Goal: Information Seeking & Learning: Learn about a topic

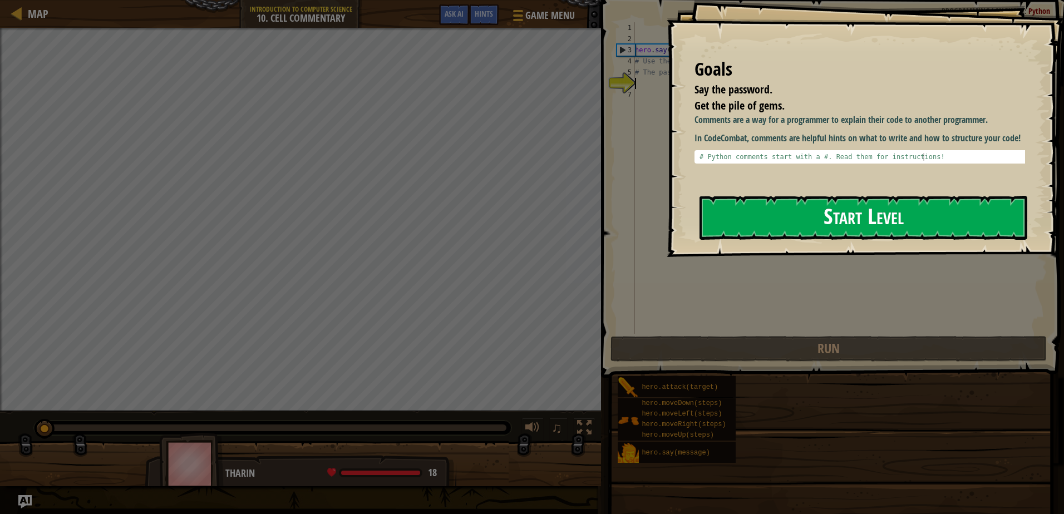
click at [837, 210] on button "Start Level" at bounding box center [864, 218] width 328 height 44
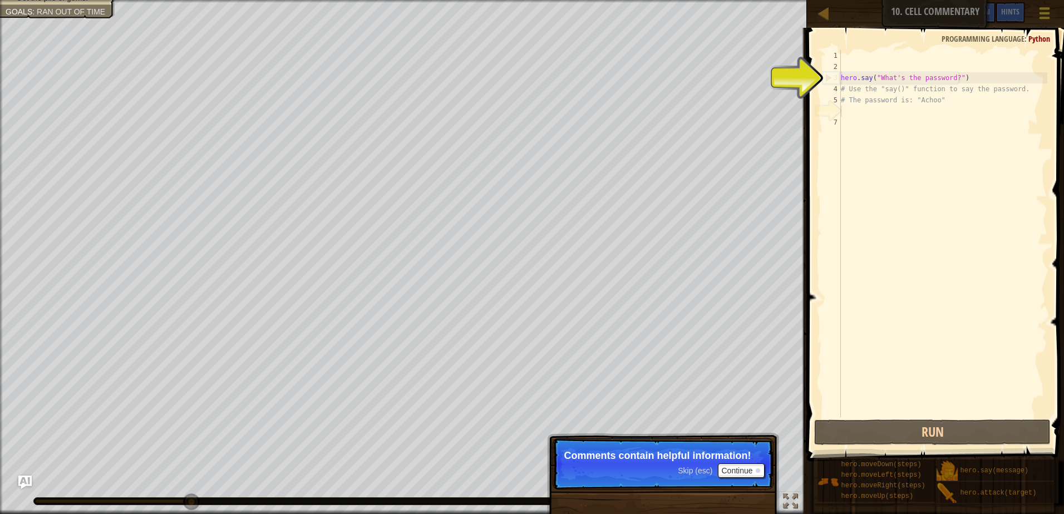
click at [1045, 14] on div at bounding box center [1044, 13] width 15 height 16
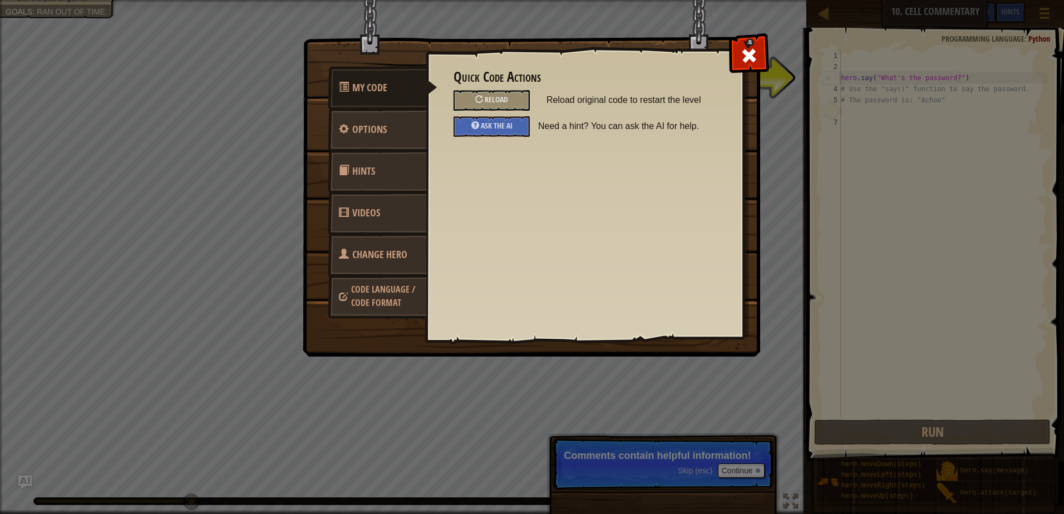
click at [343, 260] on link "Change Hero" at bounding box center [377, 254] width 99 height 43
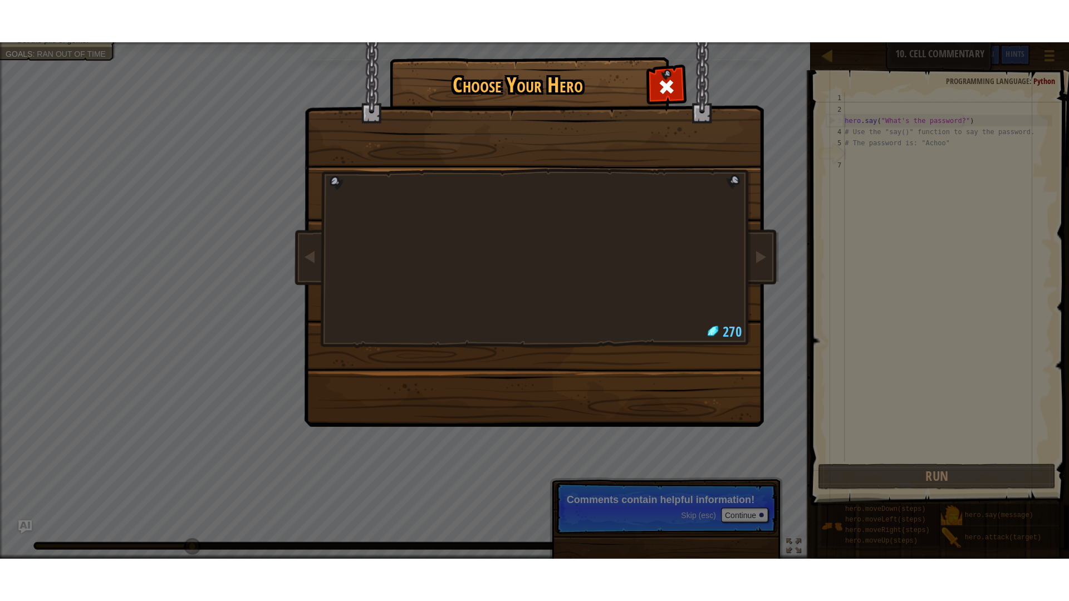
scroll to position [5, 0]
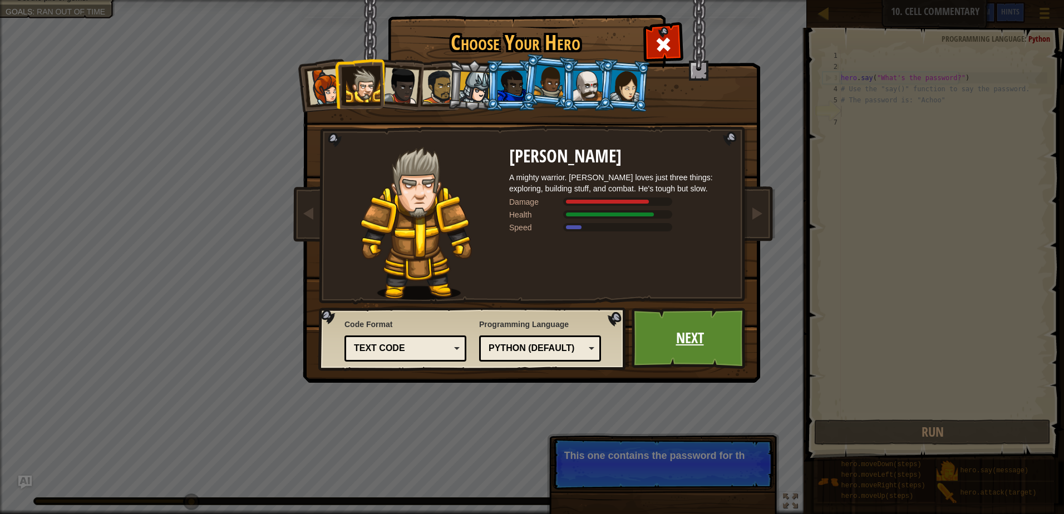
click at [659, 321] on link "Next" at bounding box center [690, 338] width 116 height 61
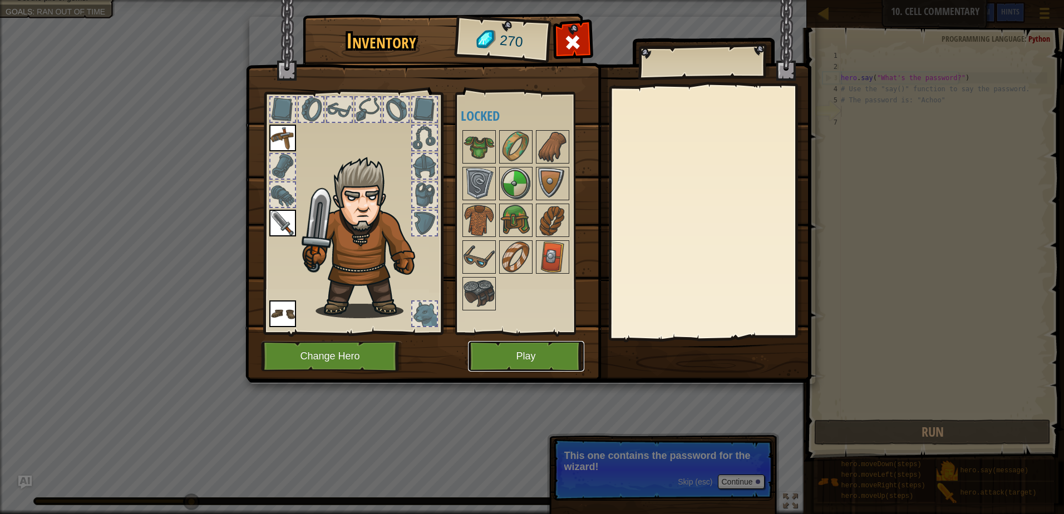
click at [520, 343] on button "Play" at bounding box center [526, 356] width 116 height 31
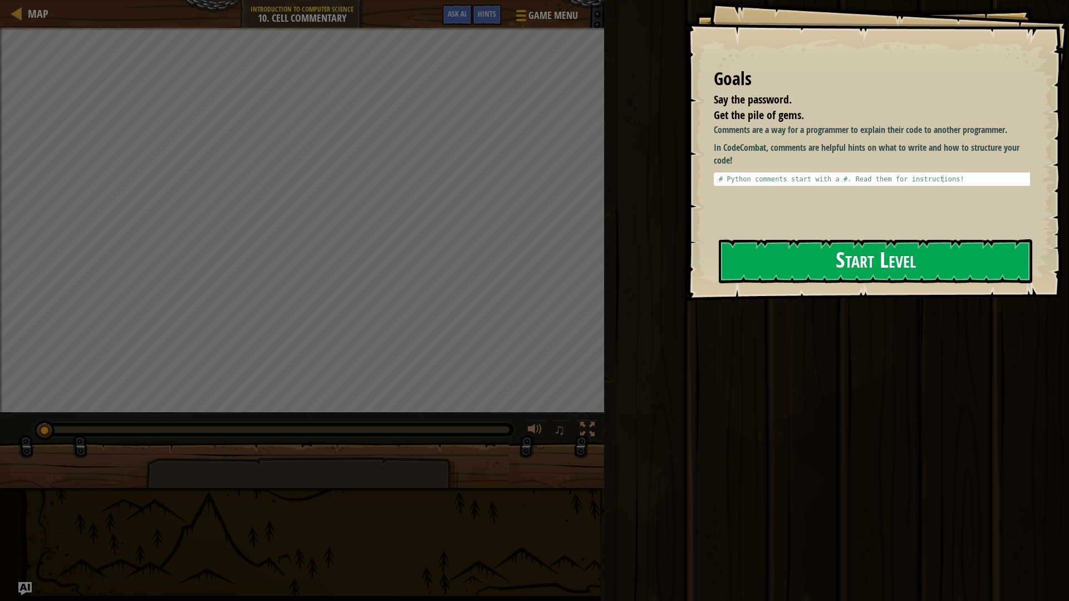
click at [777, 271] on button "Start Level" at bounding box center [875, 261] width 313 height 44
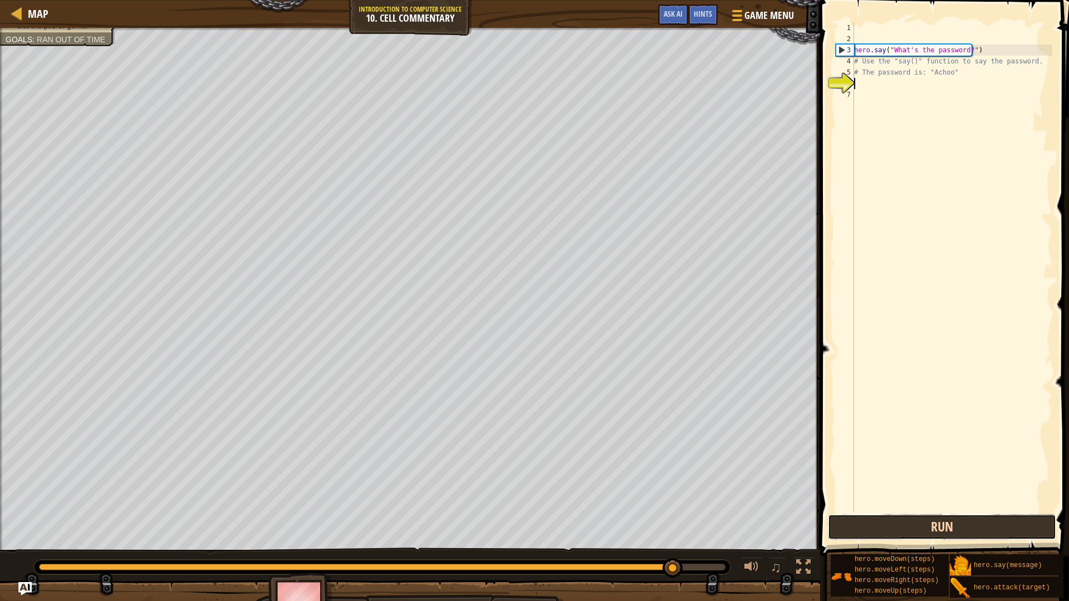
click at [914, 514] on button "Run" at bounding box center [942, 527] width 228 height 26
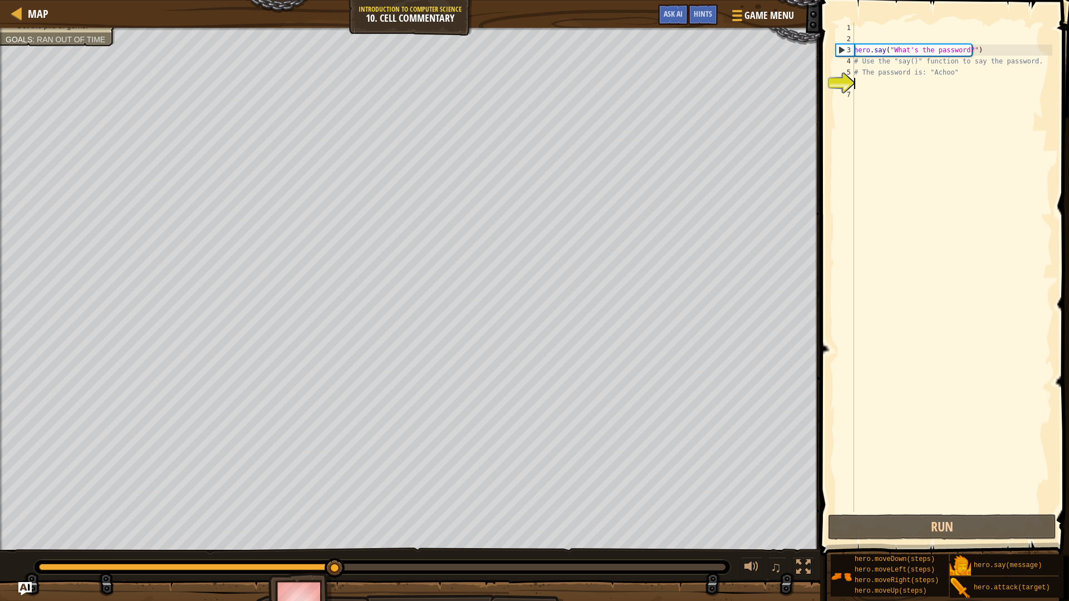
type textarea "m"
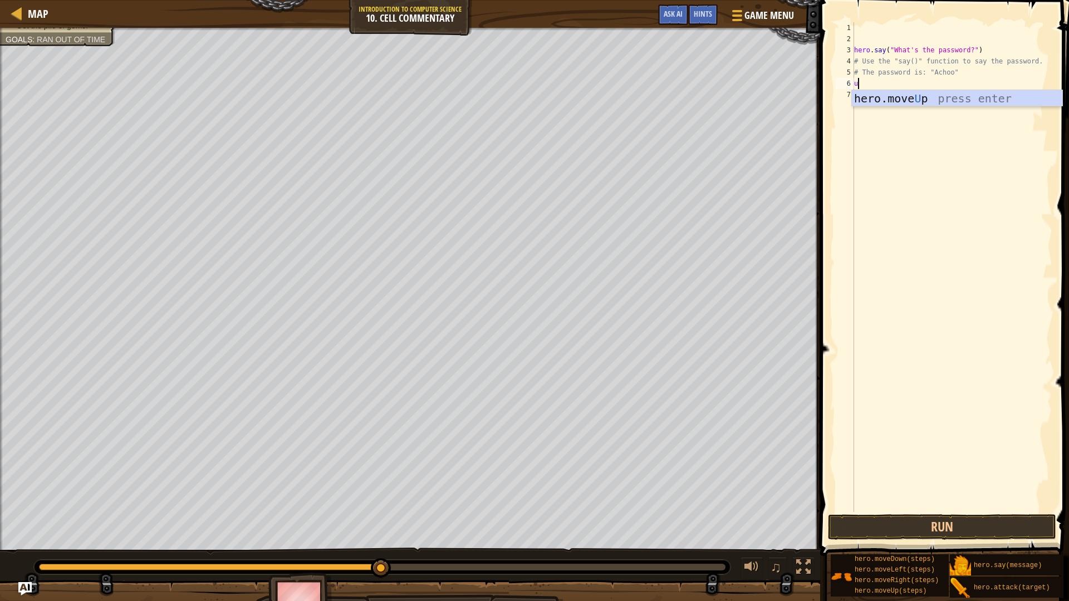
type textarea "up"
type textarea "u"
type textarea "h"
type textarea "hero.moveUp(3)"
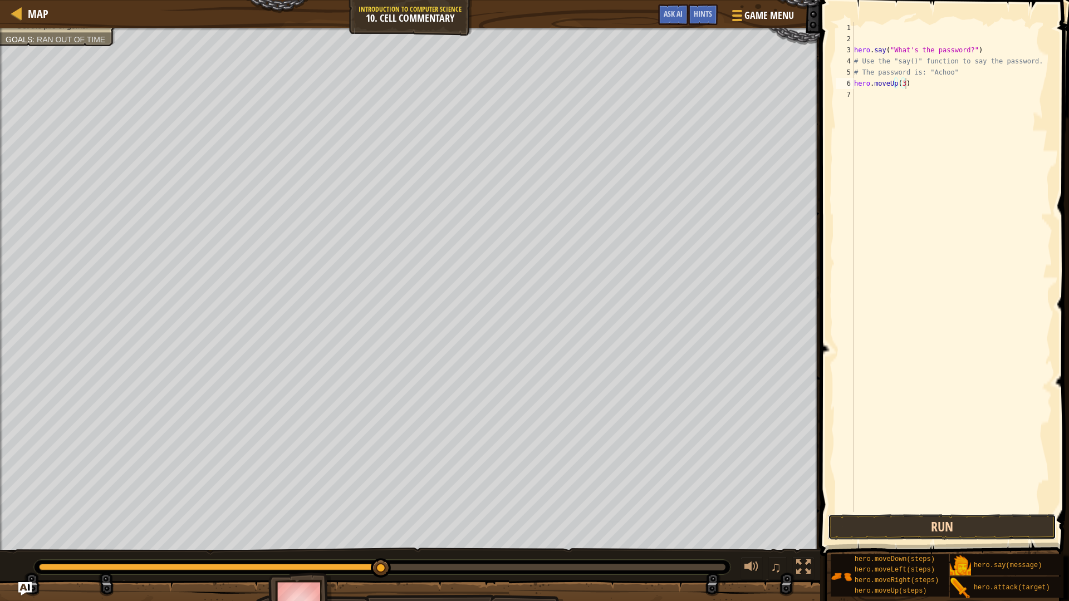
click at [941, 514] on button "Run" at bounding box center [942, 527] width 228 height 26
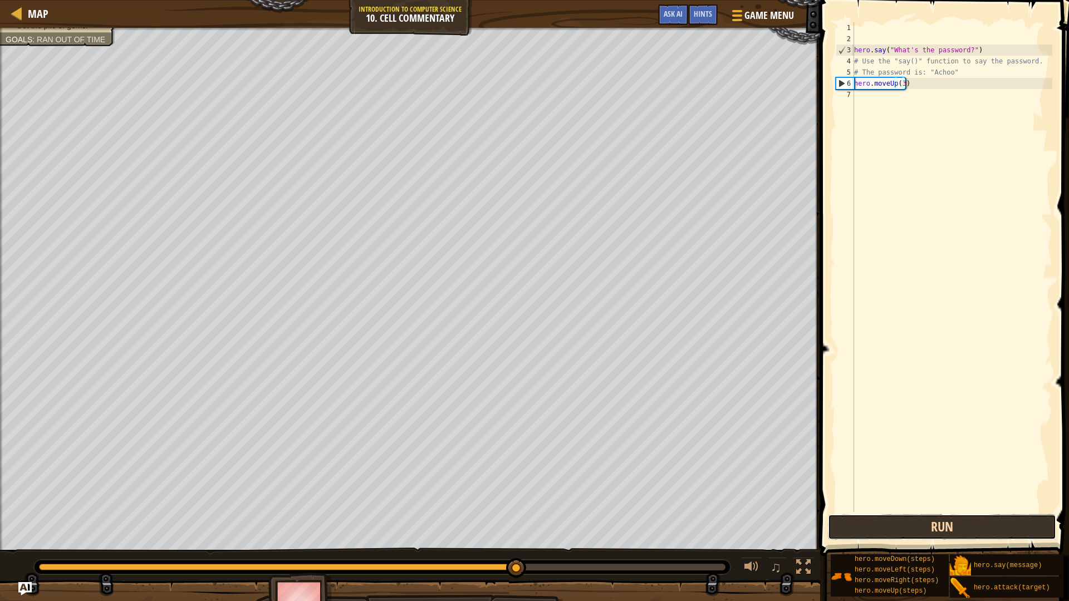
click at [936, 514] on button "Run" at bounding box center [942, 527] width 228 height 26
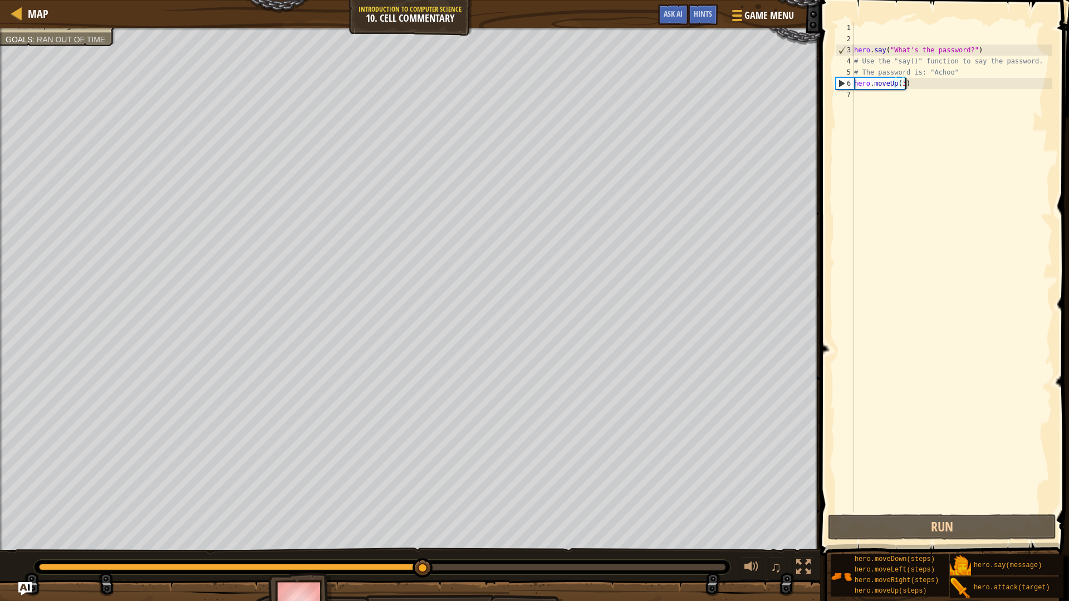
click at [854, 107] on div "hero . say ( "What's the password?" ) # Use the "say()" function to say the pas…" at bounding box center [952, 278] width 200 height 512
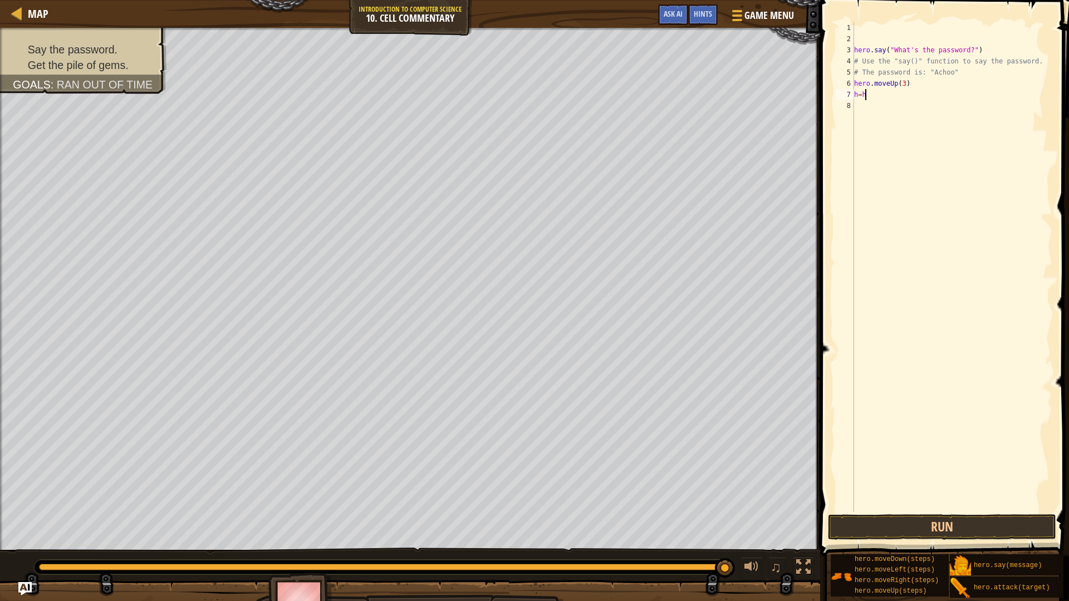
scroll to position [5, 0]
type textarea "h"
click at [843, 514] on button "Run" at bounding box center [942, 527] width 228 height 26
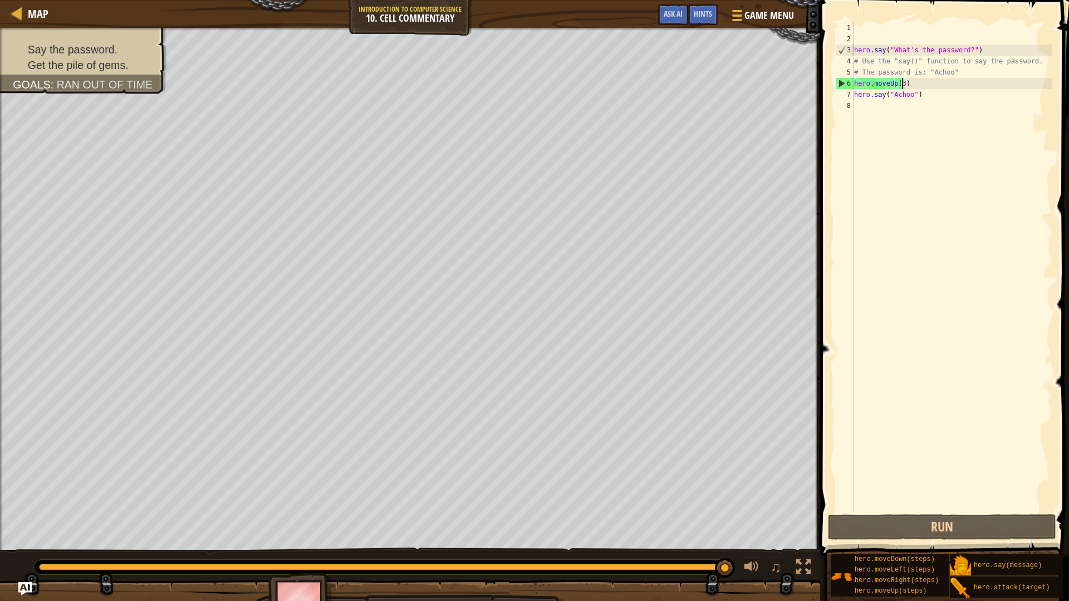
click at [900, 83] on div "hero . say ( "What's the password?" ) # Use the "say()" function to say the pas…" at bounding box center [952, 278] width 200 height 512
type textarea "hero.moveUp(2)"
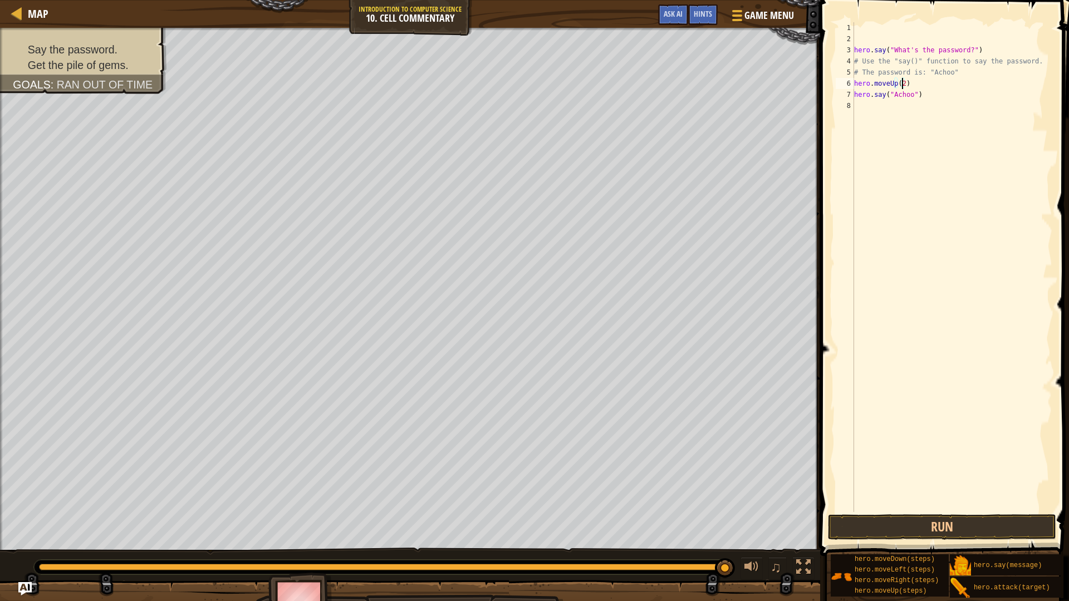
click at [905, 117] on div "hero . say ( "What's the password?" ) # Use the "say()" function to say the pas…" at bounding box center [952, 278] width 200 height 512
click at [941, 514] on button "Run" at bounding box center [942, 527] width 228 height 26
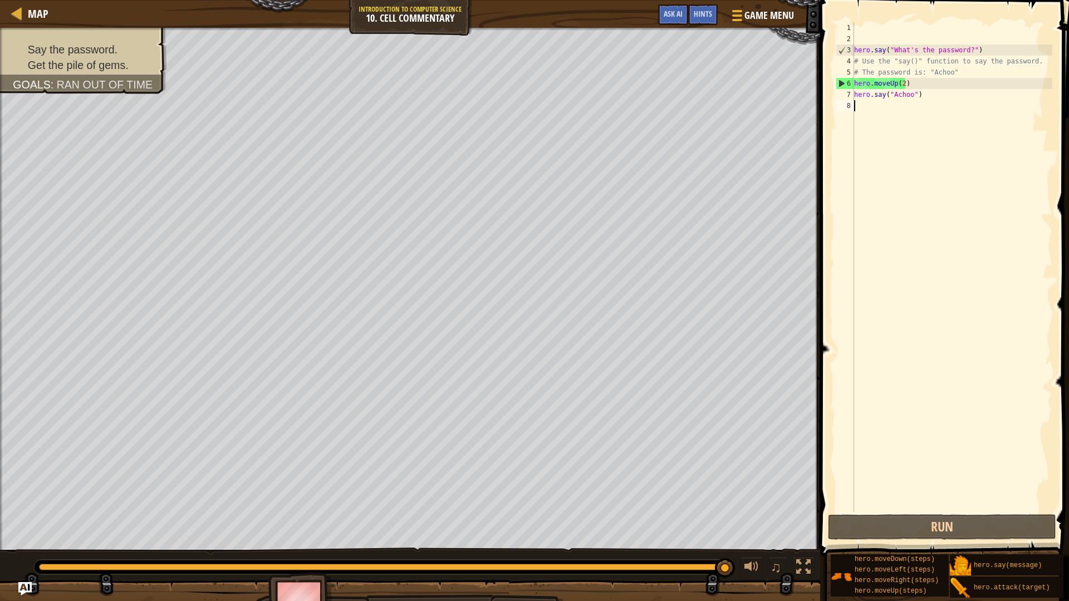
click at [901, 81] on div "hero . say ( "What's the password?" ) # Use the "say()" function to say the pas…" at bounding box center [952, 278] width 200 height 512
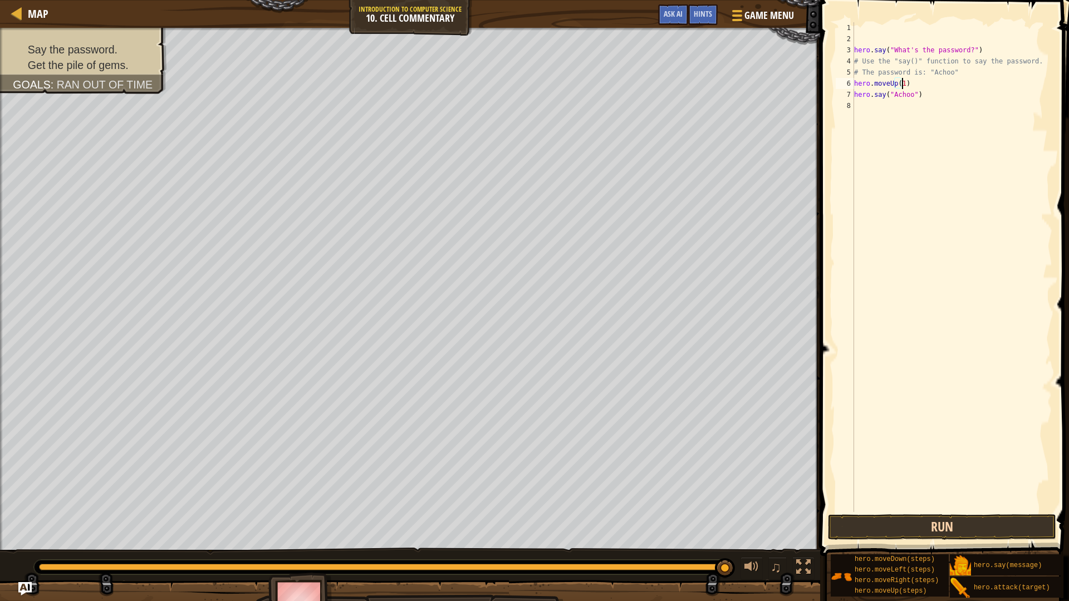
scroll to position [5, 4]
type textarea "hero.moveUp(1)"
click at [870, 514] on button "Run" at bounding box center [942, 527] width 228 height 26
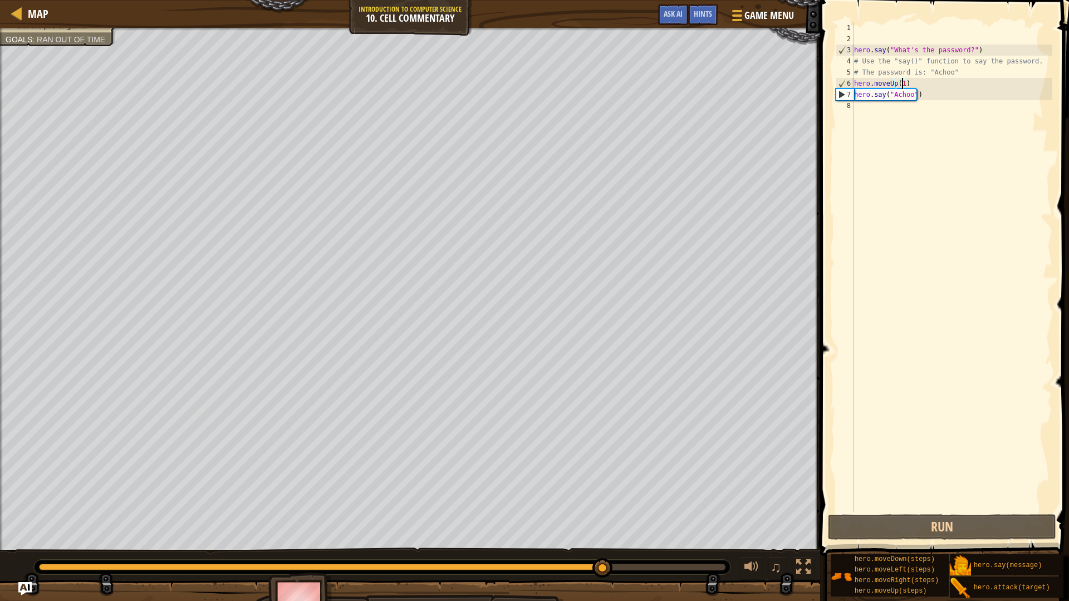
click at [880, 112] on div "hero . say ( "What's the password?" ) # Use the "say()" function to say the pas…" at bounding box center [952, 278] width 200 height 512
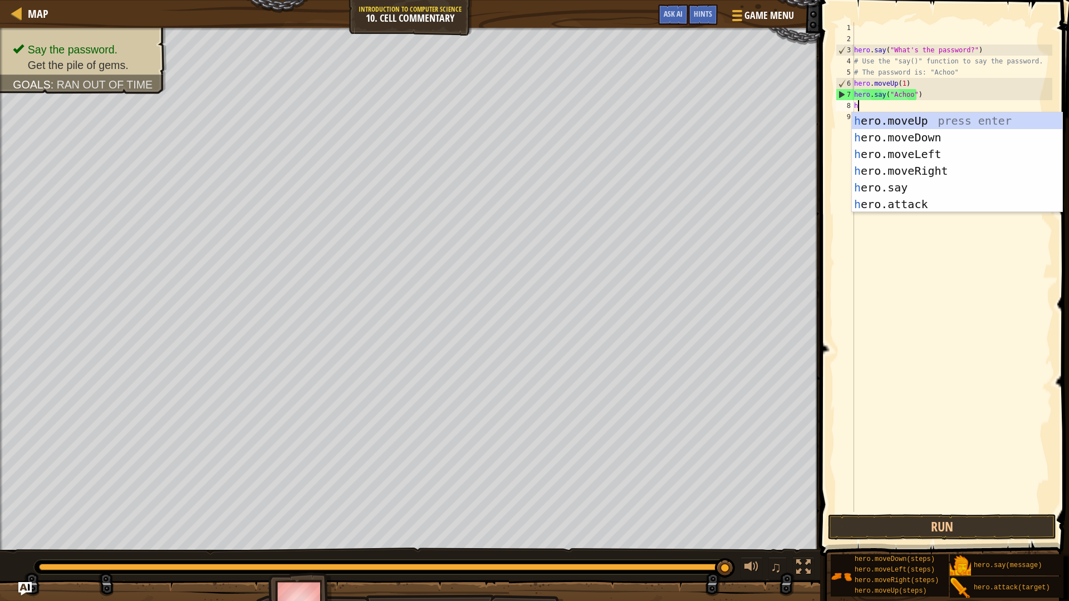
type textarea "her"
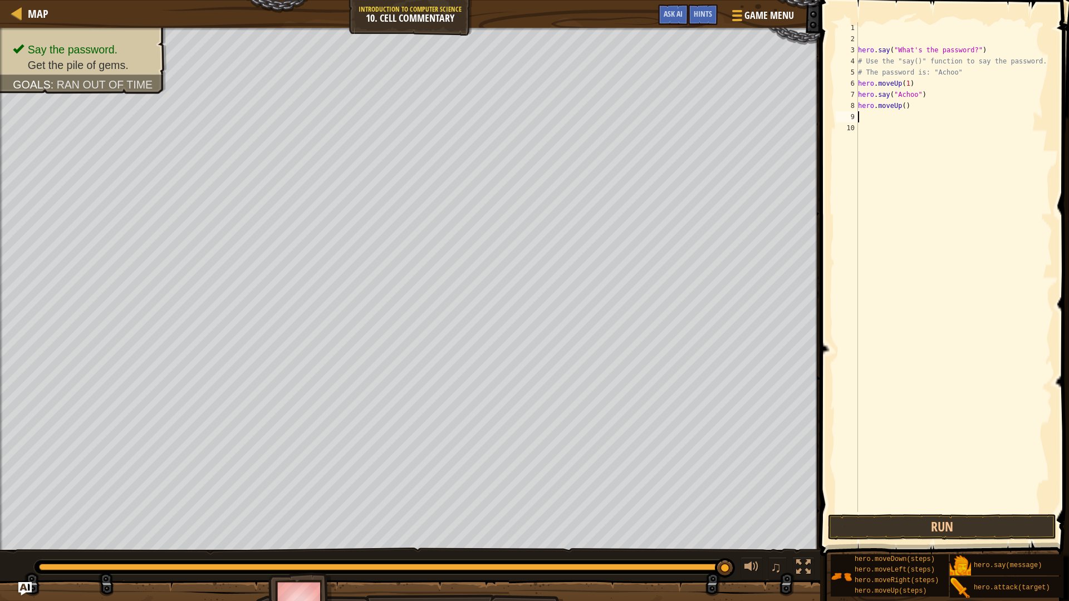
type textarea "he"
click at [896, 514] on button "Run" at bounding box center [942, 527] width 228 height 26
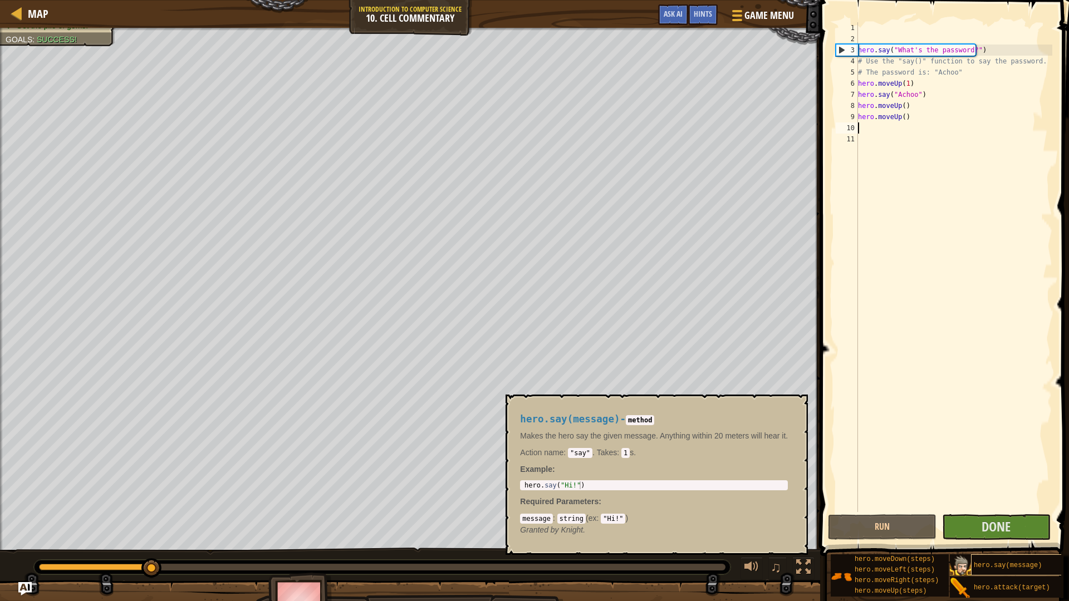
scroll to position [8, 0]
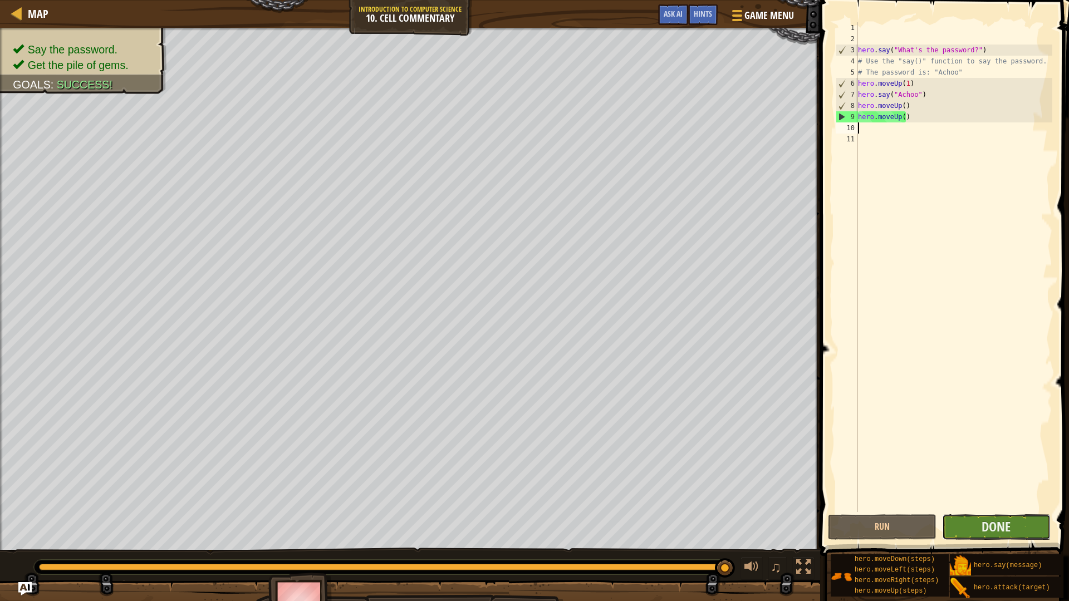
click at [971, 514] on button "Done" at bounding box center [996, 527] width 109 height 26
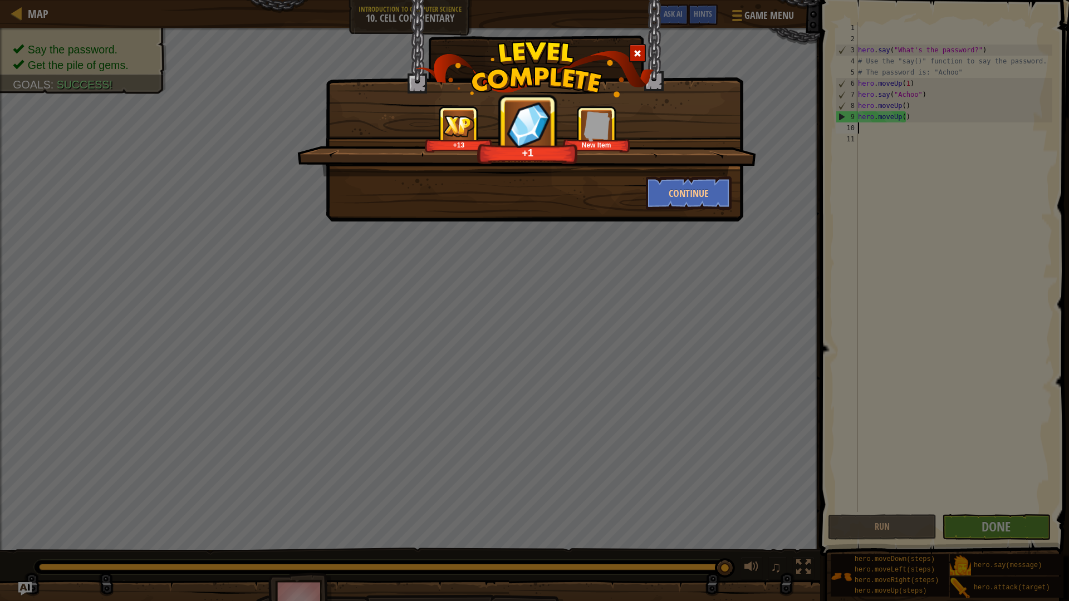
drag, startPoint x: 701, startPoint y: 169, endPoint x: 699, endPoint y: 180, distance: 11.4
click at [701, 169] on div "Cool Caustic Cauldrons +13 +1 New Item" at bounding box center [526, 141] width 459 height 71
click at [697, 186] on button "Continue" at bounding box center [689, 192] width 86 height 33
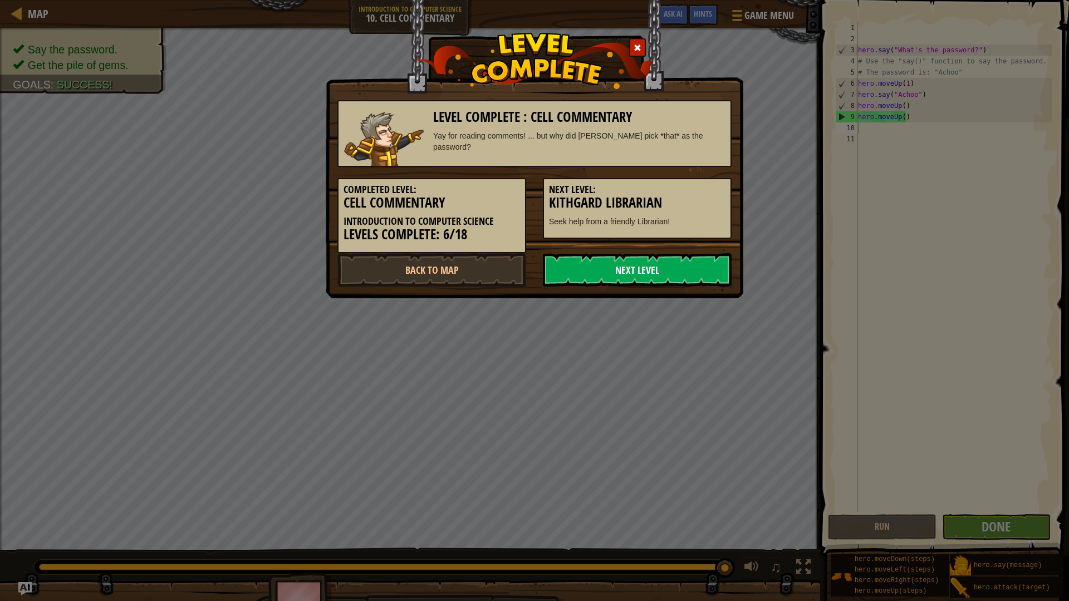
click at [678, 271] on link "Next Level" at bounding box center [637, 269] width 189 height 33
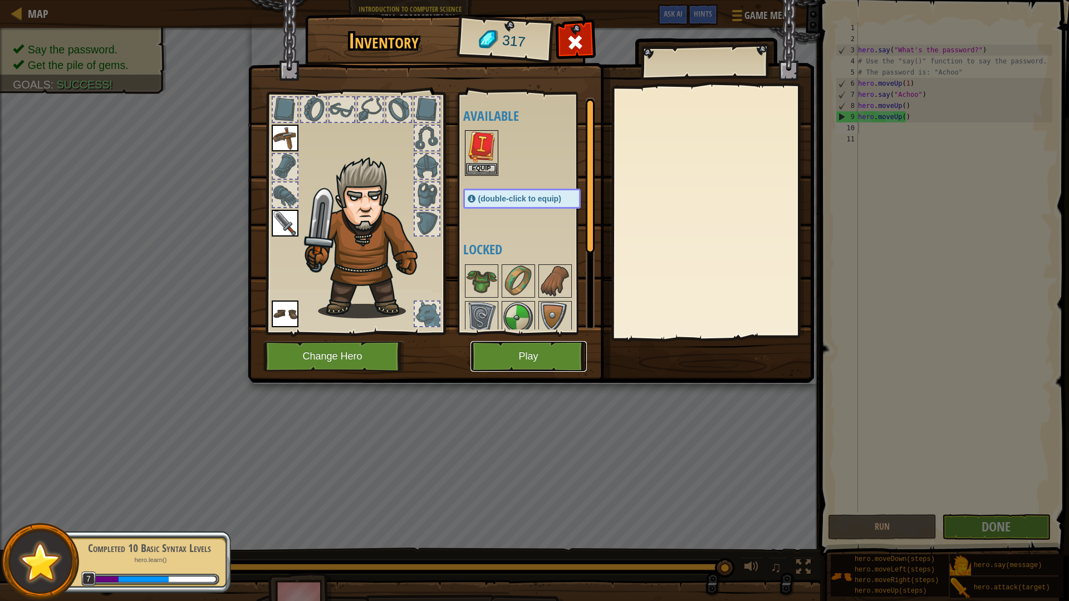
click at [508, 359] on button "Play" at bounding box center [528, 356] width 116 height 31
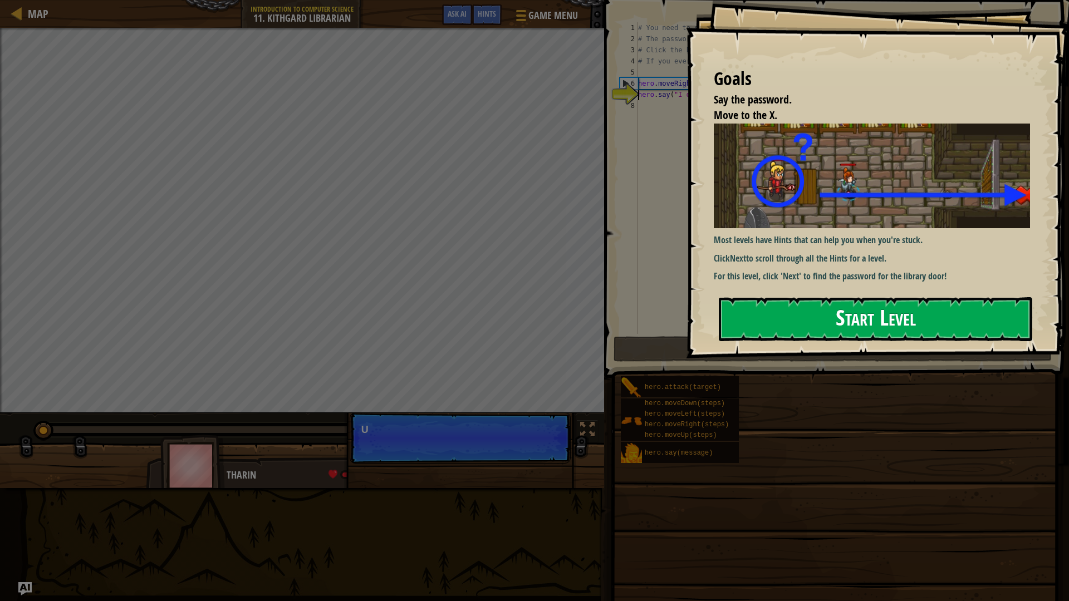
click at [839, 323] on button "Start Level" at bounding box center [875, 319] width 313 height 44
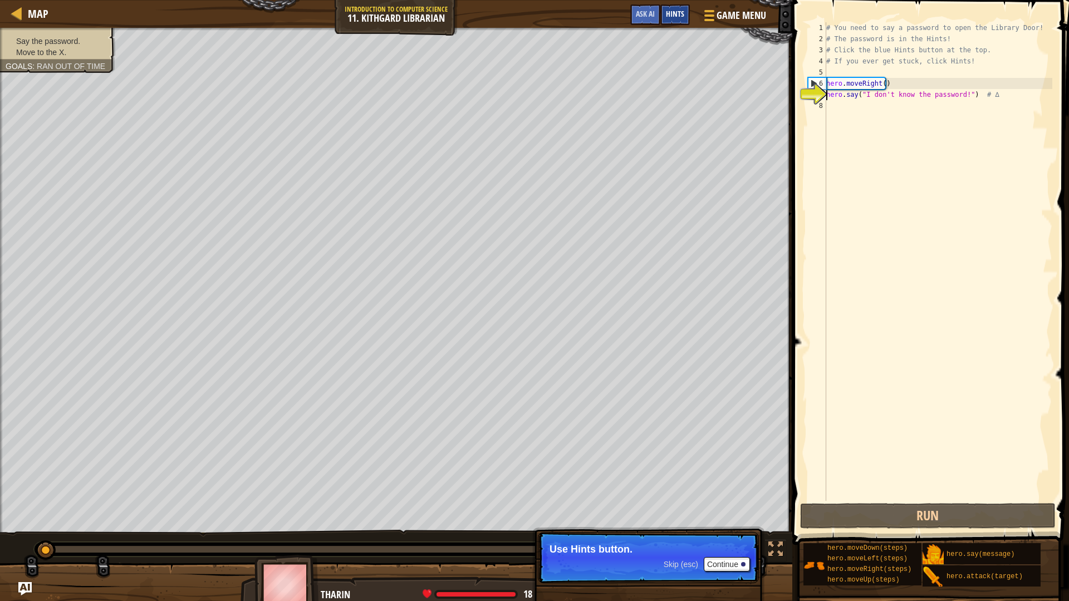
click at [671, 21] on div "Hints" at bounding box center [675, 14] width 30 height 21
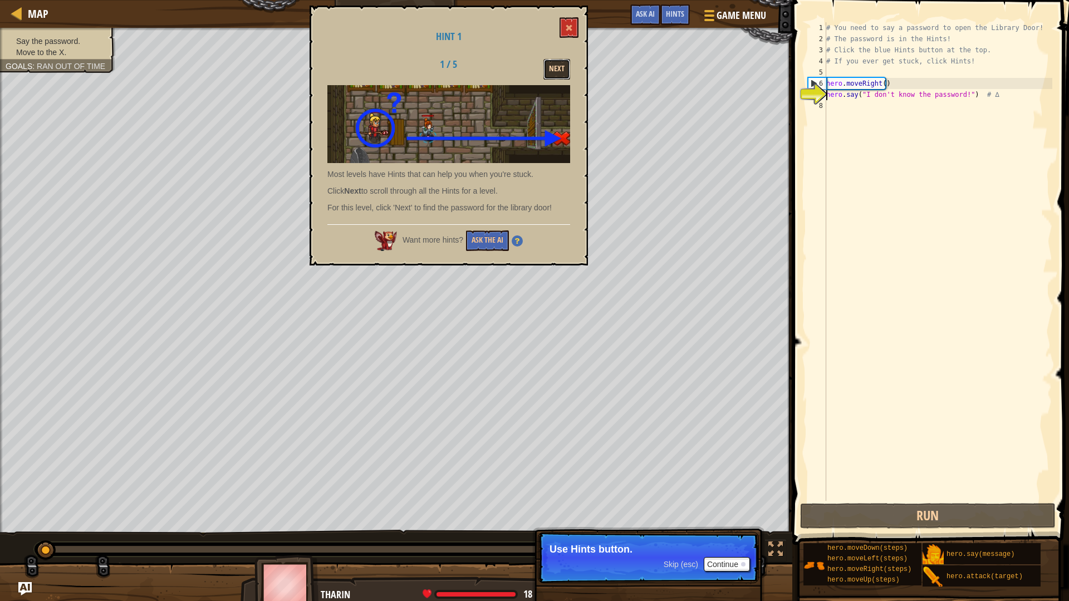
click at [549, 70] on button "Next" at bounding box center [556, 69] width 27 height 21
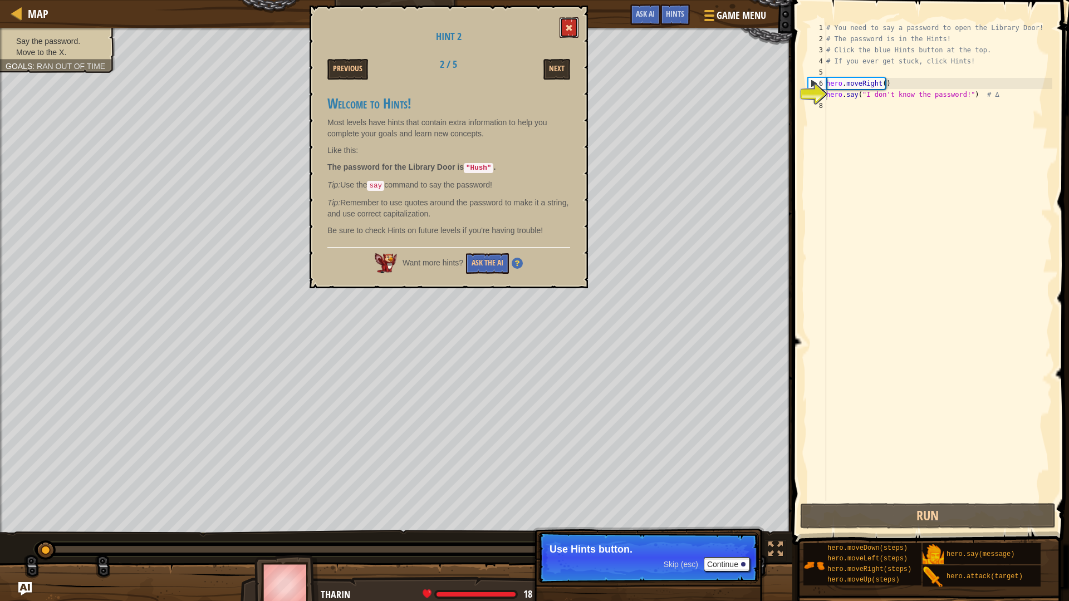
click at [574, 30] on button at bounding box center [568, 27] width 19 height 21
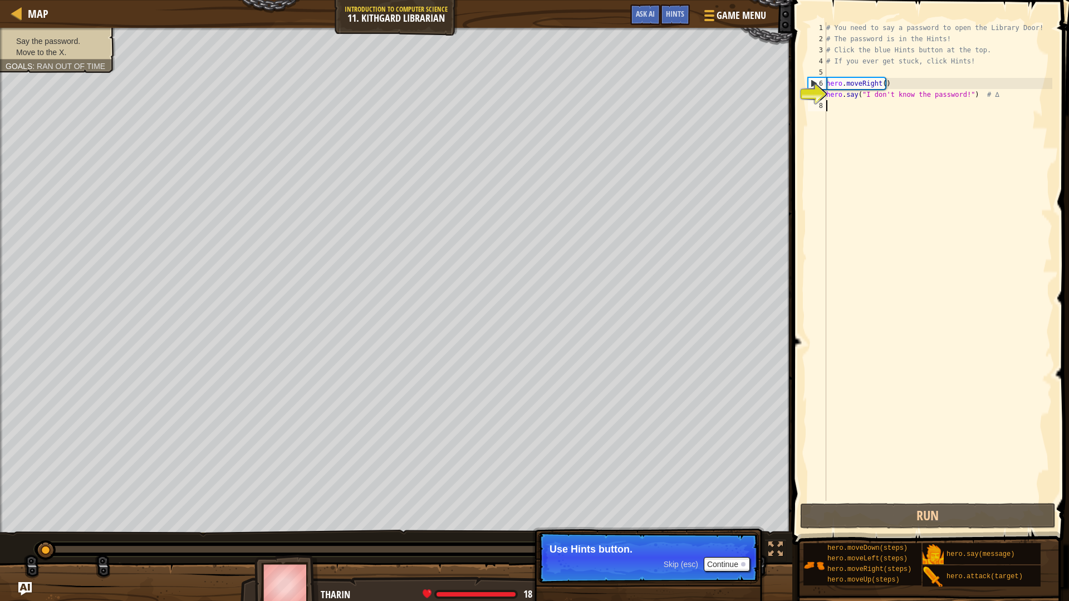
click at [868, 104] on div "# You need to say a password to open the Library Door! # The password is in the…" at bounding box center [938, 272] width 228 height 501
click at [900, 97] on div "# You need to say a password to open the Library Door! # The password is in the…" at bounding box center [938, 272] width 228 height 501
type textarea "hero.say("I don't know the password!") # ∆"
click at [900, 97] on div "# You need to say a password to open the Library Door! # The password is in the…" at bounding box center [938, 272] width 228 height 501
click at [891, 106] on div "# You need to say a password to open the Library Door! # The password is in the…" at bounding box center [938, 272] width 228 height 501
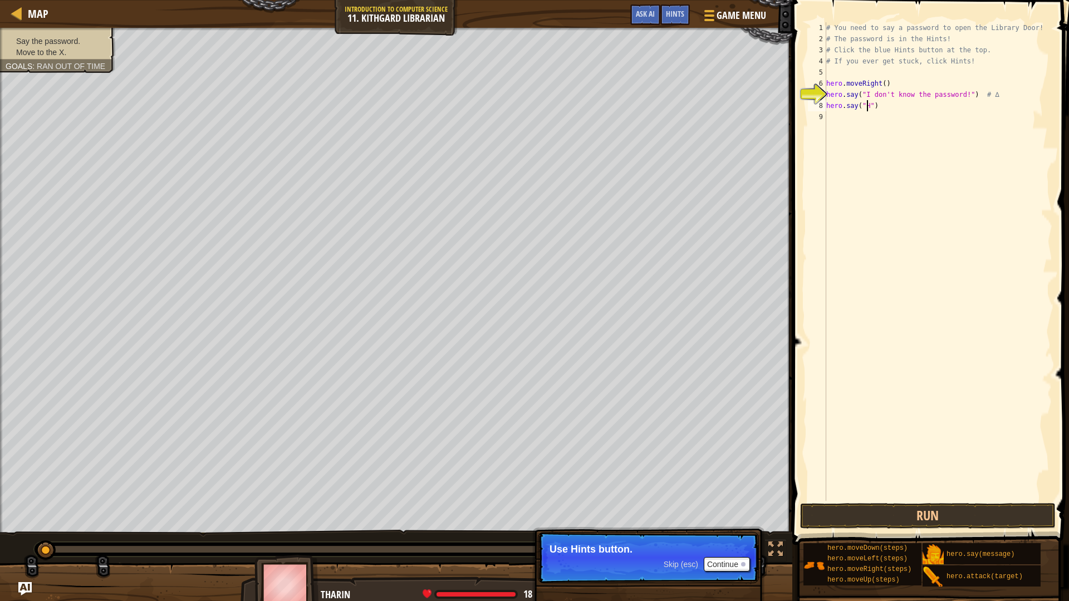
scroll to position [5, 4]
type textarea "hero.say("Hush")"
type textarea "l"
type textarea "rig"
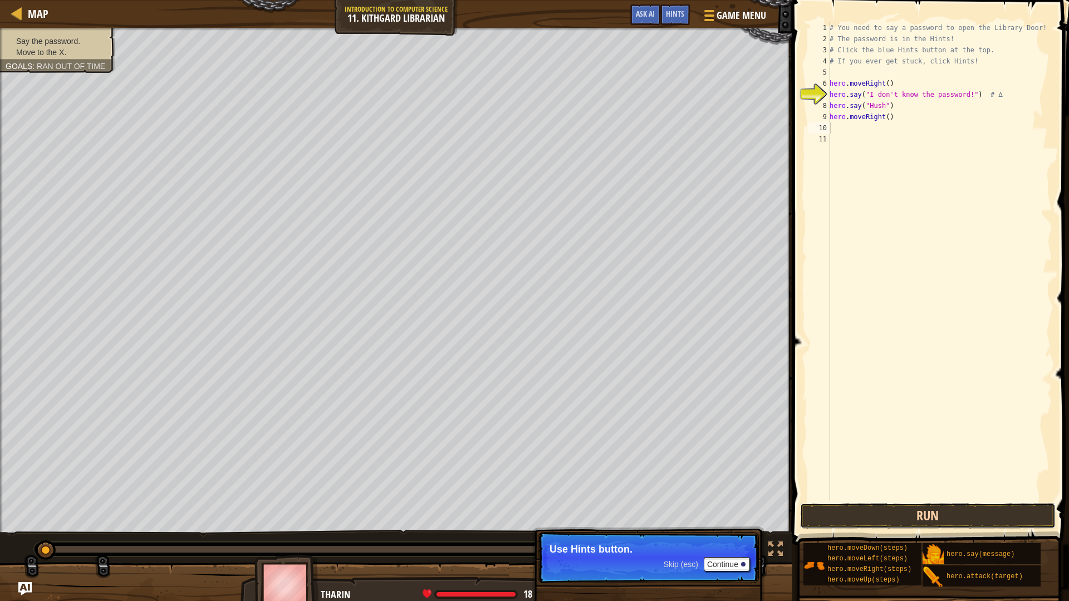
click at [914, 514] on button "Run" at bounding box center [928, 516] width 256 height 26
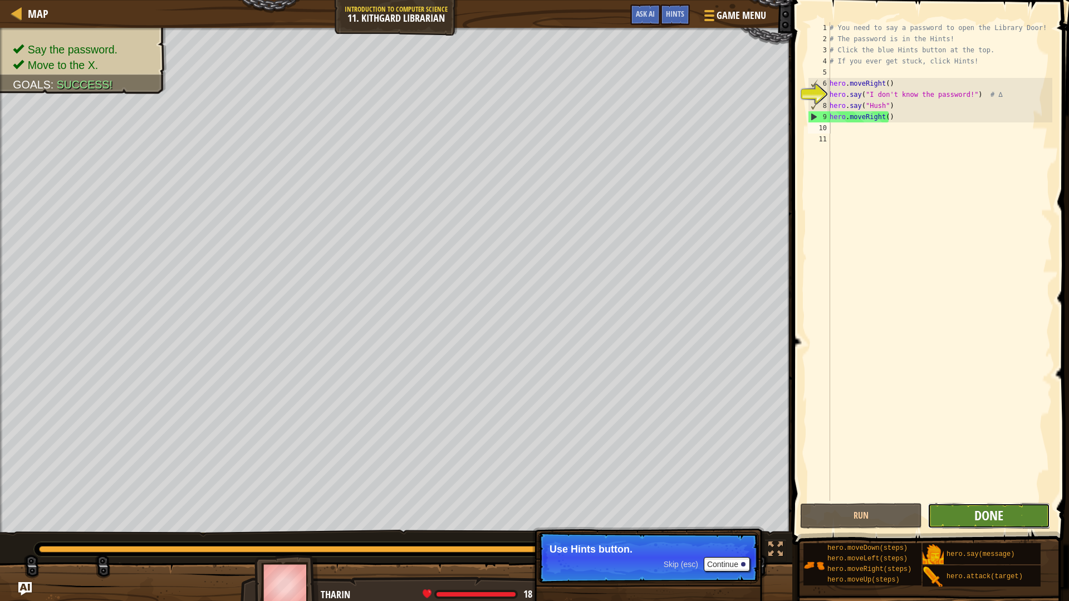
click at [975, 514] on span "Done" at bounding box center [988, 516] width 29 height 18
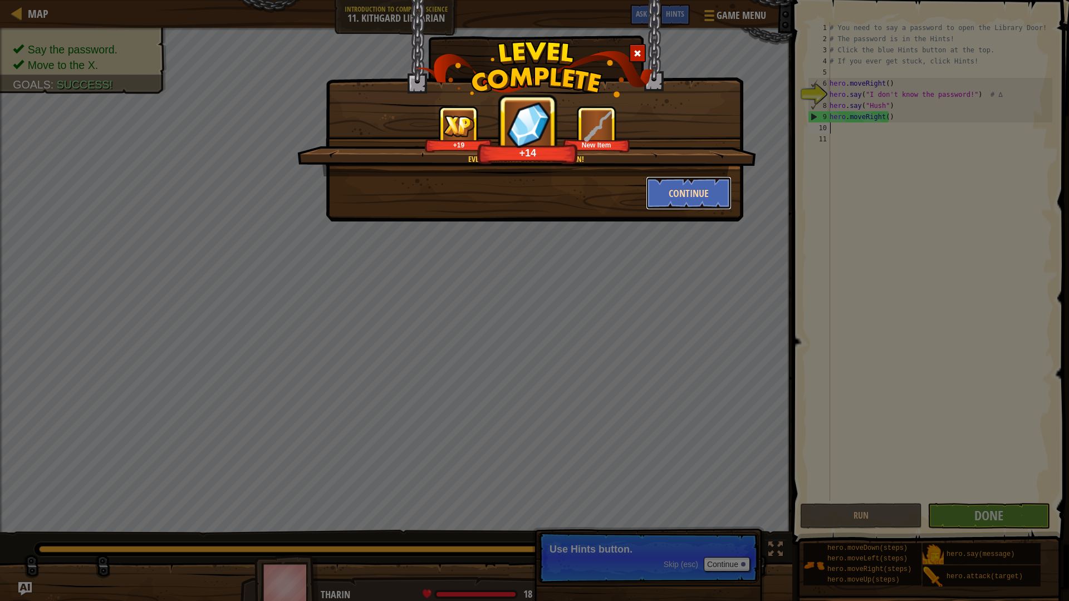
click at [669, 194] on button "Continue" at bounding box center [689, 192] width 86 height 33
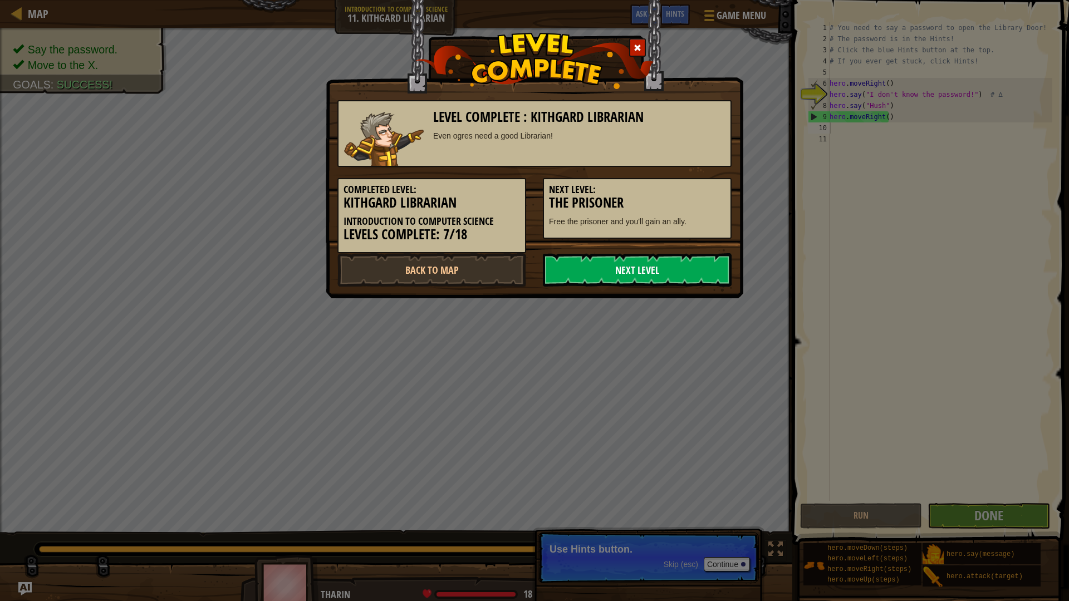
click at [622, 278] on link "Next Level" at bounding box center [637, 269] width 189 height 33
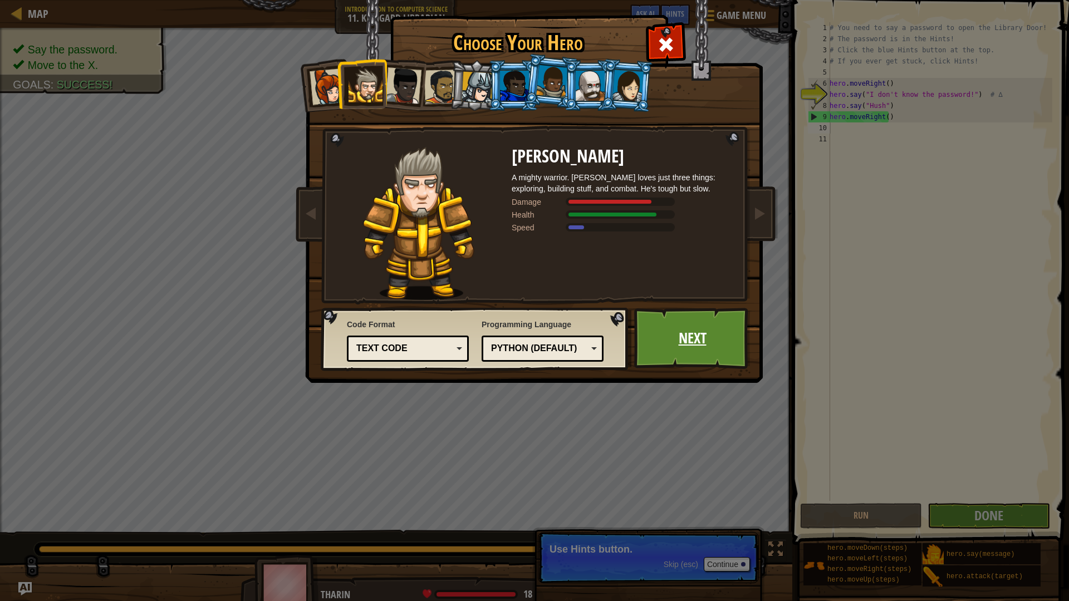
click at [718, 335] on link "Next" at bounding box center [692, 338] width 116 height 61
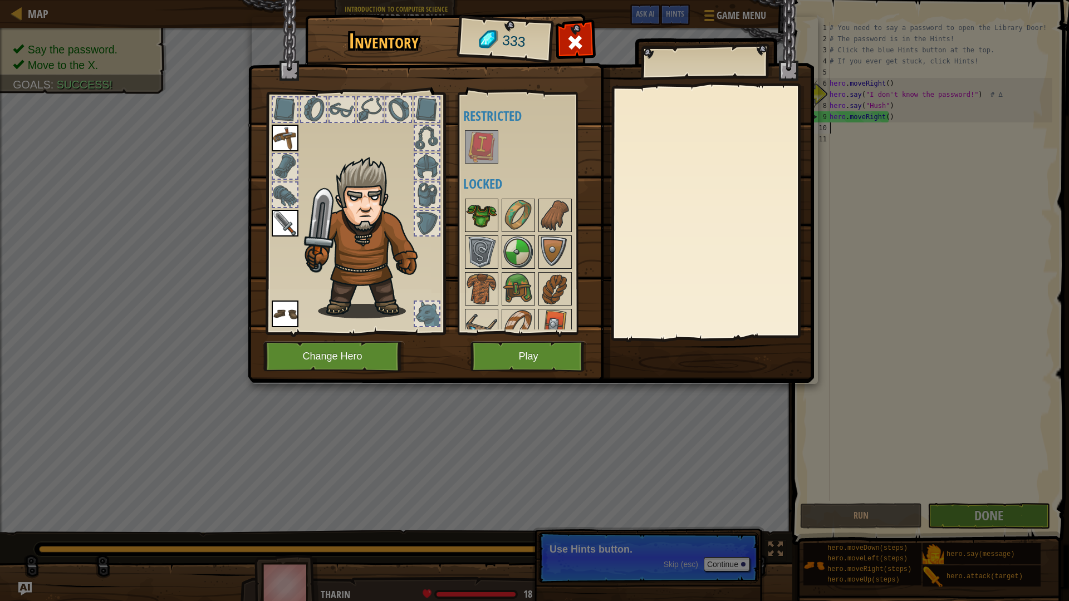
click at [478, 227] on img at bounding box center [481, 215] width 31 height 31
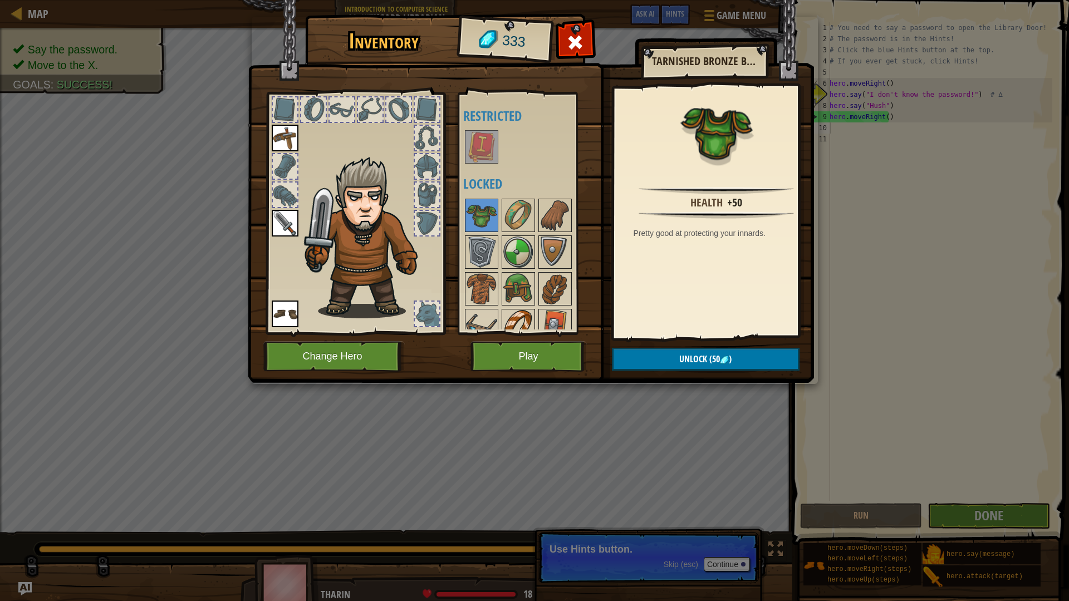
scroll to position [51, 0]
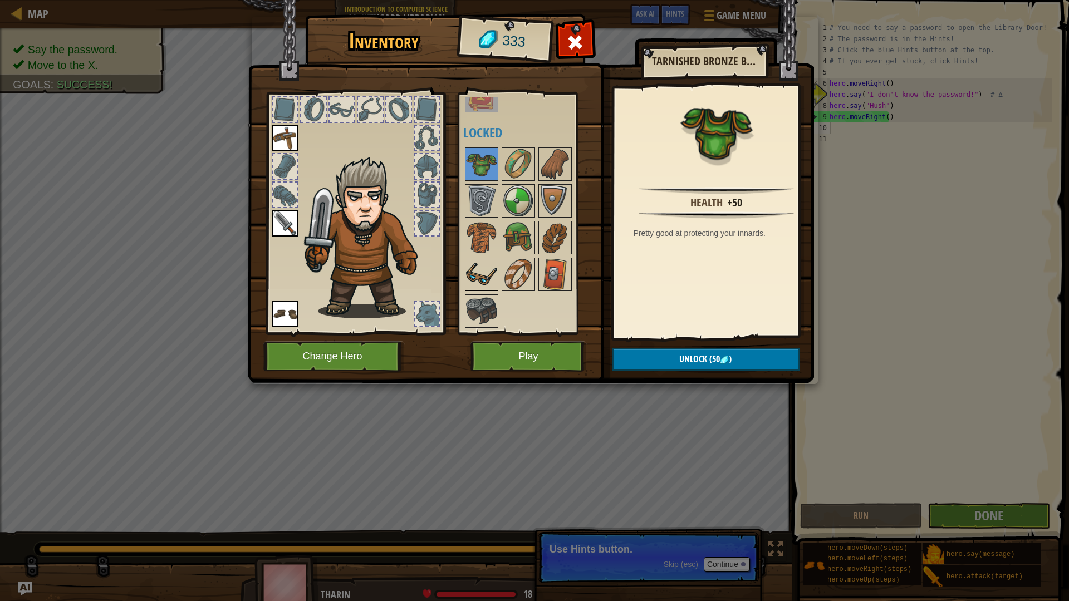
click at [467, 279] on img at bounding box center [481, 274] width 31 height 31
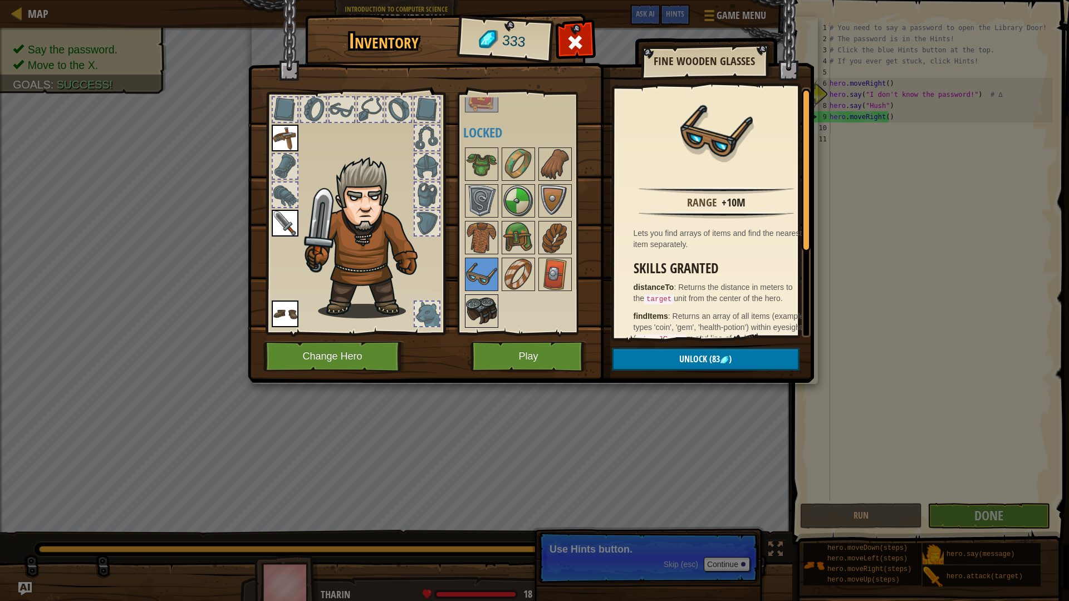
click at [493, 305] on img at bounding box center [481, 311] width 31 height 31
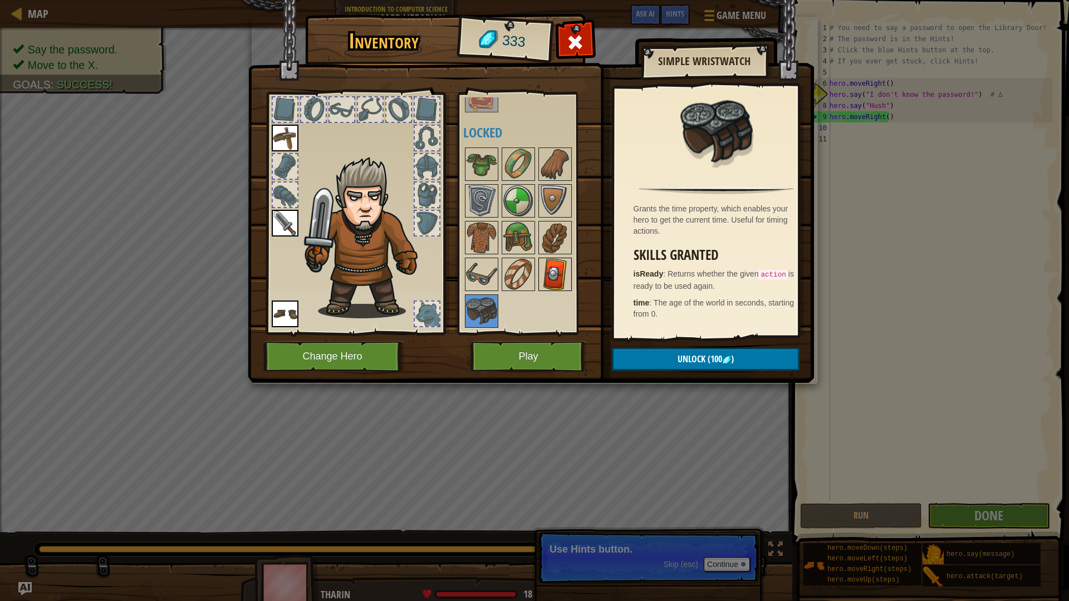
click at [546, 279] on img at bounding box center [554, 274] width 31 height 31
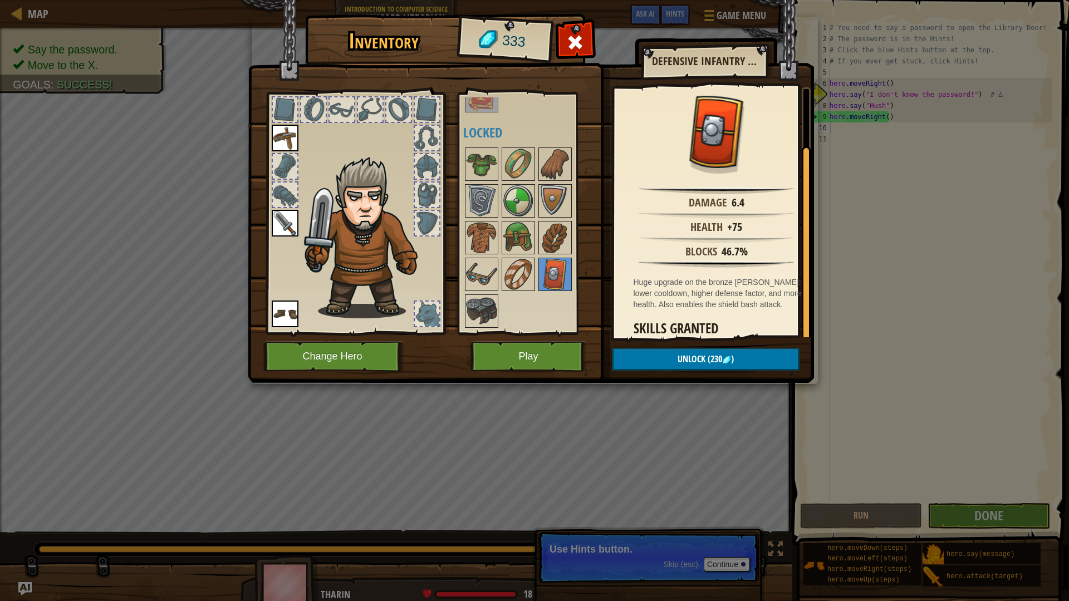
scroll to position [66, 0]
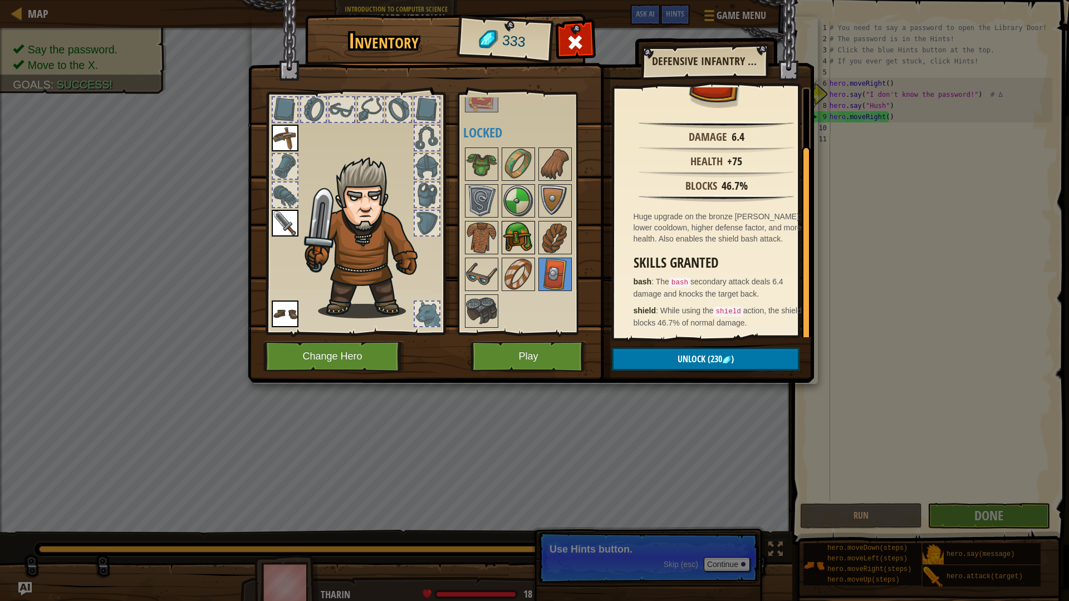
click at [517, 229] on img at bounding box center [518, 237] width 31 height 31
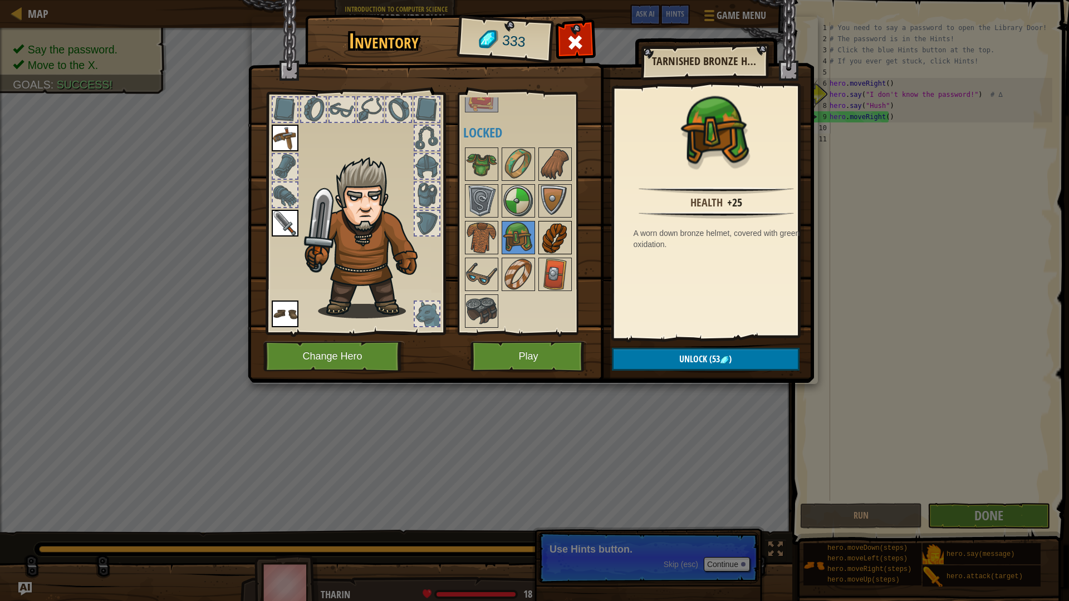
click at [556, 231] on img at bounding box center [554, 237] width 31 height 31
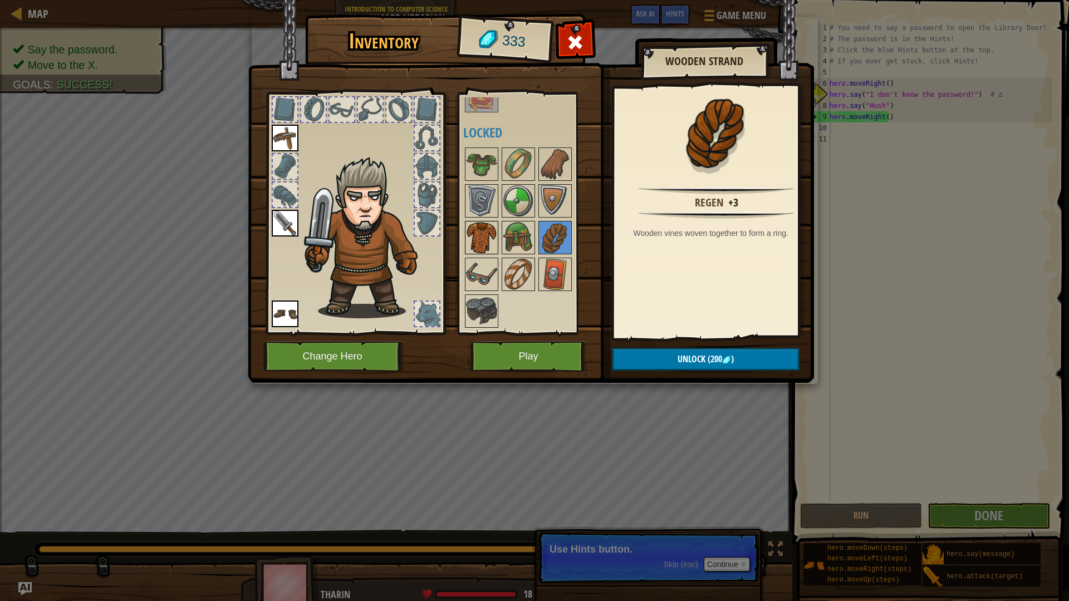
click at [488, 238] on img at bounding box center [481, 237] width 31 height 31
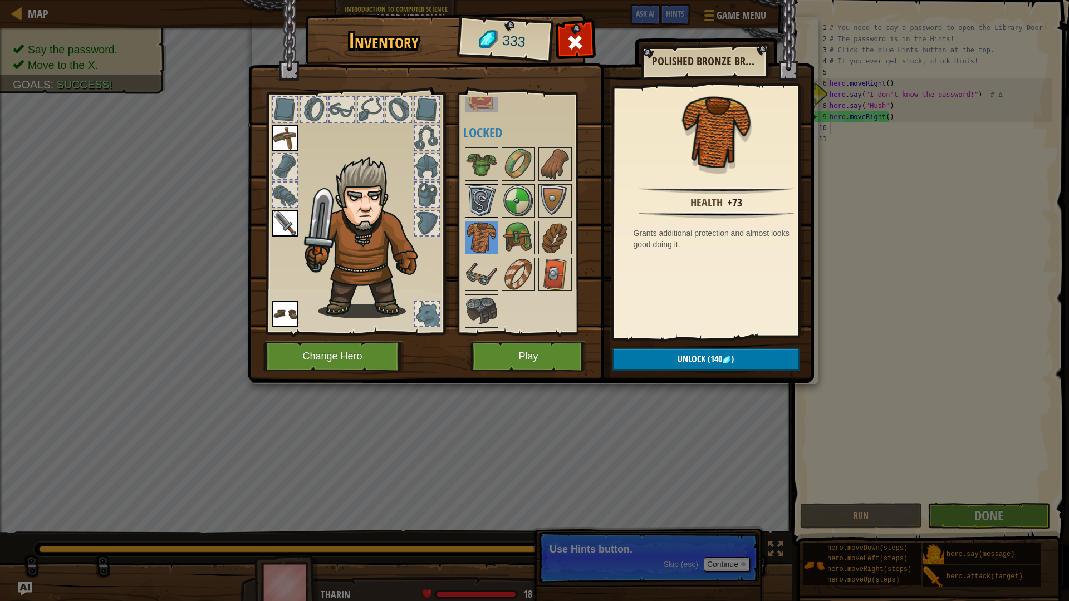
click at [489, 207] on img at bounding box center [481, 200] width 31 height 31
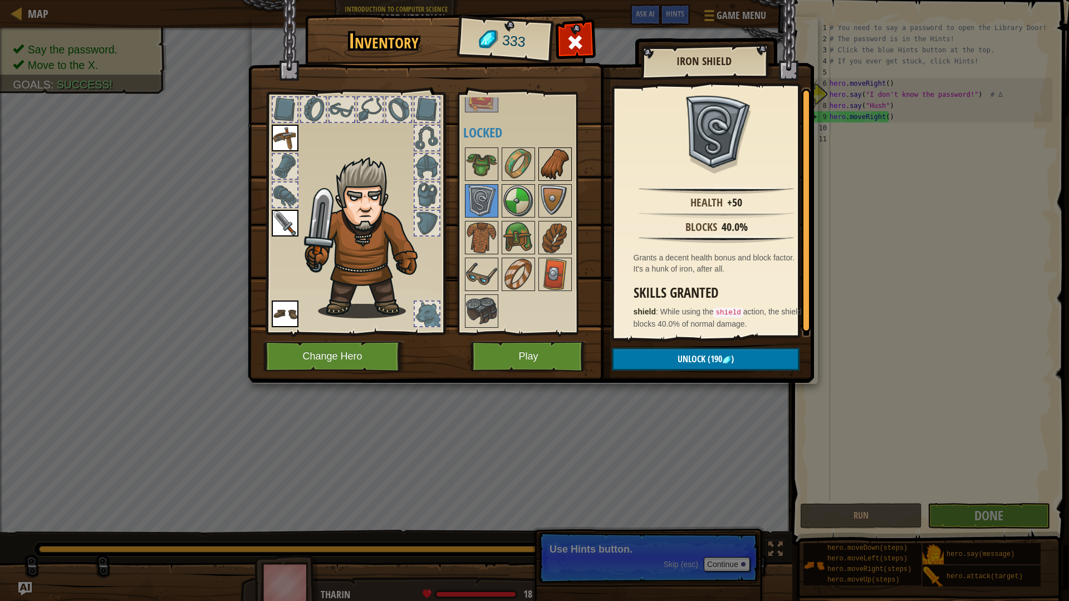
click at [546, 172] on img at bounding box center [554, 164] width 31 height 31
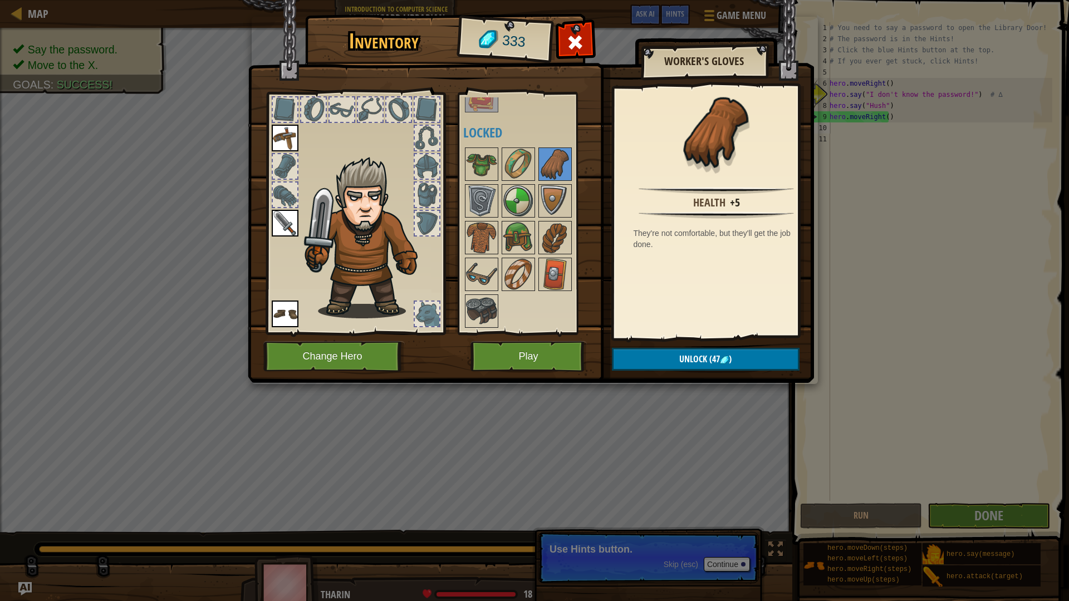
click at [616, 396] on div "Inventory 333 Available Equip Equip Equip (double-click to equip) Restricted Lo…" at bounding box center [534, 300] width 1069 height 601
click at [867, 69] on div "Inventory 333 Available Equip Equip Equip (double-click to equip) Restricted Lo…" at bounding box center [534, 300] width 1069 height 601
click at [474, 163] on img at bounding box center [481, 164] width 31 height 31
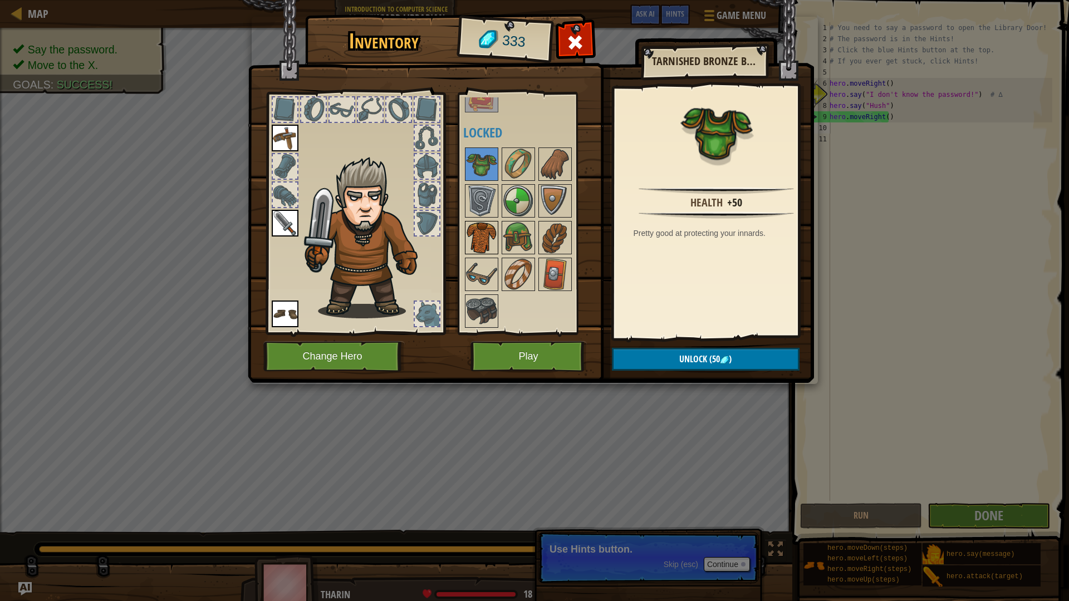
click at [489, 244] on img at bounding box center [481, 237] width 31 height 31
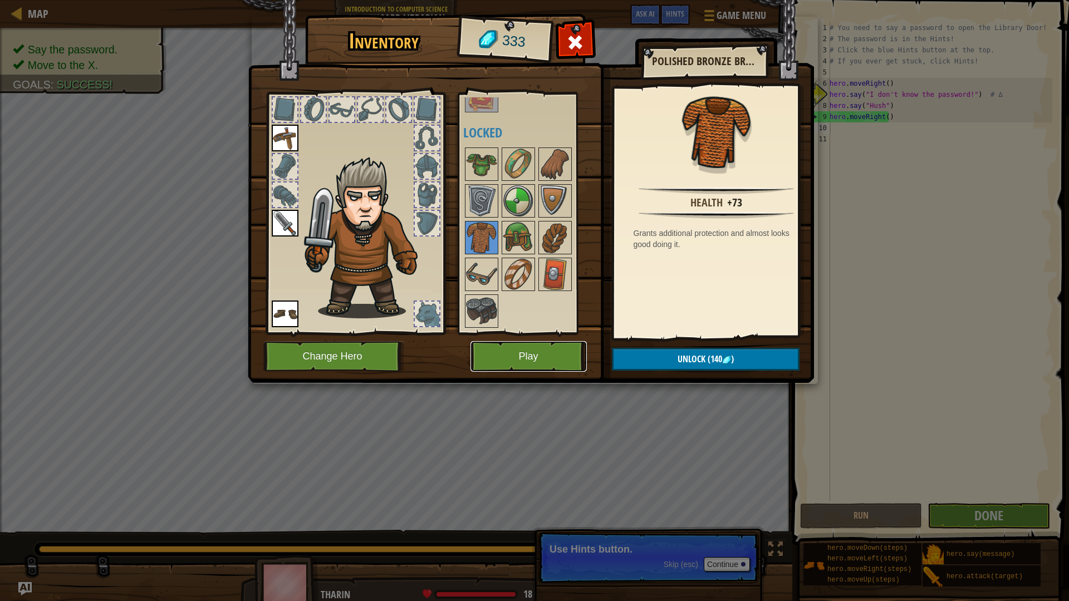
click at [527, 360] on button "Play" at bounding box center [528, 356] width 116 height 31
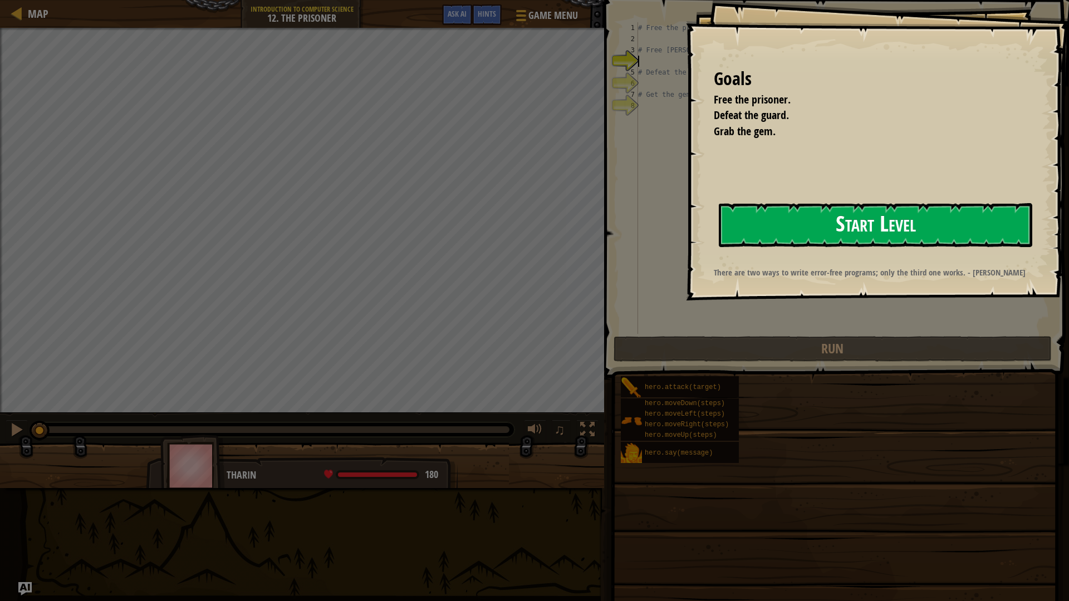
click at [826, 233] on button "Start Level" at bounding box center [875, 225] width 313 height 44
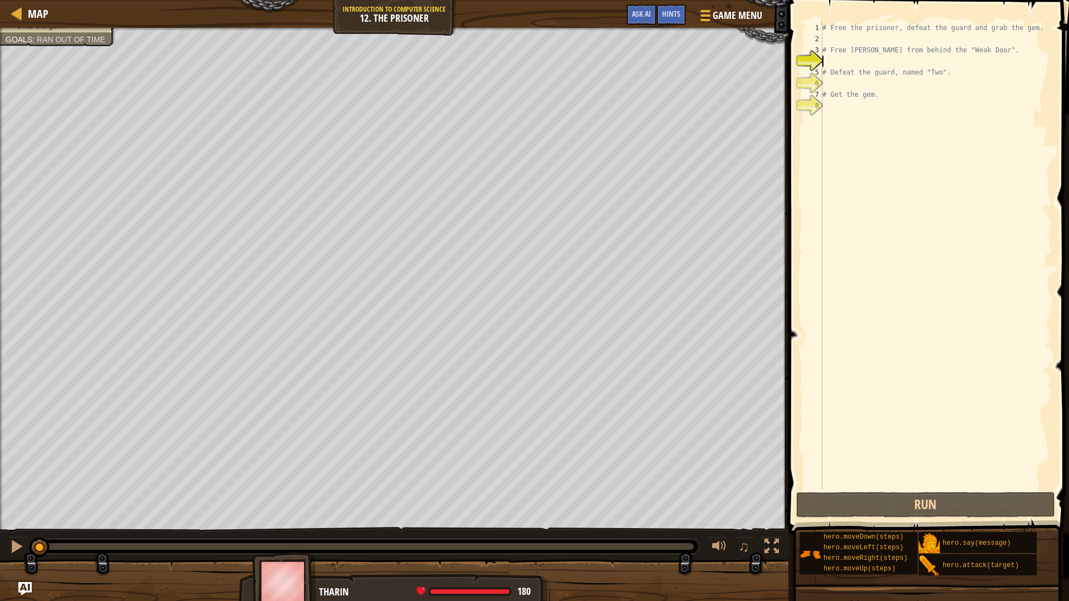
click at [852, 39] on div "# Free the prisoner, defeat the guard and grab the gem. # Free [PERSON_NAME] fr…" at bounding box center [936, 267] width 232 height 490
click at [831, 58] on div "# Free the prisoner, defeat the guard and grab the gem. # Free [PERSON_NAME] fr…" at bounding box center [936, 267] width 232 height 490
click at [847, 115] on div "# Free the prisoner, defeat the guard and grab the gem. # Free [PERSON_NAME] fr…" at bounding box center [936, 267] width 232 height 490
click at [841, 44] on div "# Free the prisoner, defeat the guard and grab the gem. # Free [PERSON_NAME] fr…" at bounding box center [936, 267] width 232 height 490
click at [837, 110] on div "# Free the prisoner, defeat the guard and grab the gem. # Free [PERSON_NAME] fr…" at bounding box center [936, 267] width 232 height 490
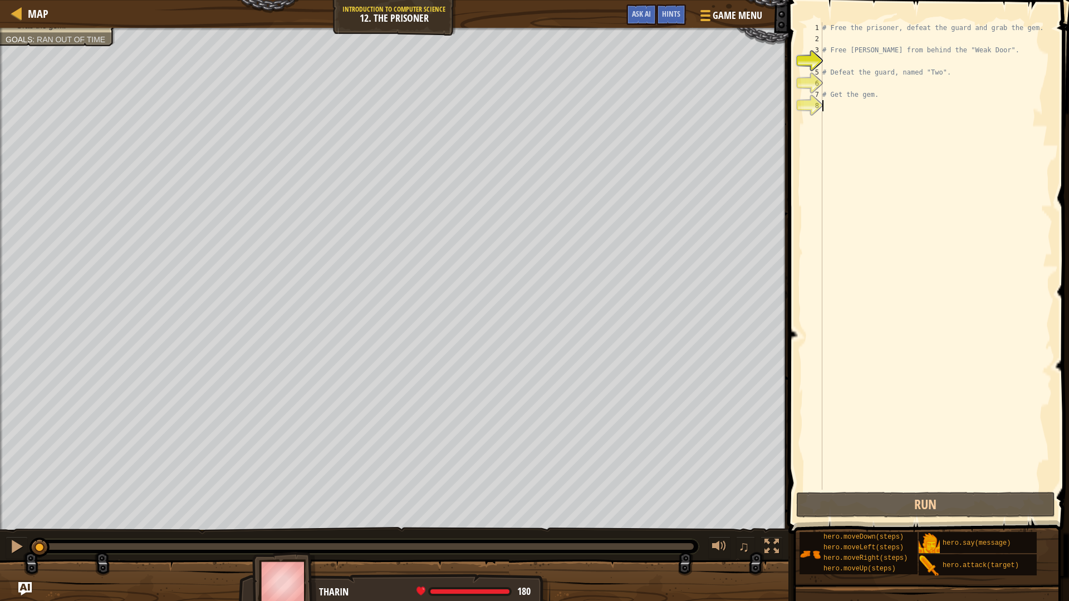
type textarea "h"
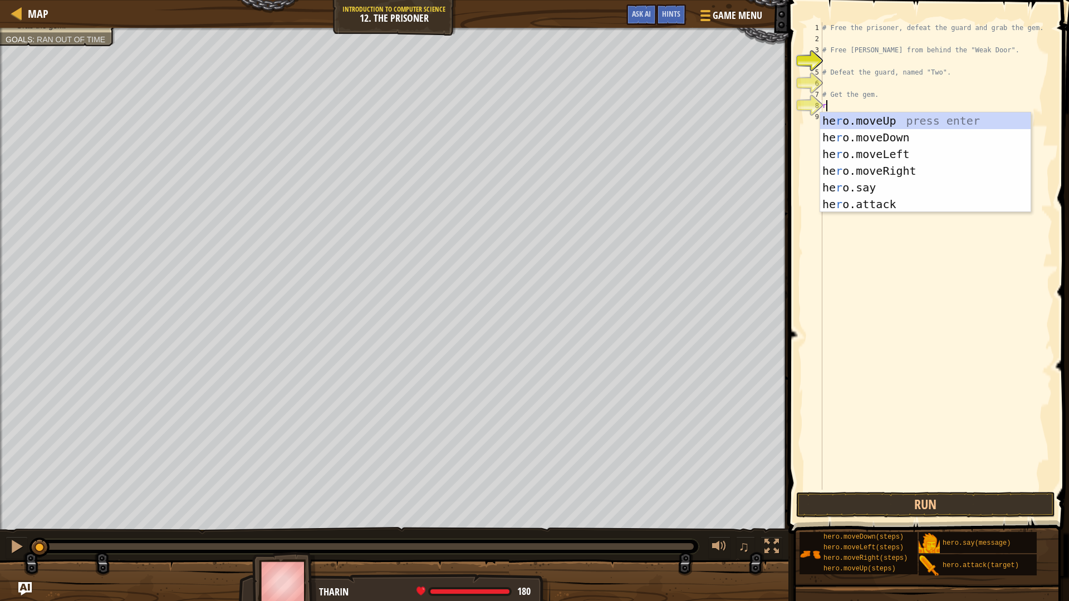
type textarea "ri"
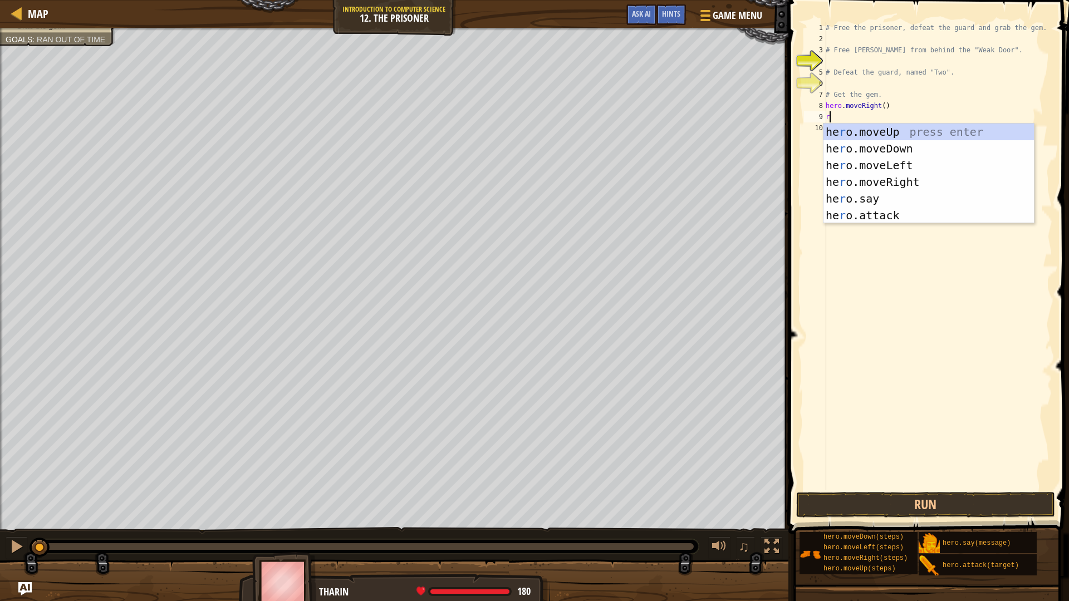
type textarea "ri"
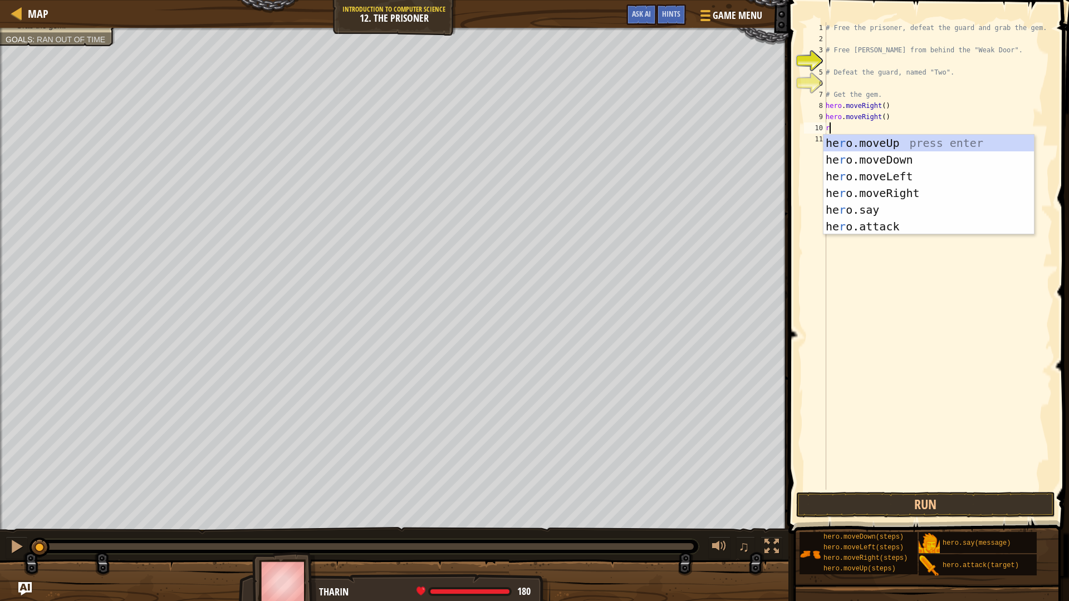
type textarea "ri"
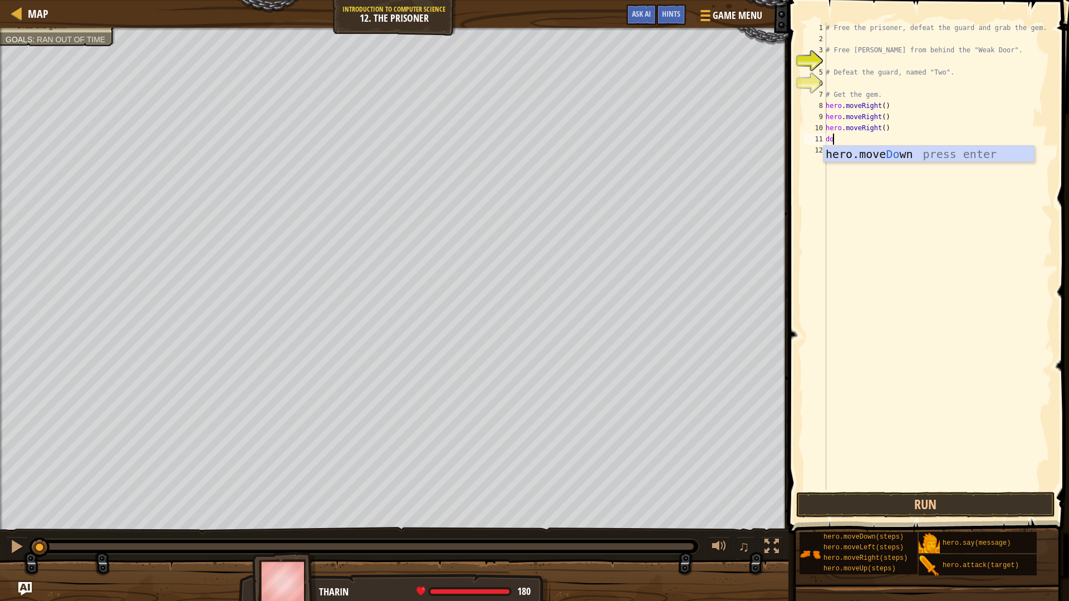
type textarea "dow"
type textarea "do"
type textarea "d"
drag, startPoint x: 895, startPoint y: 174, endPoint x: 793, endPoint y: 166, distance: 102.2
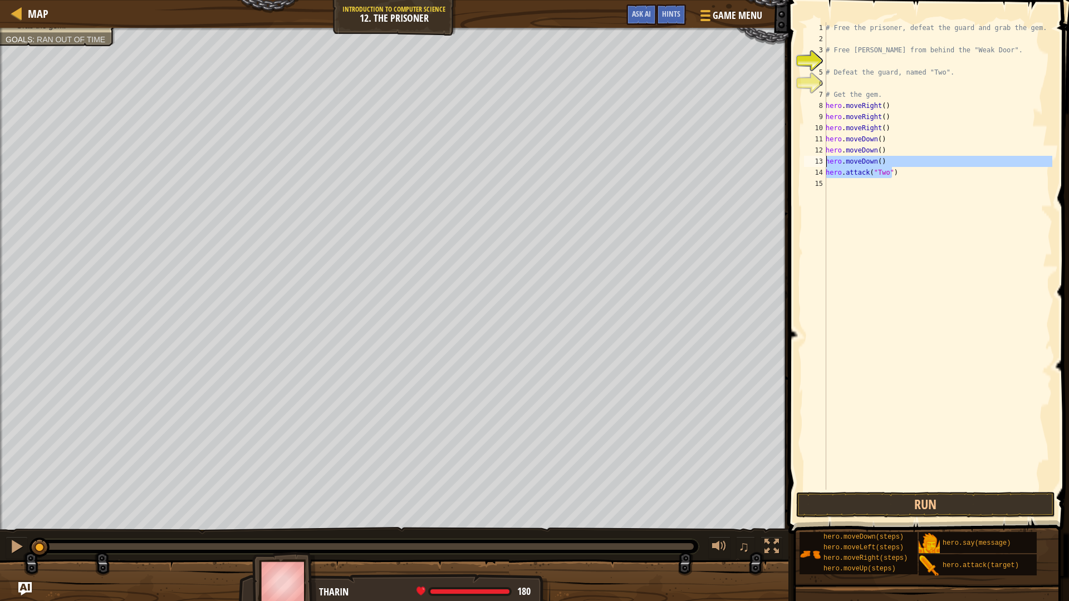
click at [793, 166] on div "hero.attack("Two") 1 2 3 4 5 6 7 8 9 10 11 12 13 14 15 # Free the prisoner, def…" at bounding box center [927, 289] width 284 height 567
click at [868, 162] on div "# Free the prisoner, defeat the guard and grab the gem. # Free [PERSON_NAME] fr…" at bounding box center [937, 256] width 229 height 468
drag, startPoint x: 890, startPoint y: 175, endPoint x: 824, endPoint y: 175, distance: 65.7
click at [824, 175] on div "hero.moveDown() 1 2 3 4 5 6 7 8 9 10 11 12 13 14 15 # Free the prisoner, defeat…" at bounding box center [927, 256] width 251 height 468
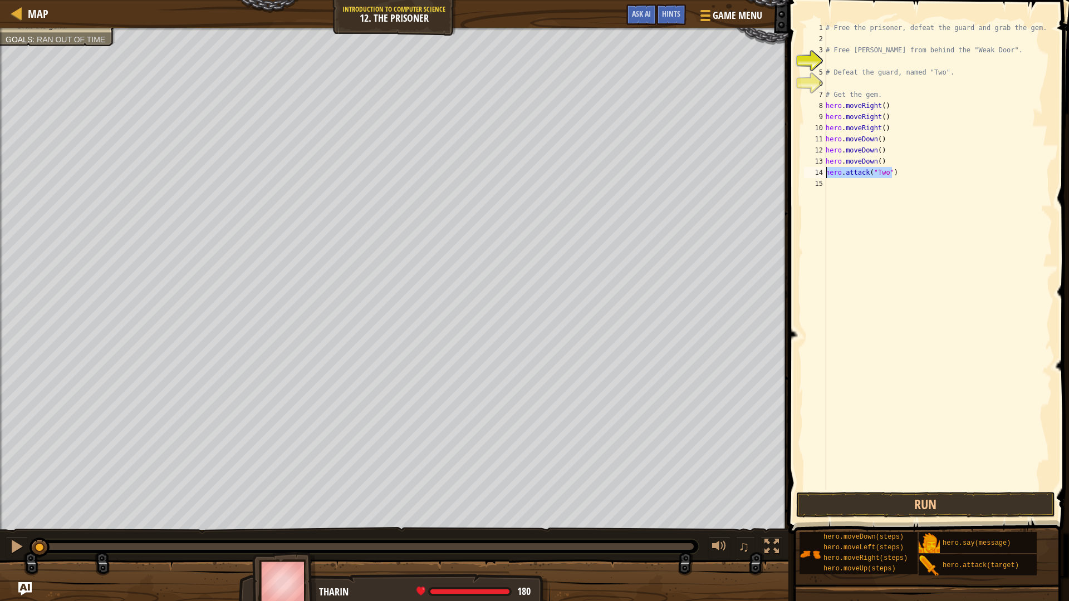
type textarea "hero.attack("Two")"
click at [841, 200] on div "# Free the prisoner, defeat the guard and grab the gem. # Free [PERSON_NAME] fr…" at bounding box center [937, 267] width 229 height 490
paste textarea "hero.attack("Two")"
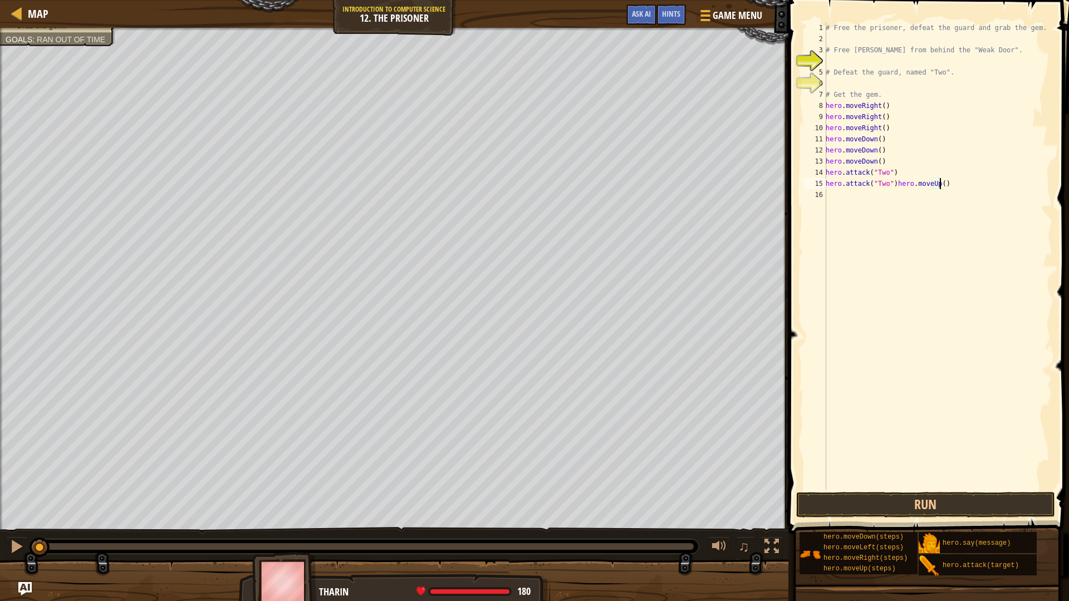
type textarea "hero.attack("Two")hero.moveUp()hero.attack("Two")"
paste textarea "hero.attack("Two")"
type textarea "hero.attack("Two")"
paste textarea "hero.attack("Two")"
drag, startPoint x: 1010, startPoint y: 184, endPoint x: 895, endPoint y: 183, distance: 115.2
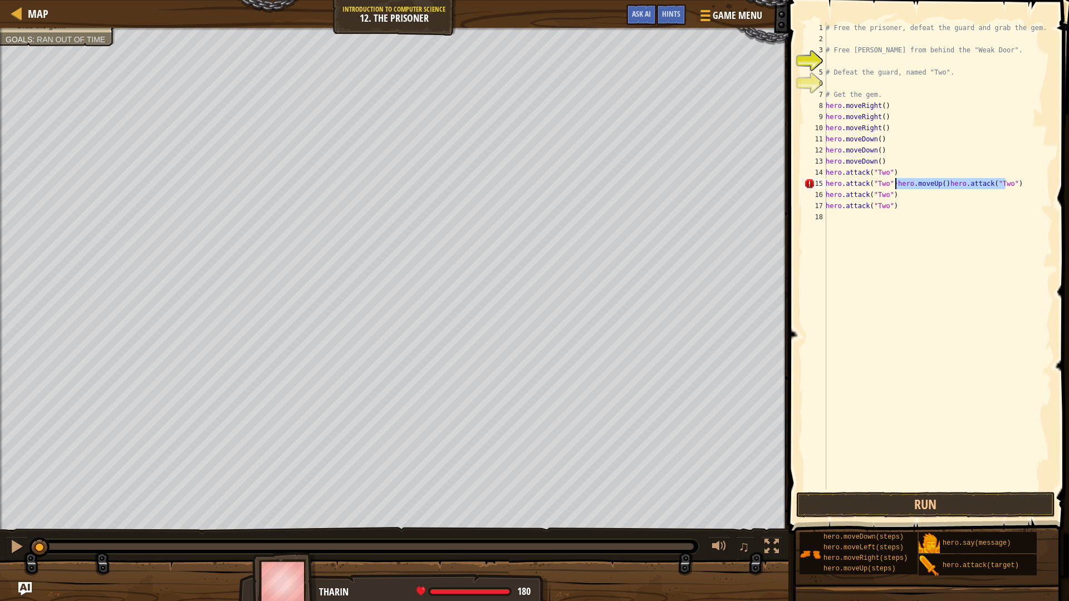
click at [895, 183] on div "# Free the prisoner, defeat the guard and grab the gem. # Free [PERSON_NAME] fr…" at bounding box center [937, 267] width 229 height 490
type textarea "hero.attack("Two")"
click at [901, 505] on button "Run" at bounding box center [925, 505] width 259 height 26
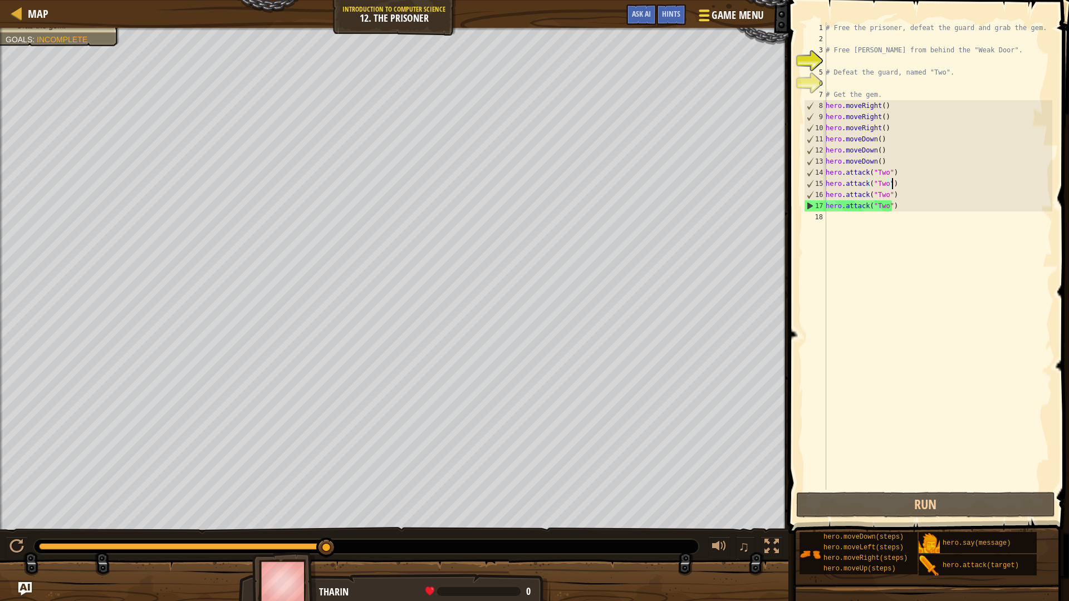
click at [706, 13] on div at bounding box center [703, 15] width 15 height 16
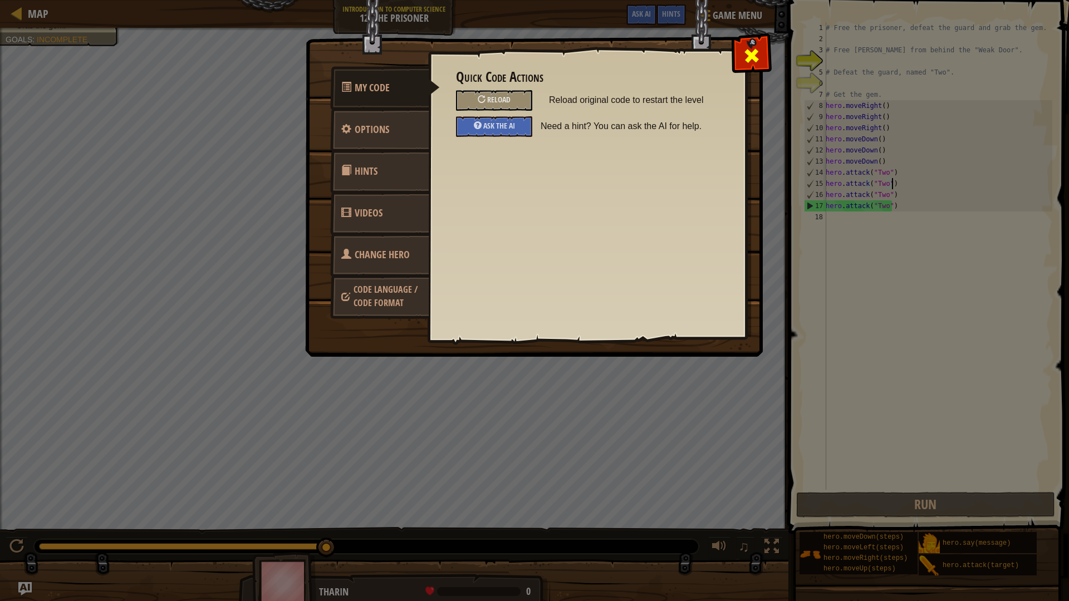
click at [748, 63] on span at bounding box center [752, 56] width 18 height 18
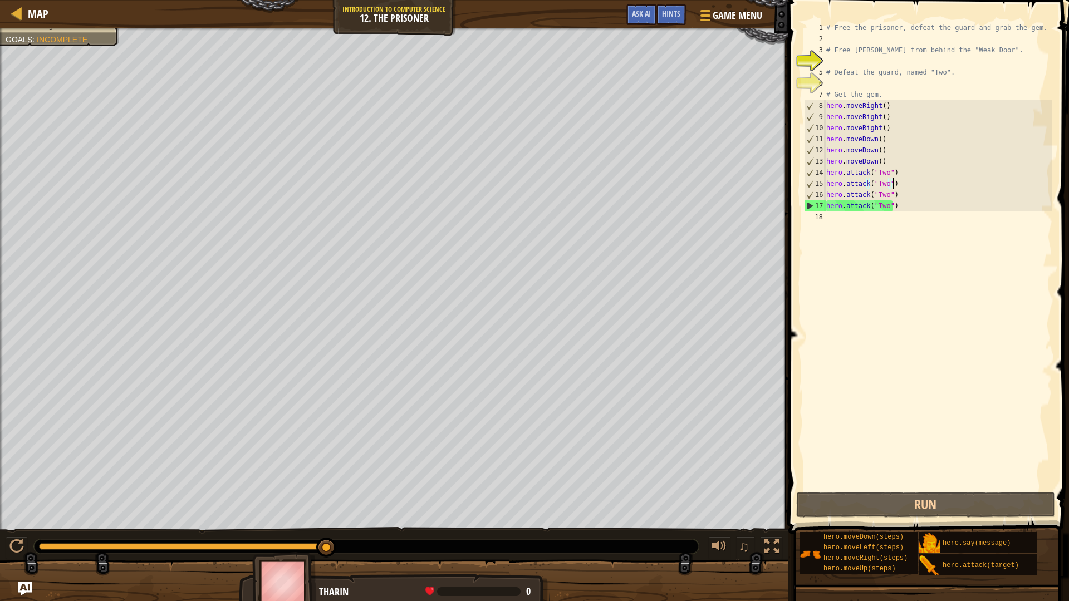
click at [878, 230] on div "# Free the prisoner, defeat the guard and grab the gem. # Free [PERSON_NAME] fr…" at bounding box center [938, 267] width 228 height 490
paste textarea "hero.attack("Two")"
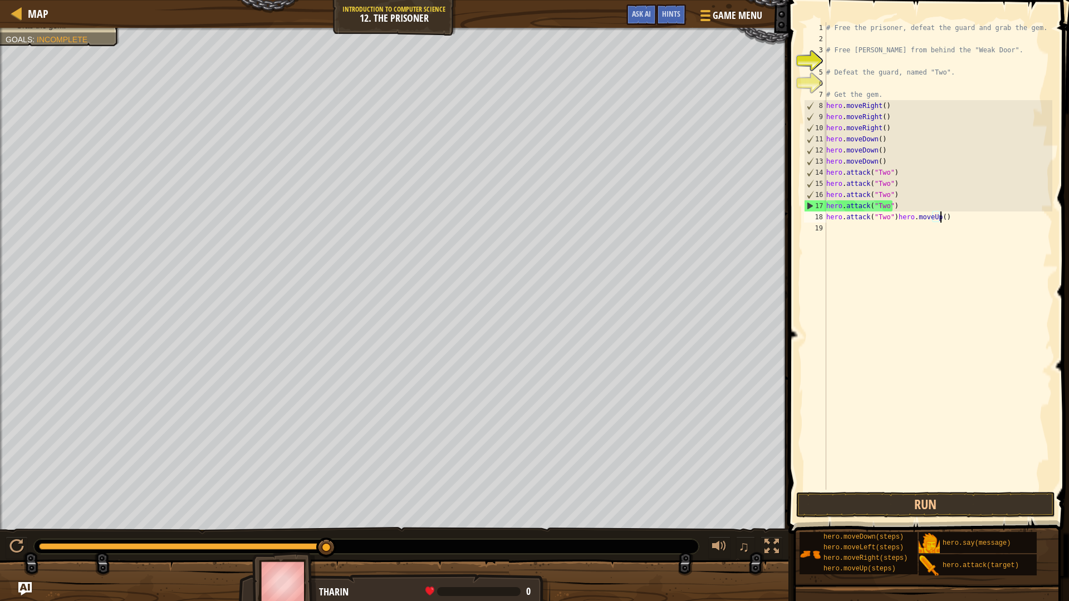
paste textarea "hero.attack("Two")"
type textarea "hero.attack("Two")hero.moveUp()hero.attack("Two")"
paste textarea "hero.attack("Two")"
type textarea "hero.attack("Two")"
paste textarea "hero.attack("Two")"
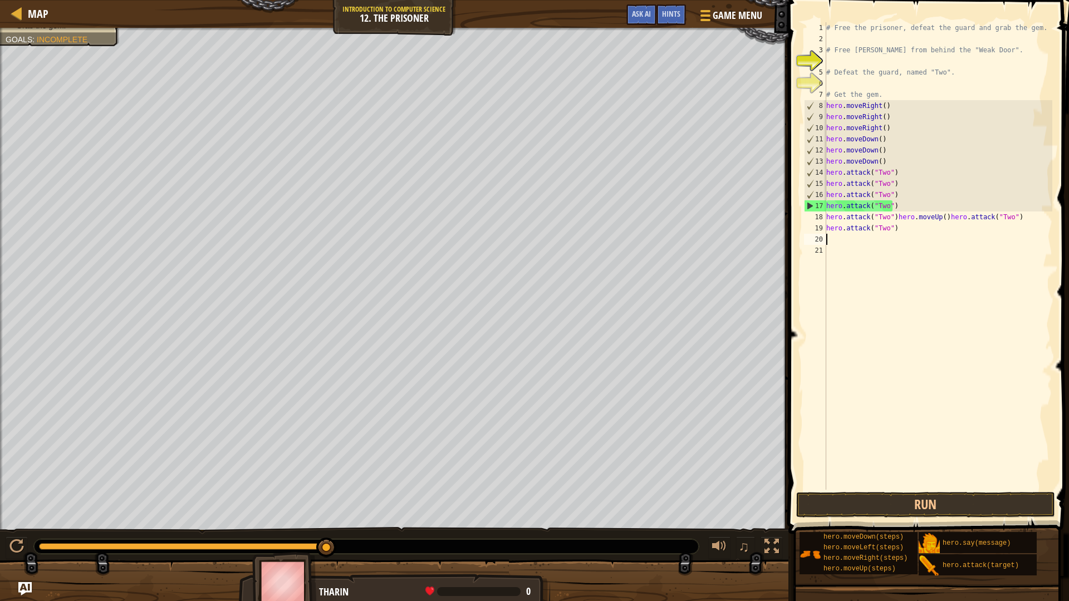
type textarea "hero.attack("Two")"
paste textarea "hero.attack("Two")"
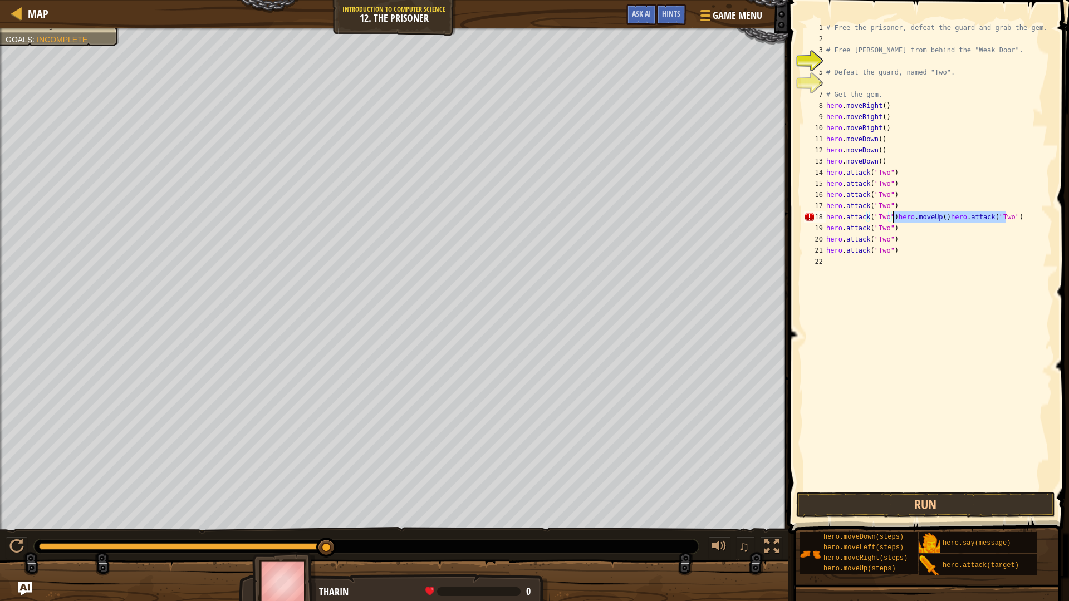
drag, startPoint x: 1006, startPoint y: 218, endPoint x: 893, endPoint y: 218, distance: 113.6
click at [893, 218] on div "# Free the prisoner, defeat the guard and grab the gem. # Free [PERSON_NAME] fr…" at bounding box center [938, 267] width 228 height 490
click at [888, 506] on button "Run" at bounding box center [925, 505] width 259 height 26
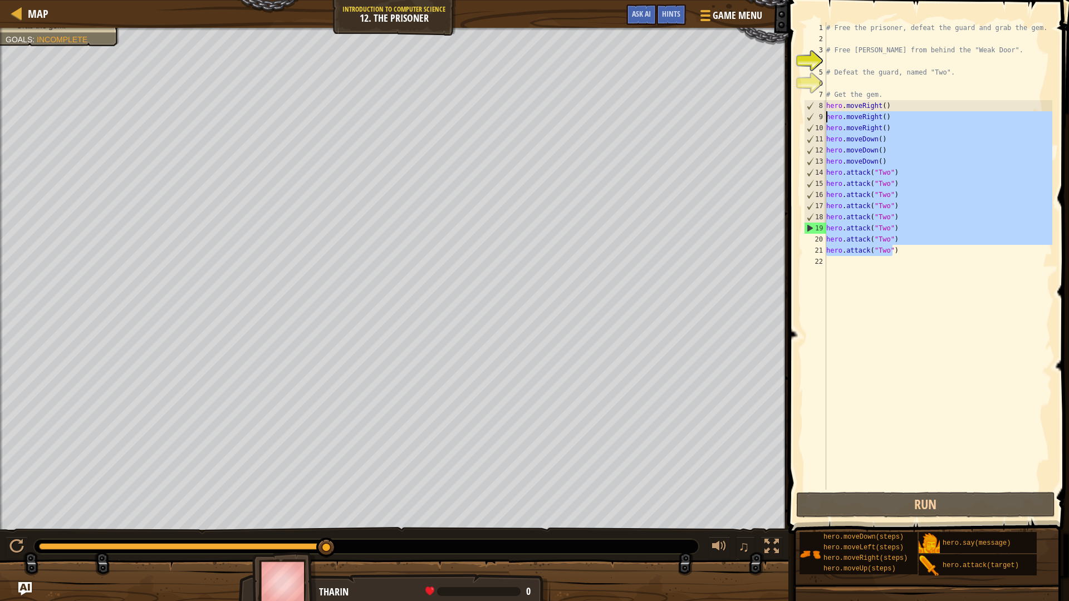
drag, startPoint x: 903, startPoint y: 258, endPoint x: 823, endPoint y: 114, distance: 165.0
click at [823, 114] on div "hero.attack("Two") 1 2 3 4 5 6 7 8 9 10 11 12 13 14 15 16 17 18 19 20 21 22 # F…" at bounding box center [927, 256] width 251 height 468
type textarea "hero.moveRight() hero.moveRight()"
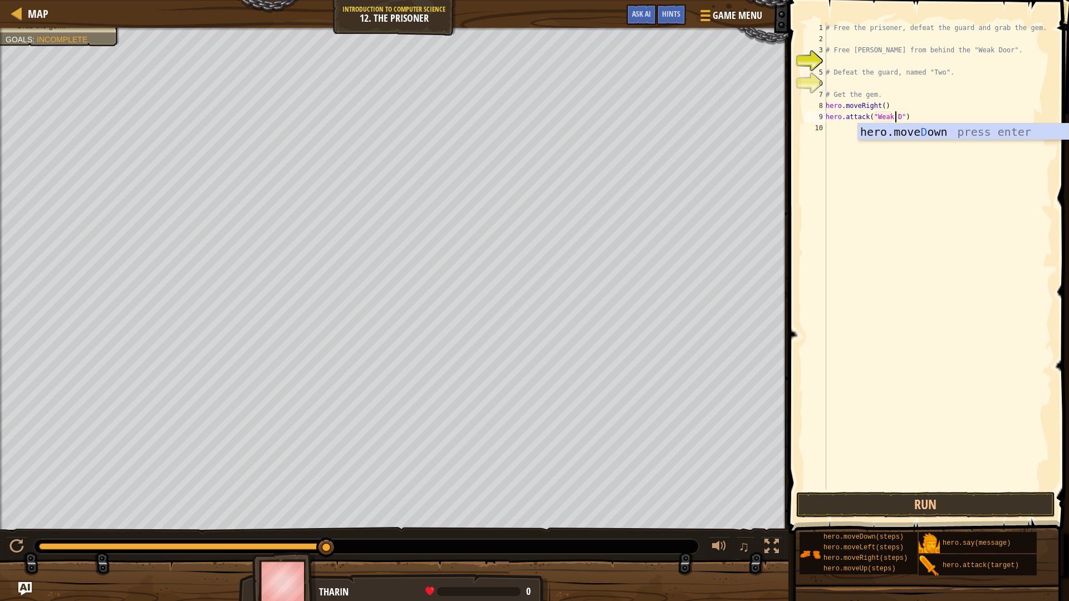
scroll to position [5, 6]
type textarea "hero.attack("Weak Door")"
click at [827, 512] on button "Run" at bounding box center [925, 505] width 259 height 26
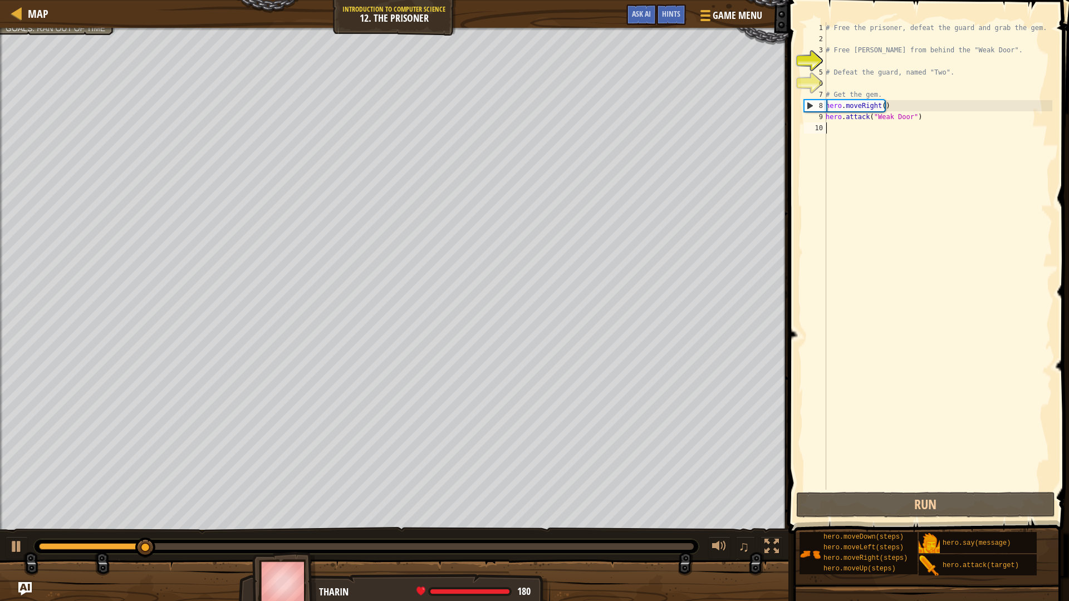
click at [843, 134] on div "# Free the prisoner, defeat the guard and grab the gem. # Free [PERSON_NAME] fr…" at bounding box center [937, 267] width 229 height 490
paste textarea "hero.attack("Two")"
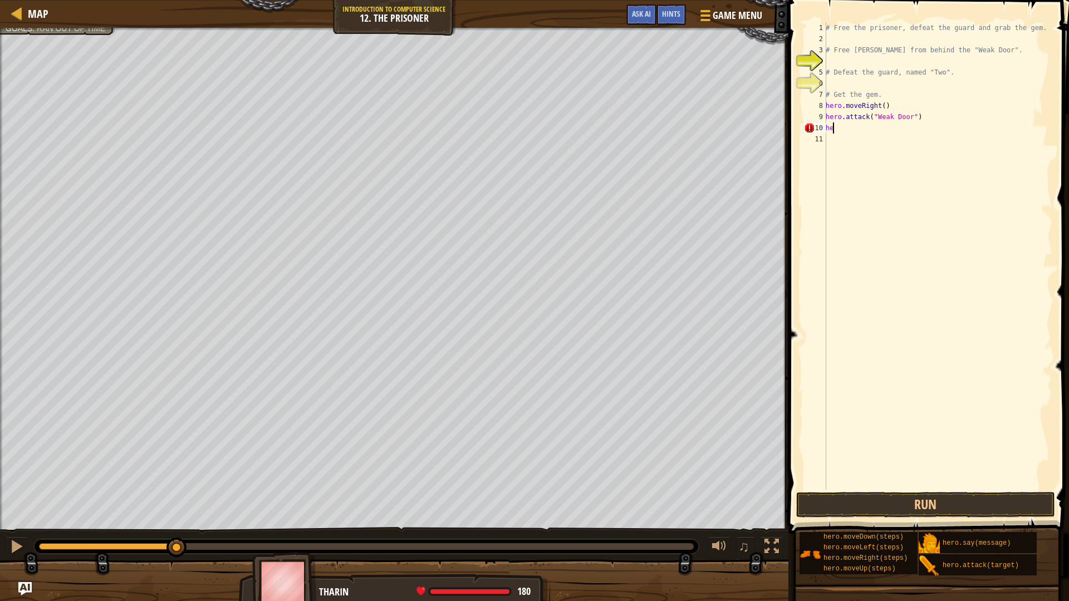
type textarea "h"
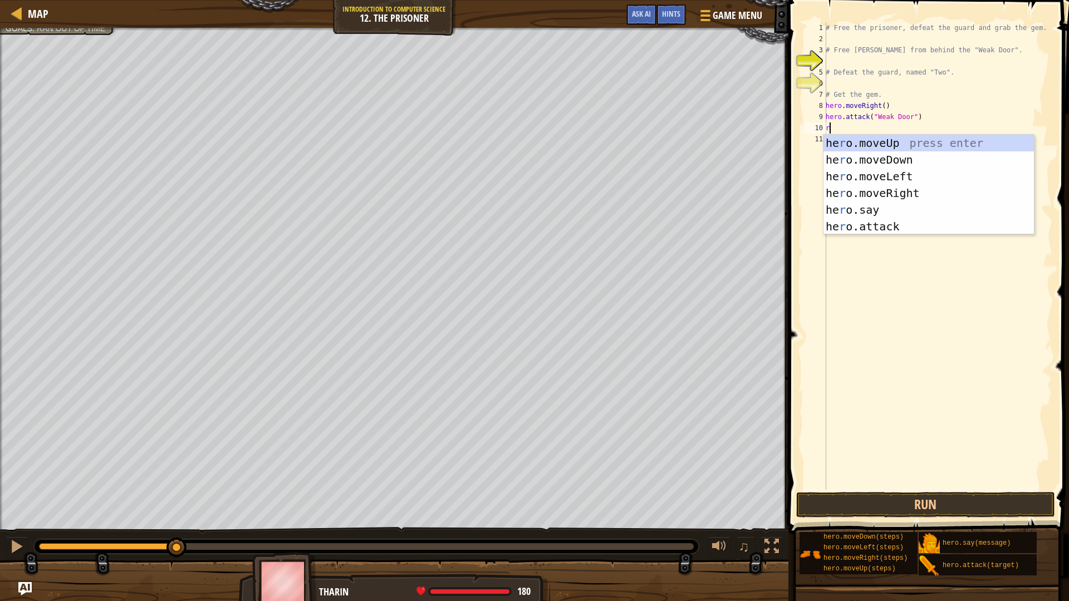
type textarea "ri"
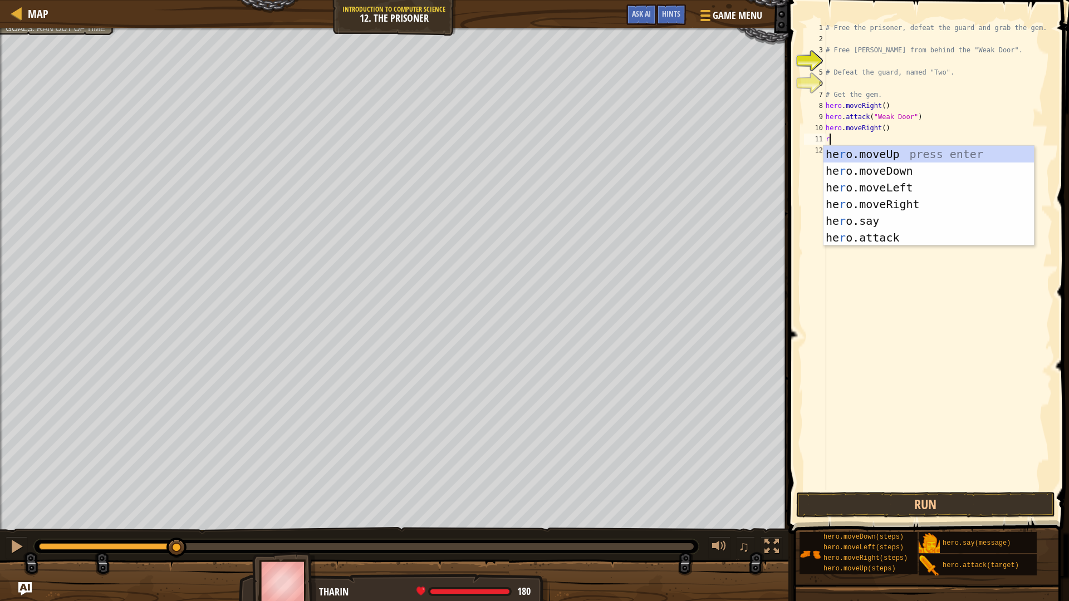
type textarea "ro"
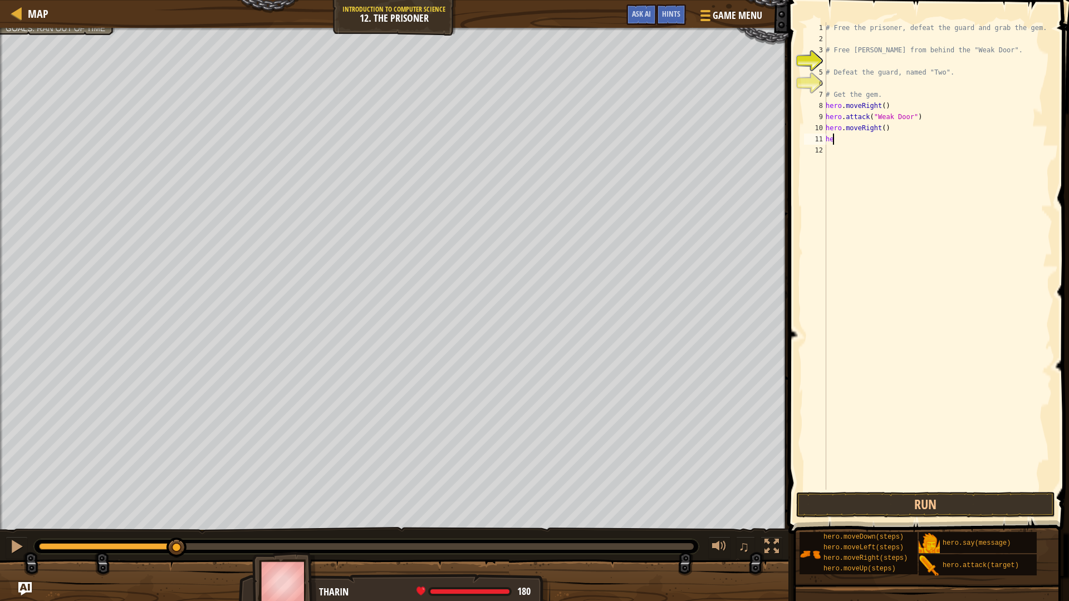
type textarea "h"
type textarea "rig'"
type textarea "righ"
type textarea "do"
type textarea "d"
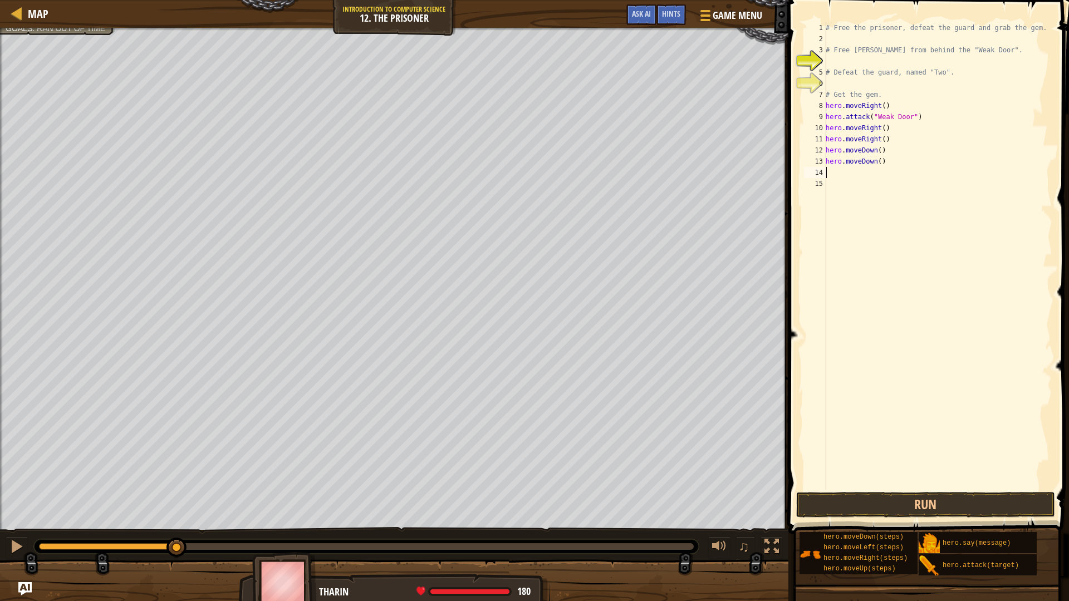
paste textarea "hero.attack("Two")"
type textarea "hero.attack("Two")"
paste textarea "hero.attack("Two")"
type textarea "hero.attack("Two")"
paste textarea "hero.attack("Two")"
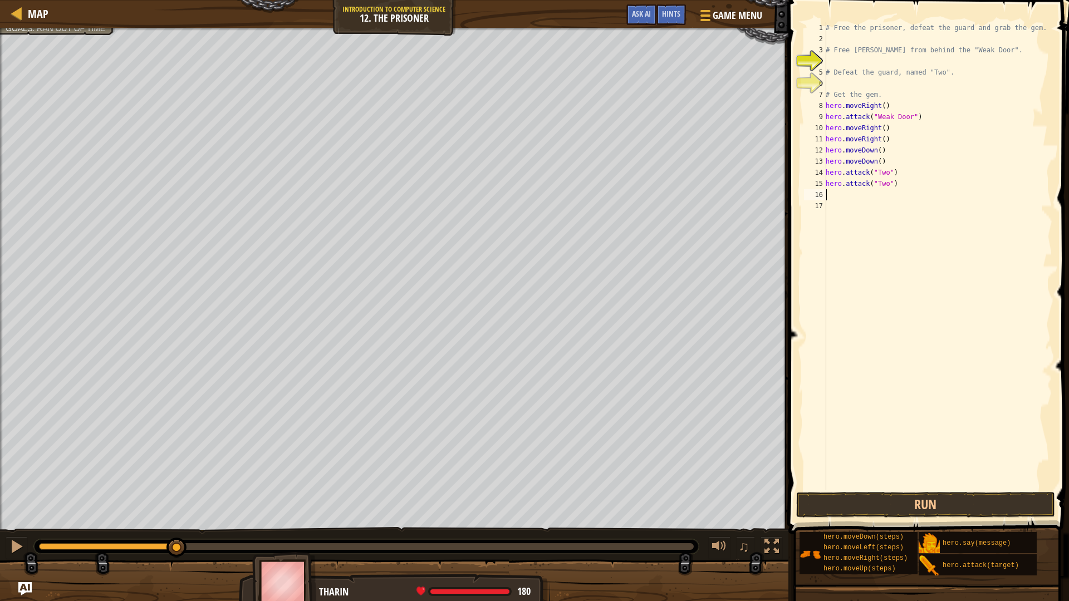
type textarea "hero.attack("Two")"
paste textarea "hero.attack("Two")"
type textarea "hero.attack("Two")"
paste textarea "hero.attack("Two")"
type textarea "hero.attack("Two")"
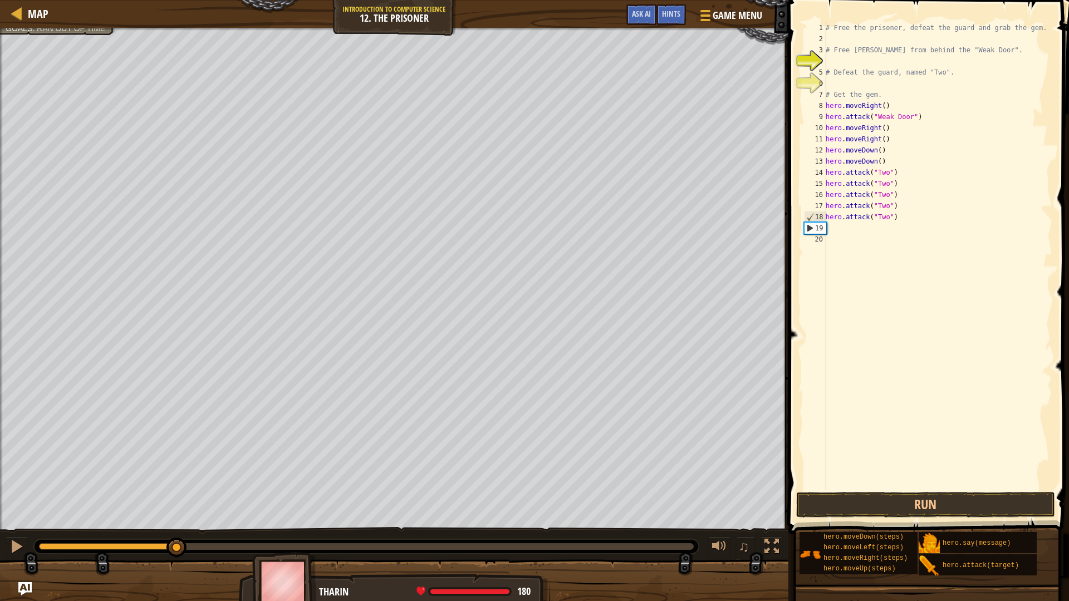
paste textarea "hero.attack("Two")"
type textarea "hero.attack("Two")"
click at [934, 496] on button "Run" at bounding box center [925, 505] width 259 height 26
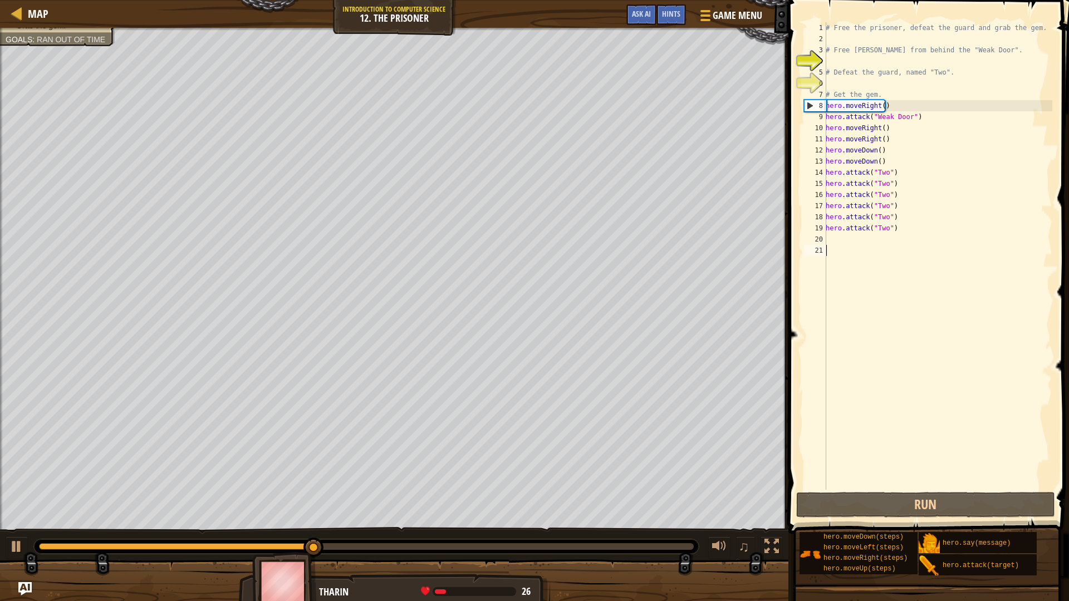
click at [839, 251] on div "# Free the prisoner, defeat the guard and grab the gem. # Free [PERSON_NAME] fr…" at bounding box center [937, 267] width 229 height 490
type textarea "r"
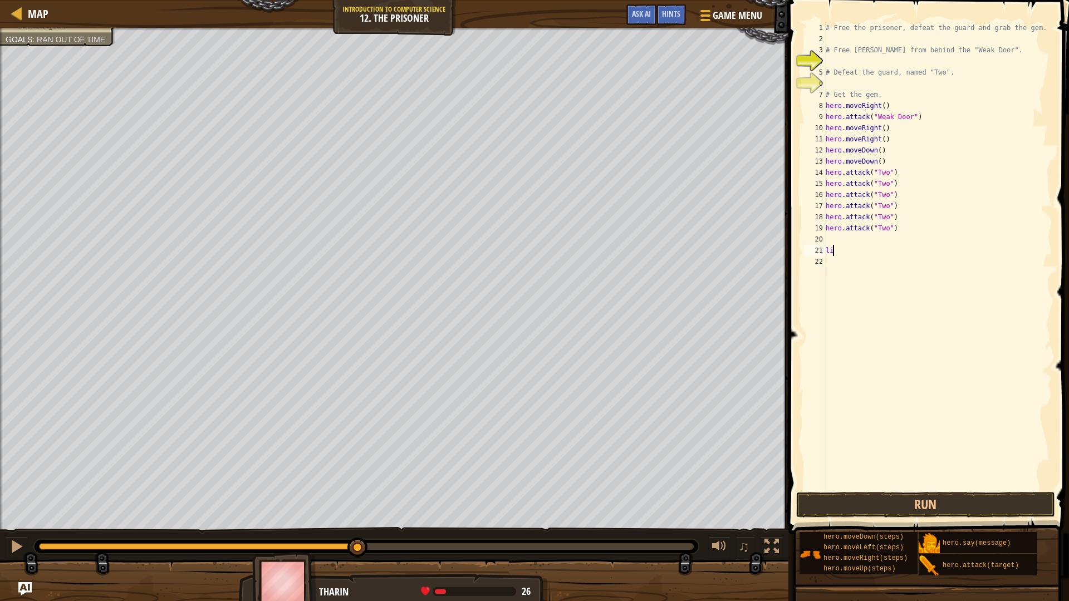
type textarea "l"
type textarea "ri"
type textarea "d"
type textarea "r"
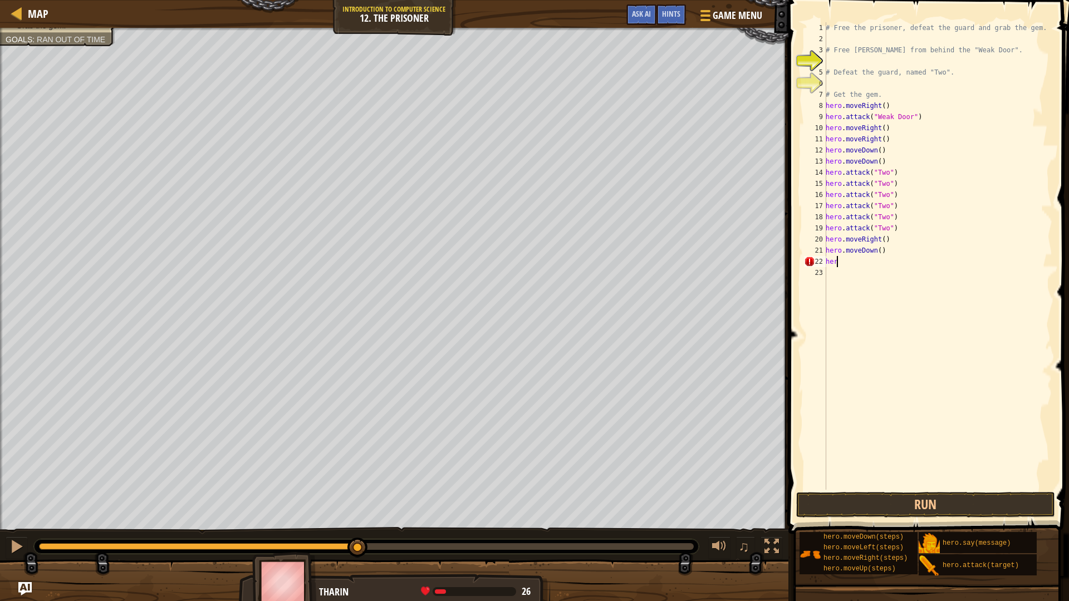
type textarea "h"
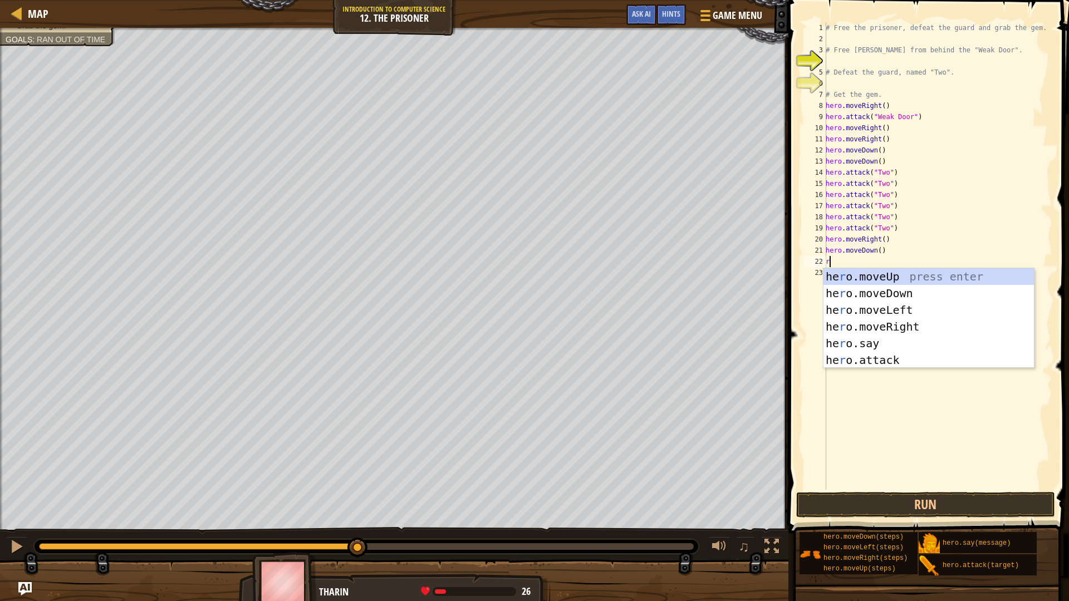
type textarea "ri"
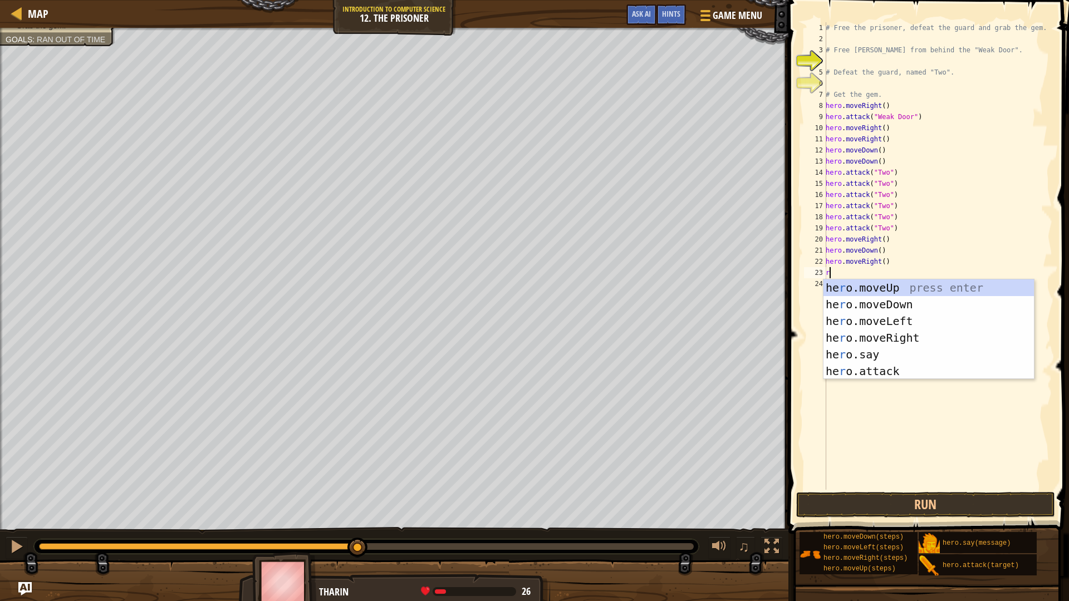
type textarea "ri"
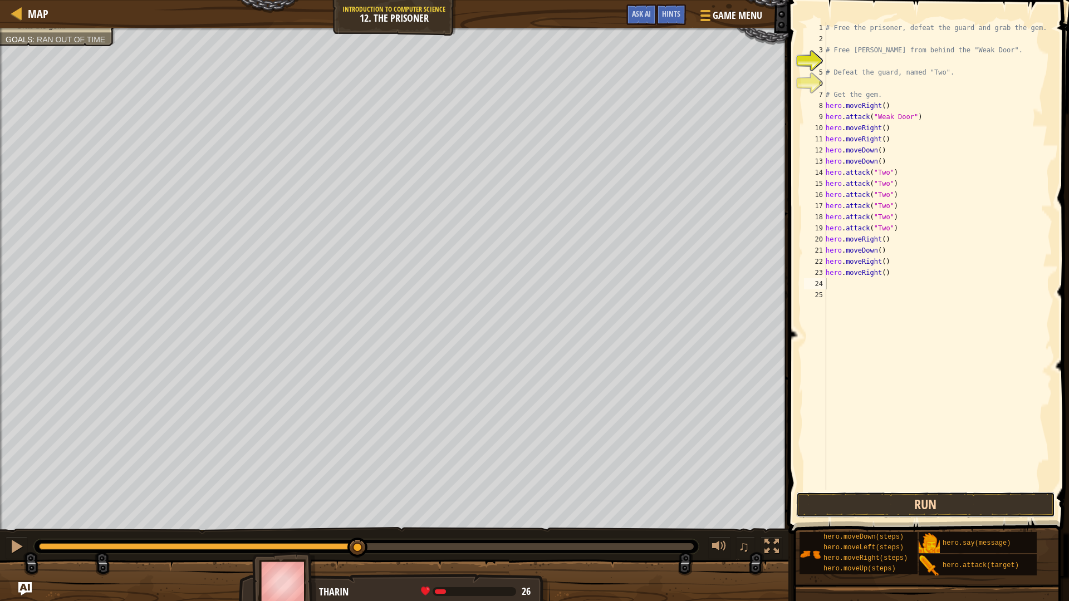
click at [867, 504] on button "Run" at bounding box center [925, 505] width 259 height 26
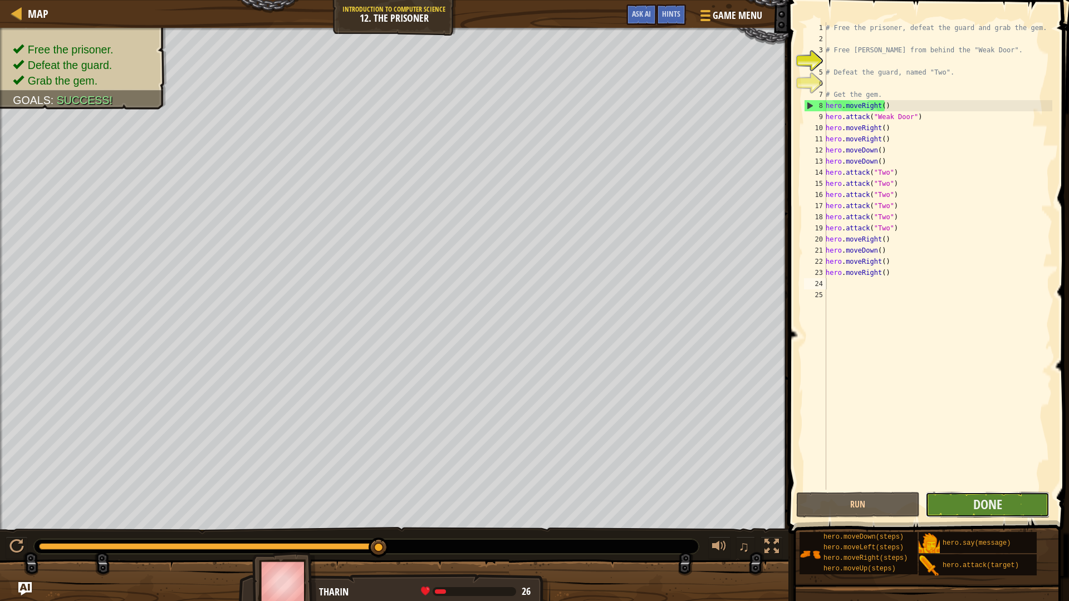
click at [942, 509] on button "Done" at bounding box center [987, 505] width 124 height 26
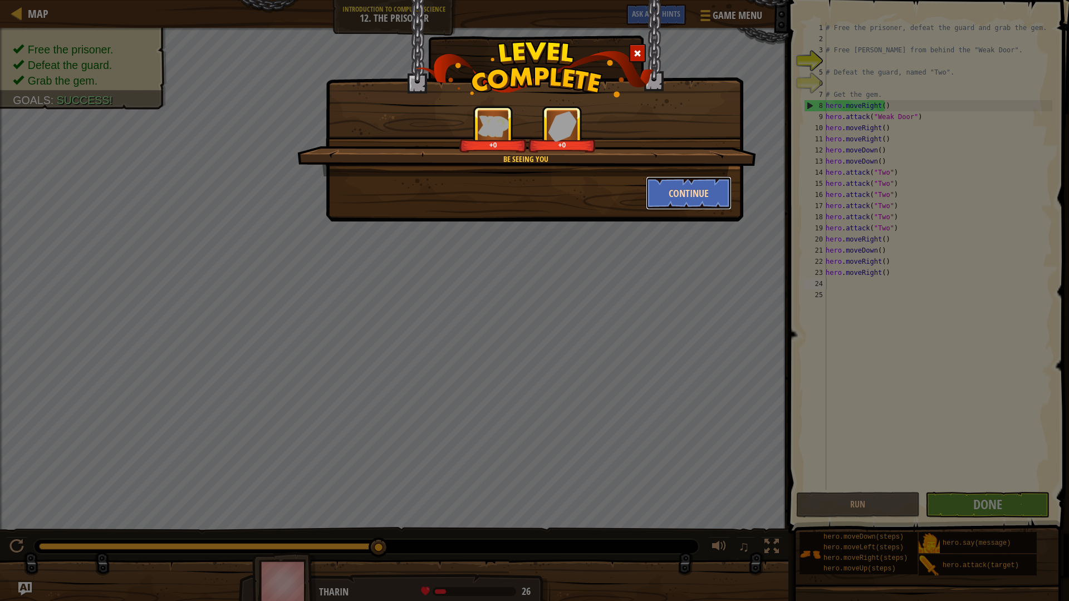
click at [688, 184] on button "Continue" at bounding box center [689, 192] width 86 height 33
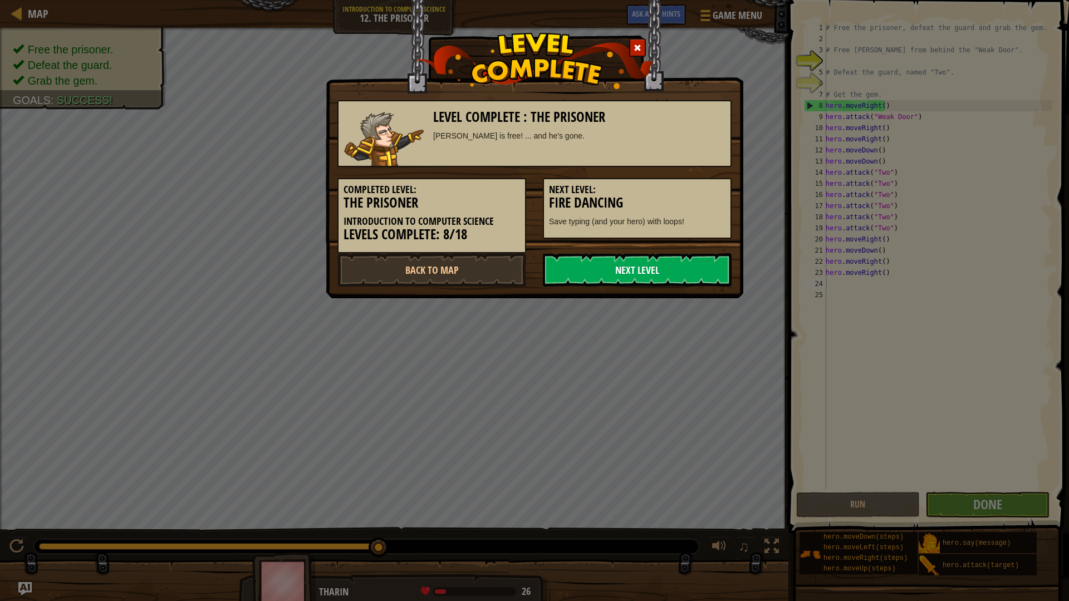
click at [646, 262] on link "Next Level" at bounding box center [637, 269] width 189 height 33
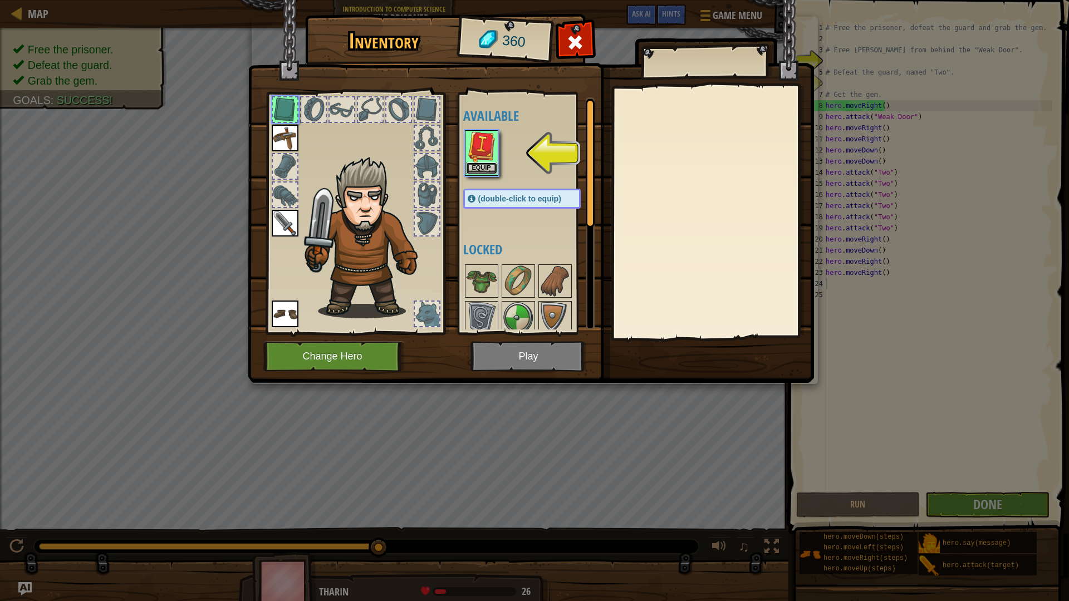
click at [479, 170] on button "Equip" at bounding box center [481, 169] width 31 height 12
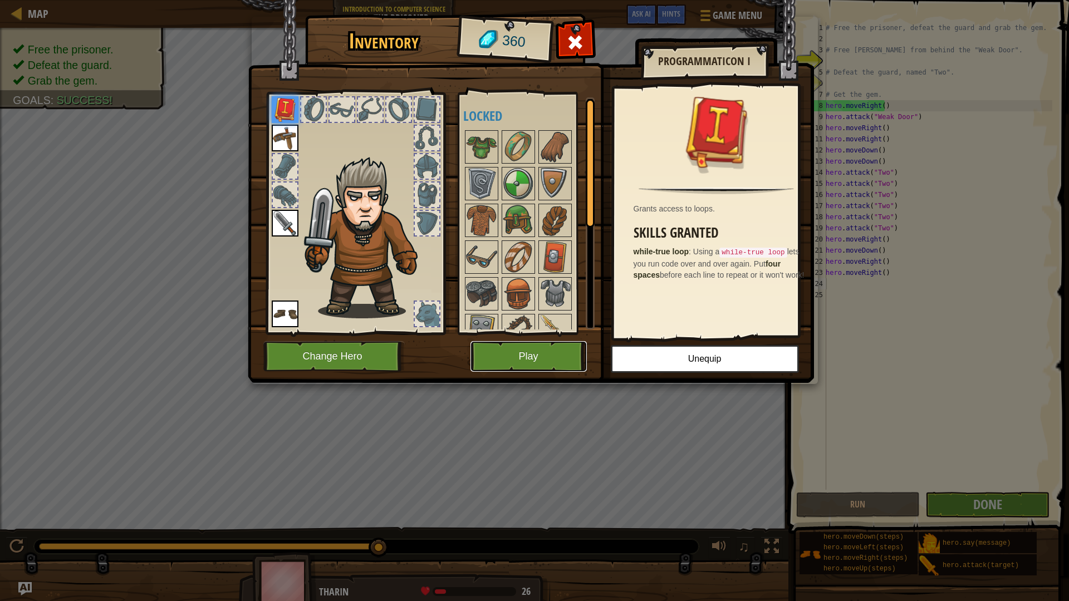
click at [493, 353] on button "Play" at bounding box center [528, 356] width 116 height 31
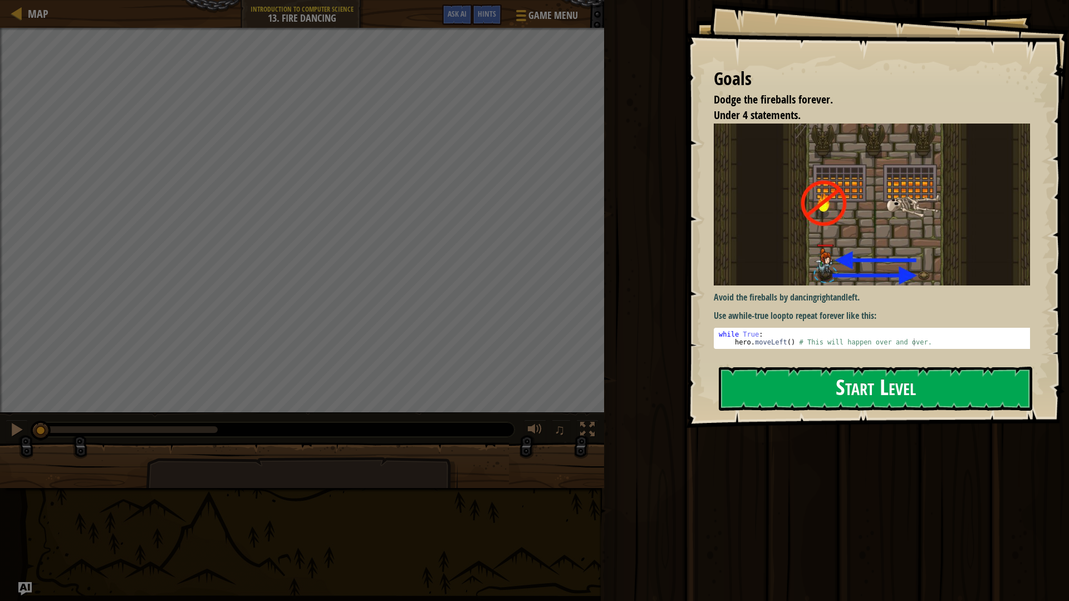
click at [836, 392] on button "Start Level" at bounding box center [875, 389] width 313 height 44
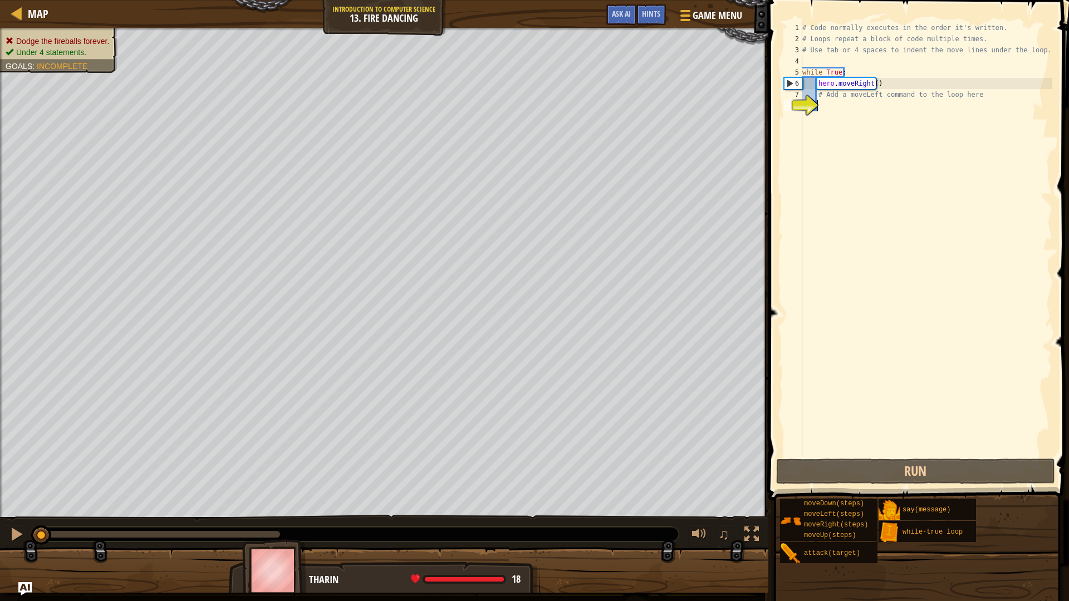
click at [850, 107] on div "# Code normally executes in the order it's written. # Loops repeat a block of c…" at bounding box center [926, 250] width 252 height 456
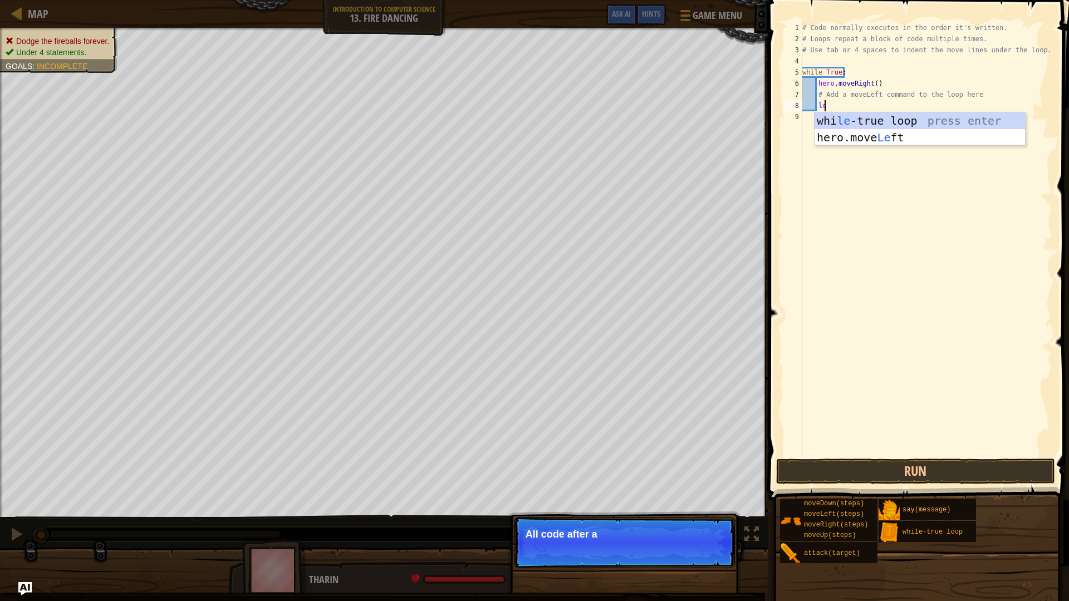
scroll to position [5, 1]
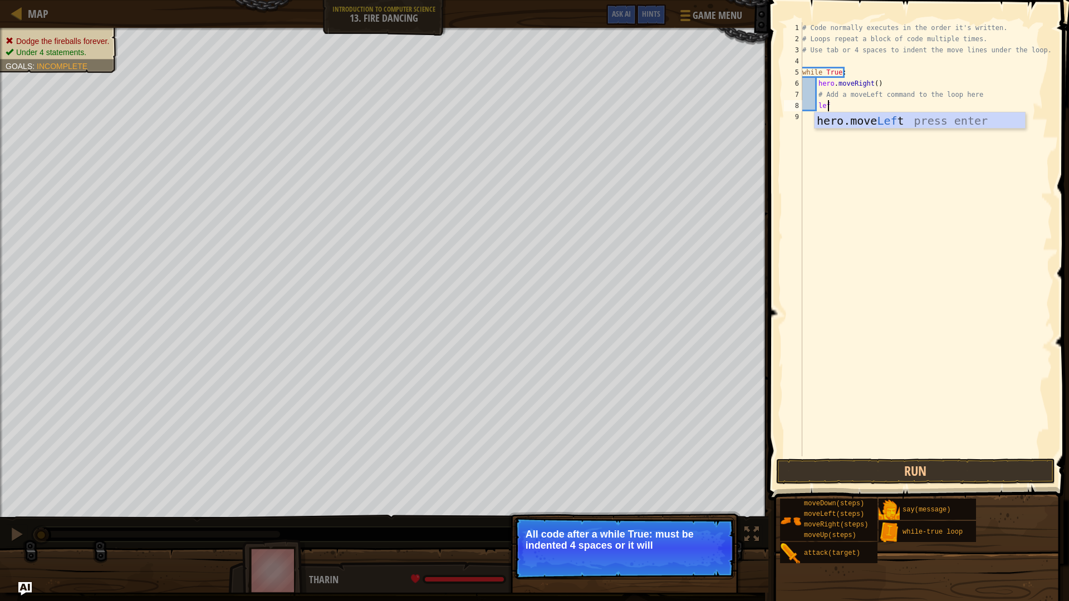
type textarea "left"
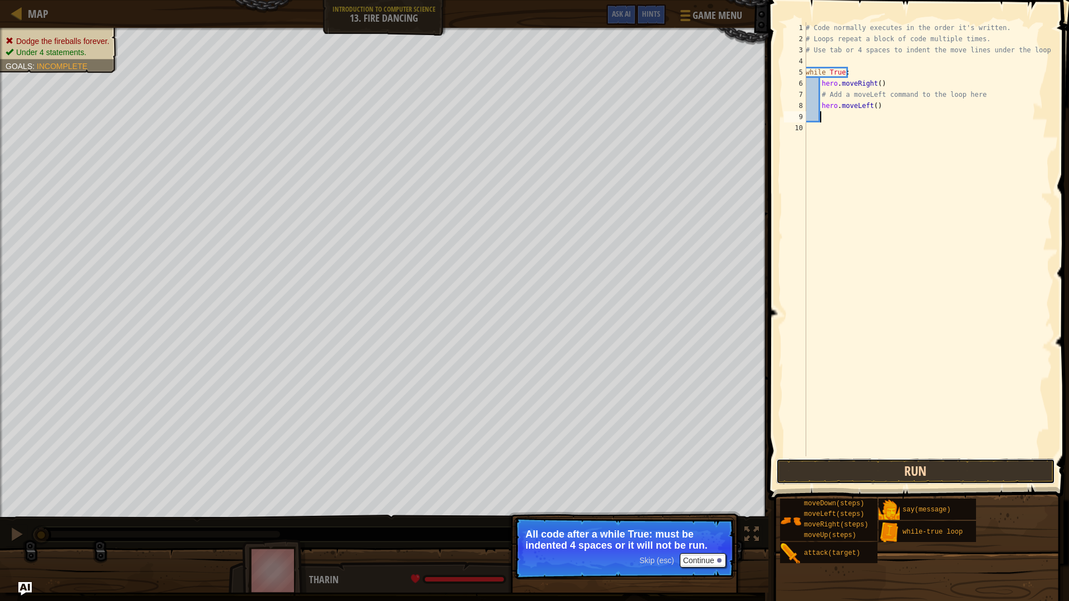
click at [879, 478] on button "Run" at bounding box center [915, 472] width 279 height 26
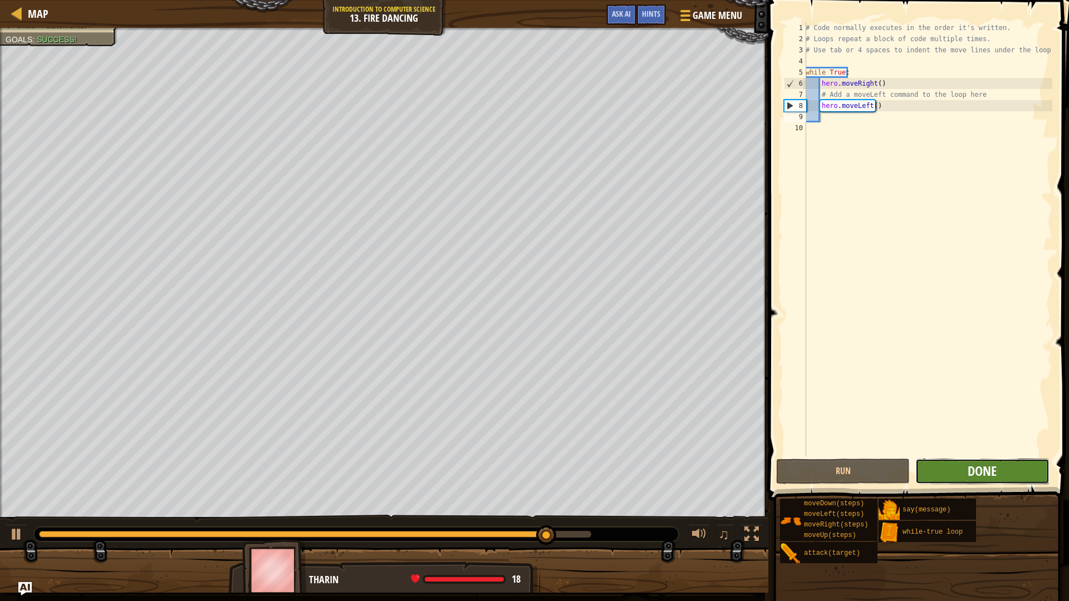
click at [970, 472] on span "Done" at bounding box center [982, 471] width 29 height 18
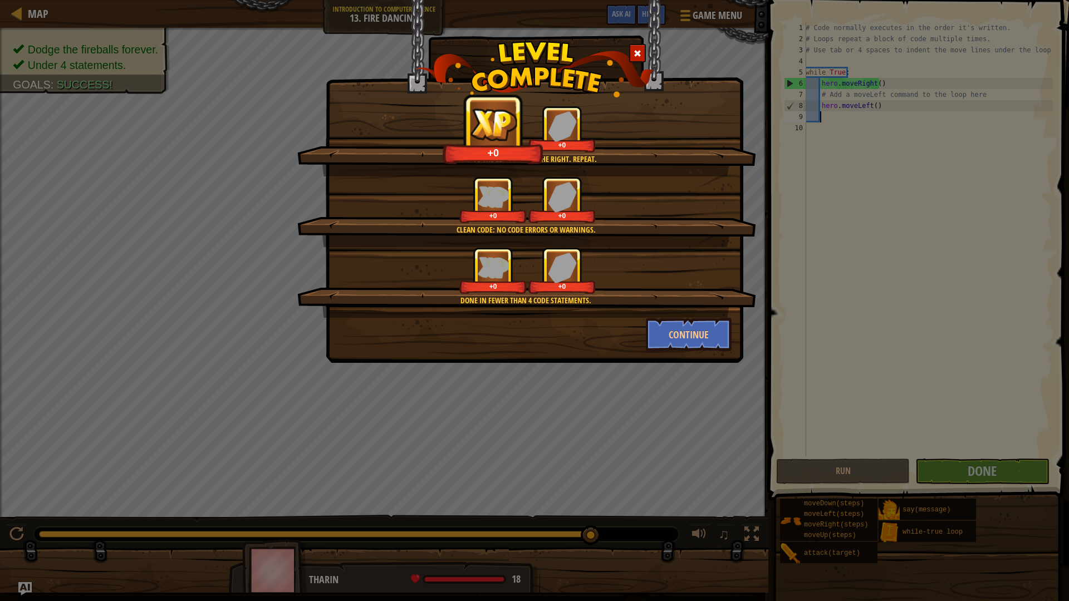
click at [694, 352] on div "Jump to the left. Step to the right. Repeat. +0 +0 Clean code: no code errors o…" at bounding box center [535, 181] width 418 height 363
click at [686, 344] on button "Continue" at bounding box center [689, 334] width 86 height 33
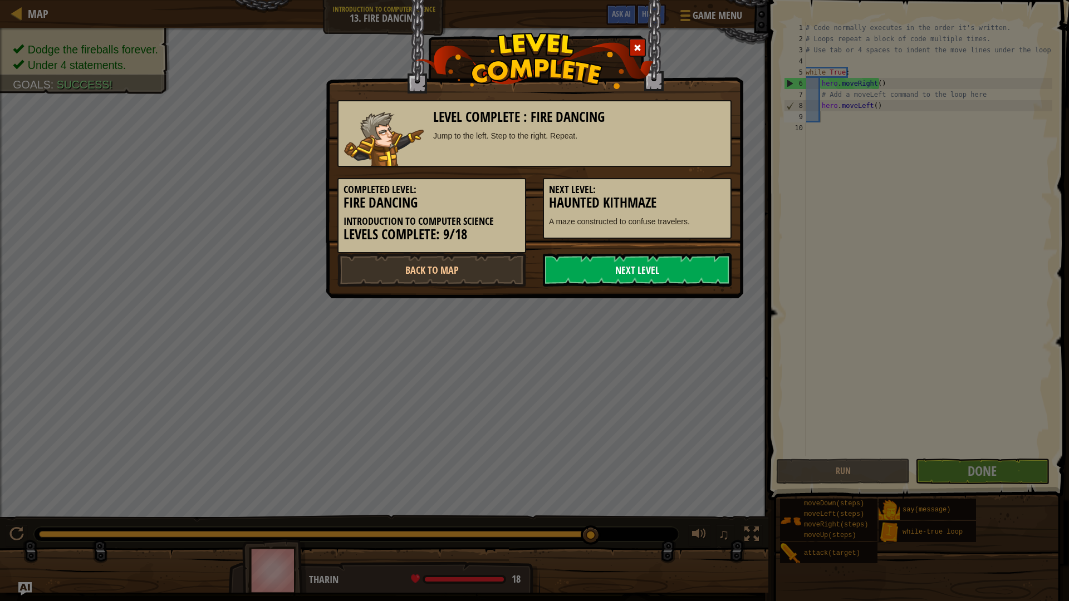
click at [644, 278] on link "Next Level" at bounding box center [637, 269] width 189 height 33
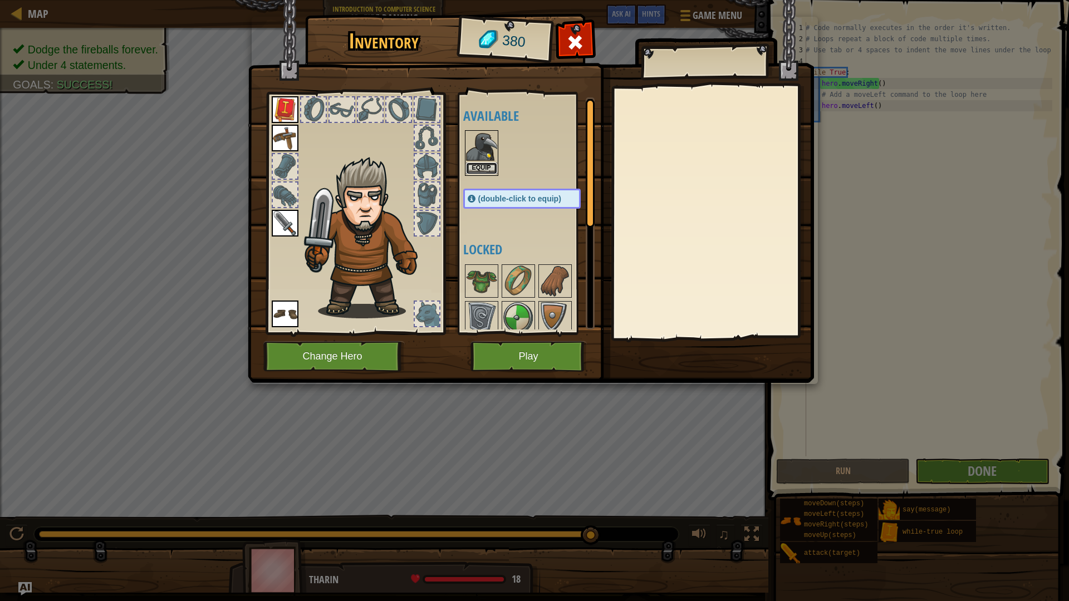
click at [471, 172] on button "Equip" at bounding box center [481, 169] width 31 height 12
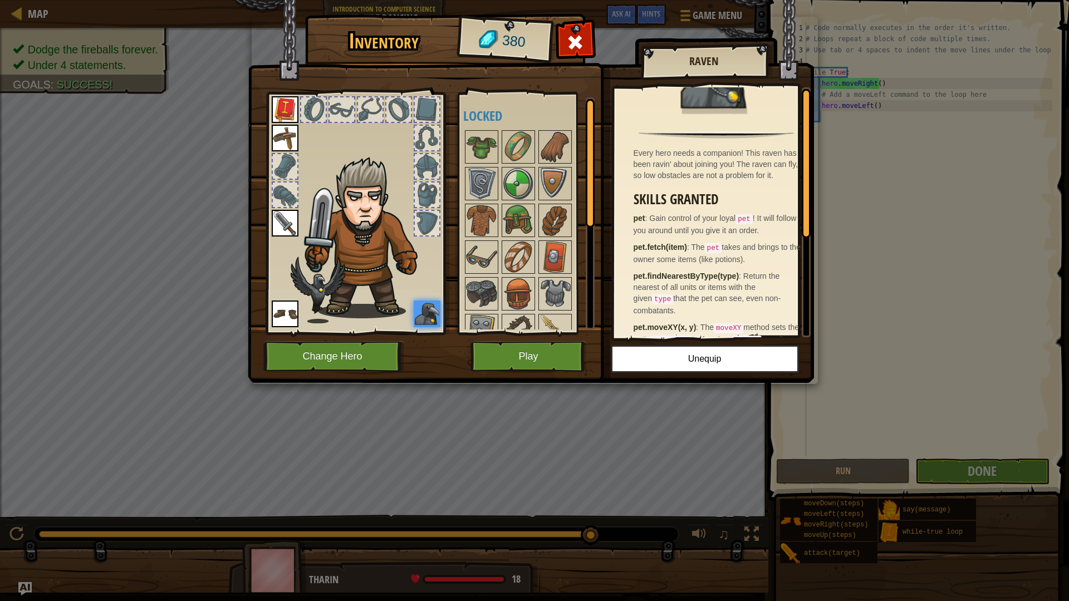
scroll to position [0, 0]
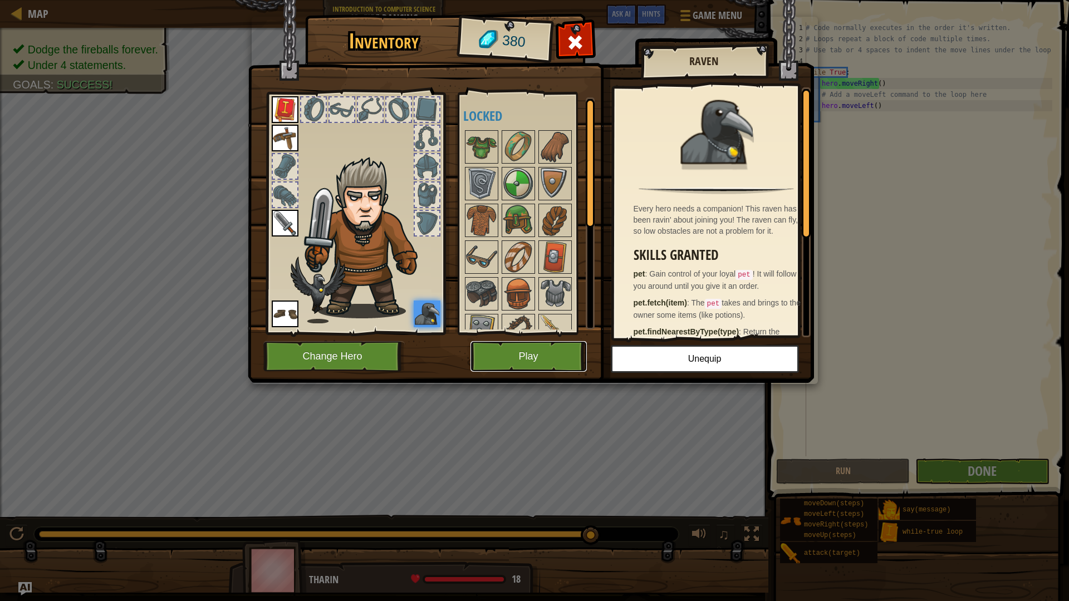
click at [562, 349] on button "Play" at bounding box center [528, 356] width 116 height 31
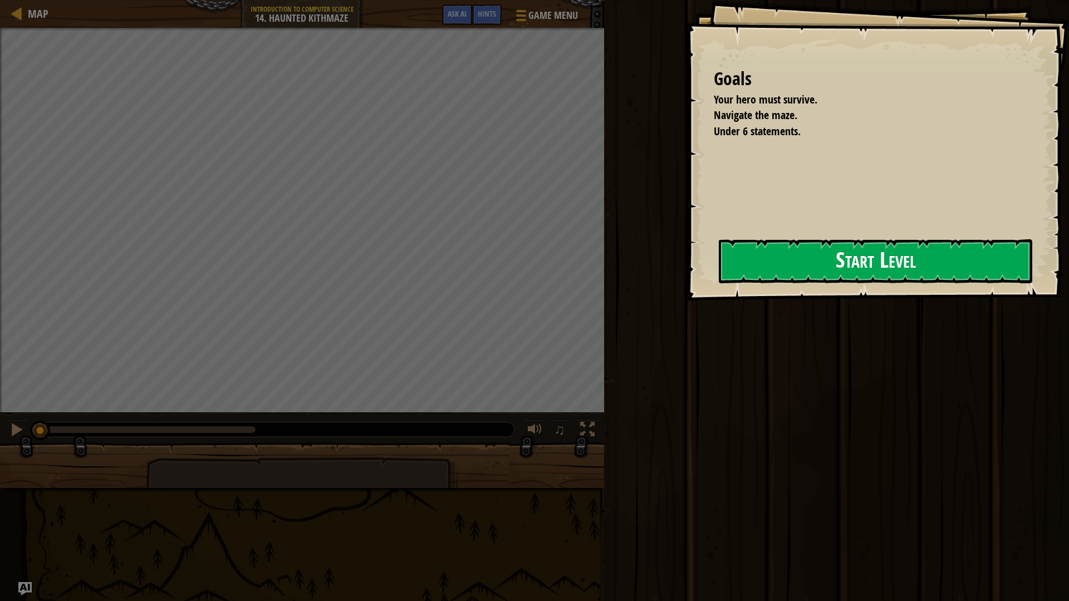
click at [861, 273] on button "Start Level" at bounding box center [875, 261] width 313 height 44
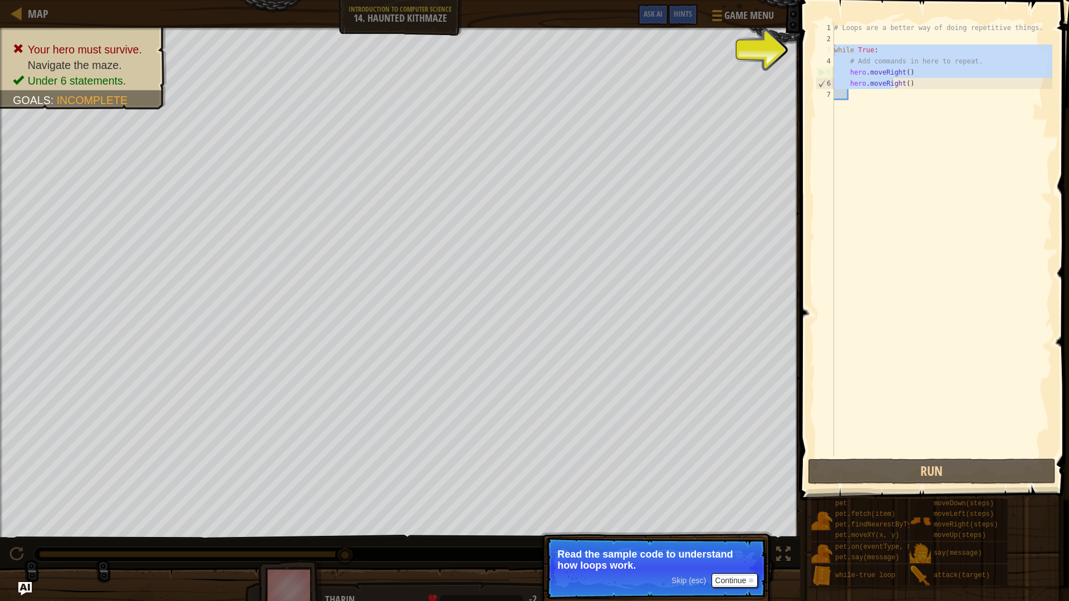
drag, startPoint x: 894, startPoint y: 89, endPoint x: 806, endPoint y: 53, distance: 94.7
click at [806, 53] on div "1 2 3 4 5 6 7 # Loops are a better way of doing repetitive things. while True :…" at bounding box center [933, 272] width 272 height 533
type textarea "while True: # Add commands in here to repeat."
click at [858, 97] on div "# Loops are a better way of doing repetitive things. while True : # Add command…" at bounding box center [942, 250] width 220 height 456
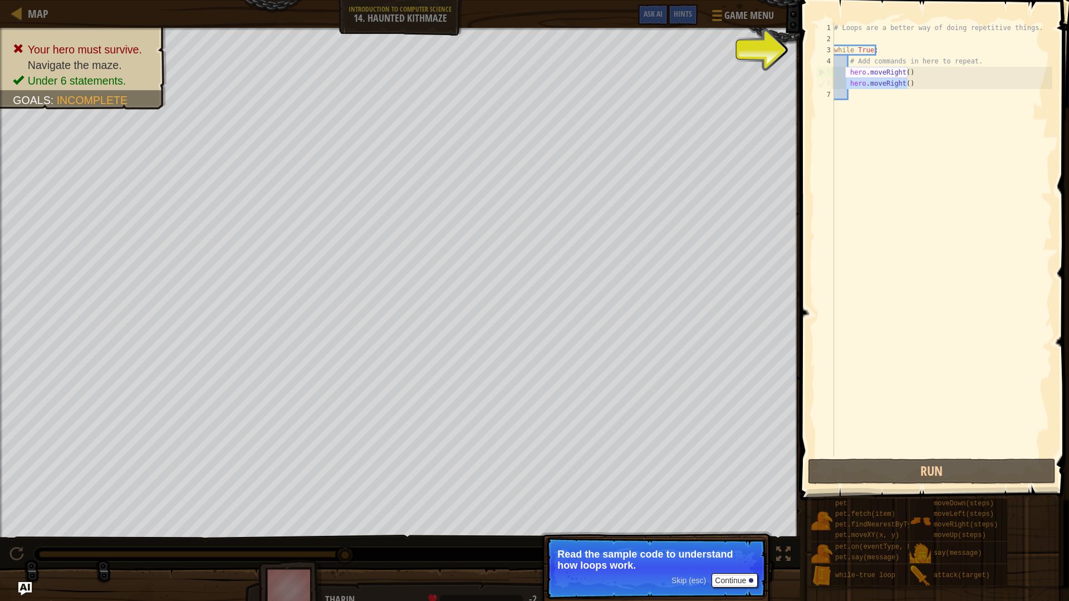
drag, startPoint x: 914, startPoint y: 88, endPoint x: 847, endPoint y: 84, distance: 67.0
click at [847, 84] on div "# Loops are a better way of doing repetitive things. while True : # Add command…" at bounding box center [942, 250] width 220 height 456
type textarea "hero.moveRight()"
click at [857, 97] on div "# Loops are a better way of doing repetitive things. while True : # Add command…" at bounding box center [942, 250] width 220 height 456
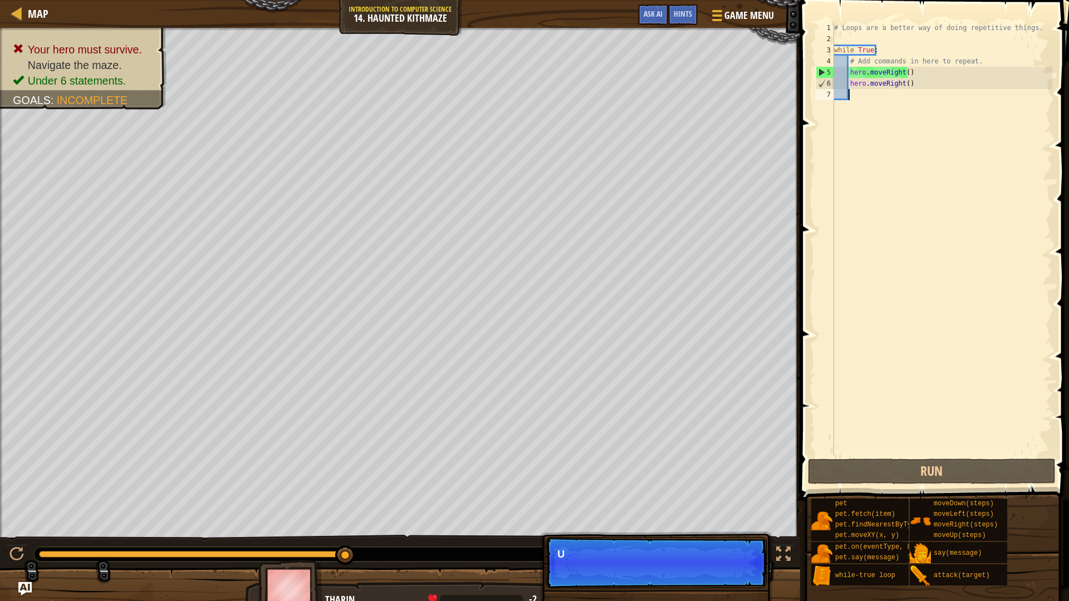
click at [857, 99] on div "# Loops are a better way of doing repetitive things. while True : # Add command…" at bounding box center [942, 250] width 220 height 456
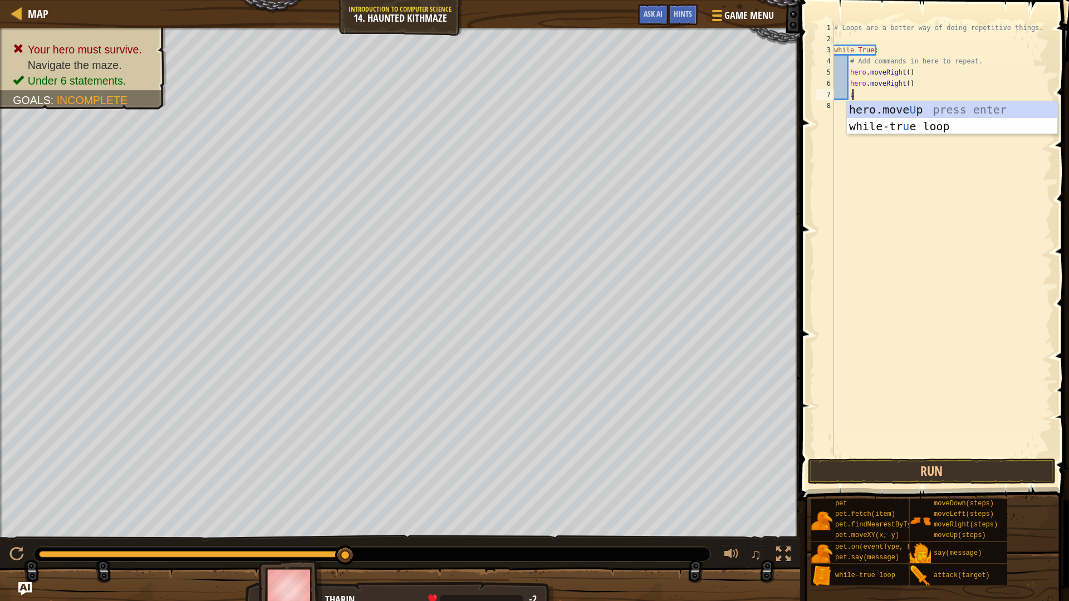
type textarea "up"
type textarea "u"
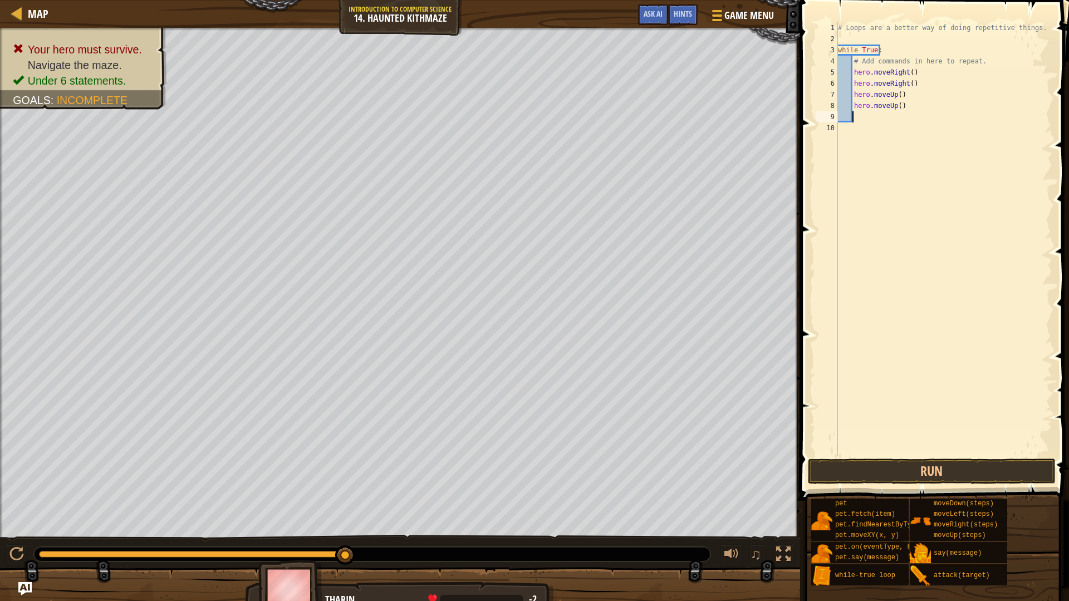
type textarea "r"
click at [857, 474] on button "Run" at bounding box center [932, 472] width 248 height 26
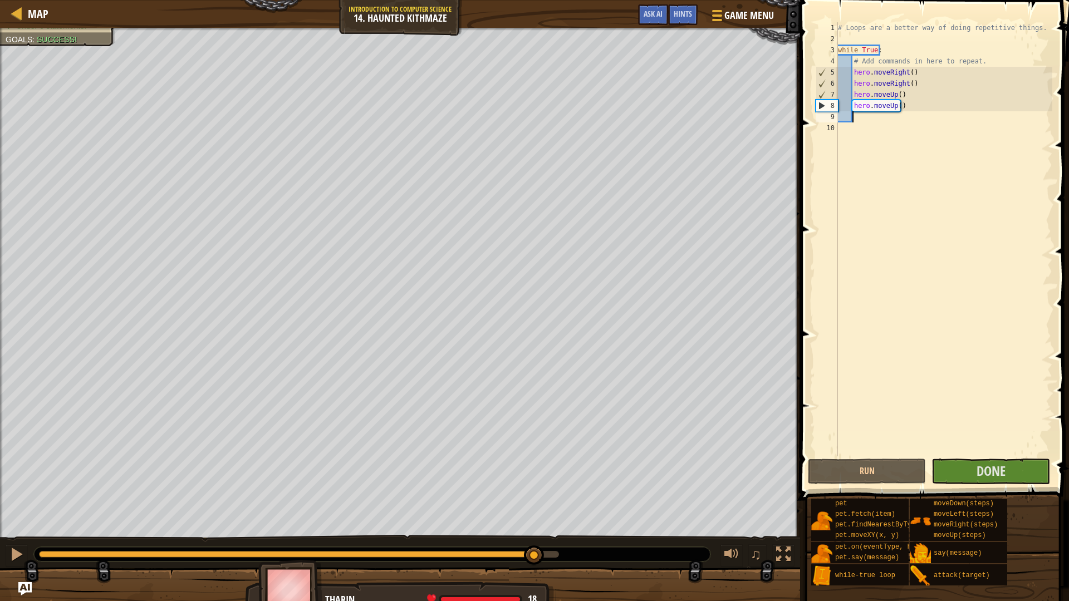
click at [605, 514] on div "Your hero must survive. Navigate the maze. Under 6 statements. Goals : Success!…" at bounding box center [534, 320] width 1069 height 585
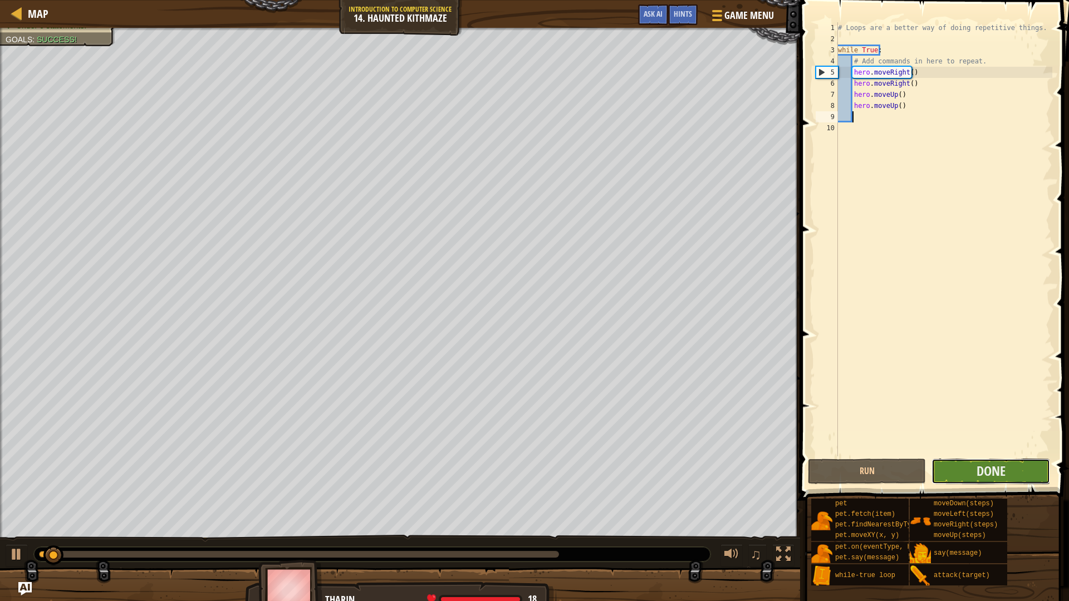
click at [950, 471] on button "Done" at bounding box center [990, 472] width 118 height 26
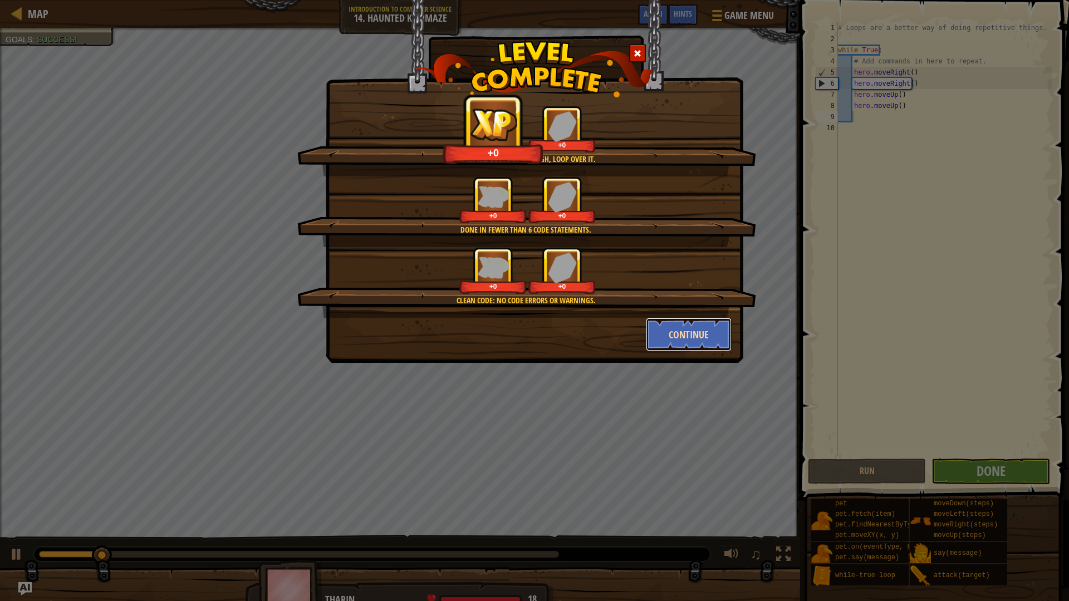
click at [677, 344] on button "Continue" at bounding box center [689, 334] width 86 height 33
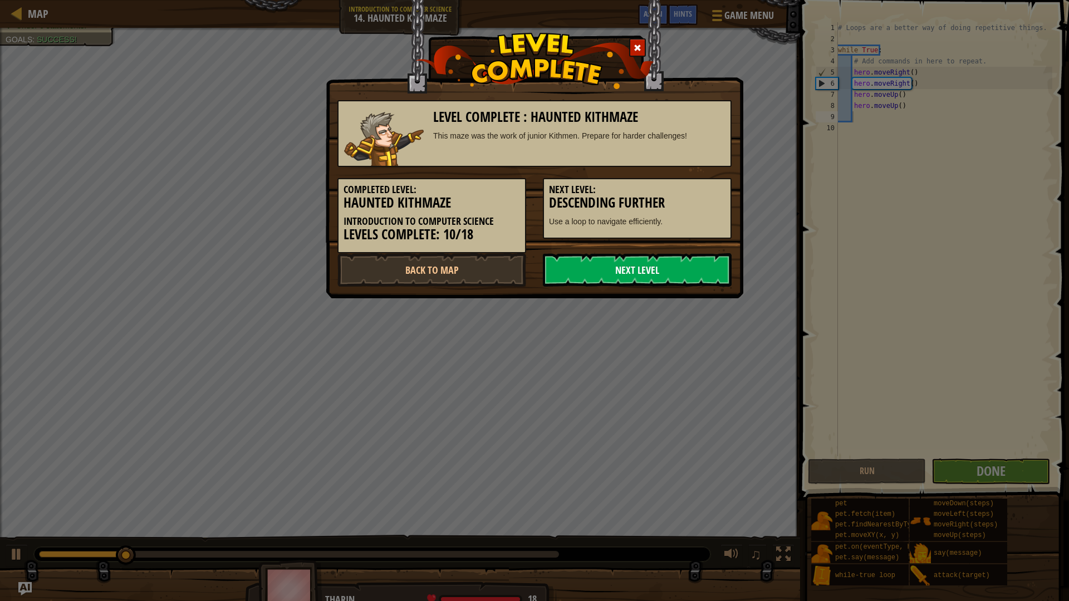
click at [644, 282] on link "Next Level" at bounding box center [637, 269] width 189 height 33
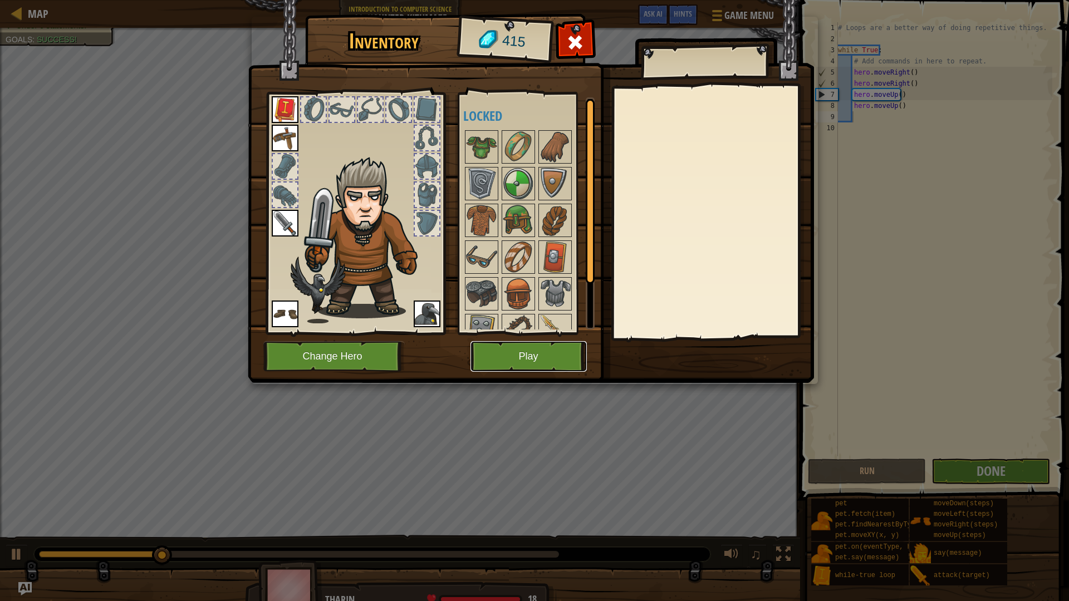
click at [552, 358] on button "Play" at bounding box center [528, 356] width 116 height 31
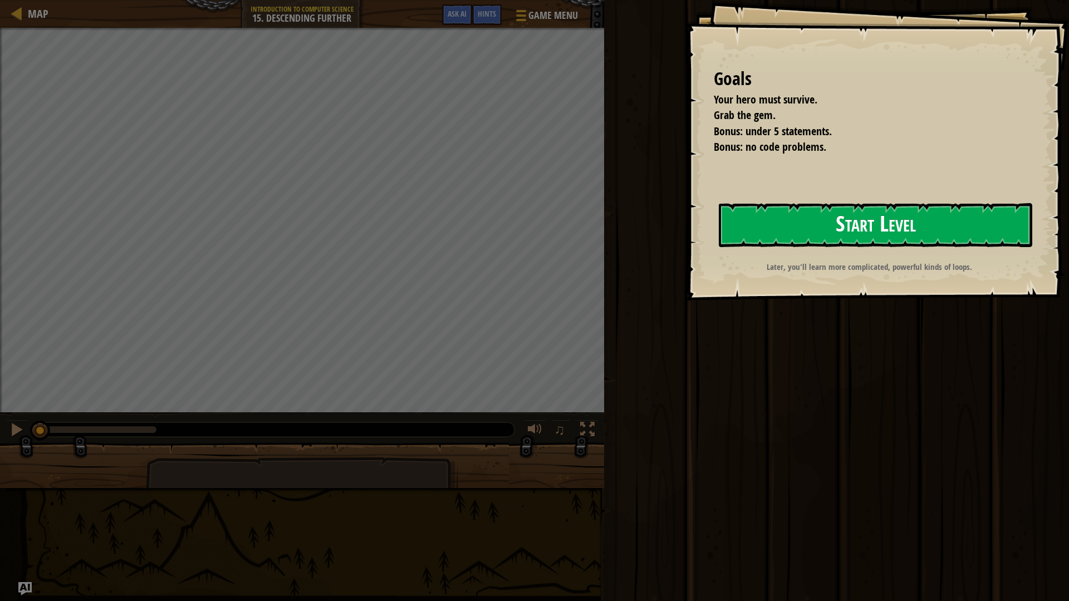
click at [885, 230] on button "Start Level" at bounding box center [875, 225] width 313 height 44
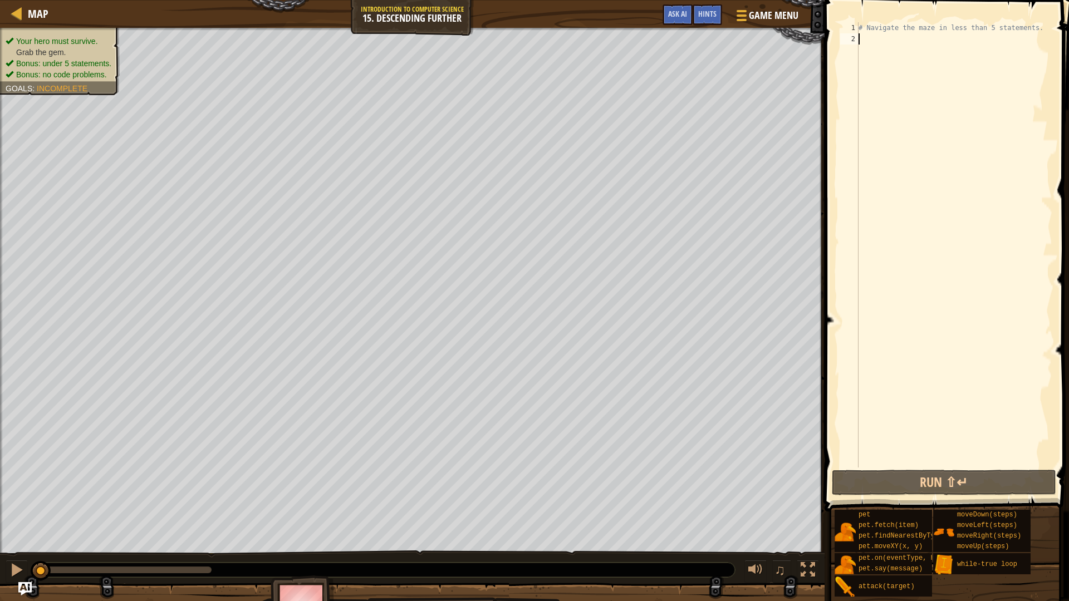
type textarea "u"
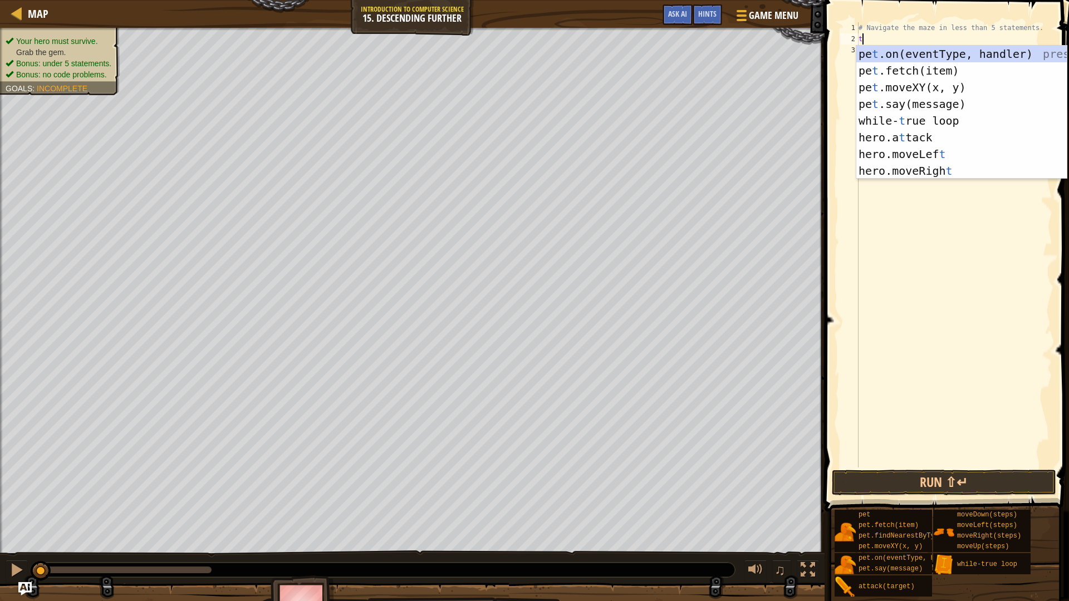
type textarea "tru"
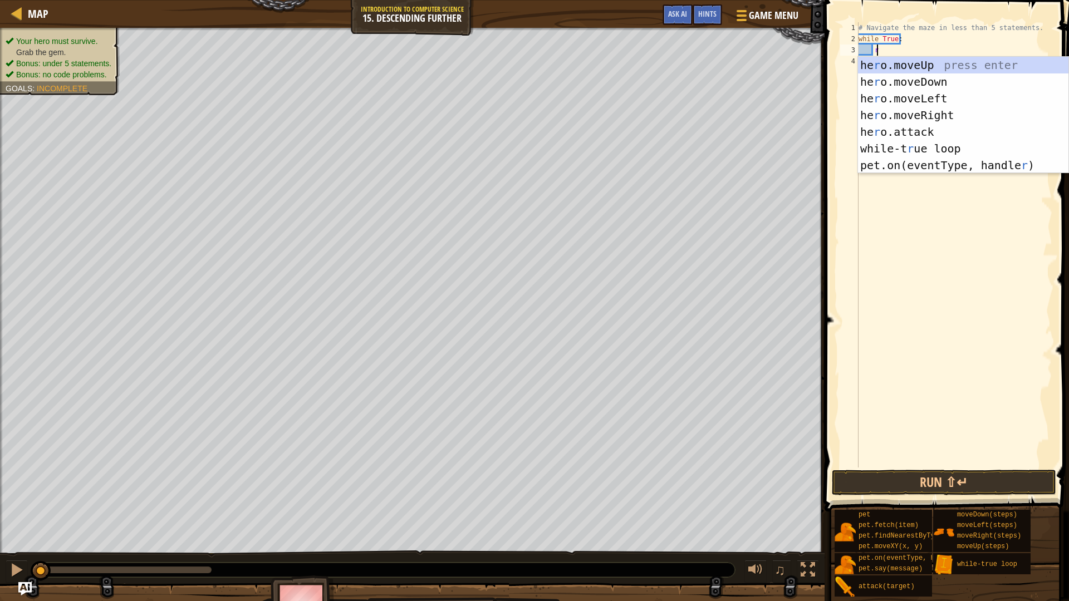
scroll to position [5, 1]
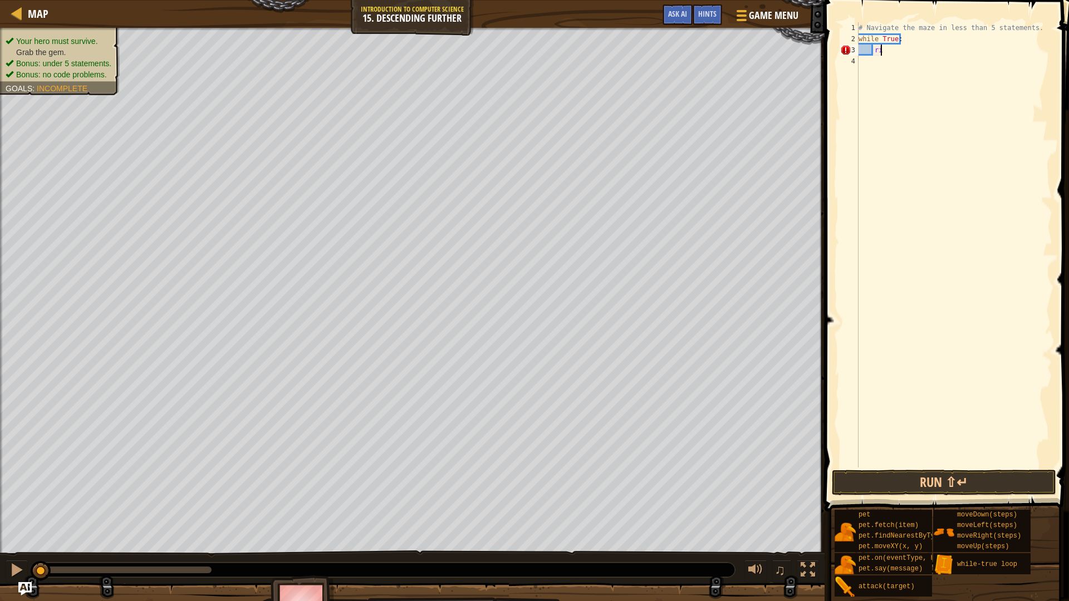
type textarea "rig"
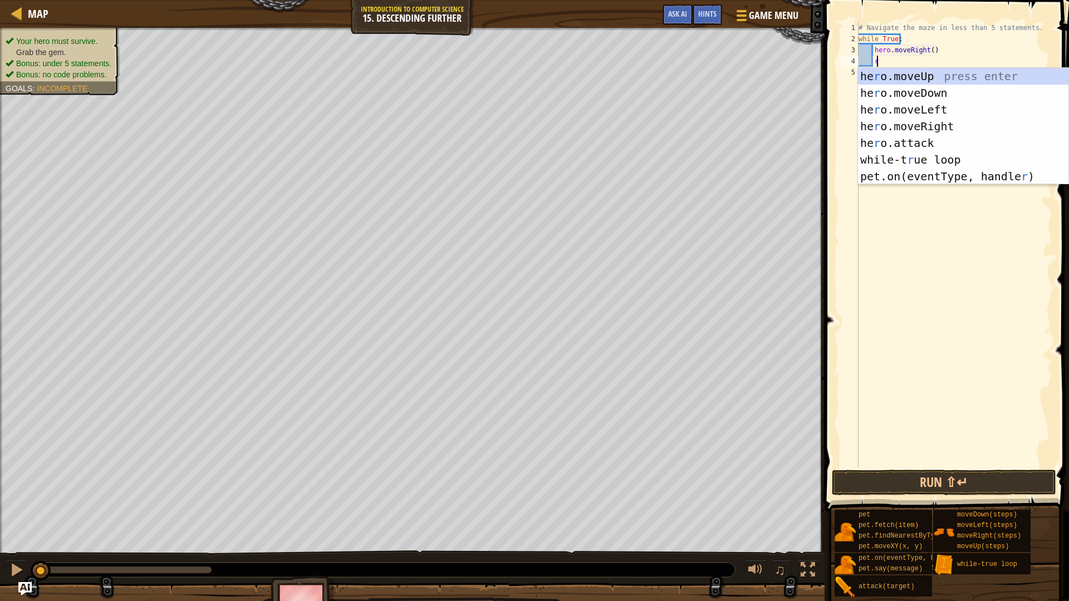
type textarea "ri"
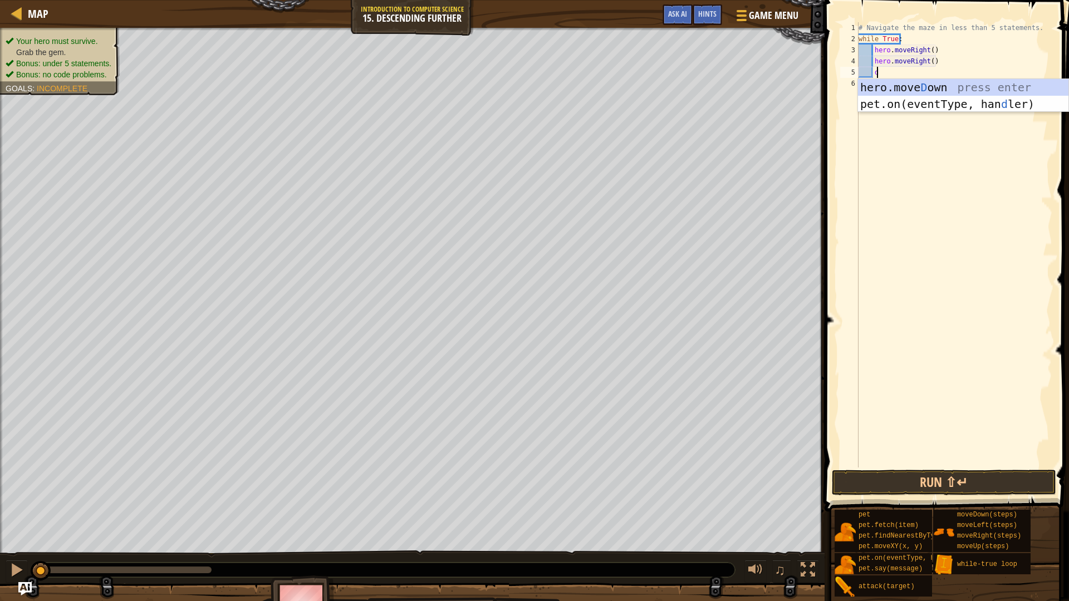
type textarea "do"
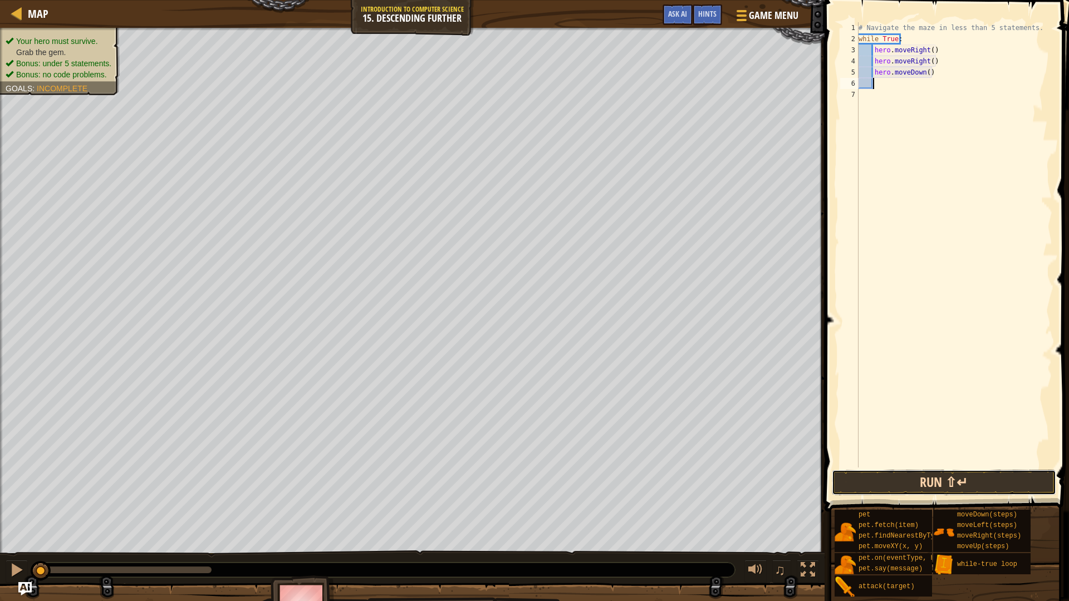
click at [925, 480] on button "Run ⇧↵" at bounding box center [944, 483] width 224 height 26
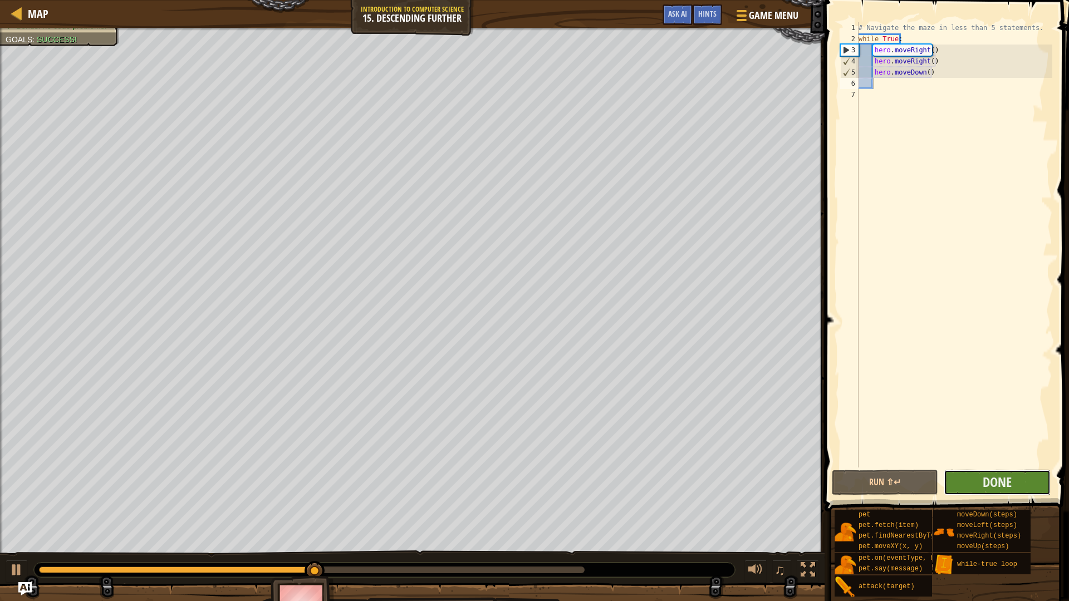
click at [973, 487] on button "Done" at bounding box center [997, 483] width 106 height 26
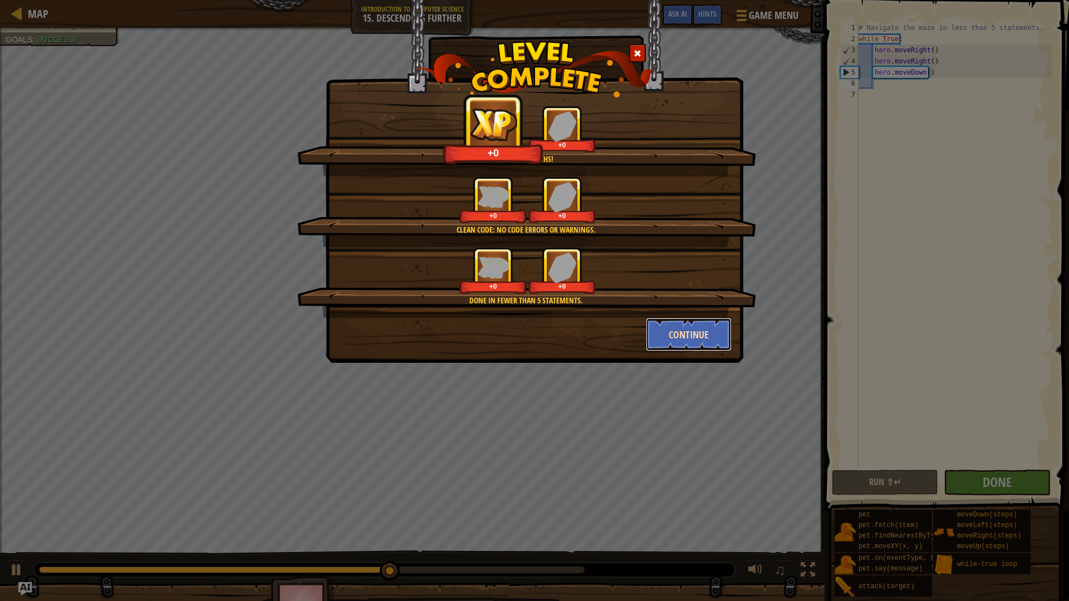
click at [675, 348] on button "Continue" at bounding box center [689, 334] width 86 height 33
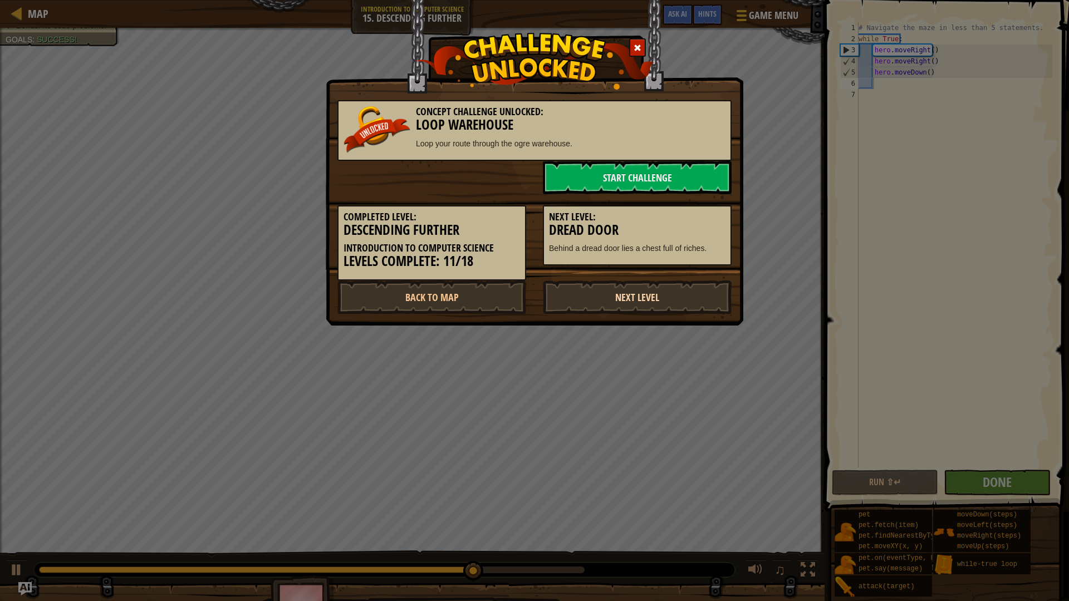
click at [648, 299] on link "Next Level" at bounding box center [637, 297] width 189 height 33
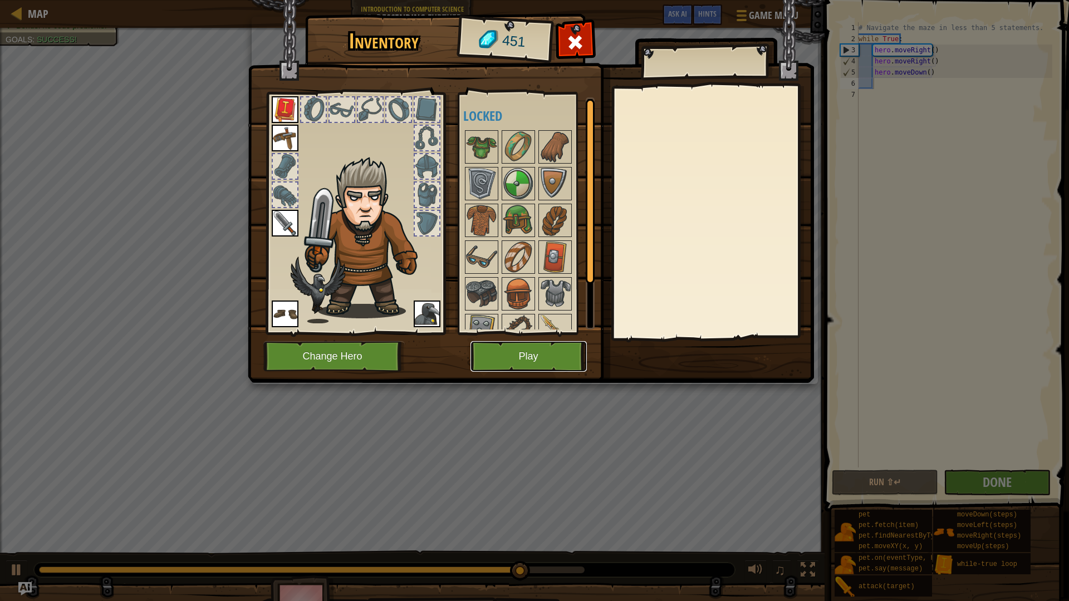
click at [544, 364] on button "Play" at bounding box center [528, 356] width 116 height 31
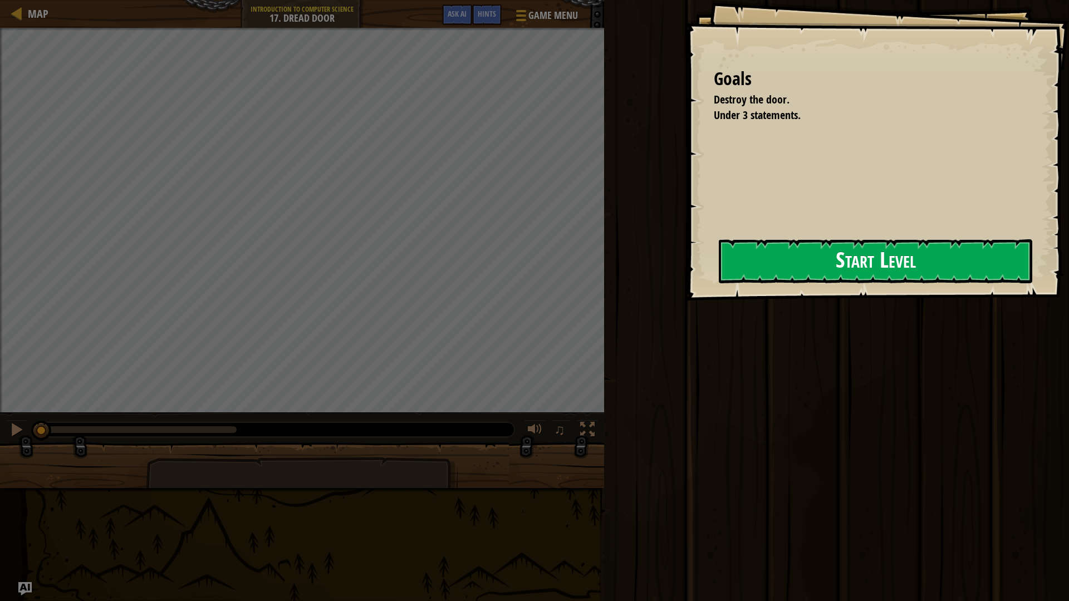
click at [852, 259] on button "Start Level" at bounding box center [875, 261] width 313 height 44
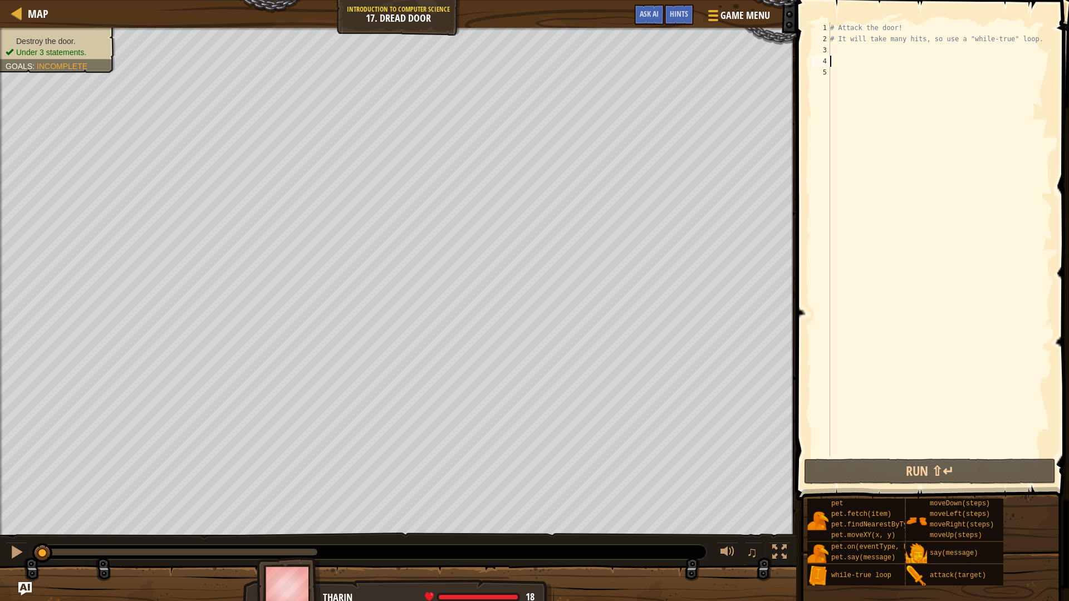
click at [856, 60] on div "# Attack the door! # It will take many hits, so use a "while-true" loop." at bounding box center [940, 250] width 224 height 456
click at [855, 55] on div "# Attack the door! # It will take many hits, so use a "while-true" loop." at bounding box center [940, 250] width 224 height 456
type textarea "u"
type textarea "# It will take many hits, so use a "while-true" loop"
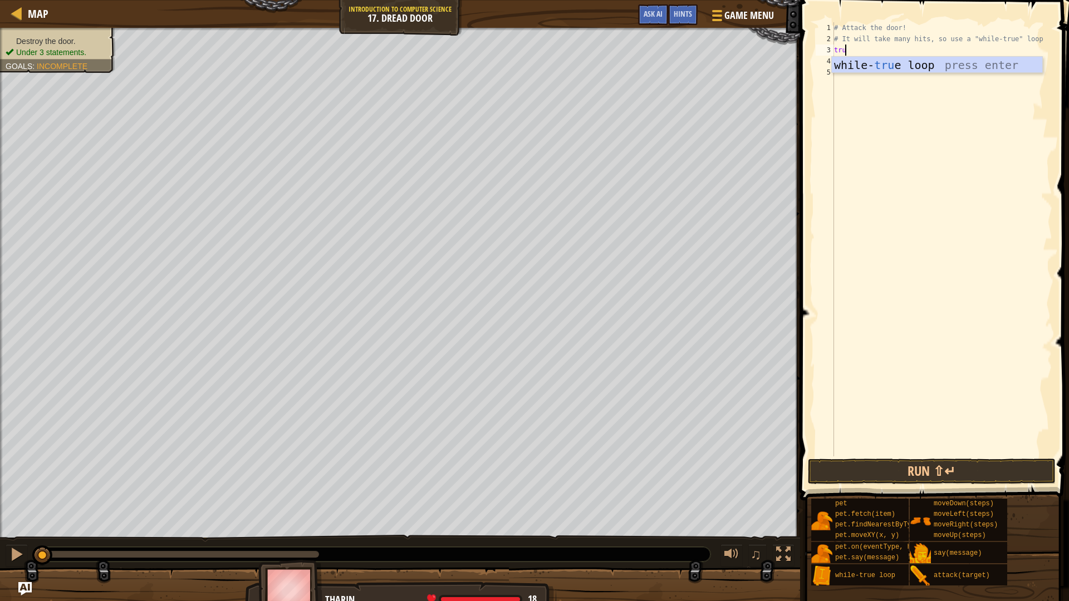
scroll to position [5, 1]
type textarea "true"
type textarea "hero.attack("Door")"
click at [860, 468] on button "Run ⇧↵" at bounding box center [932, 472] width 248 height 26
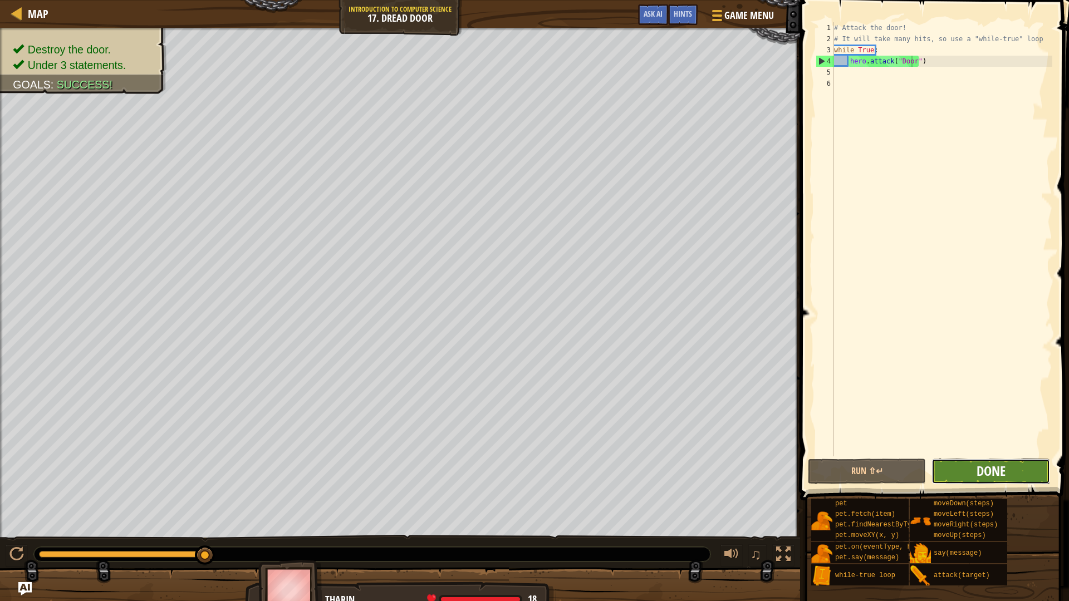
click at [989, 471] on span "Done" at bounding box center [990, 471] width 29 height 18
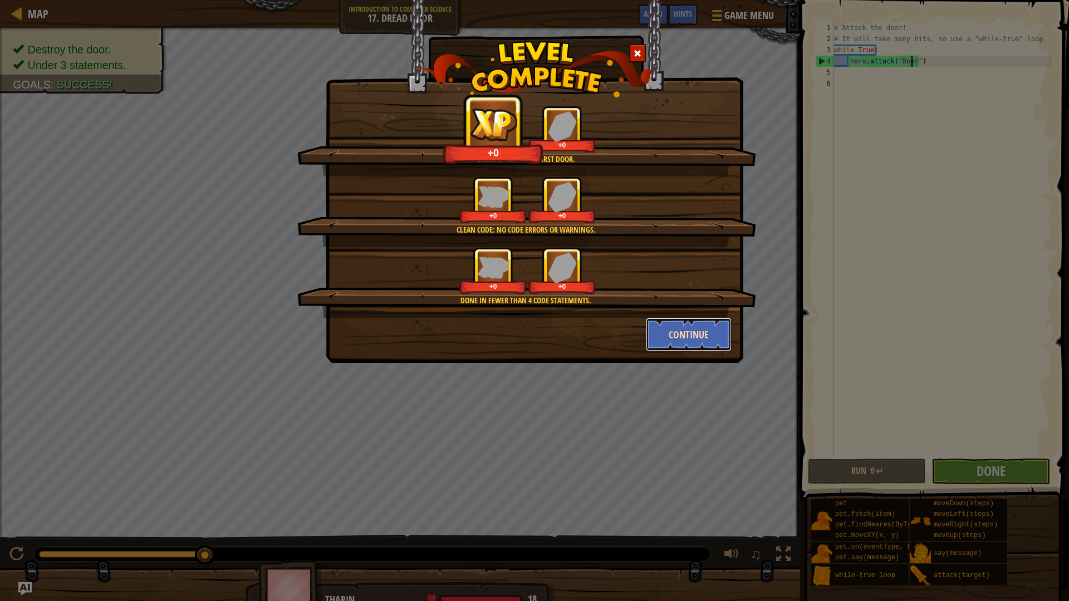
click at [696, 338] on button "Continue" at bounding box center [689, 334] width 86 height 33
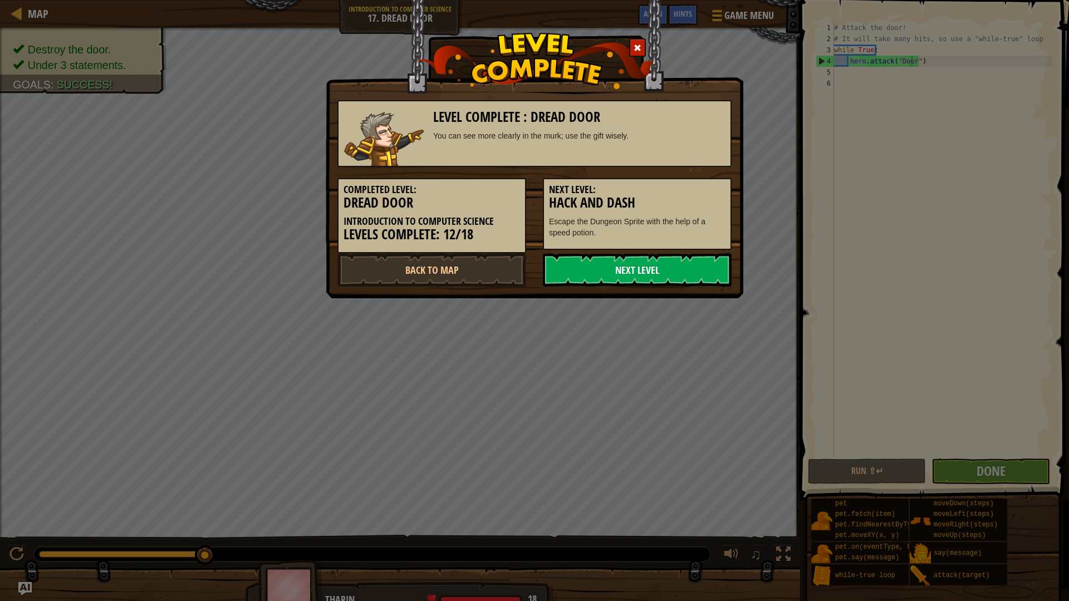
click at [644, 280] on link "Next Level" at bounding box center [637, 269] width 189 height 33
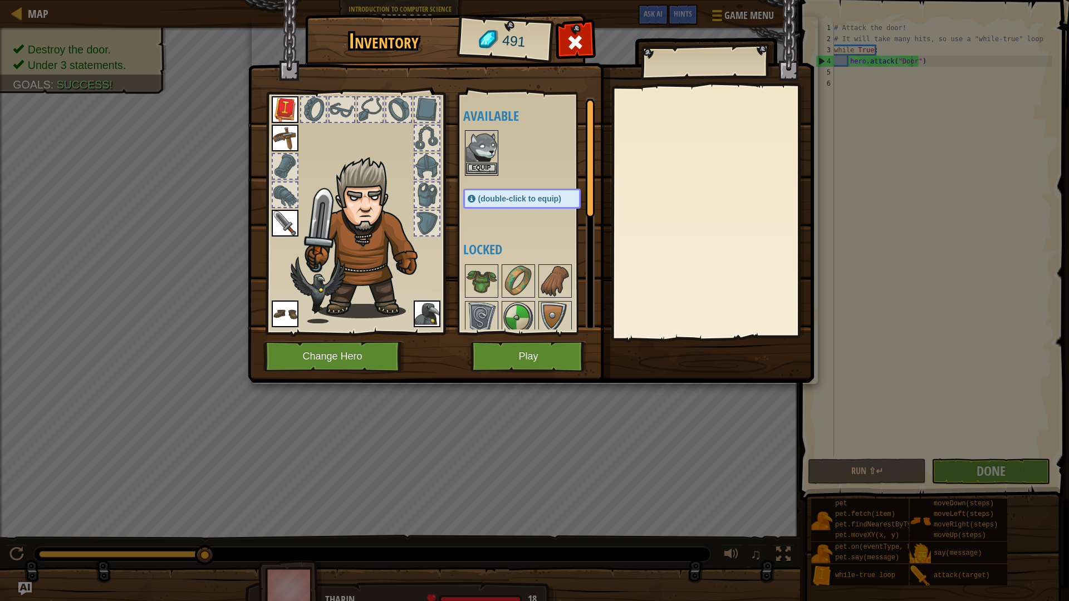
click at [491, 159] on img at bounding box center [481, 146] width 31 height 31
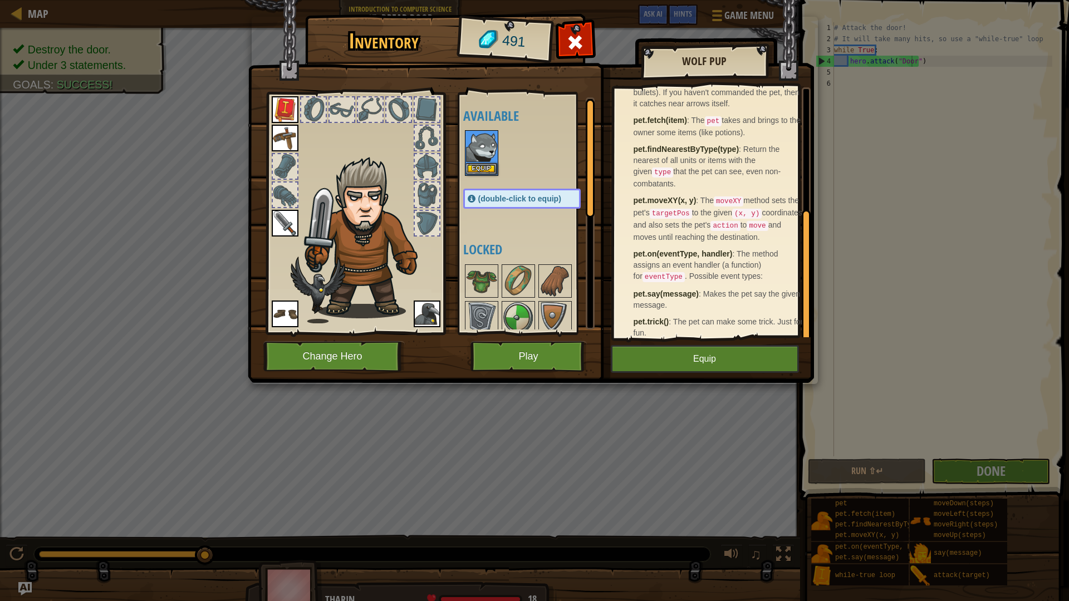
scroll to position [226, 0]
click at [679, 362] on button "Equip" at bounding box center [705, 359] width 188 height 28
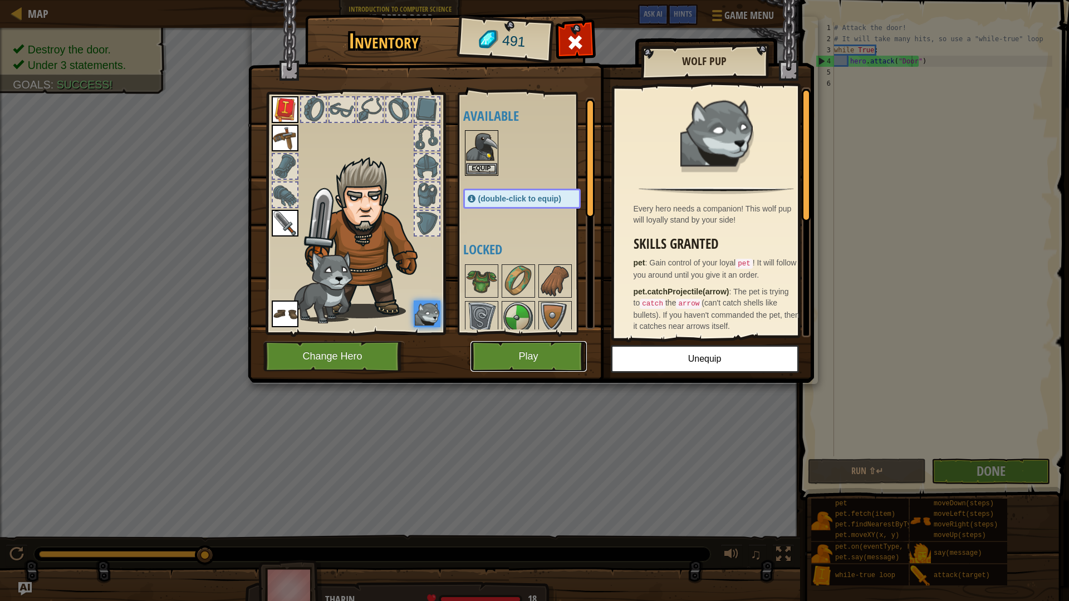
click at [557, 356] on button "Play" at bounding box center [528, 356] width 116 height 31
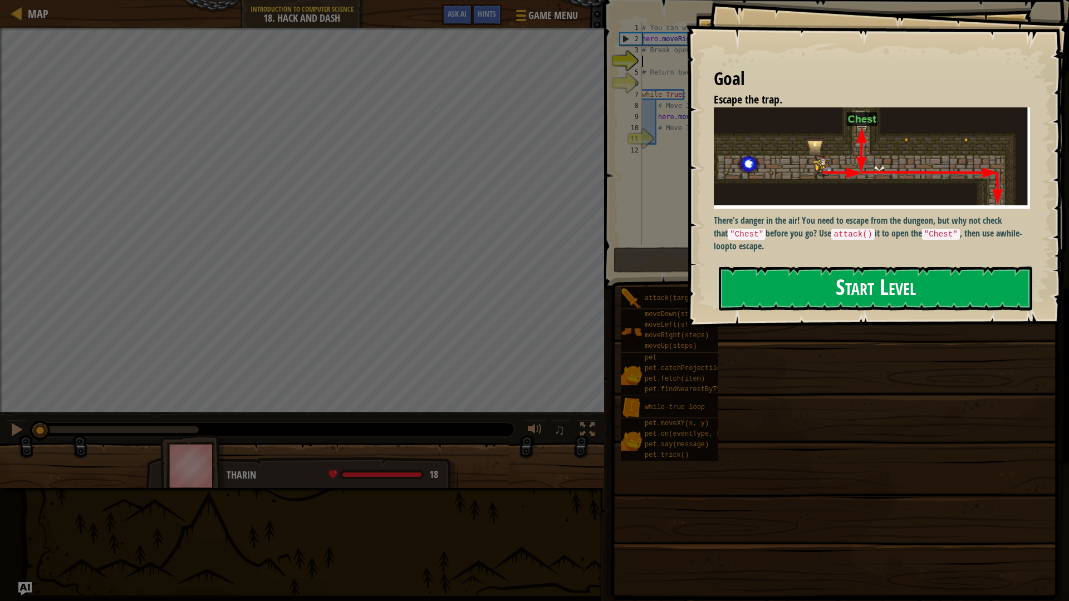
click at [803, 304] on button "Start Level" at bounding box center [875, 289] width 313 height 44
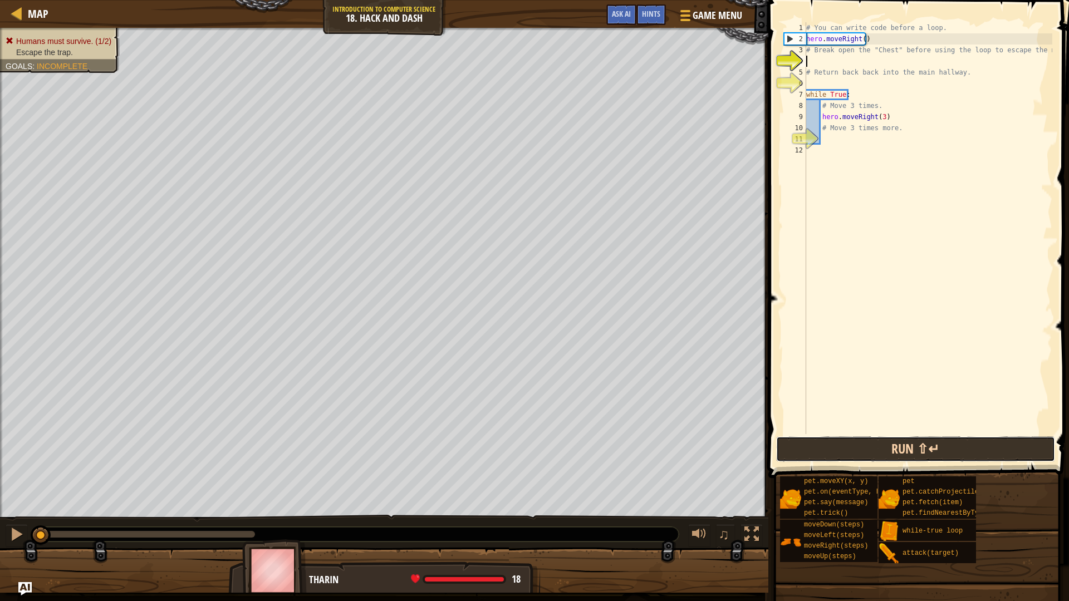
click at [862, 453] on button "Run ⇧↵" at bounding box center [915, 449] width 279 height 26
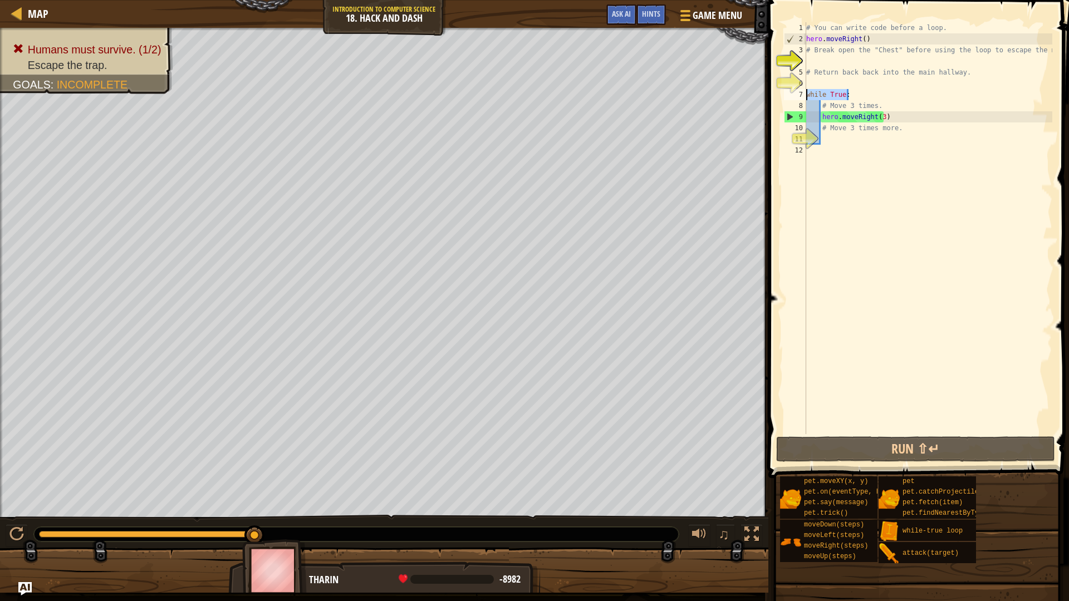
drag, startPoint x: 830, startPoint y: 95, endPoint x: 778, endPoint y: 96, distance: 52.3
click at [778, 96] on div "1 2 3 4 5 6 7 8 9 10 11 12 # You can write code before a loop. hero . moveRight…" at bounding box center [917, 261] width 304 height 511
type textarea "while True:"
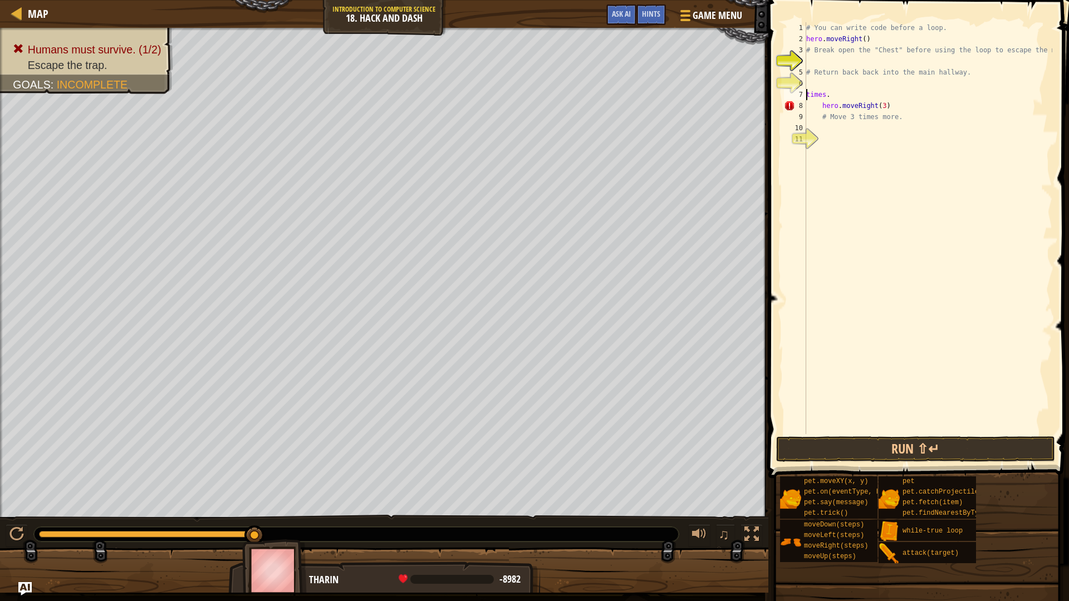
type textarea "."
type textarea ")"
type textarea "."
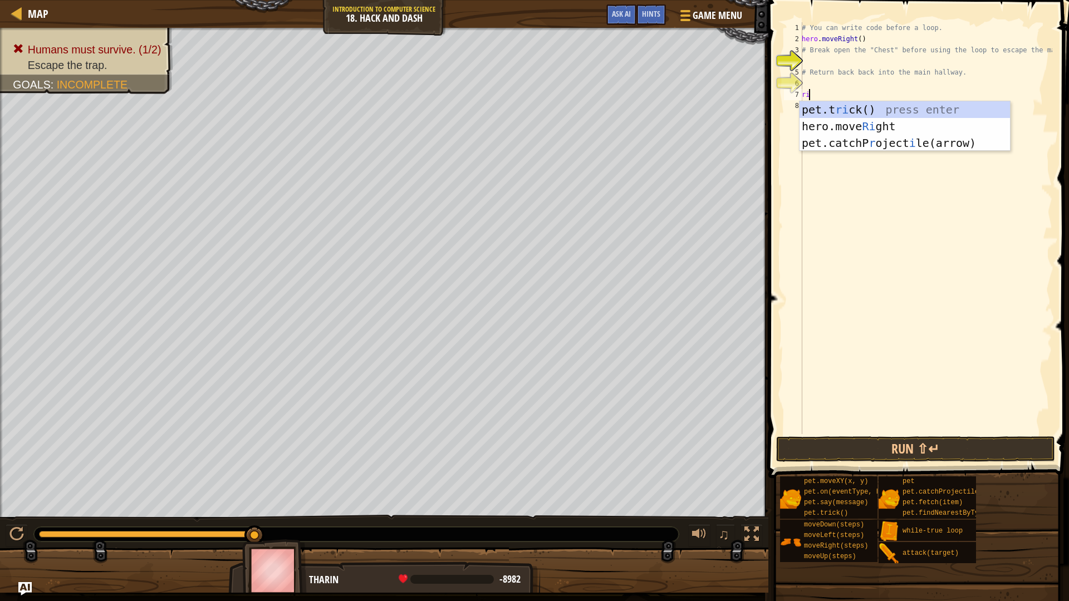
type textarea "righ"
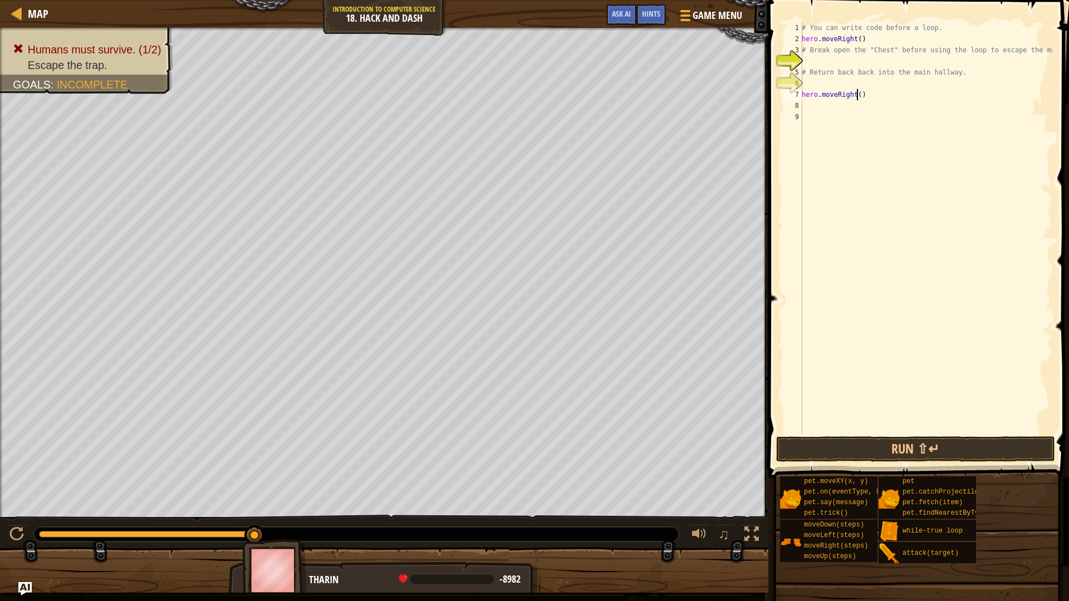
type textarea "hero.moveRight(4)"
type textarea "hero.attack("Chest")"
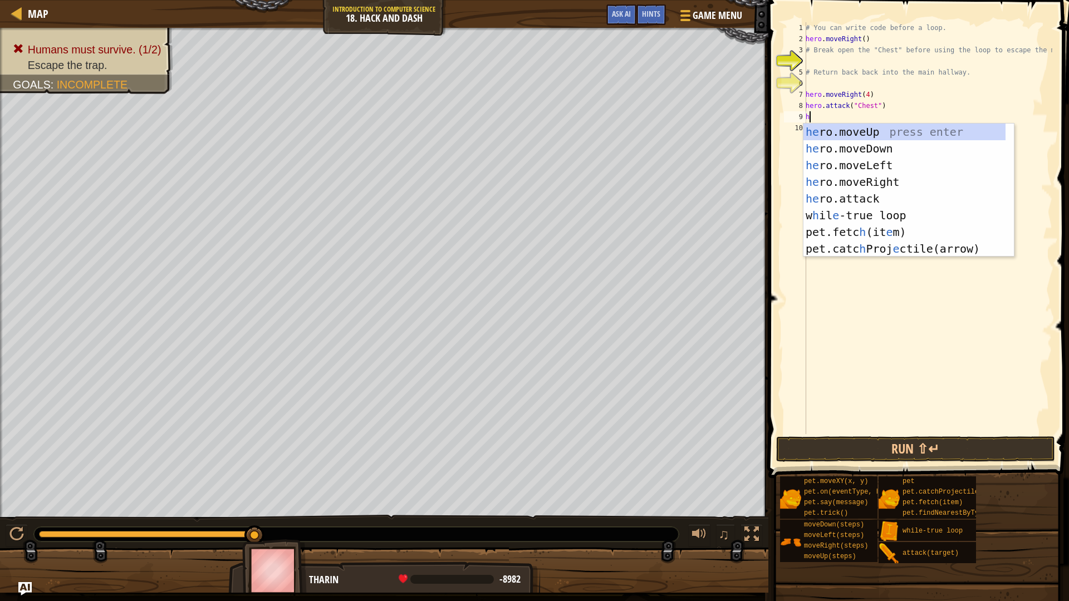
type textarea "h"
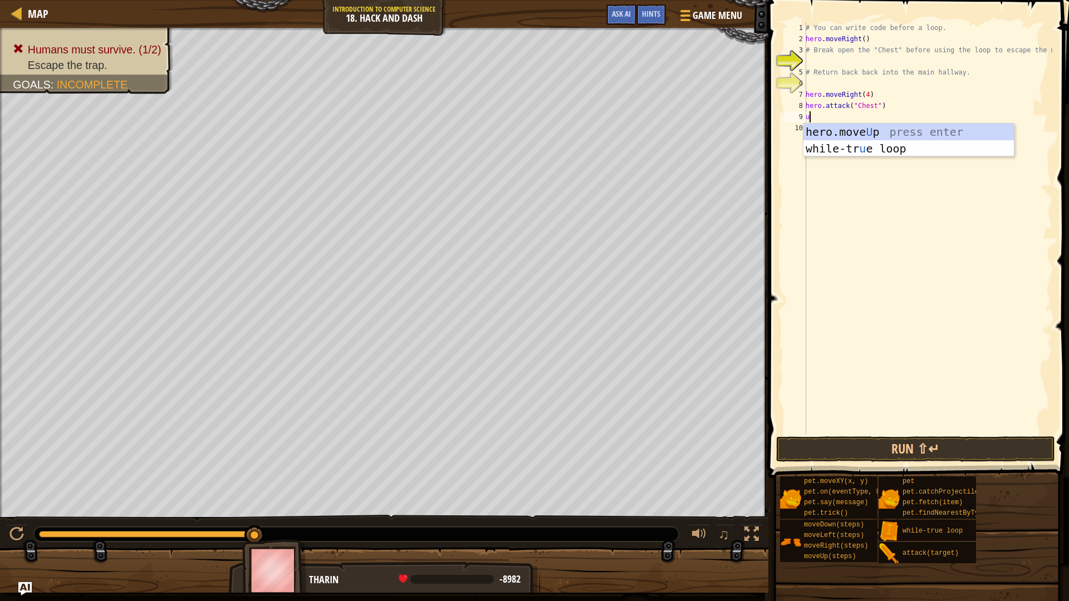
type textarea "up"
type textarea "hero.moveUp(6)"
type textarea "hero.moveUp(3)"
type textarea "t"
type textarea "d"
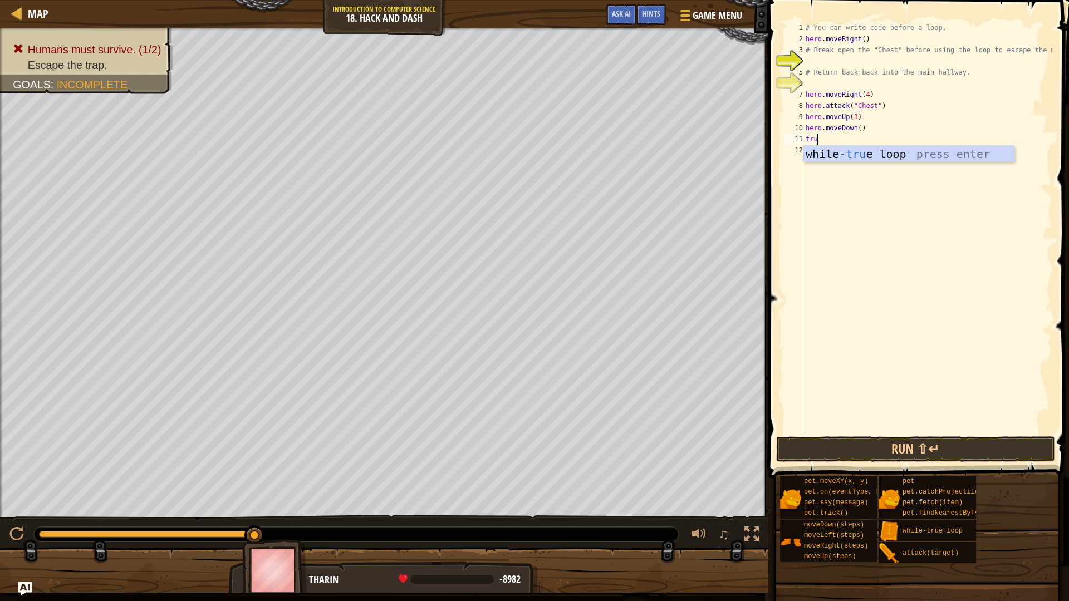
type textarea "true"
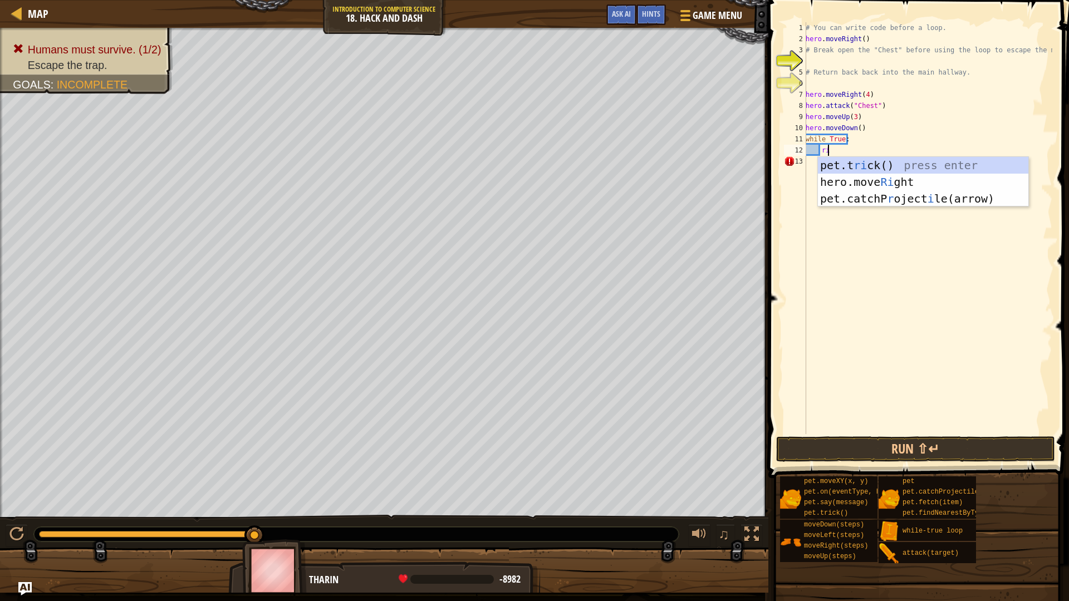
scroll to position [5, 1]
type textarea "righ"
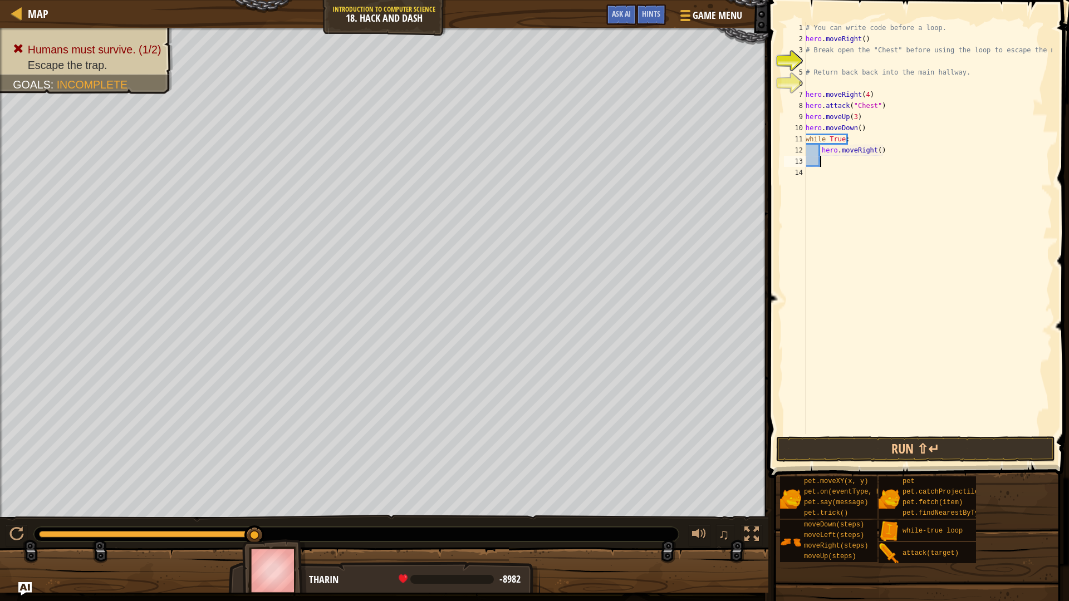
scroll to position [5, 1]
type textarea "hero.moveRight(3)"
type textarea "do"
click at [844, 448] on button "Run ⇧↵" at bounding box center [915, 449] width 279 height 26
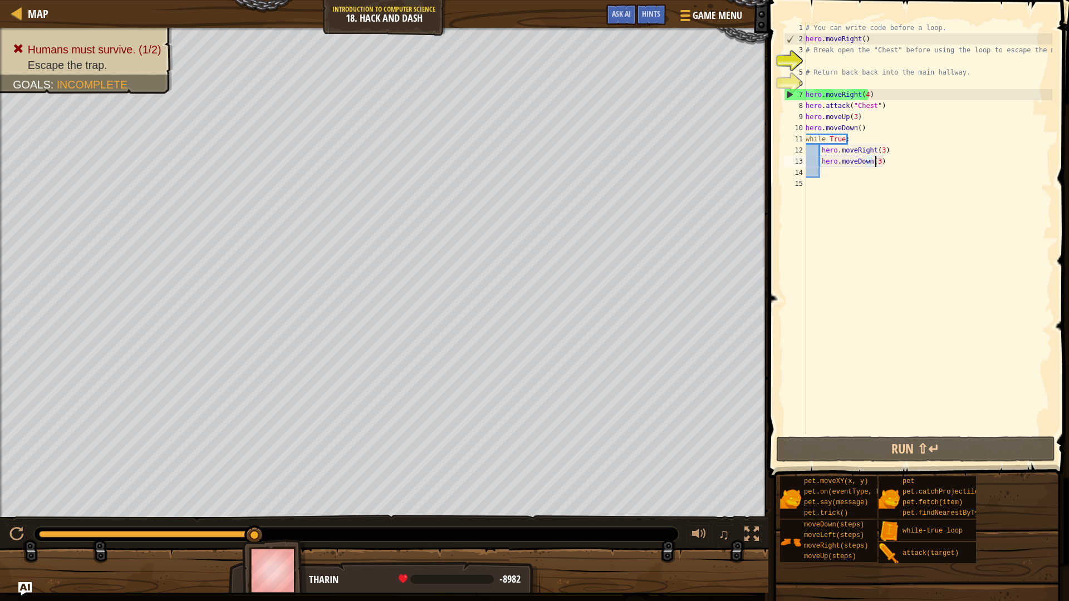
click at [862, 96] on div "# You can write code before a loop. hero . moveRight ( ) # Break open the "Ches…" at bounding box center [927, 239] width 249 height 434
click at [856, 462] on span at bounding box center [920, 223] width 310 height 511
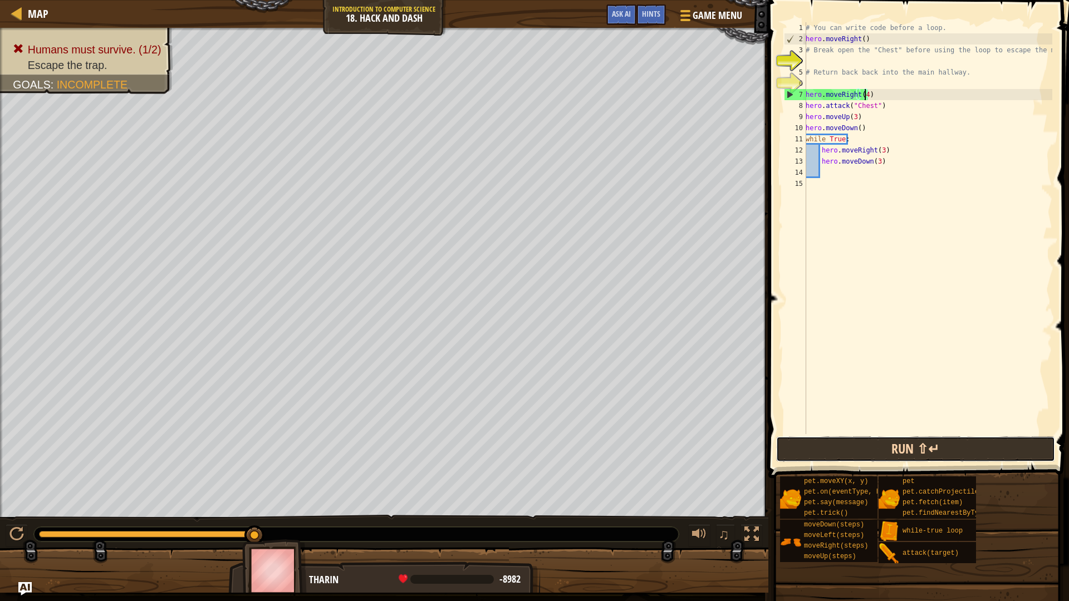
click at [853, 449] on button "Run ⇧↵" at bounding box center [915, 449] width 279 height 26
click at [846, 445] on button "Run ⇧↵" at bounding box center [915, 449] width 279 height 26
type textarea "hero.moveu"
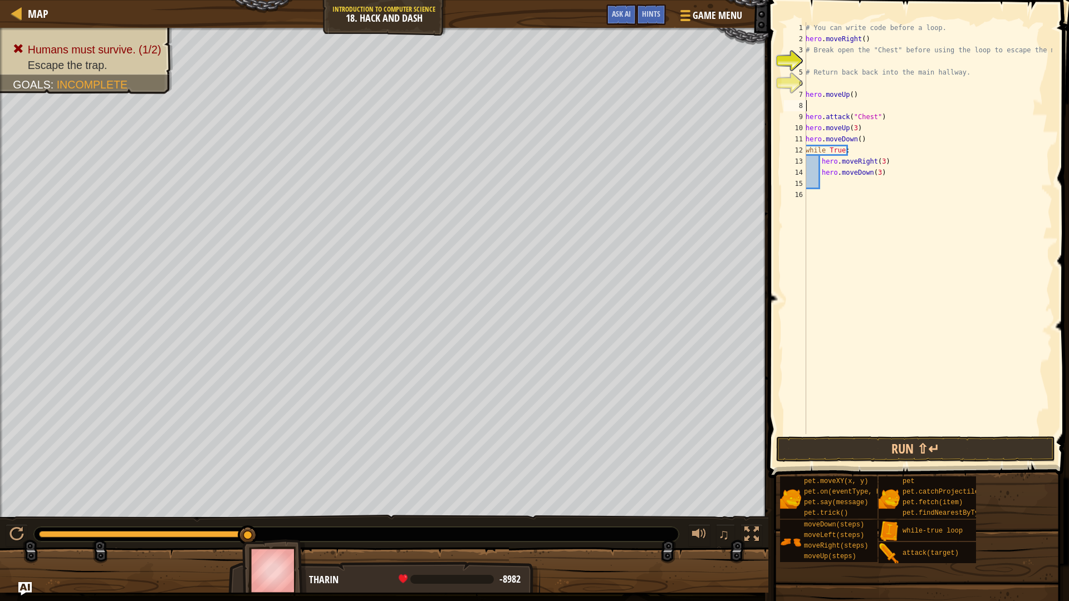
scroll to position [5, 0]
click at [812, 444] on button "Run ⇧↵" at bounding box center [915, 449] width 279 height 26
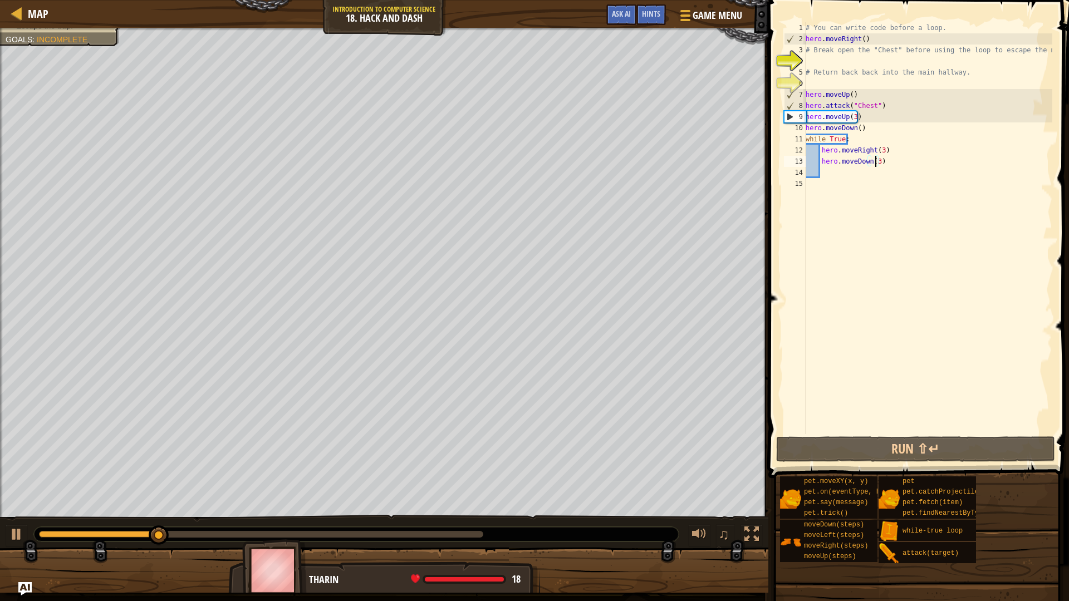
click at [874, 163] on div "# You can write code before a loop. hero . moveRight ( ) # Break open the "Ches…" at bounding box center [927, 239] width 249 height 434
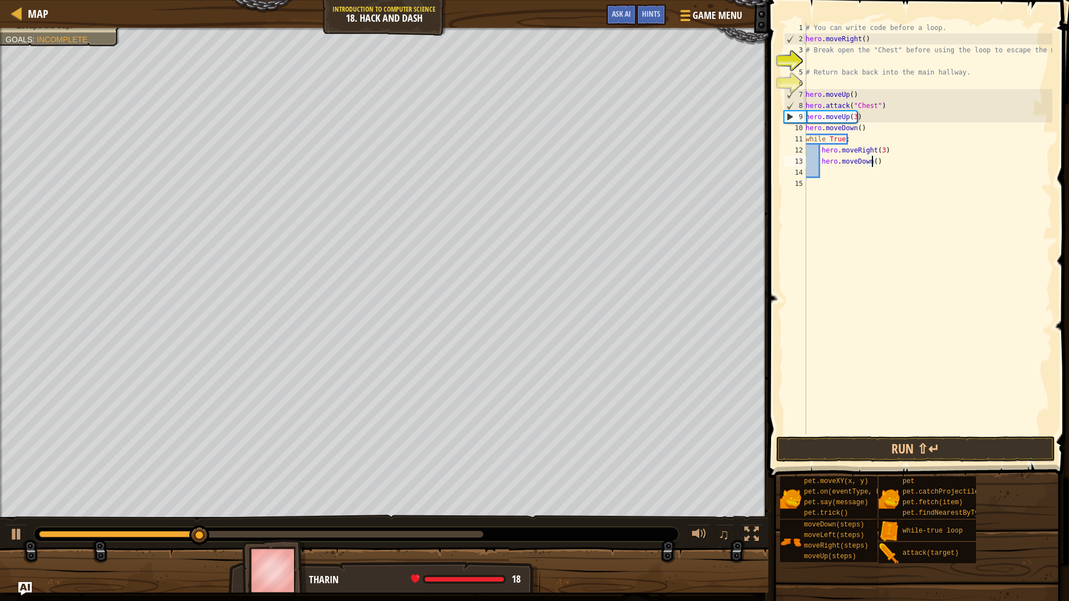
scroll to position [5, 6]
click at [866, 451] on button "Run ⇧↵" at bounding box center [915, 449] width 279 height 26
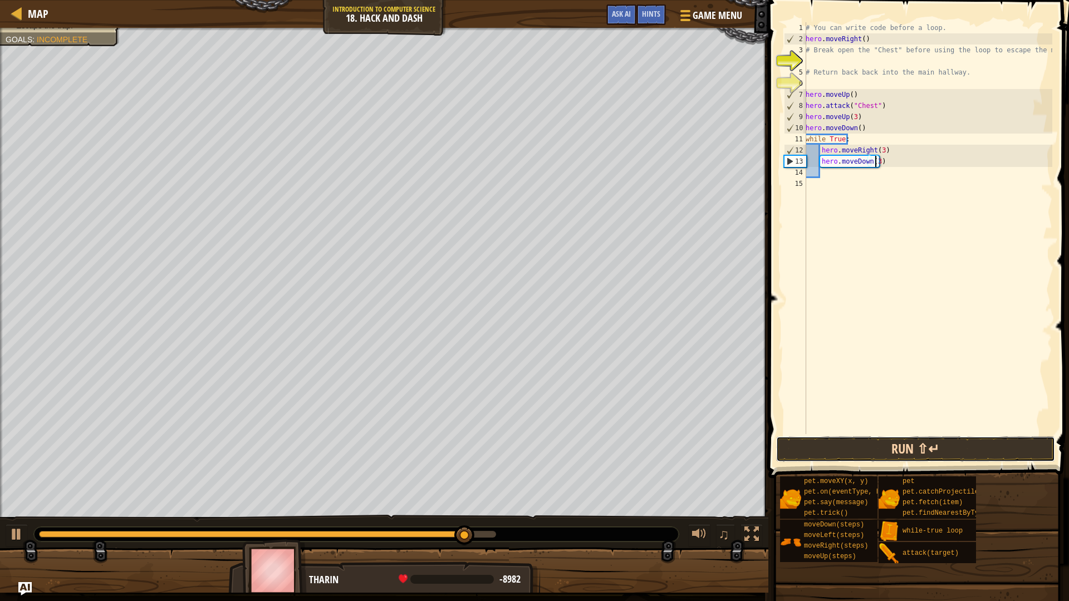
click at [926, 444] on button "Run ⇧↵" at bounding box center [915, 449] width 279 height 26
type textarea "hero.moveDown(3.5)"
click at [815, 445] on button "Run ⇧↵" at bounding box center [915, 449] width 279 height 26
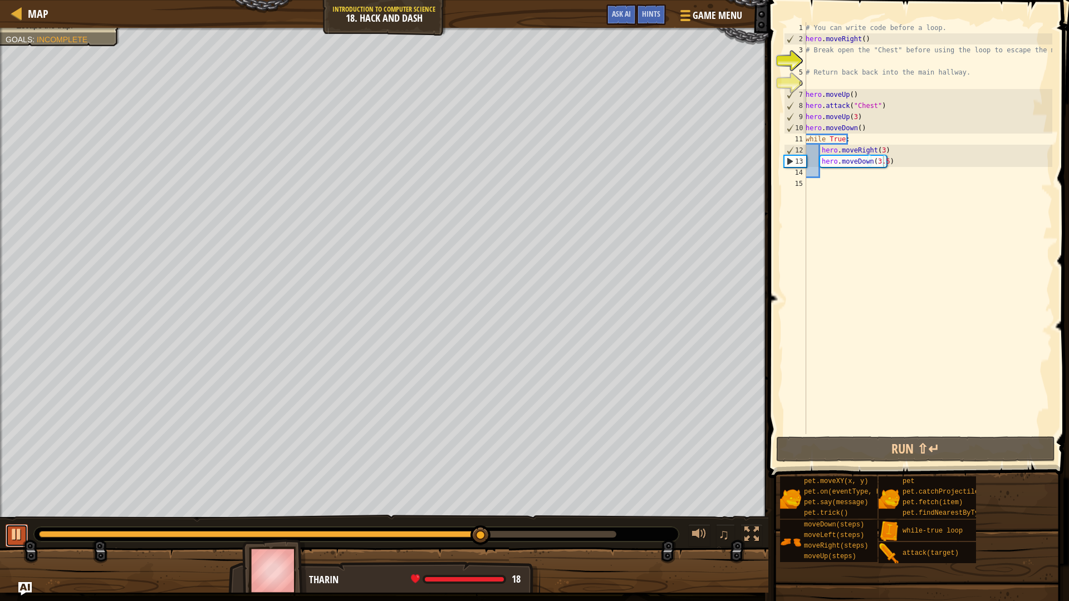
click at [23, 514] on div at bounding box center [16, 534] width 14 height 14
click at [819, 175] on div "# You can write code before a loop. hero . moveRight ( ) # Break open the "Ches…" at bounding box center [927, 239] width 249 height 434
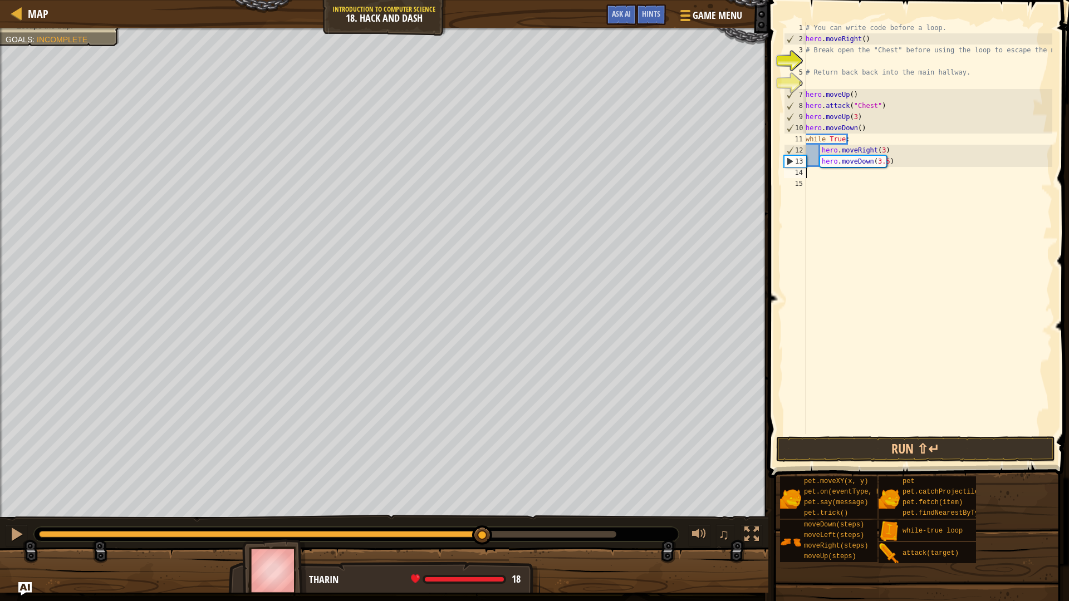
scroll to position [5, 0]
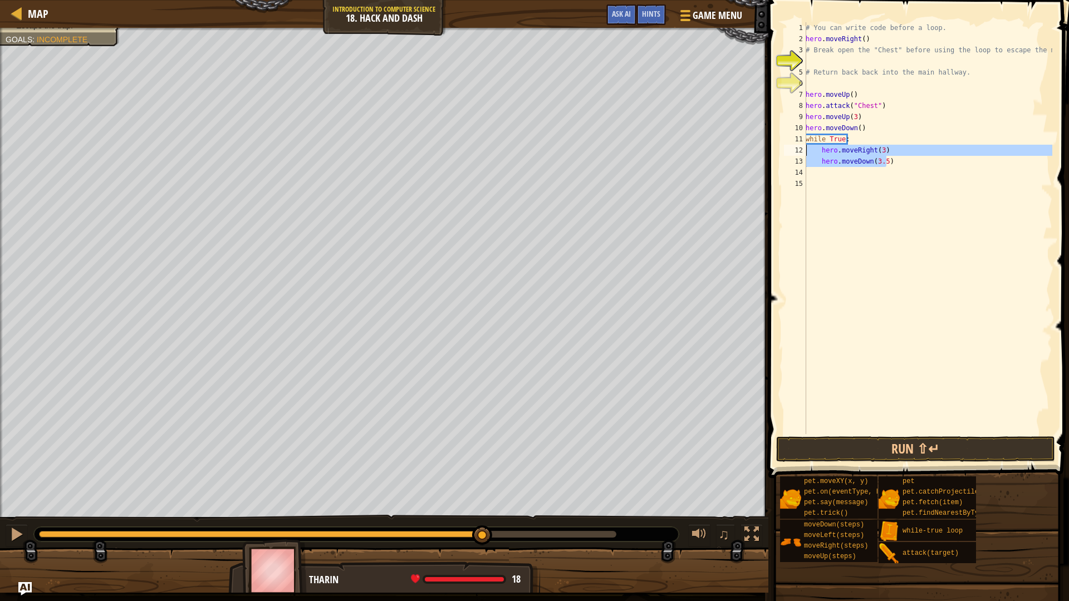
drag, startPoint x: 897, startPoint y: 160, endPoint x: 804, endPoint y: 148, distance: 93.8
click at [804, 148] on div "1 2 3 4 5 6 7 8 9 10 11 12 13 14 15 # You can write code before a loop. hero . …" at bounding box center [917, 228] width 271 height 412
type textarea "hero.moveRight(3) hero.moveDown(3.5)"
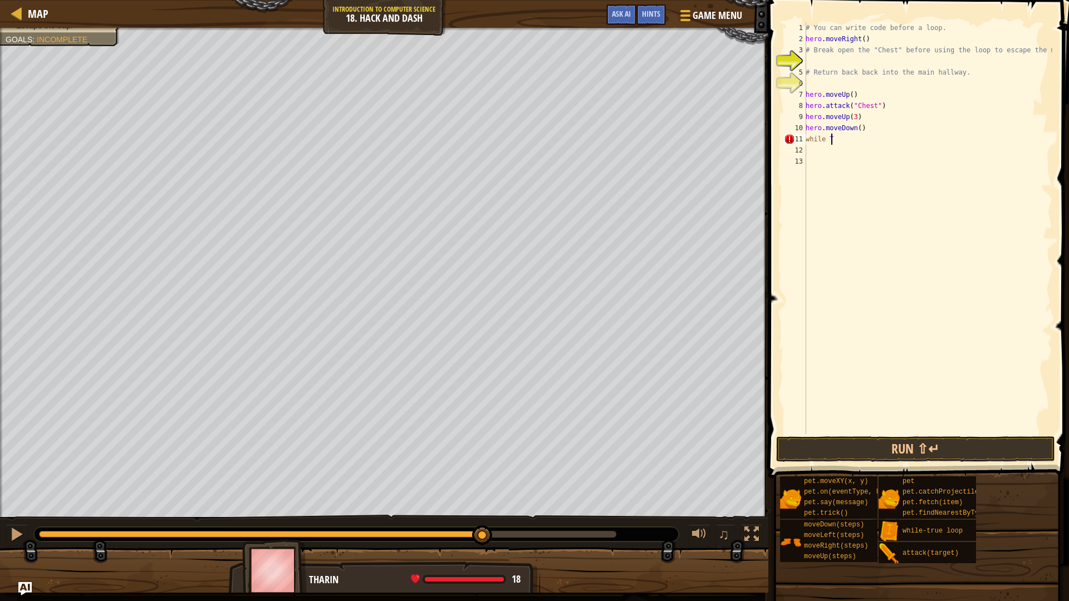
type textarea "w"
type textarea "righ"
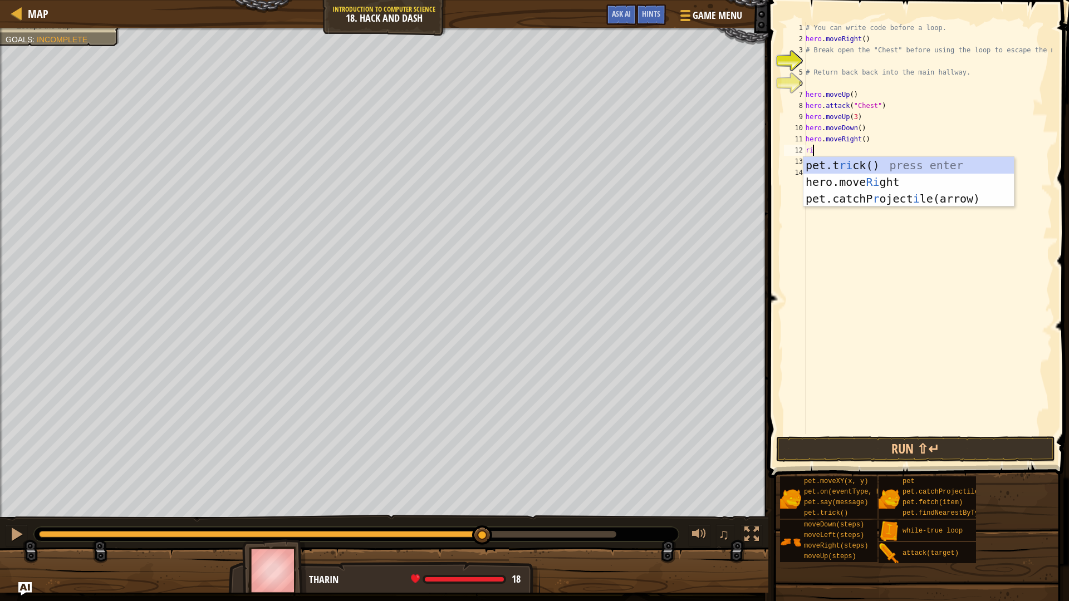
type textarea "r"
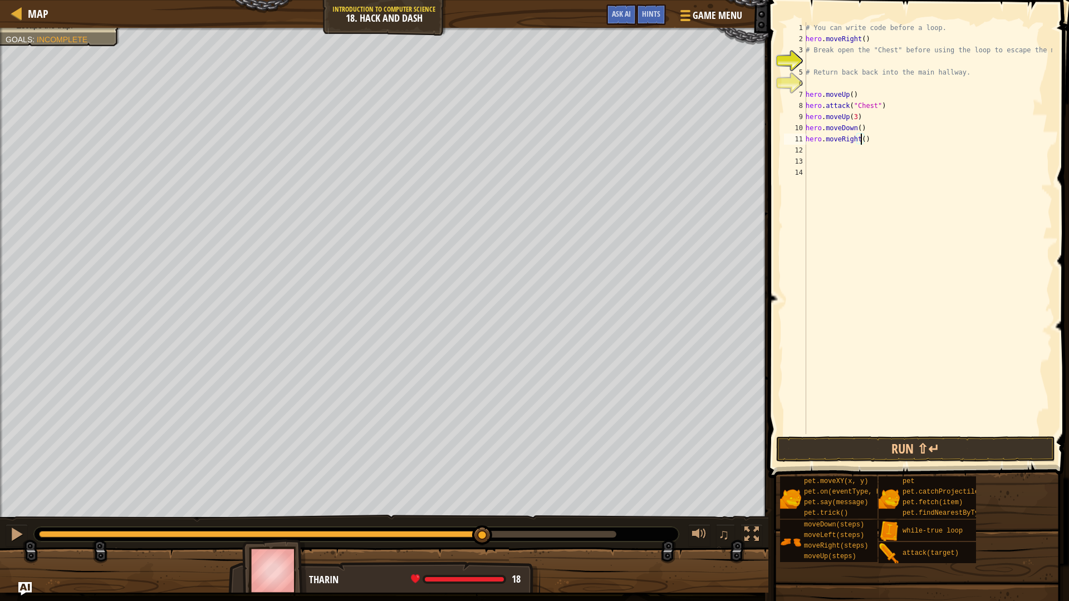
type textarea "hero.moveRight(3)"
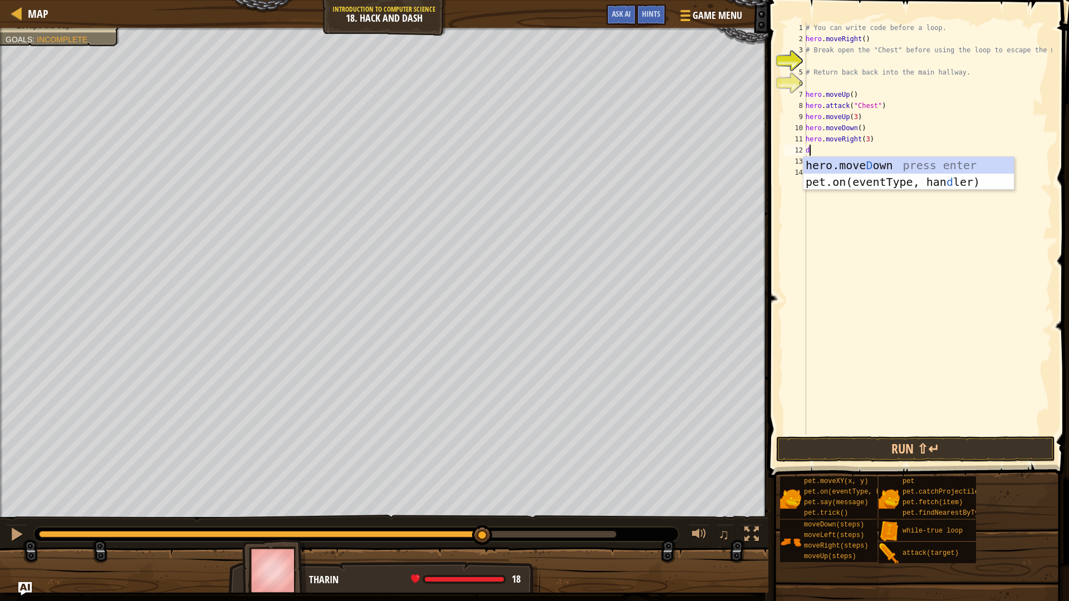
type textarea "do"
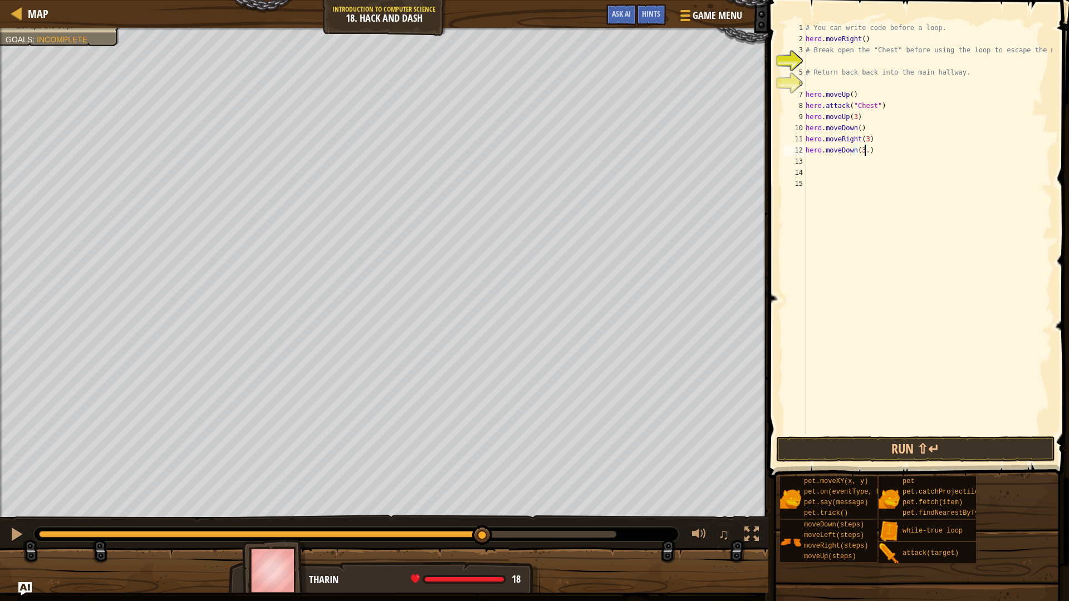
scroll to position [5, 4]
click at [855, 451] on button "Run ⇧↵" at bounding box center [915, 449] width 279 height 26
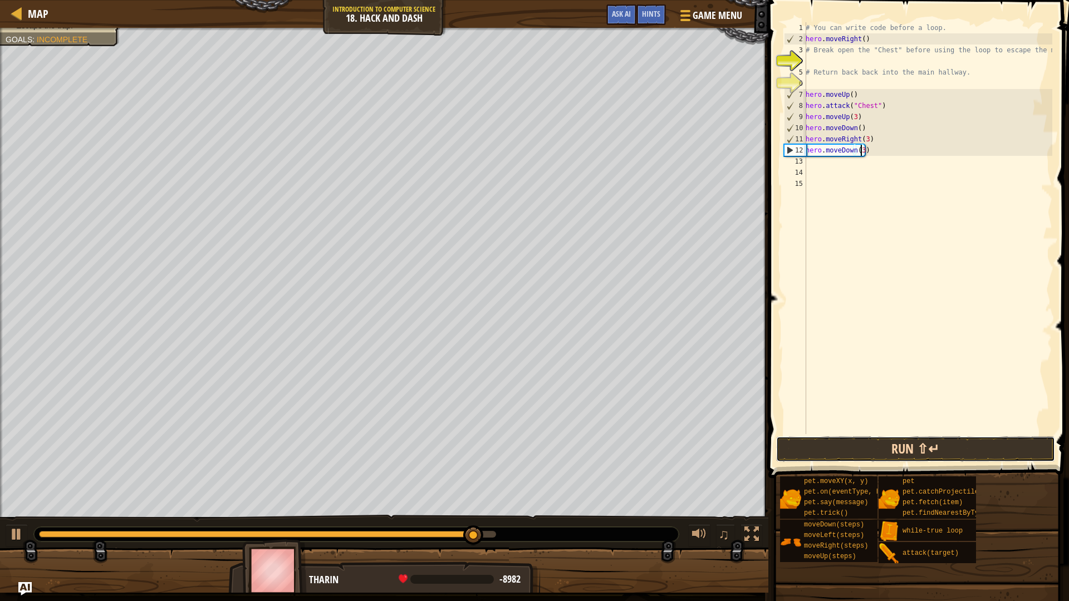
click at [876, 459] on button "Run ⇧↵" at bounding box center [915, 449] width 279 height 26
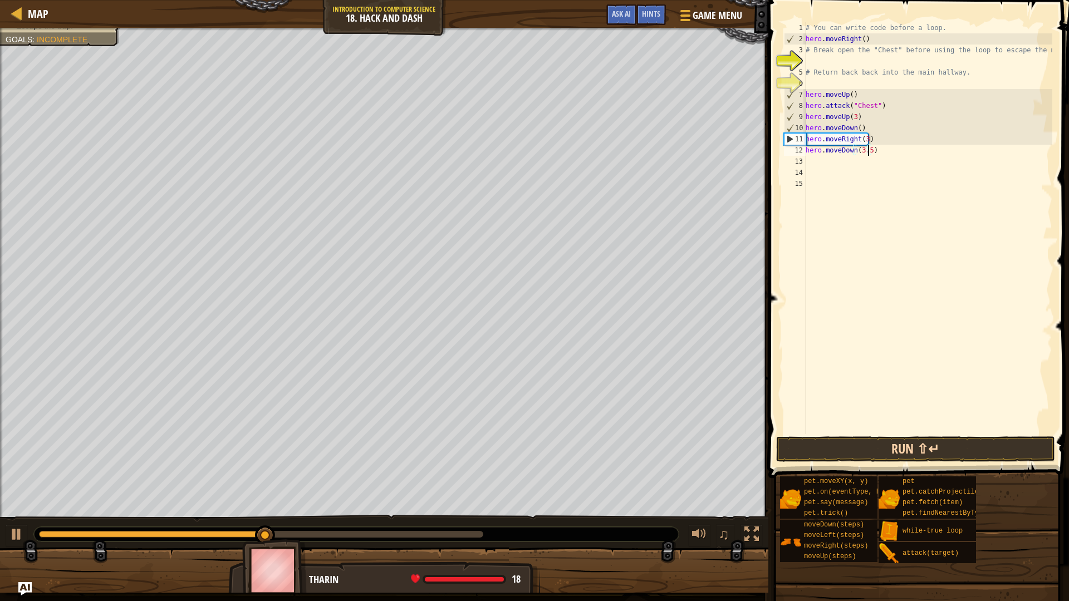
type textarea "hero.moveDown(3.5)"
click at [865, 451] on button "Run ⇧↵" at bounding box center [915, 449] width 279 height 26
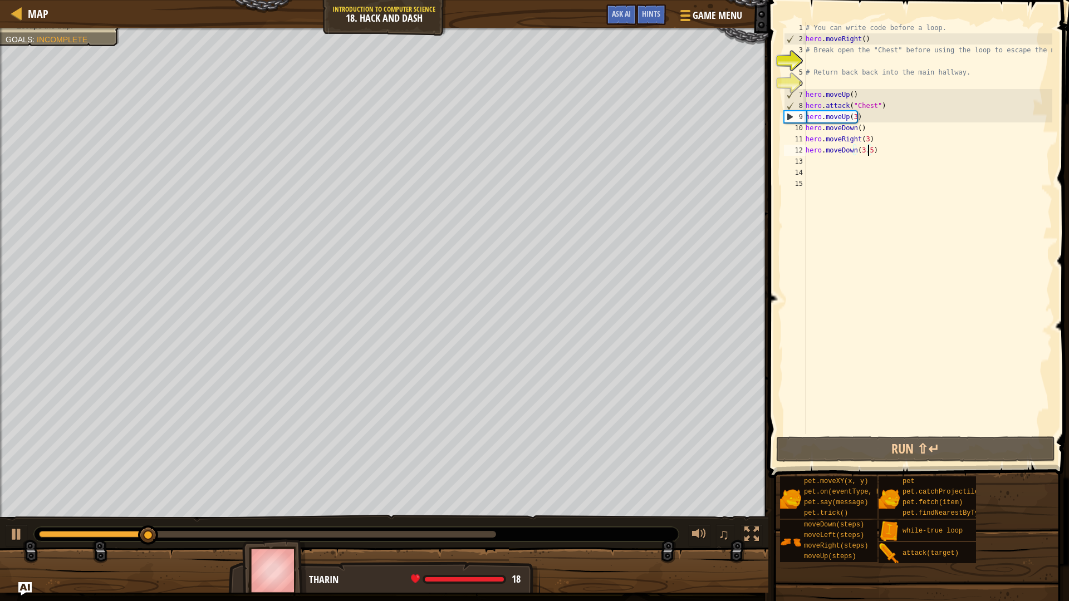
click at [823, 163] on div "# You can write code before a loop. hero . moveRight ( ) # Break open the "Ches…" at bounding box center [927, 239] width 249 height 434
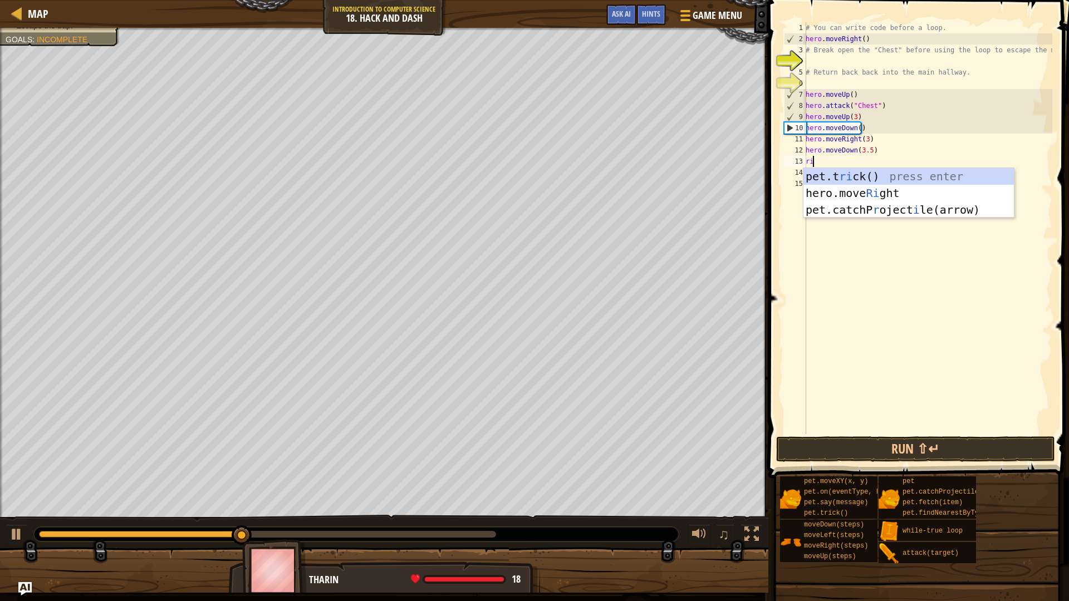
type textarea "rig"
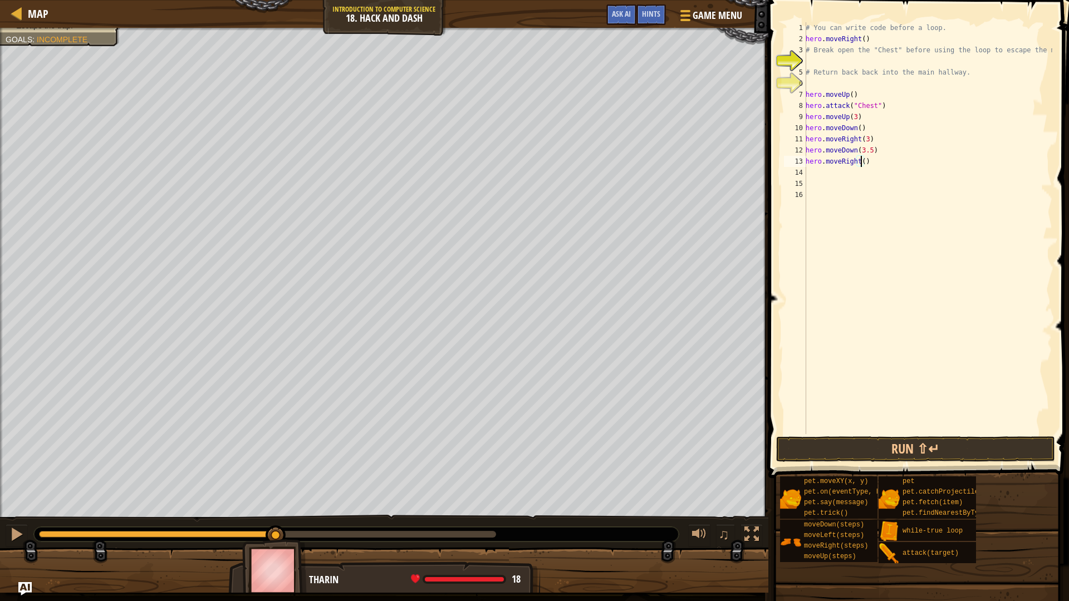
scroll to position [5, 4]
type textarea "hero.moveRight(3)"
click at [876, 446] on button "Run ⇧↵" at bounding box center [915, 449] width 279 height 26
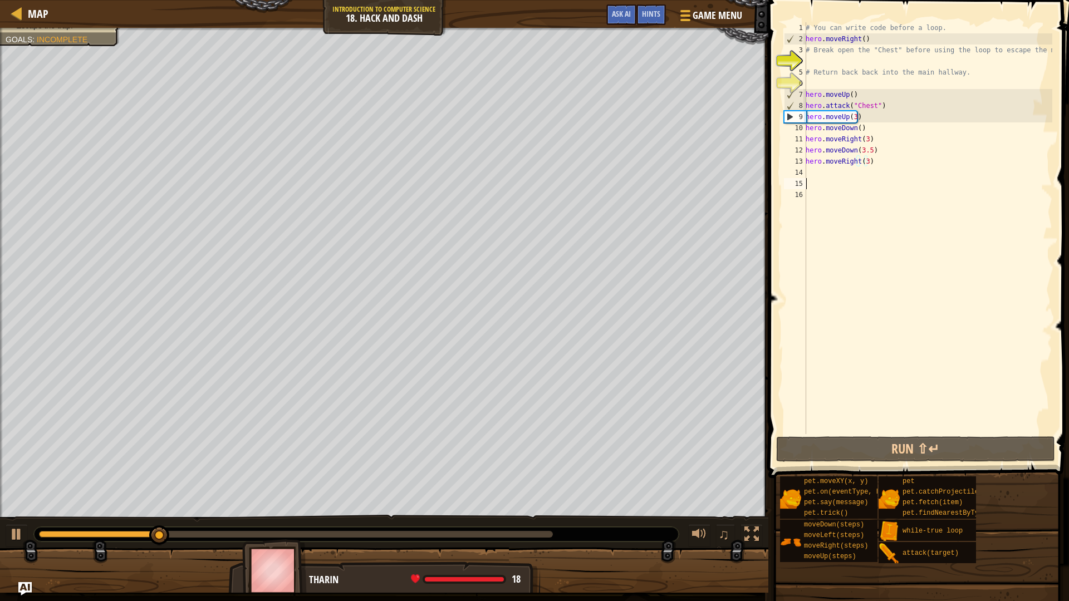
click at [818, 183] on div "# You can write code before a loop. hero . moveRight ( ) # Break open the "Ches…" at bounding box center [927, 239] width 249 height 434
click at [818, 175] on div "# You can write code before a loop. hero . moveRight ( ) # Break open the "Ches…" at bounding box center [927, 239] width 249 height 434
type textarea "do"
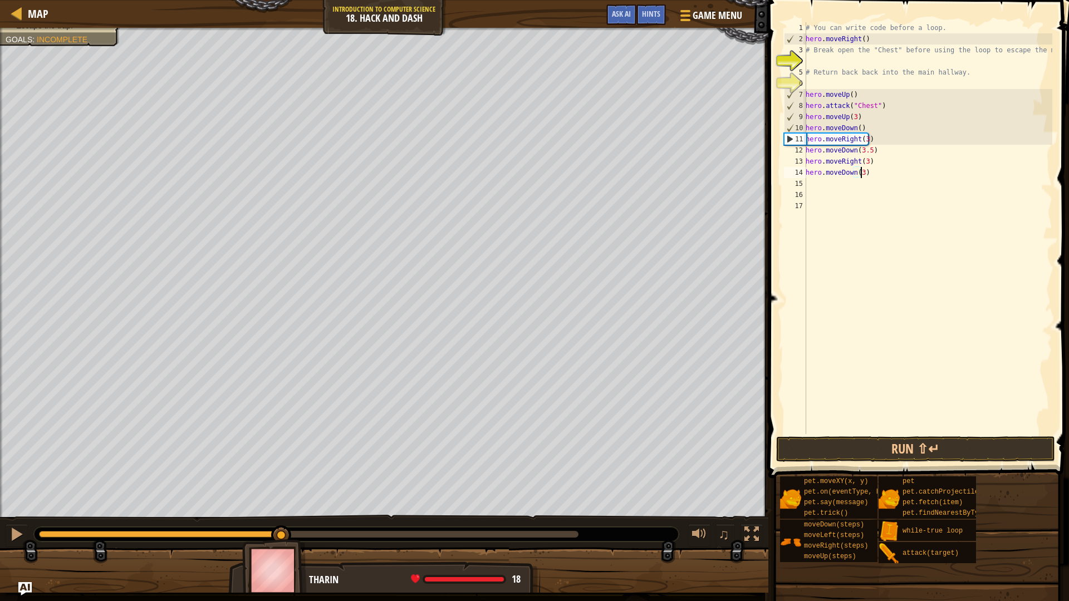
scroll to position [5, 4]
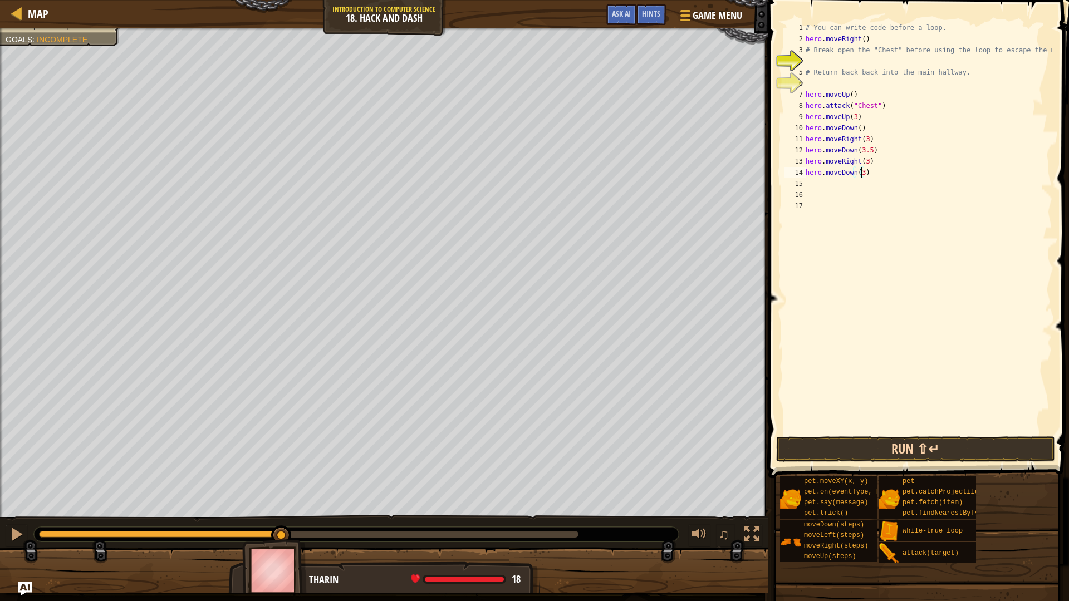
type textarea "hero.moveDown(3)"
click at [899, 451] on button "Run ⇧↵" at bounding box center [915, 449] width 279 height 26
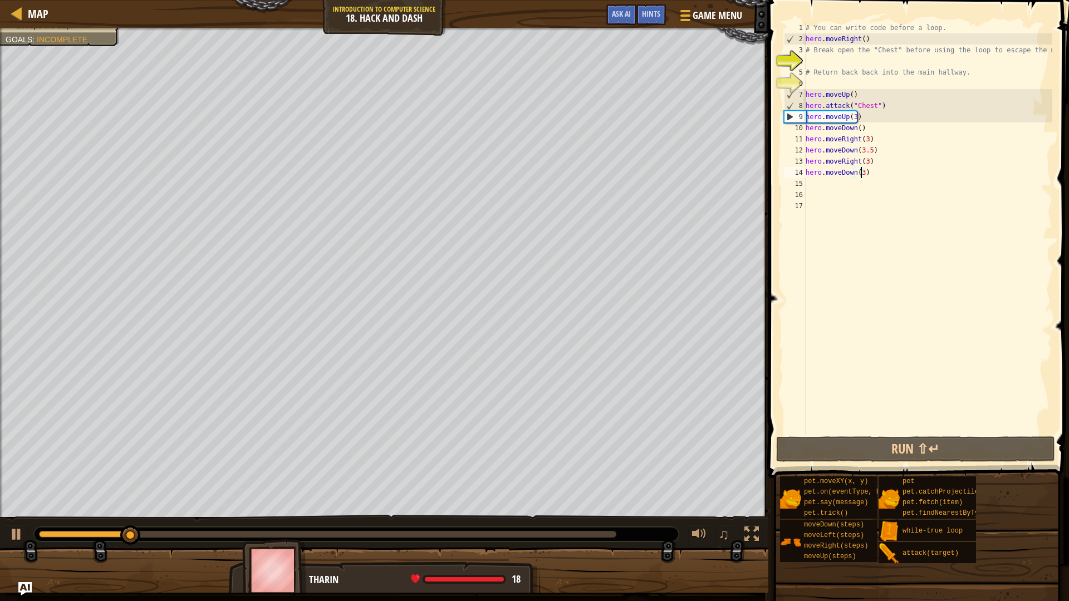
click at [819, 185] on div "# You can write code before a loop. hero . moveRight ( ) # Break open the "Ches…" at bounding box center [927, 239] width 249 height 434
type textarea "ri"
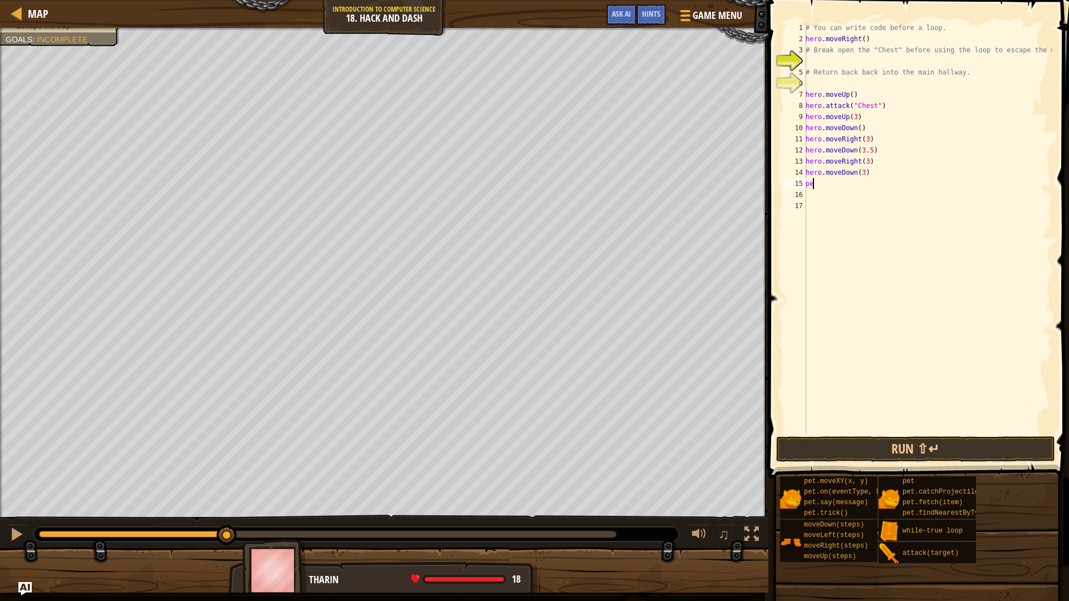
type textarea "p"
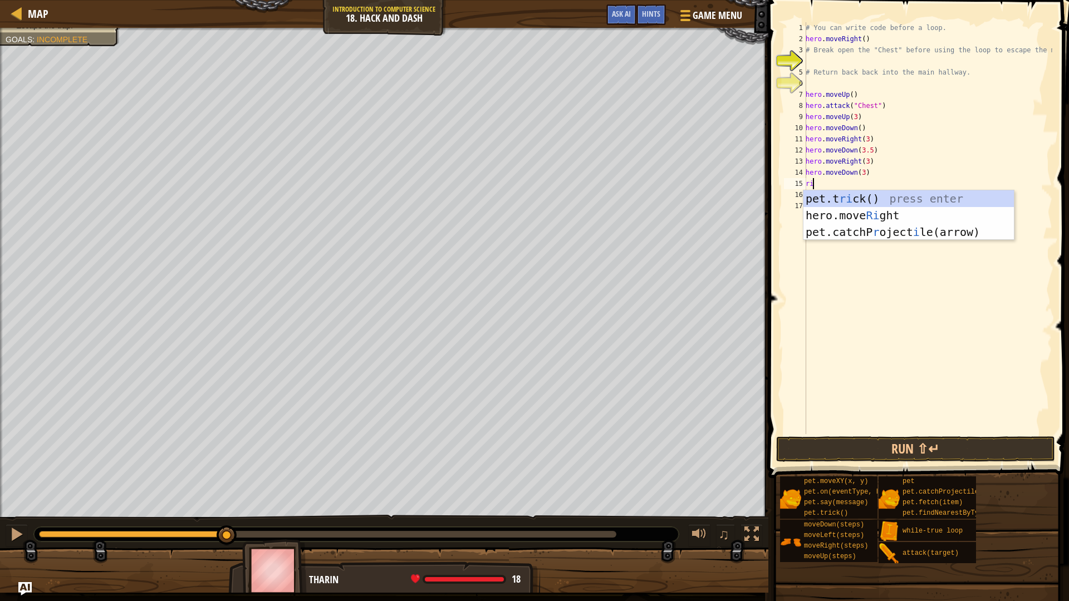
type textarea "rig"
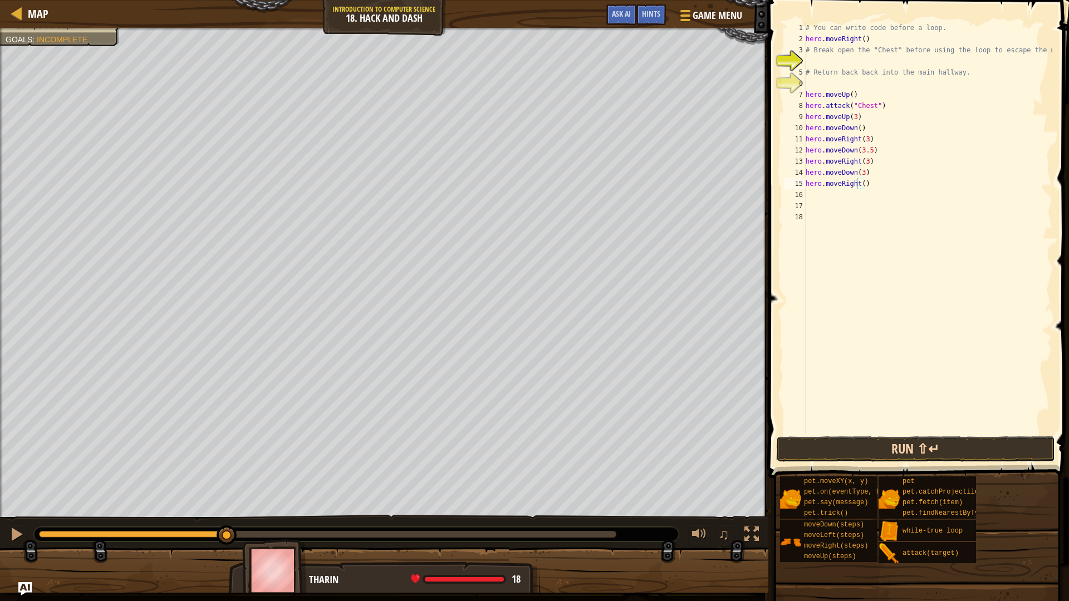
click at [814, 446] on button "Run ⇧↵" at bounding box center [915, 449] width 279 height 26
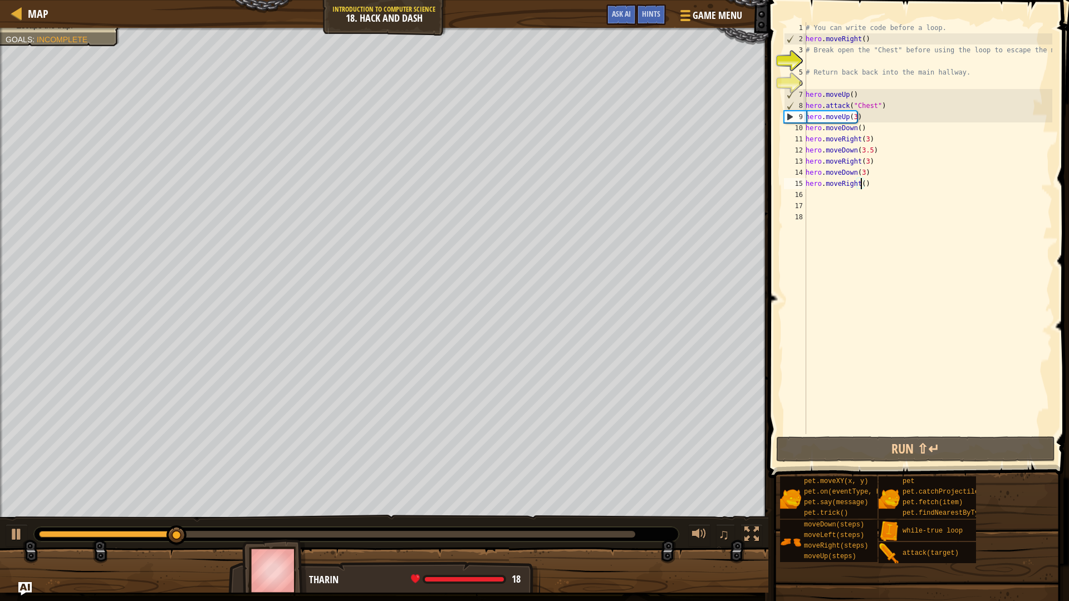
click at [862, 184] on div "# You can write code before a loop. hero . moveRight ( ) # Break open the "Ches…" at bounding box center [927, 239] width 249 height 434
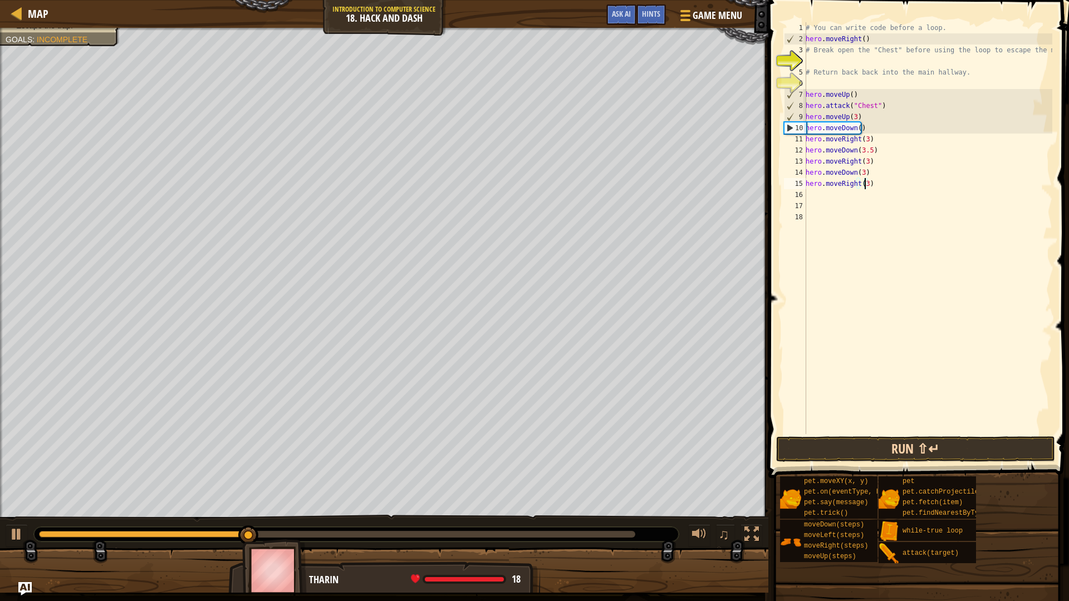
type textarea "hero.moveRight(3)"
click at [880, 449] on button "Run ⇧↵" at bounding box center [915, 449] width 279 height 26
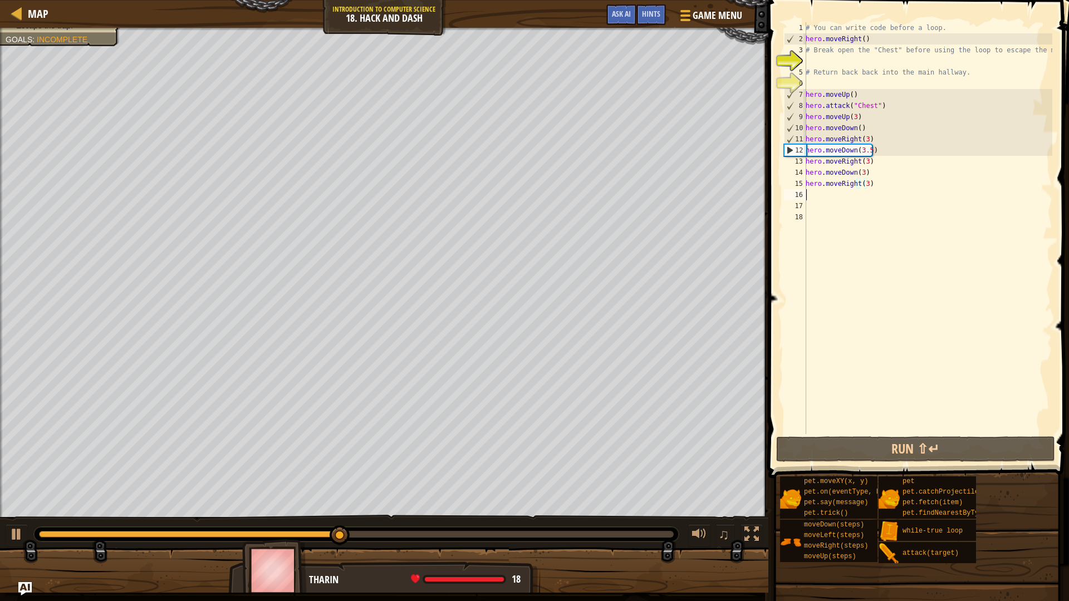
click at [813, 192] on div "# You can write code before a loop. hero . moveRight ( ) # Break open the "Ches…" at bounding box center [927, 239] width 249 height 434
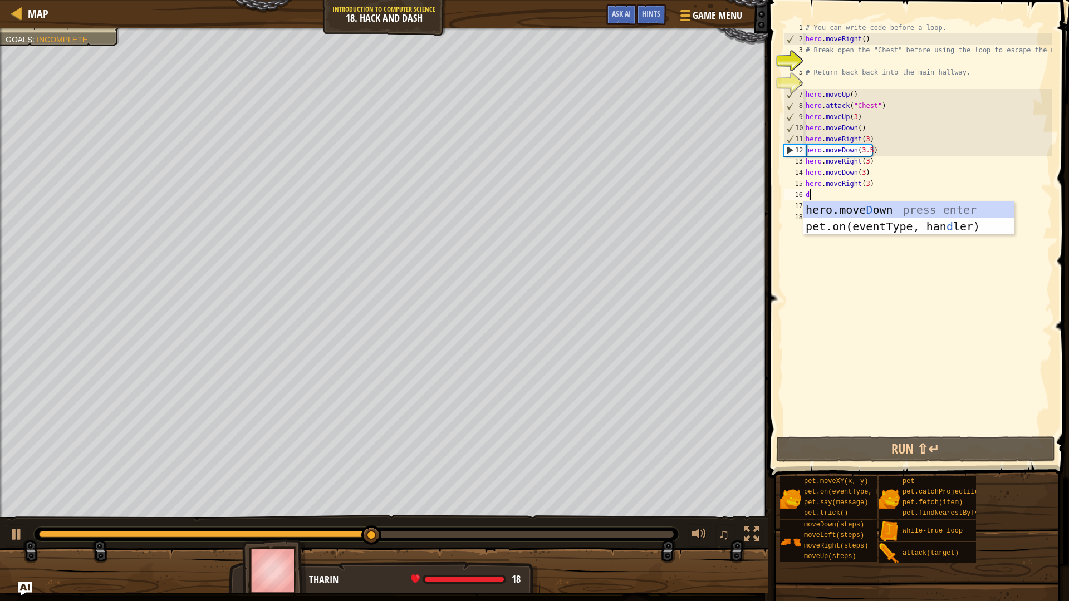
type textarea "do"
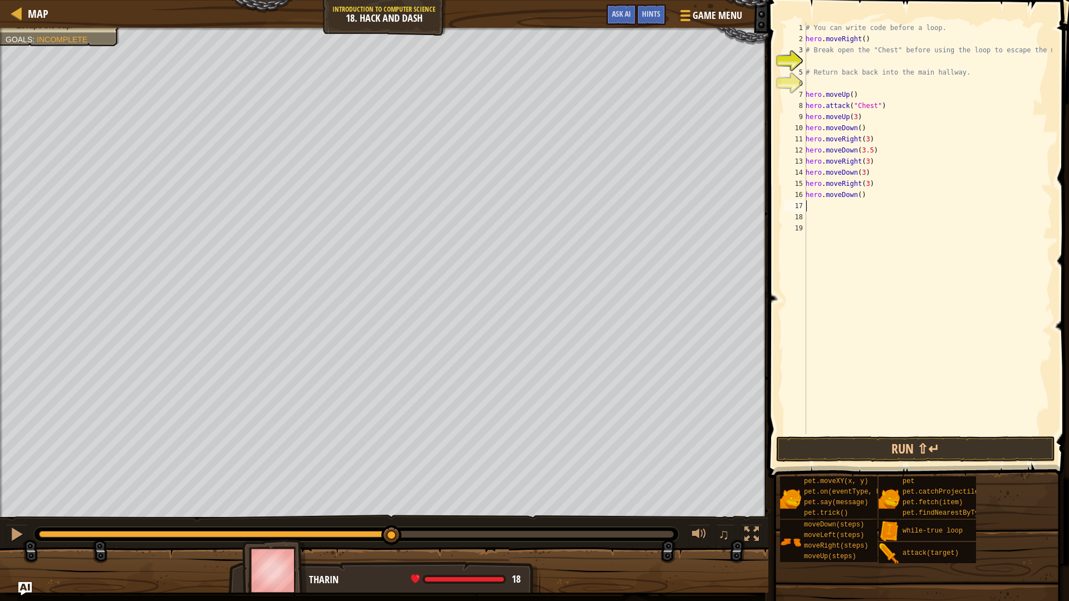
type textarea "hero.moveDown()"
type textarea "do"
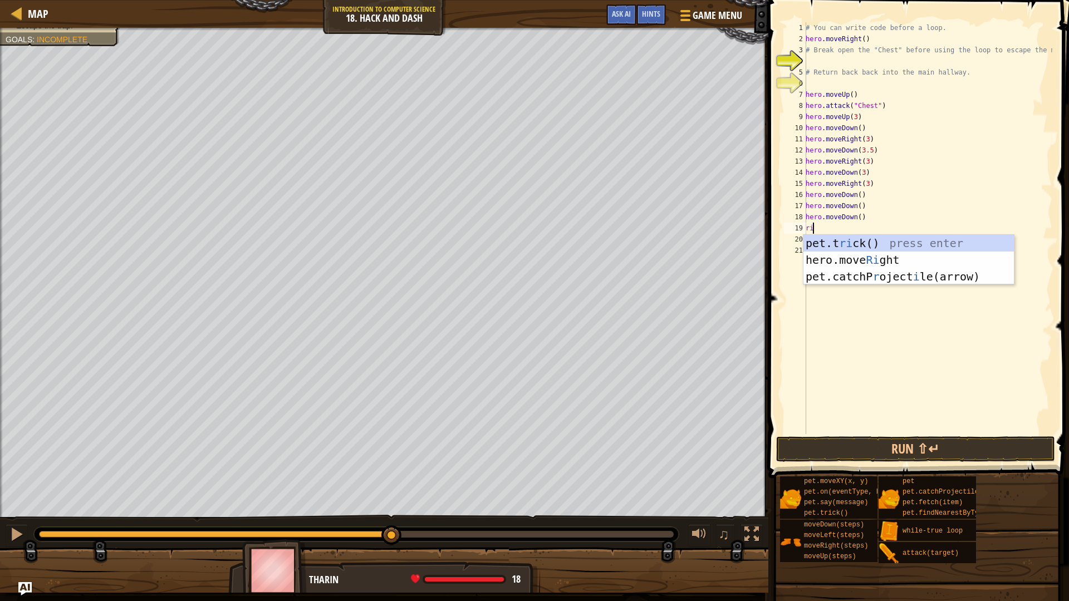
type textarea "rig"
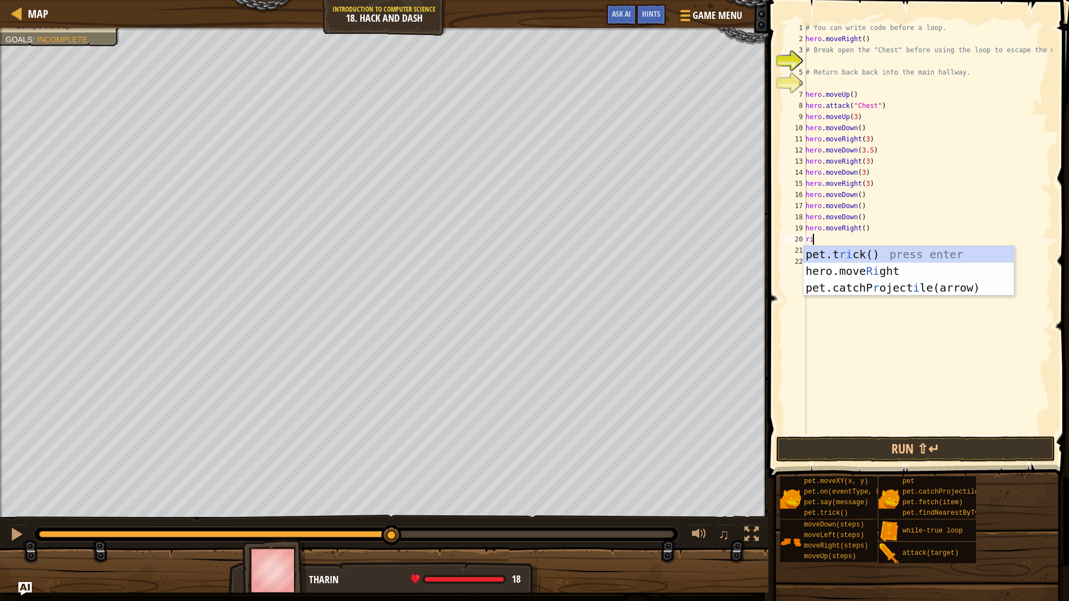
type textarea "rig"
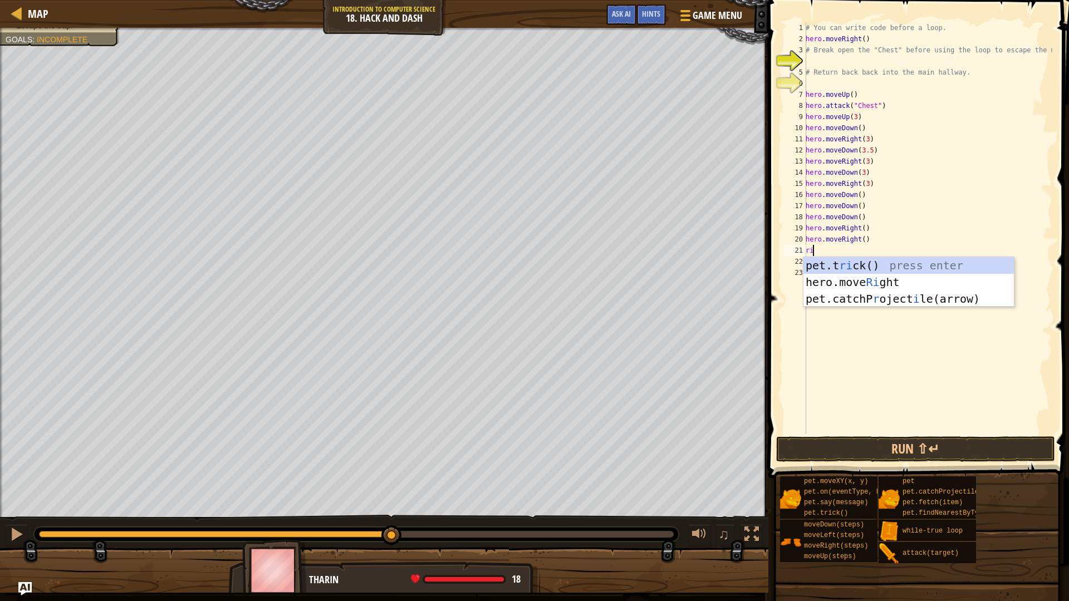
type textarea "rig"
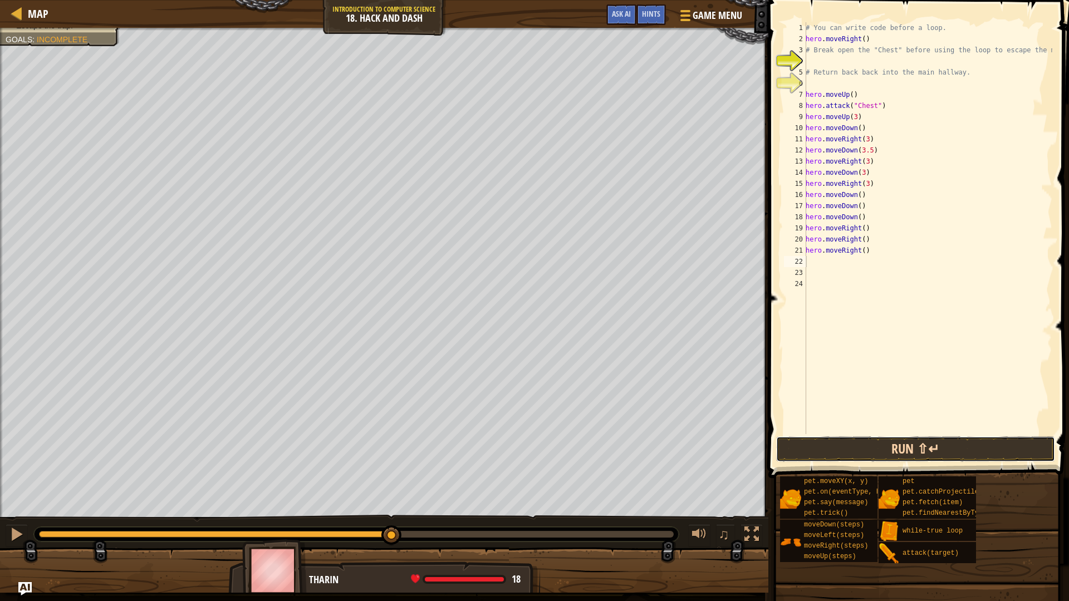
click at [910, 447] on button "Run ⇧↵" at bounding box center [915, 449] width 279 height 26
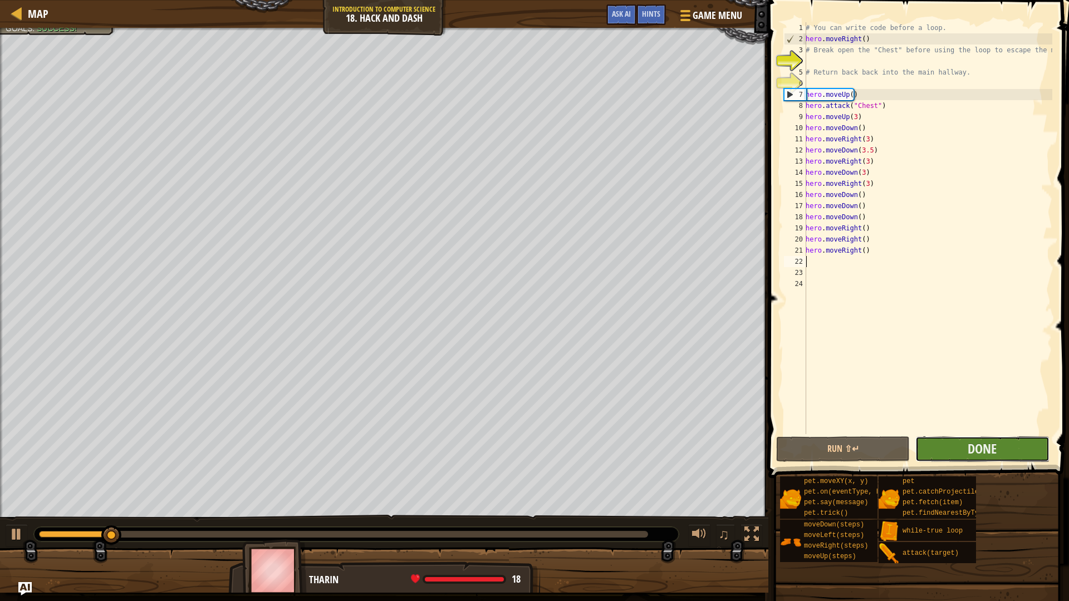
click at [1012, 451] on button "Done" at bounding box center [982, 449] width 134 height 26
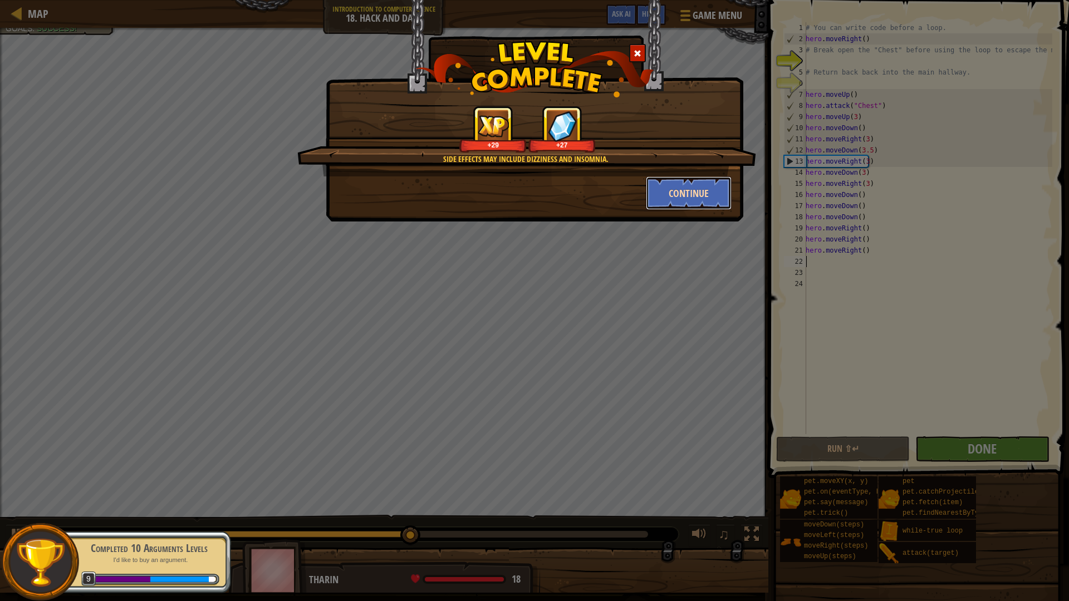
click at [675, 204] on button "Continue" at bounding box center [689, 192] width 86 height 33
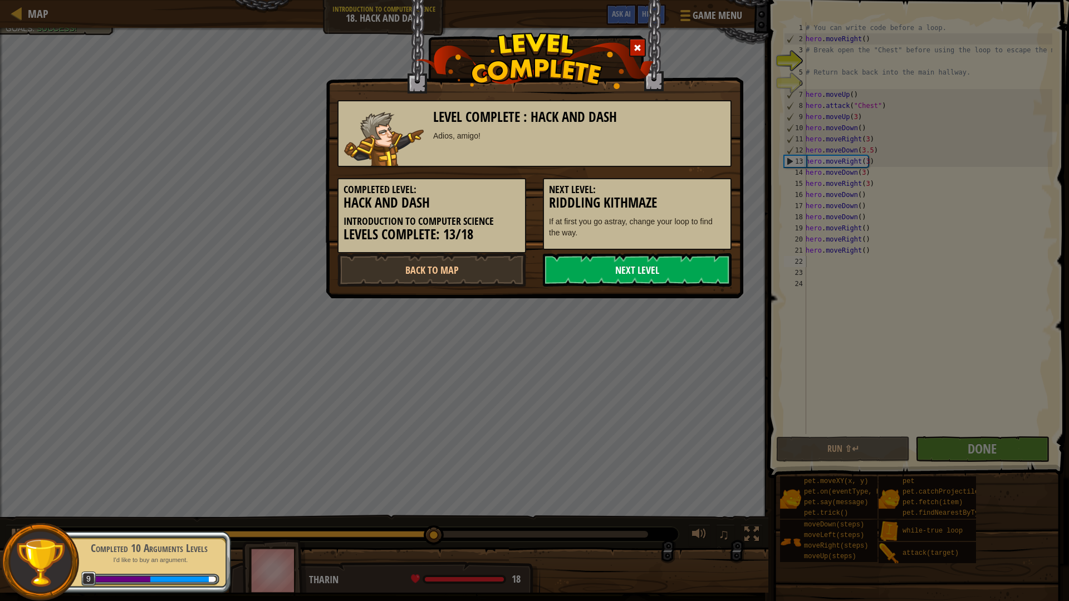
click at [600, 273] on link "Next Level" at bounding box center [637, 269] width 189 height 33
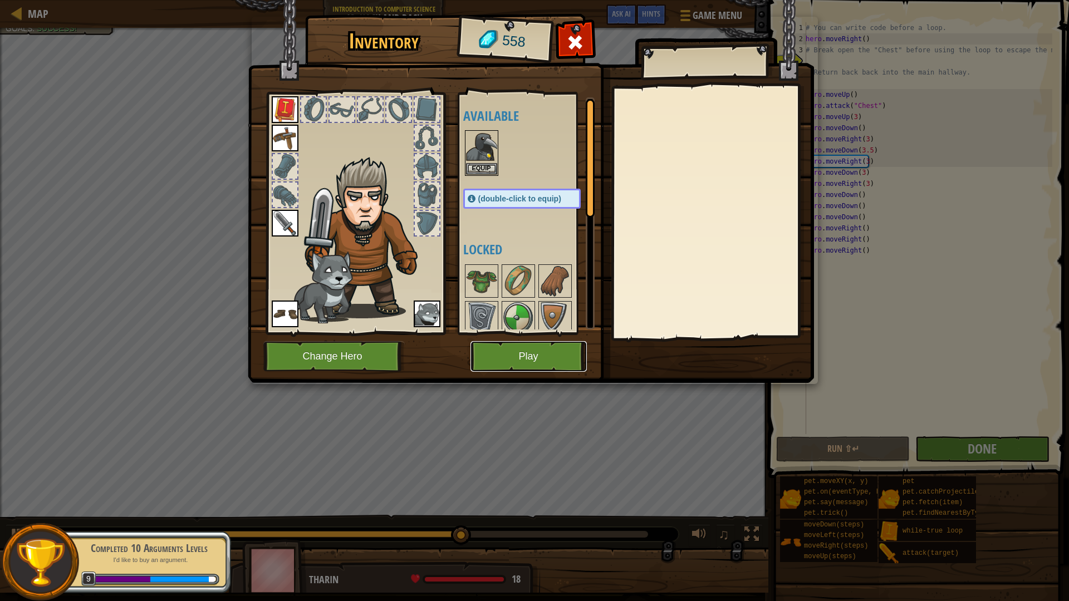
click at [536, 349] on button "Play" at bounding box center [528, 356] width 116 height 31
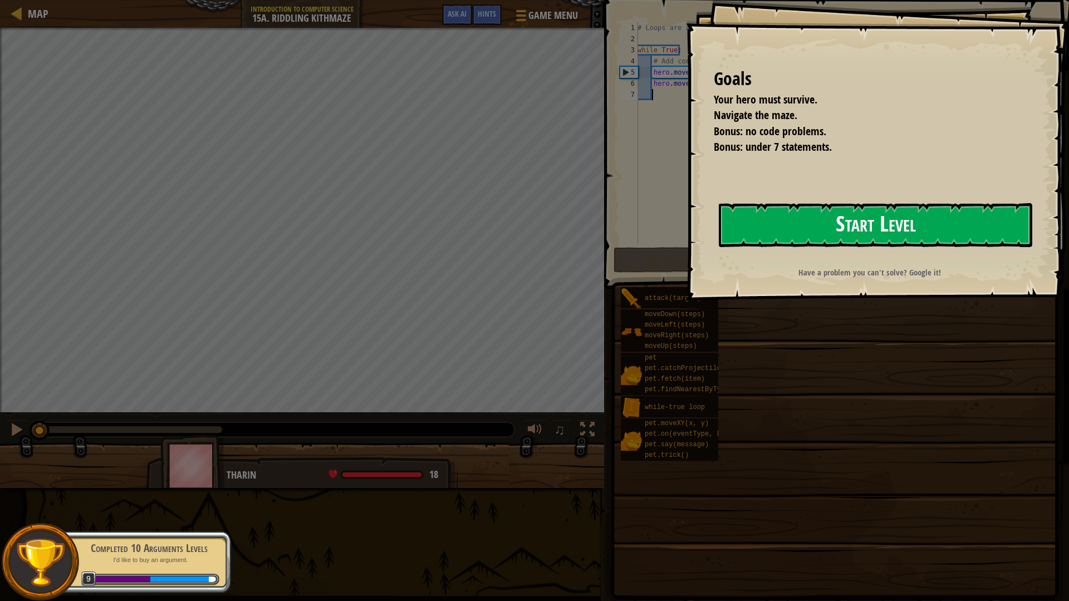
click at [858, 223] on button "Start Level" at bounding box center [875, 225] width 313 height 44
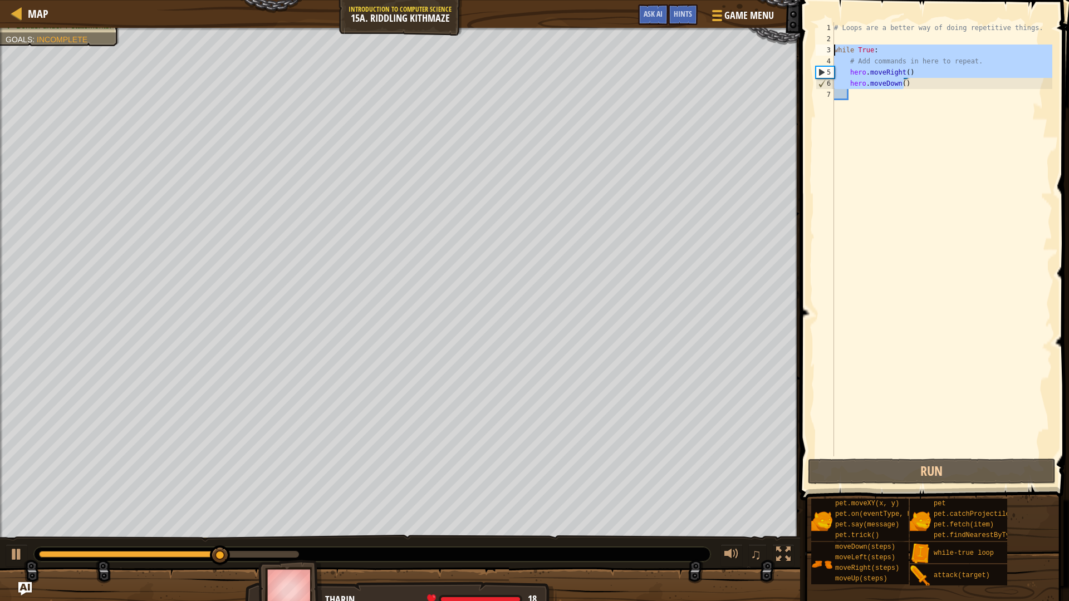
drag, startPoint x: 913, startPoint y: 85, endPoint x: 829, endPoint y: 52, distance: 89.7
click at [829, 52] on div "1 2 3 4 5 6 7 # Loops are a better way of doing repetitive things. while True :…" at bounding box center [932, 239] width 239 height 434
type textarea "while True: # Add commands in here to repeat."
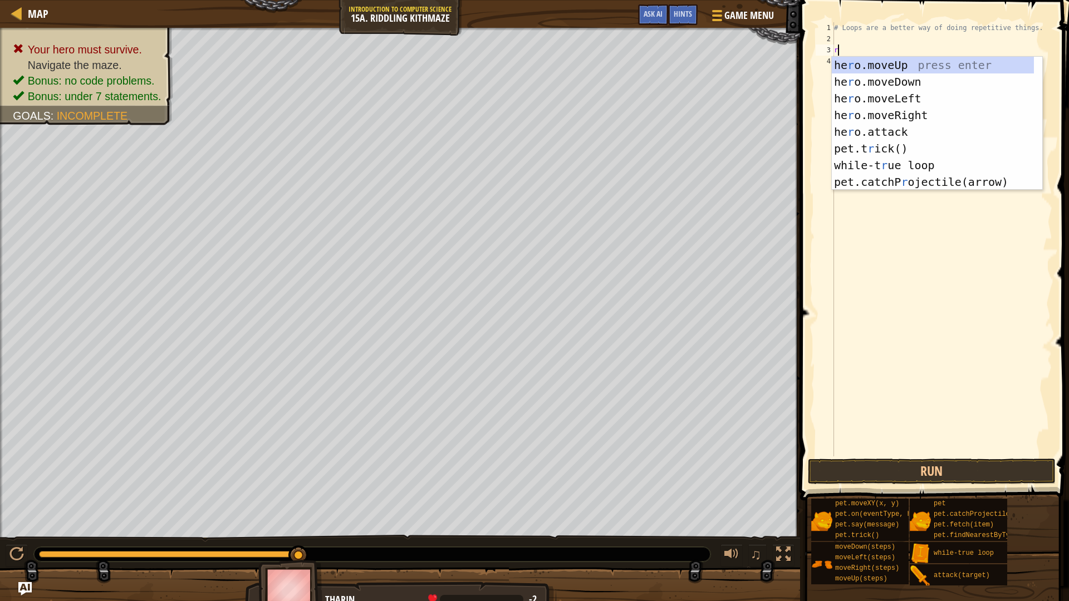
scroll to position [5, 0]
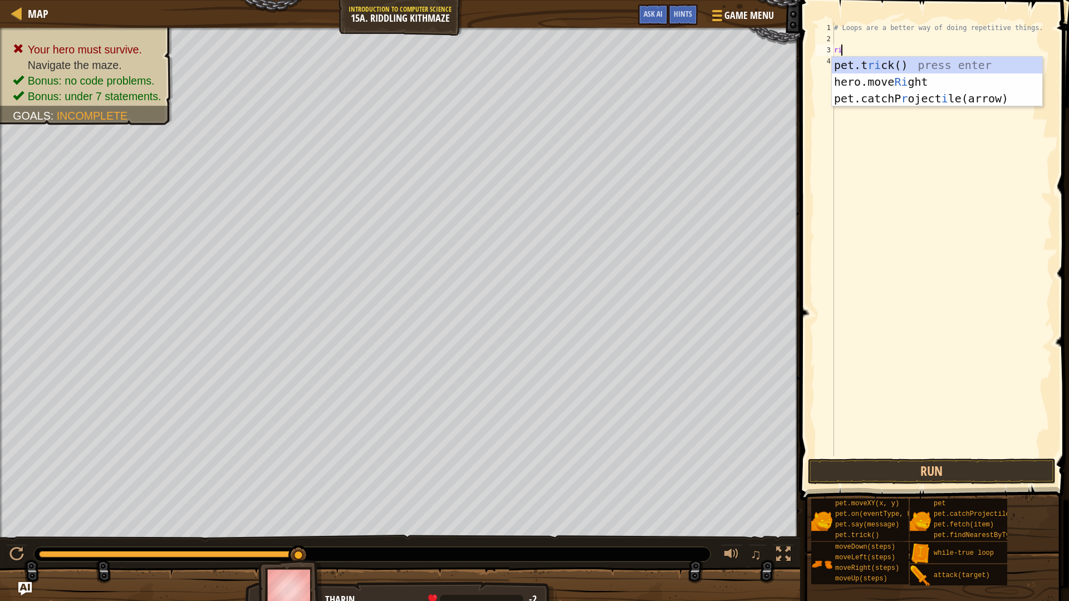
type textarea "rig"
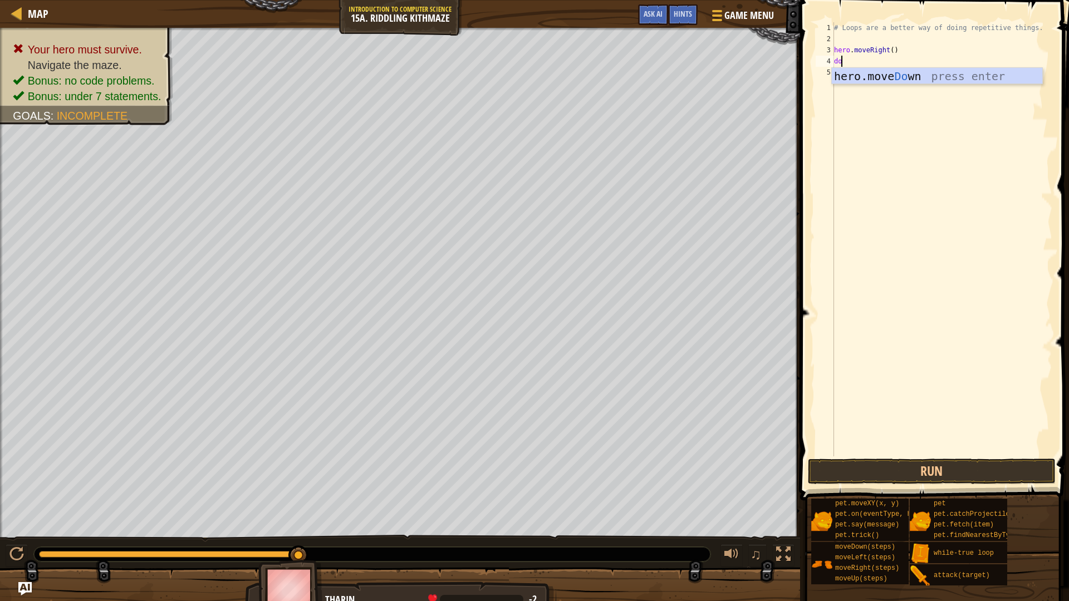
type textarea "do"
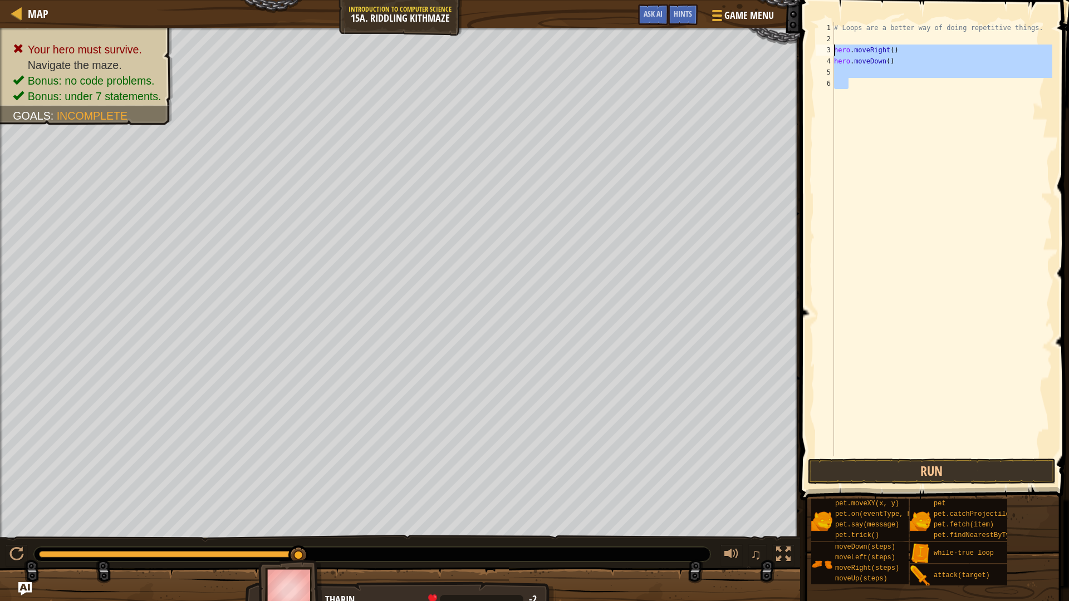
drag, startPoint x: 830, startPoint y: 74, endPoint x: 806, endPoint y: 51, distance: 33.1
click at [806, 51] on div "1 2 3 4 5 6 # Loops are a better way of doing repetitive things. hero . moveRig…" at bounding box center [933, 272] width 272 height 533
type textarea "hero.moveRight() hero.moveDown()"
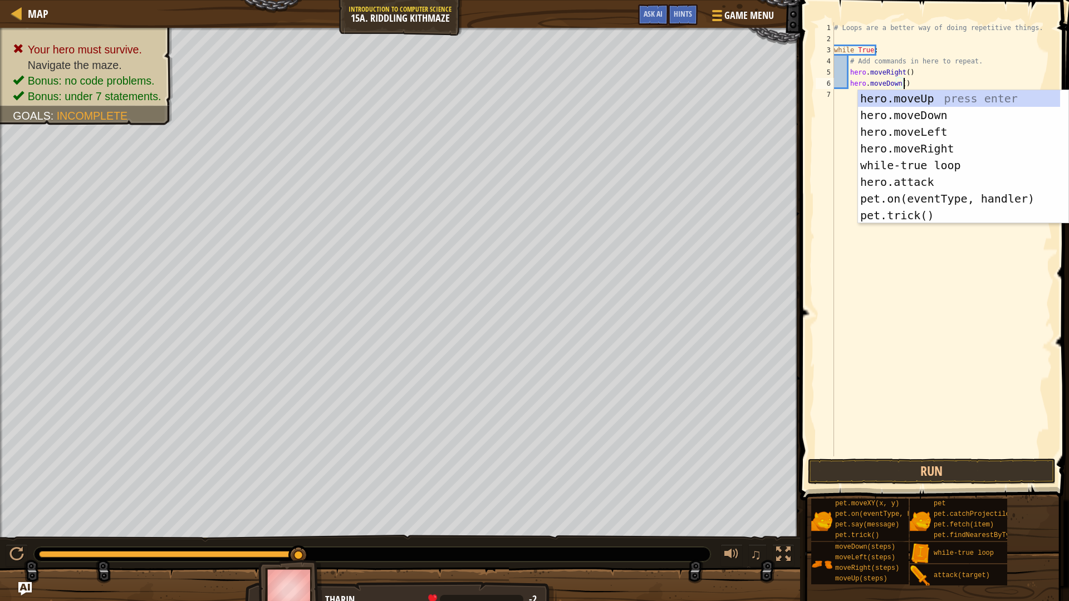
scroll to position [67, 0]
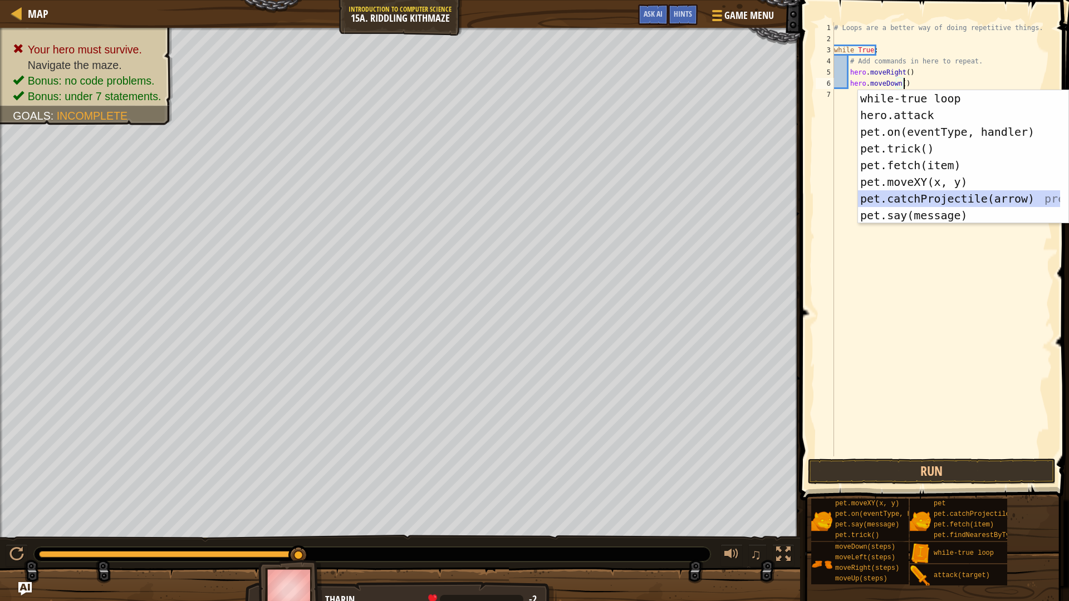
click at [904, 71] on div "# Loops are a better way of doing repetitive things. while True : # Add command…" at bounding box center [942, 250] width 220 height 456
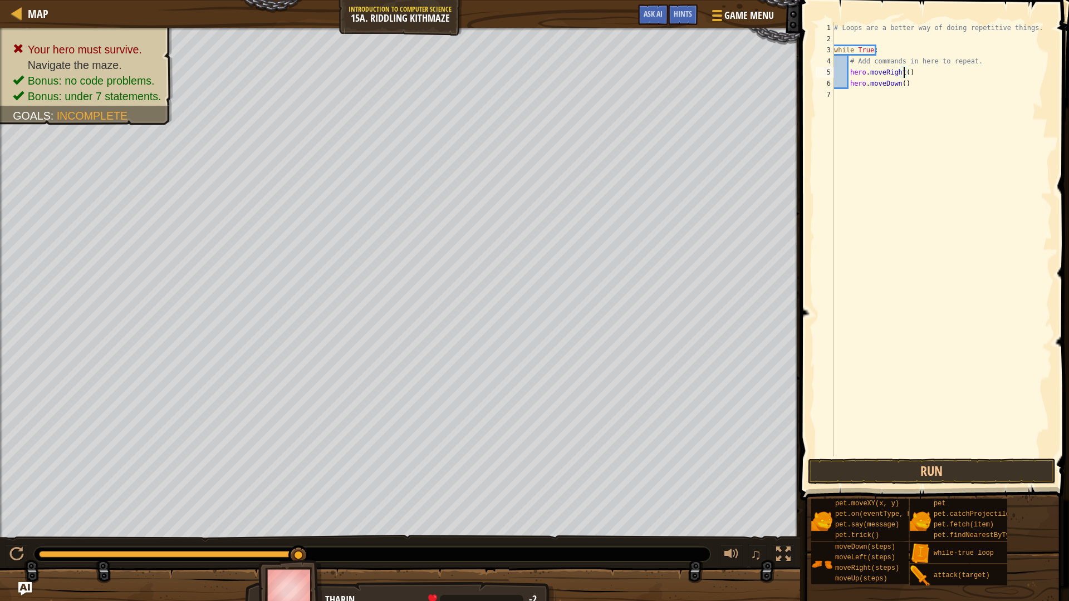
scroll to position [5, 6]
click at [909, 473] on button "Run" at bounding box center [932, 472] width 248 height 26
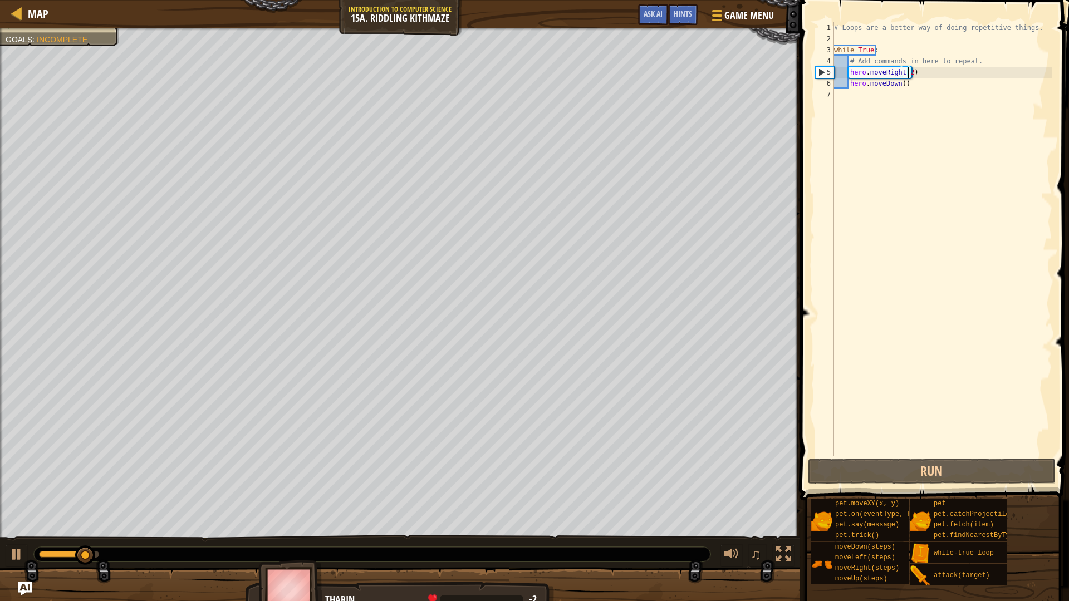
scroll to position [5, 6]
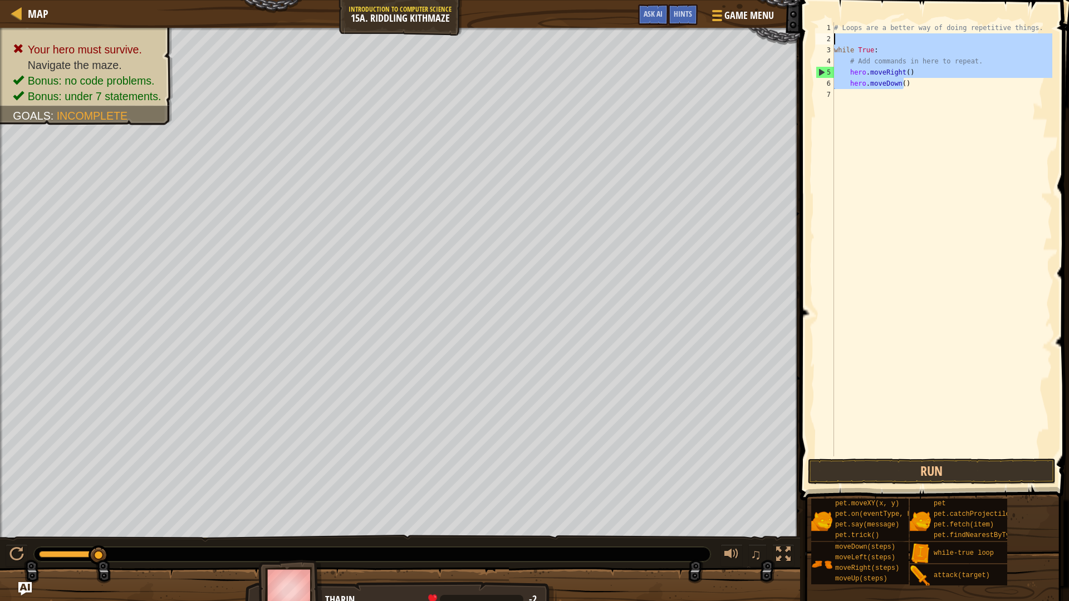
drag, startPoint x: 890, startPoint y: 80, endPoint x: 819, endPoint y: 38, distance: 82.1
click at [819, 38] on div "hero.moveRight() 1 2 3 4 5 6 7 # Loops are a better way of doing repetitive thi…" at bounding box center [932, 239] width 239 height 434
type textarea "while True:"
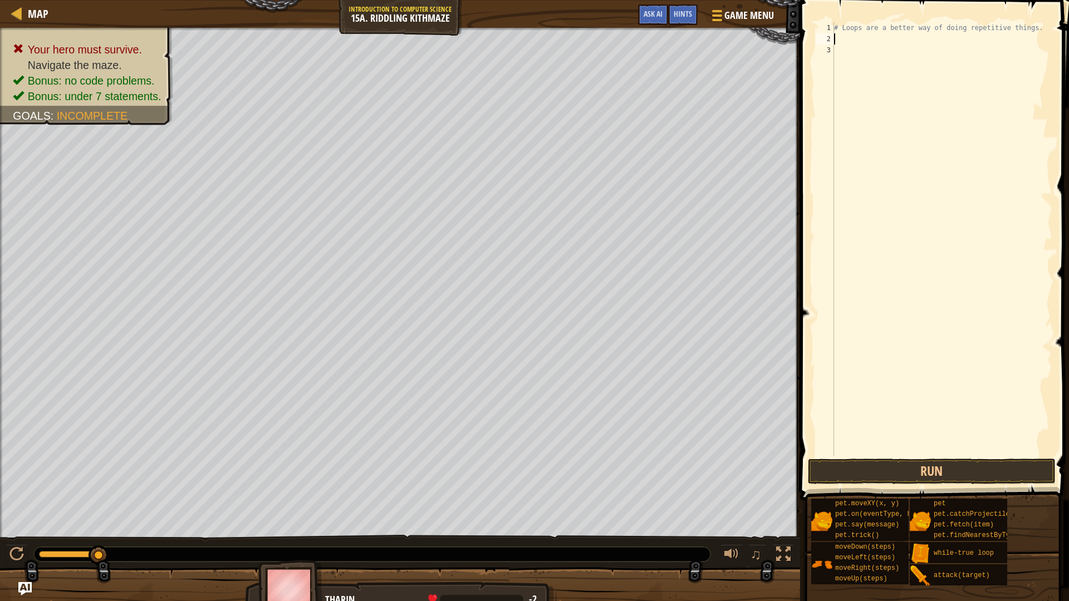
scroll to position [0, 0]
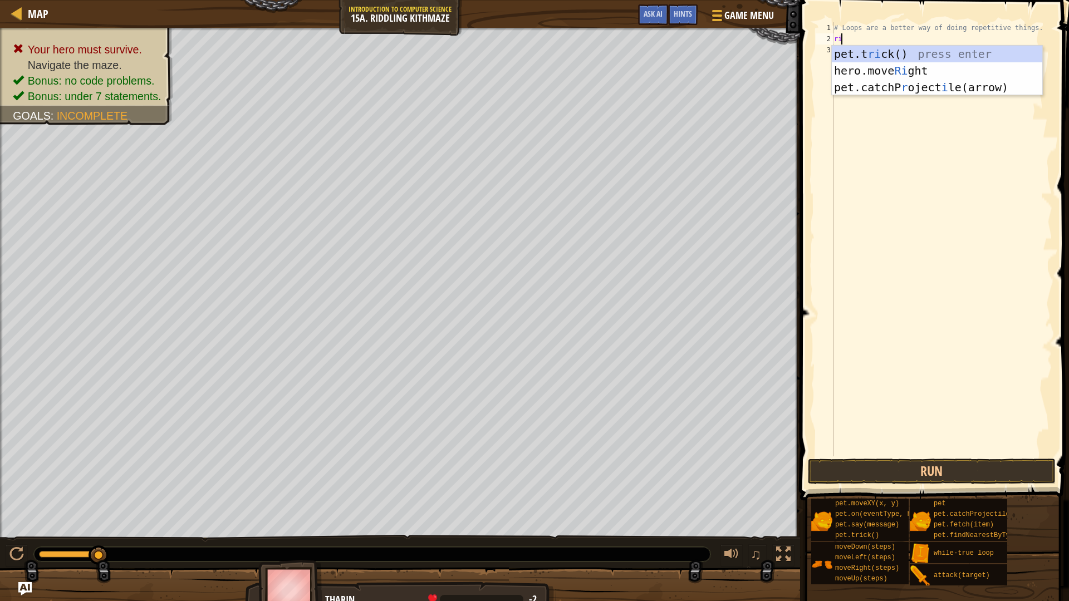
type textarea "rig"
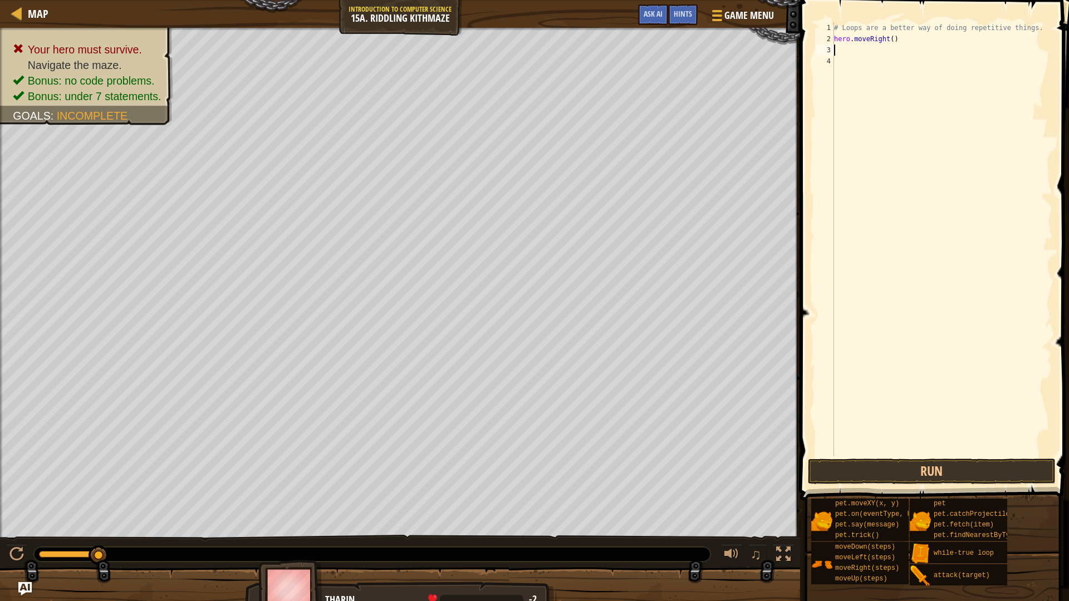
scroll to position [5, 0]
paste textarea "hero.moveDown()"
click at [946, 473] on button "Run" at bounding box center [932, 472] width 248 height 26
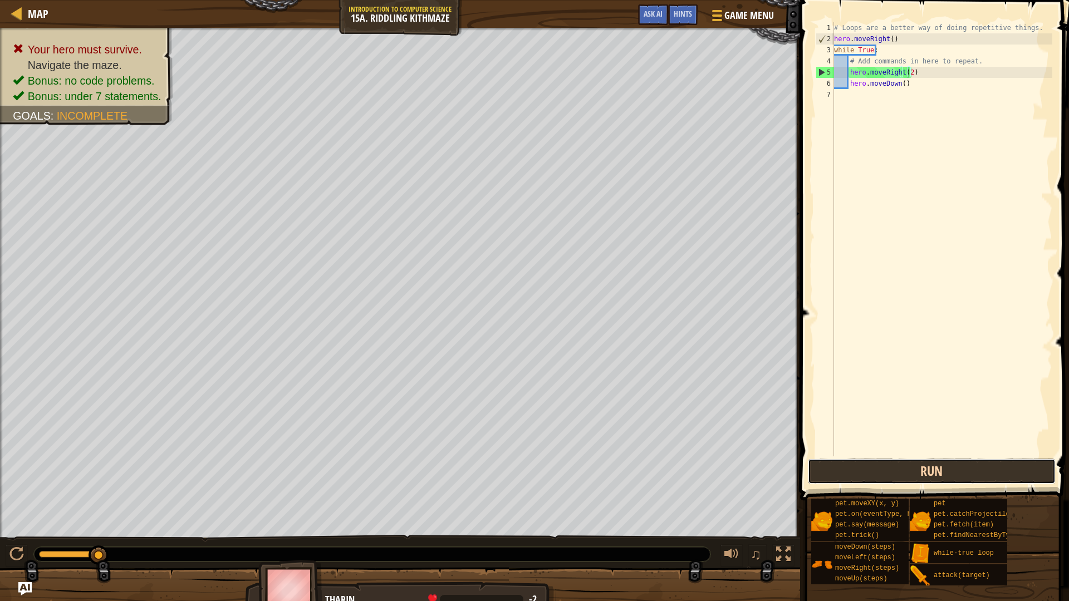
click at [904, 470] on button "Run" at bounding box center [932, 472] width 248 height 26
click at [900, 40] on div "# Loops are a better way of doing repetitive things. hero . moveRight ( ) while…" at bounding box center [942, 250] width 220 height 456
type textarea "hero.moveRight()"
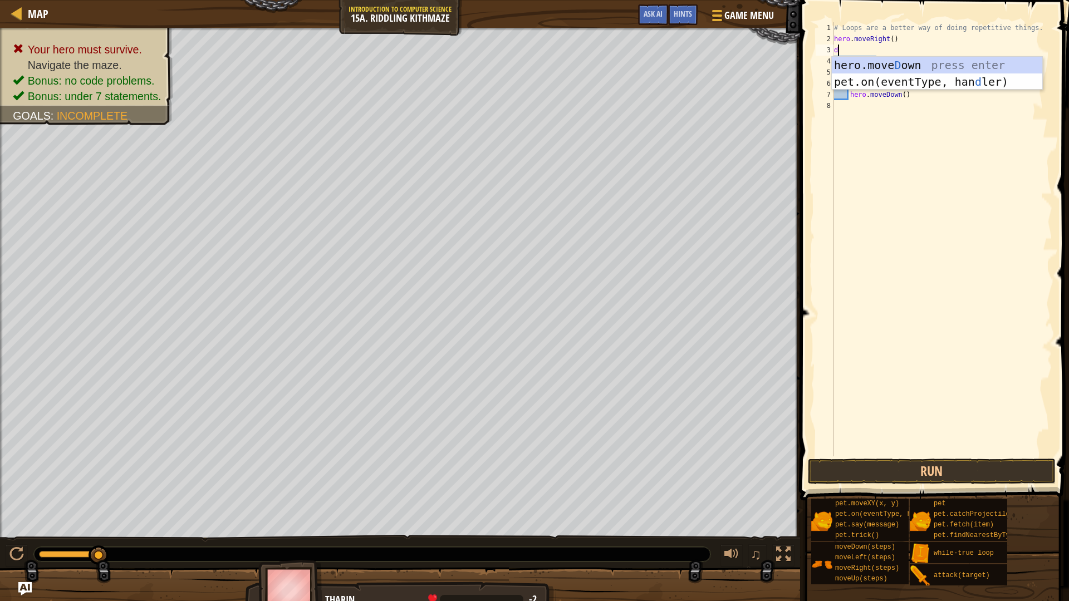
type textarea "do"
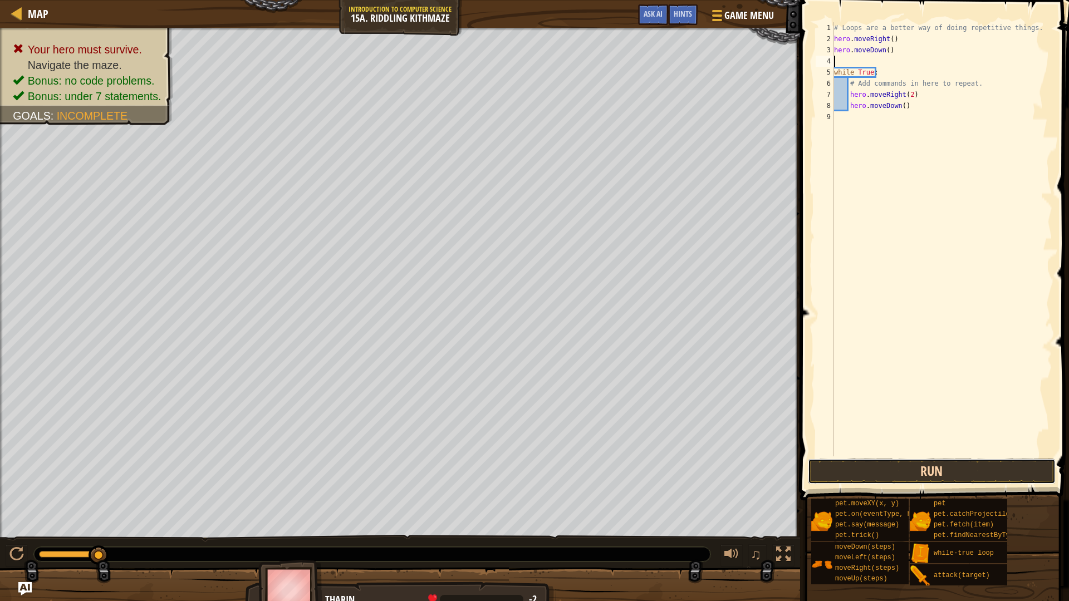
click at [827, 471] on button "Run" at bounding box center [932, 472] width 248 height 26
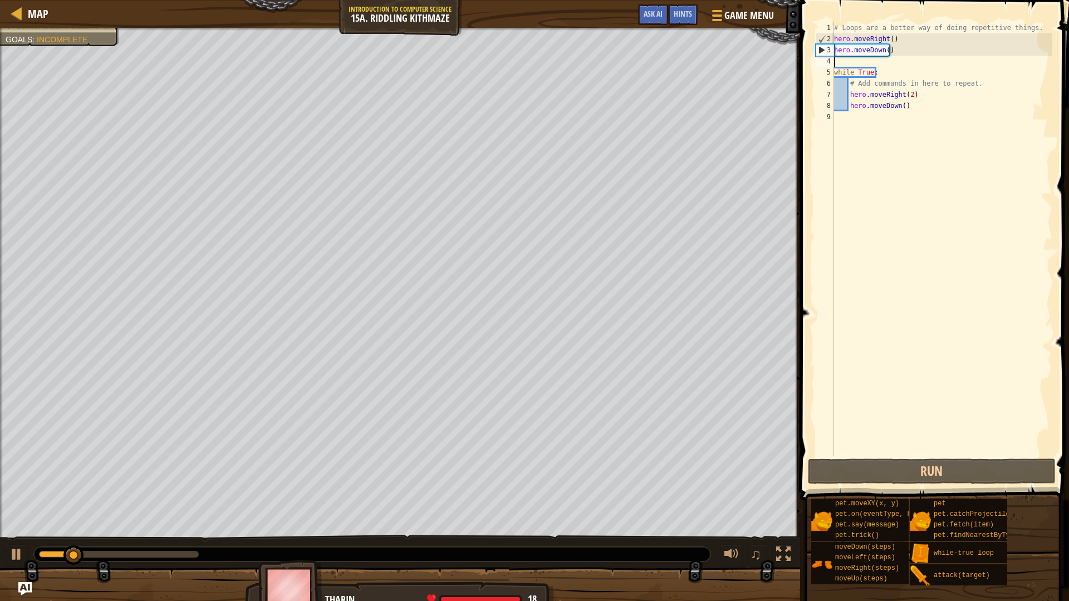
click at [867, 119] on div "# Loops are a better way of doing repetitive things. hero . moveRight ( ) hero …" at bounding box center [942, 250] width 220 height 456
type textarea "u"
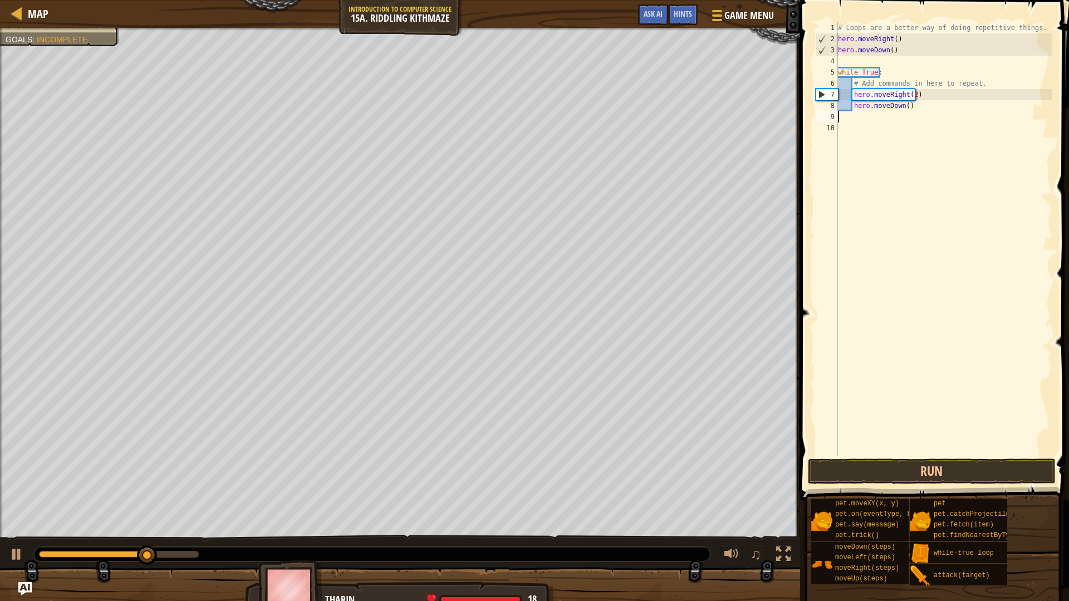
type textarea "hero.moveDown()"
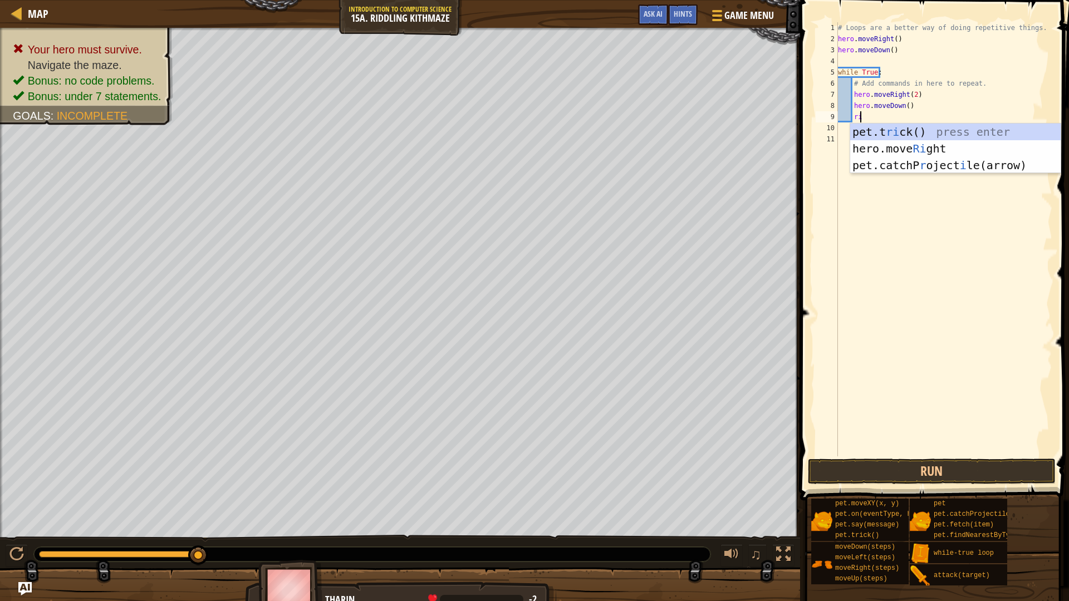
scroll to position [5, 2]
type textarea "r"
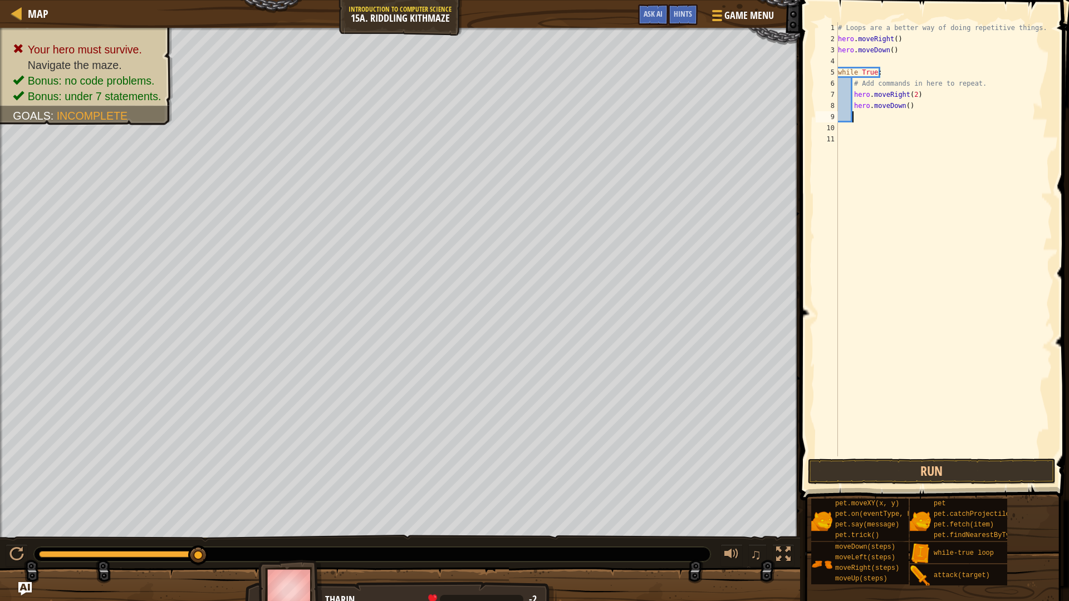
scroll to position [5, 0]
type textarea "hero.up"
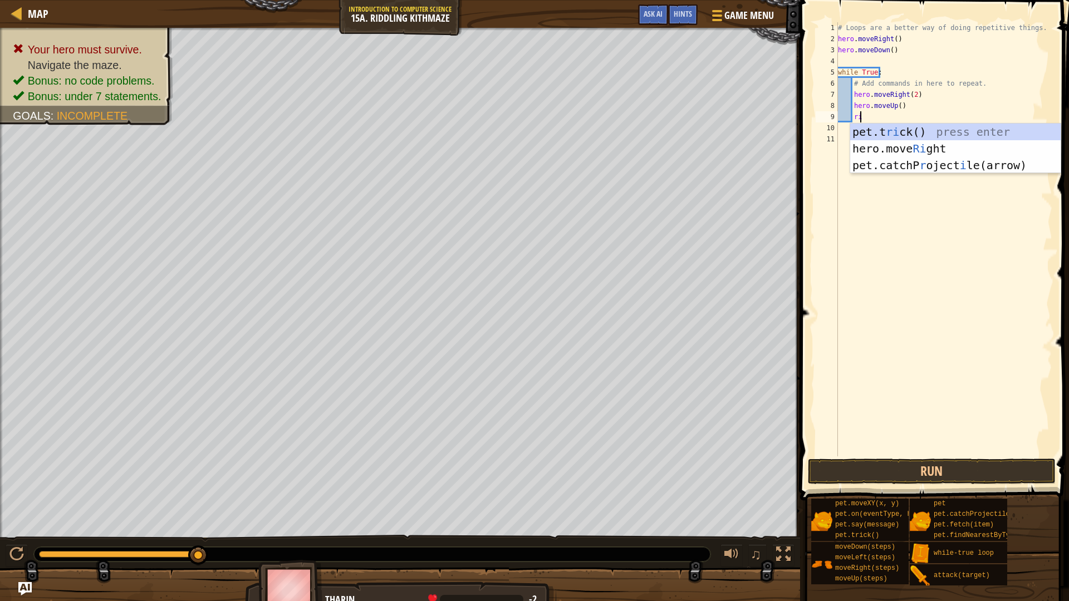
type textarea "rig"
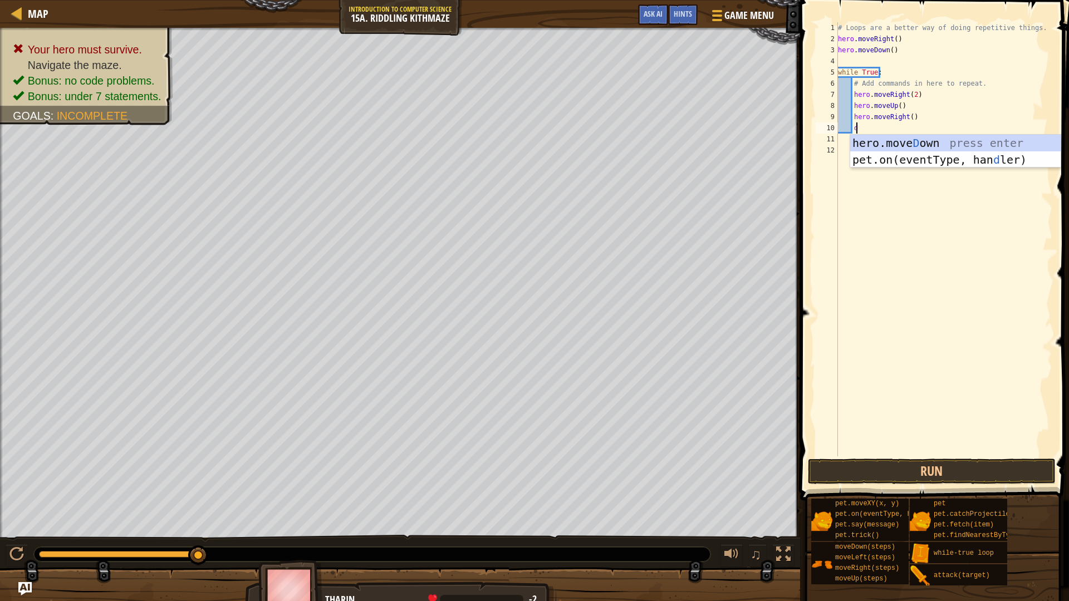
type textarea "do"
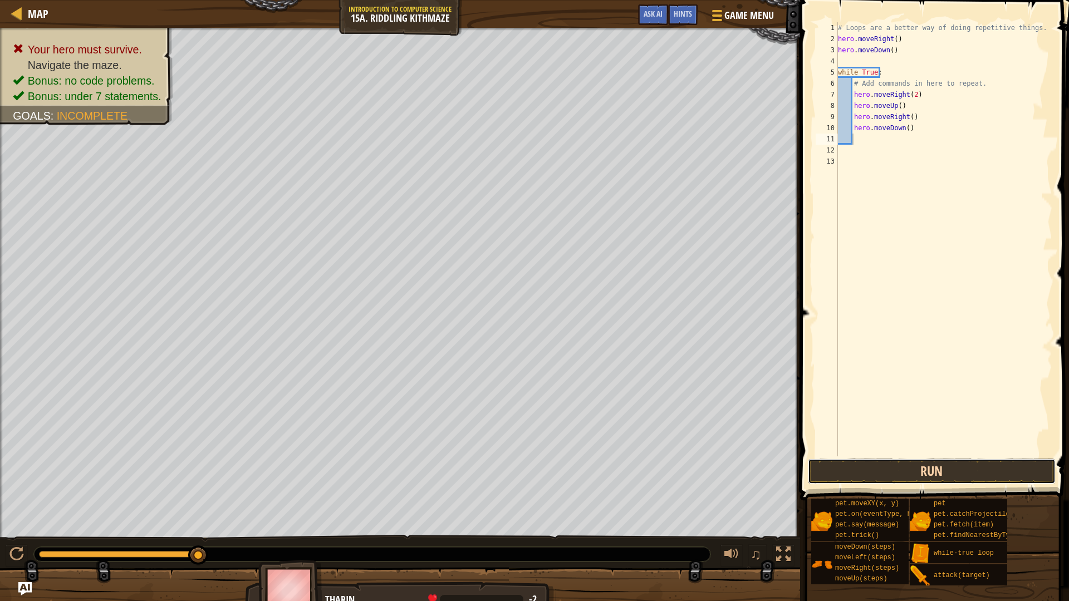
click at [898, 469] on button "Run" at bounding box center [932, 472] width 248 height 26
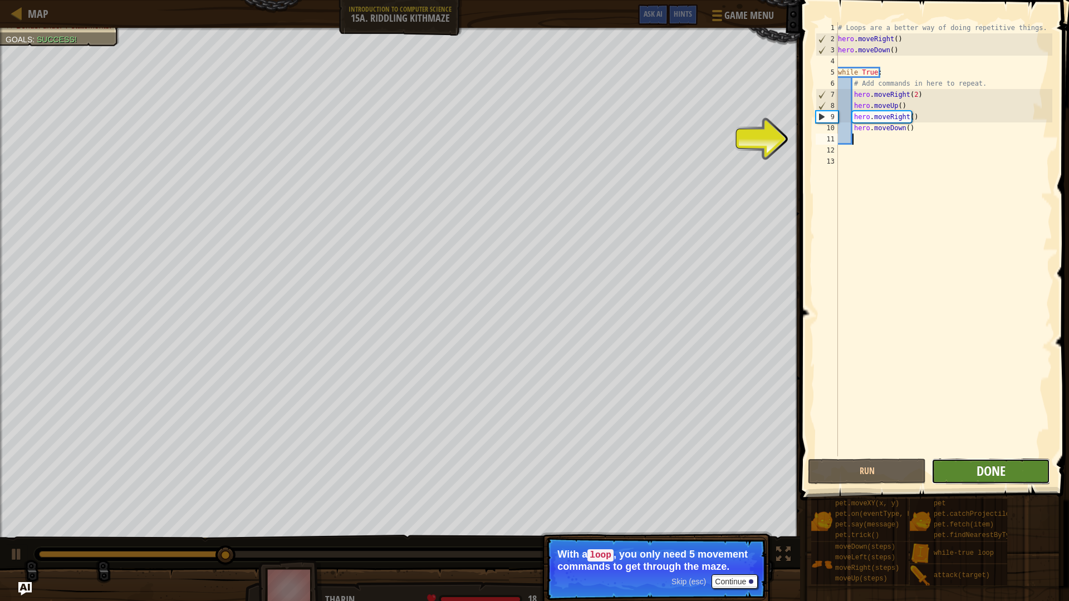
click at [980, 468] on span "Done" at bounding box center [990, 471] width 29 height 18
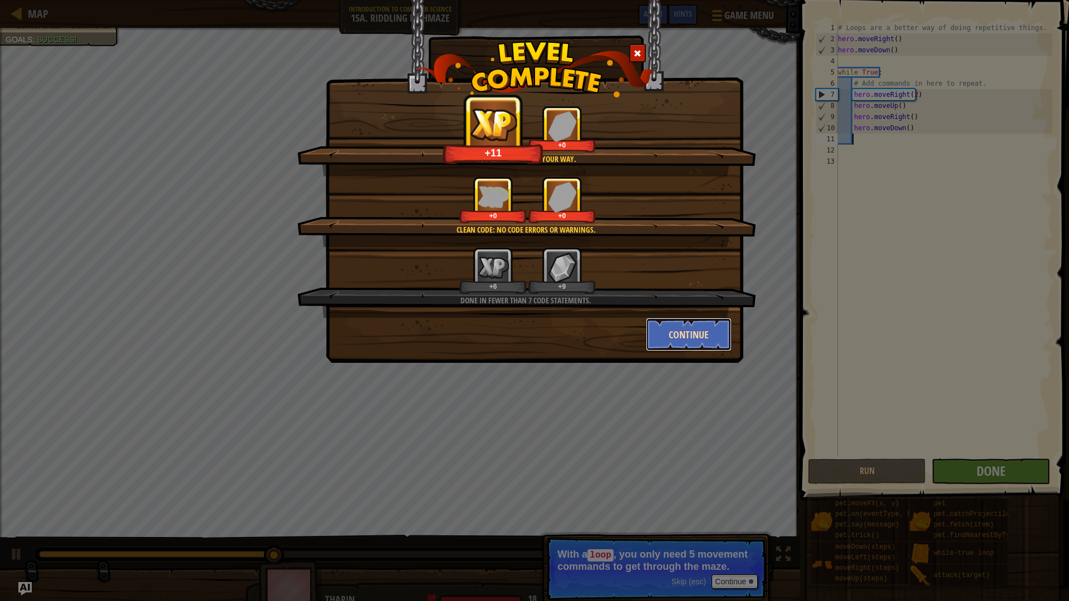
click at [679, 335] on button "Continue" at bounding box center [689, 334] width 86 height 33
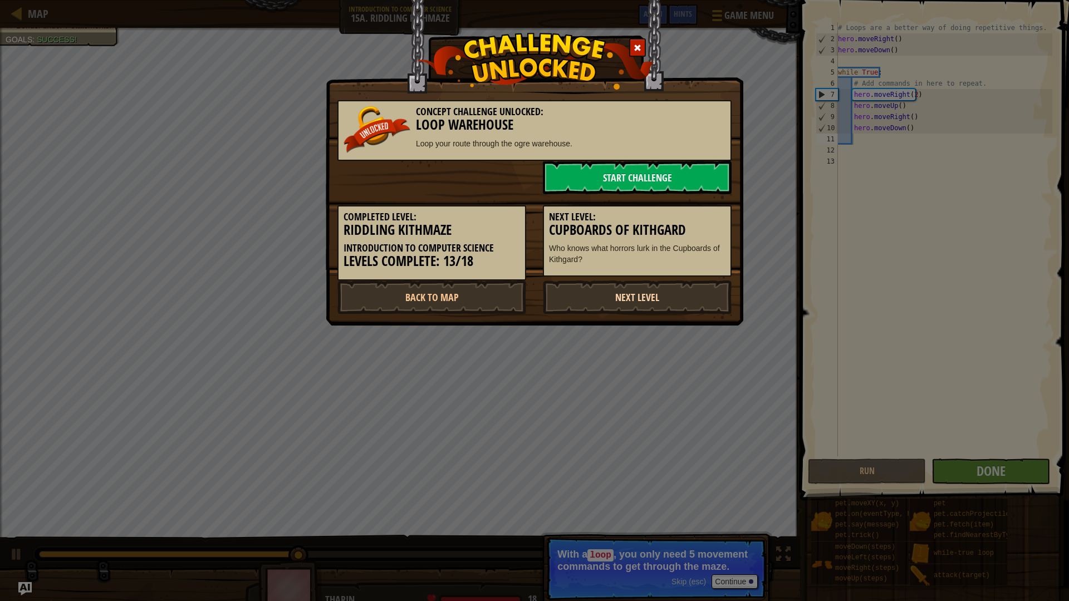
click at [631, 306] on link "Next Level" at bounding box center [637, 297] width 189 height 33
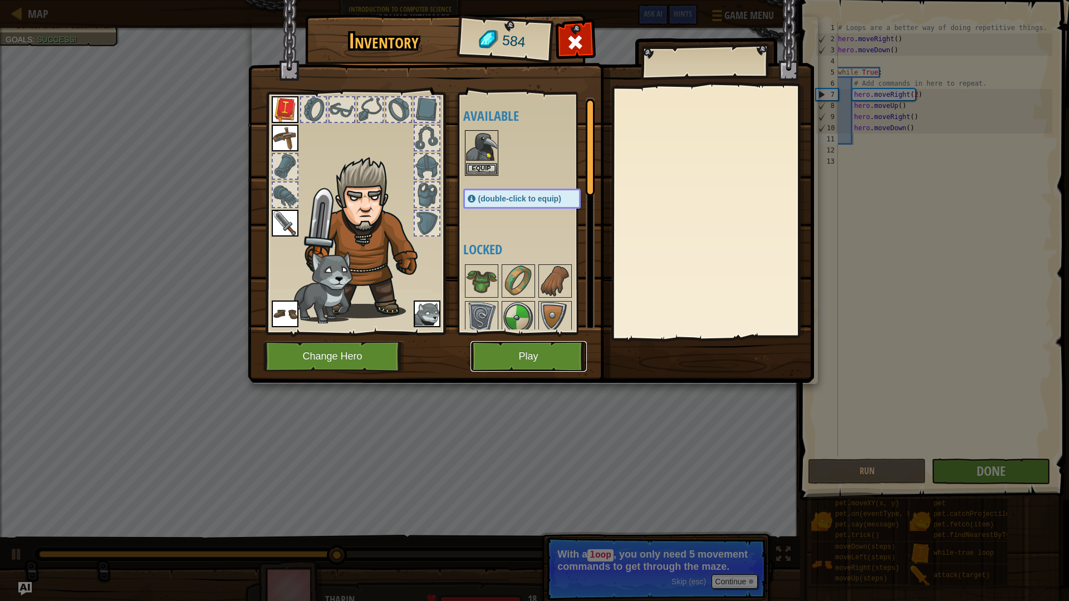
click at [534, 352] on button "Play" at bounding box center [528, 356] width 116 height 31
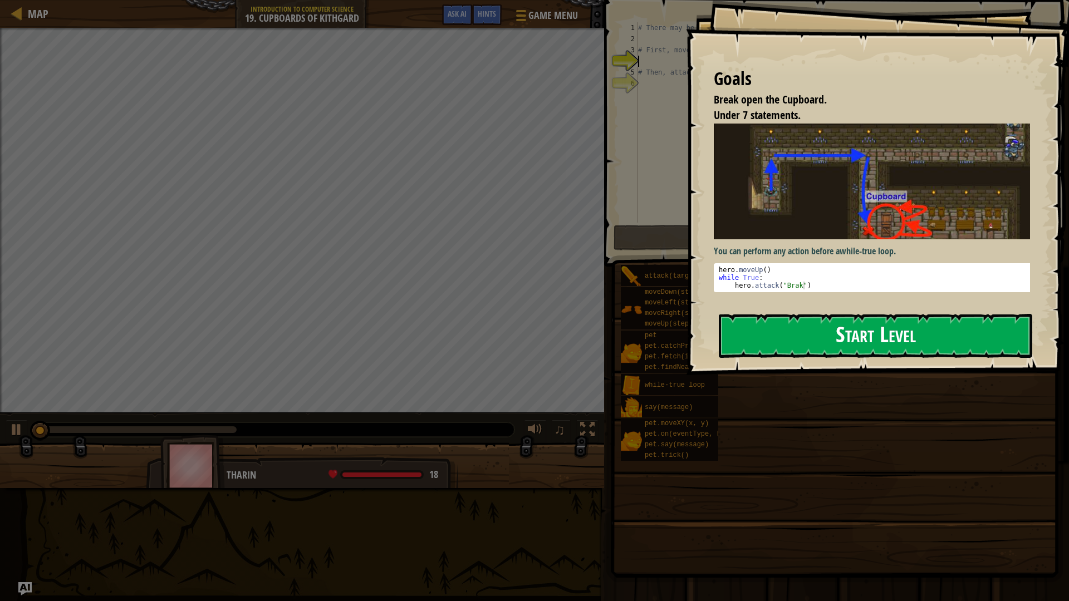
click at [908, 314] on button "Start Level" at bounding box center [875, 336] width 313 height 44
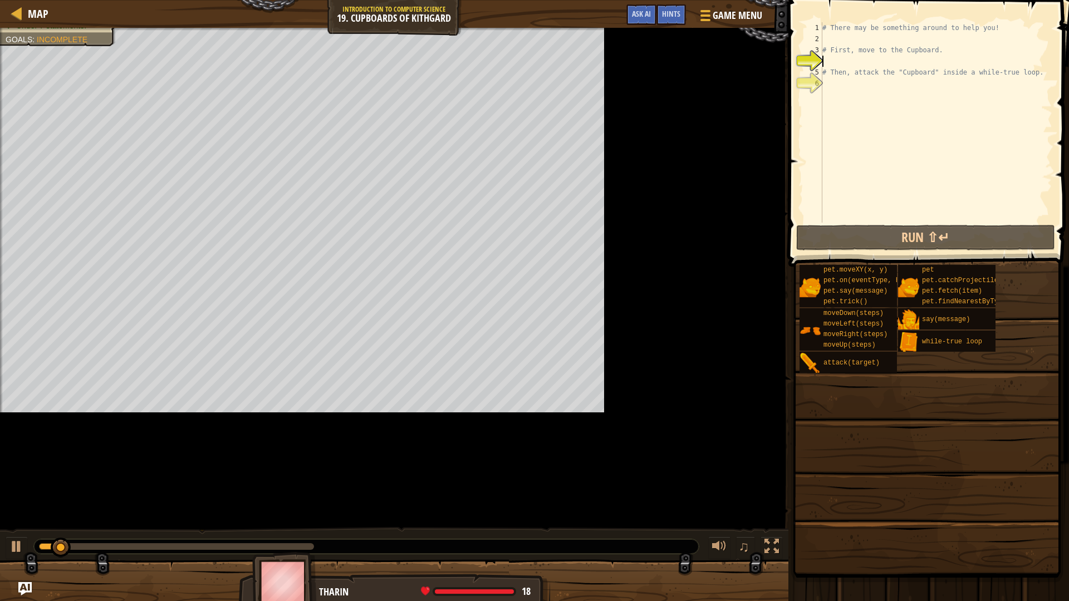
type textarea "# First, move to the Cupboard."
